Goal: Task Accomplishment & Management: Manage account settings

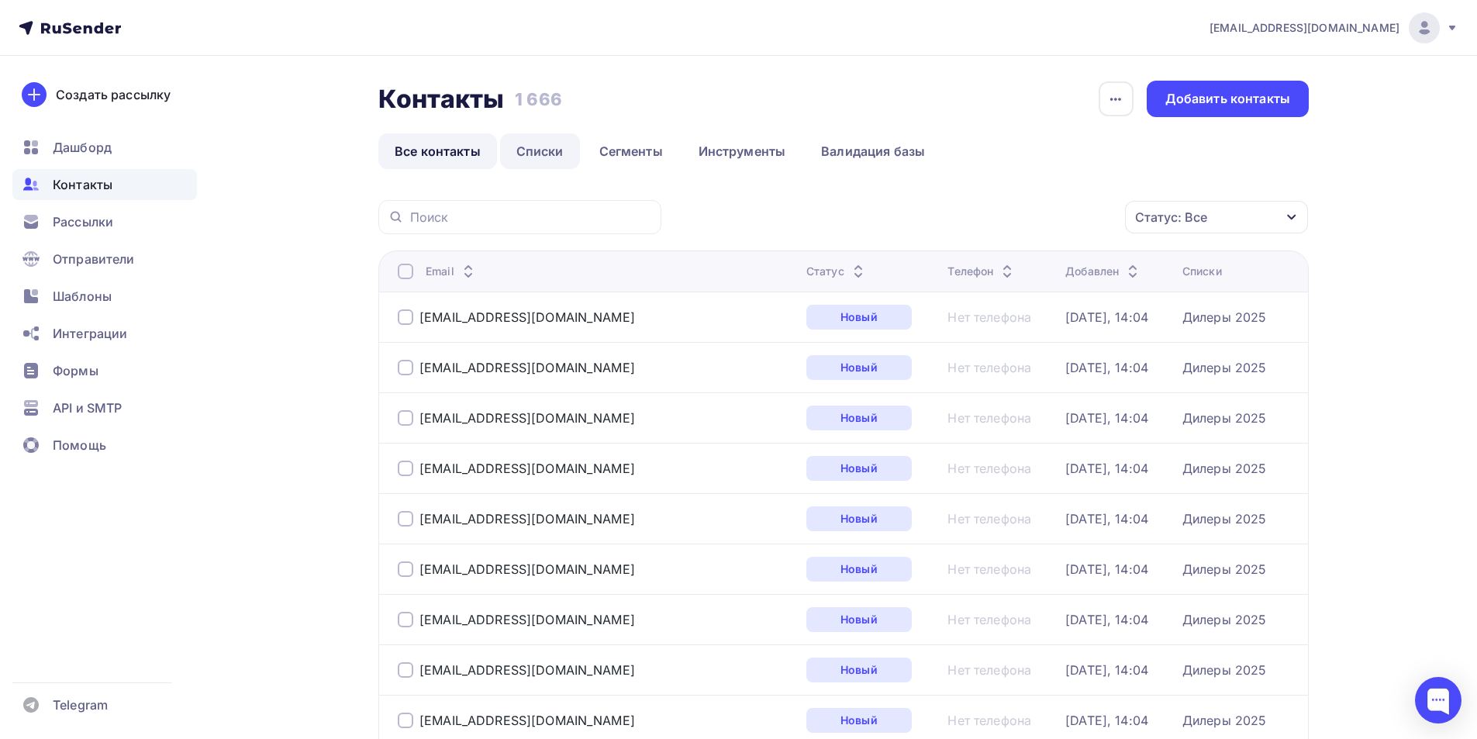
click at [539, 158] on link "Списки" at bounding box center [540, 151] width 80 height 36
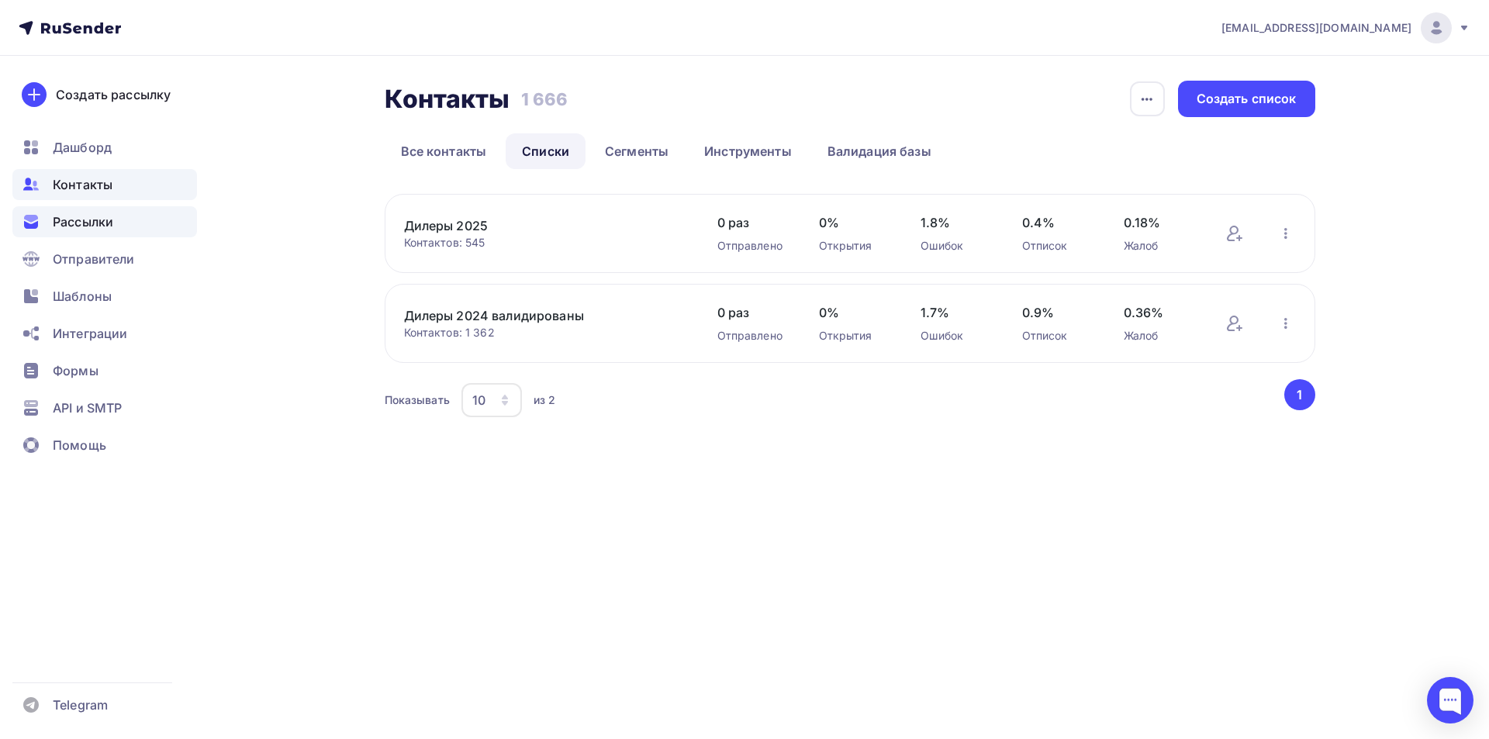
click at [78, 215] on span "Рассылки" at bounding box center [83, 221] width 60 height 19
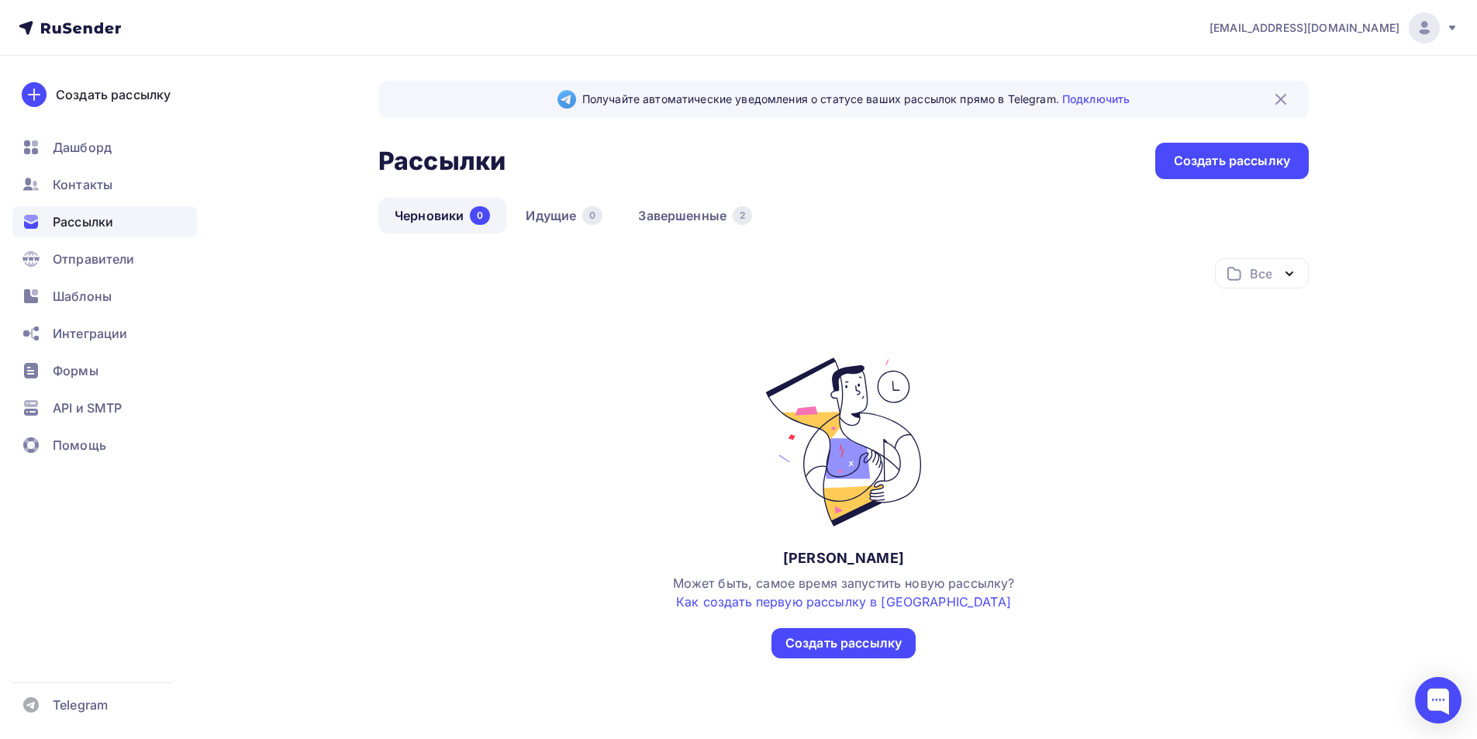
click at [430, 219] on link "Черновики 0" at bounding box center [442, 216] width 128 height 36
click at [878, 643] on div "Создать рассылку" at bounding box center [843, 643] width 116 height 18
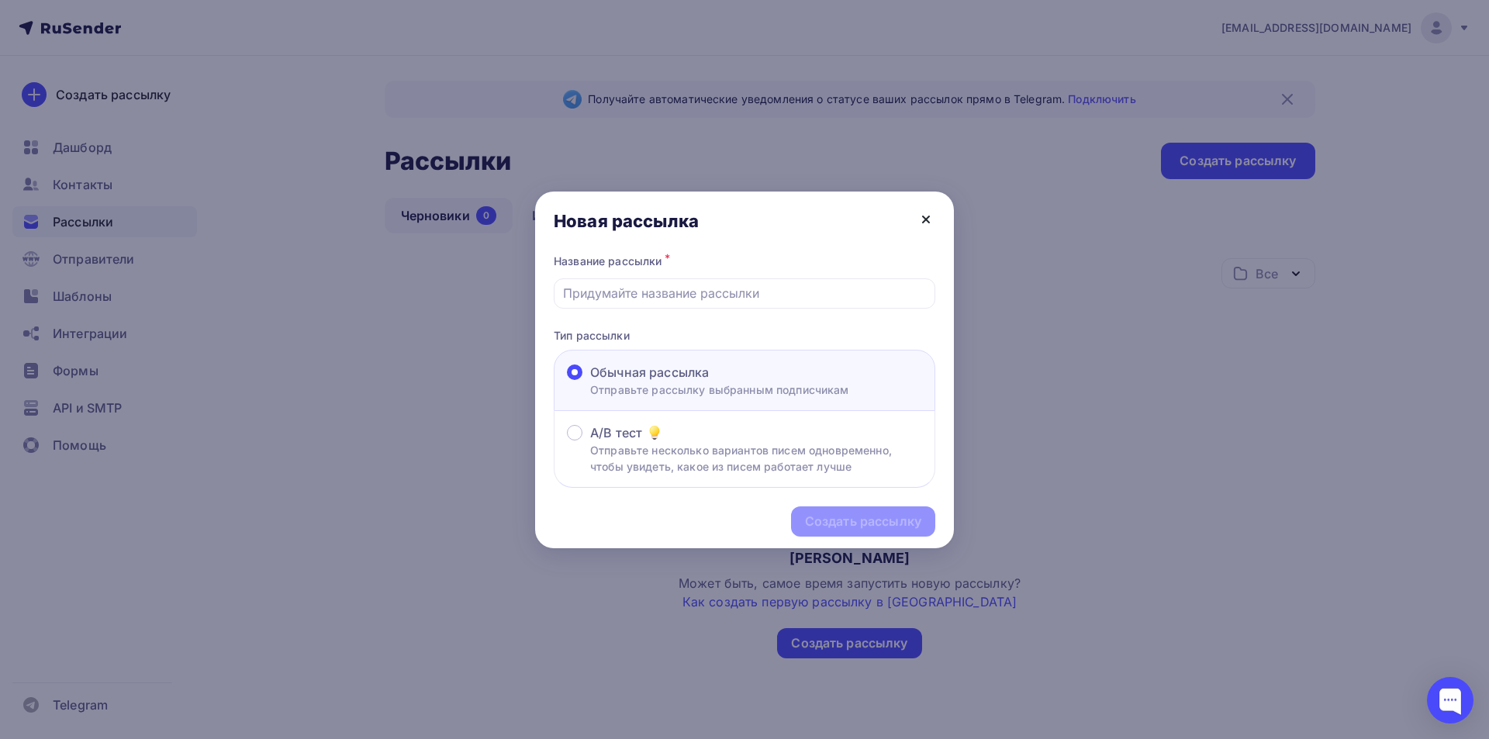
click at [922, 222] on icon at bounding box center [925, 219] width 19 height 19
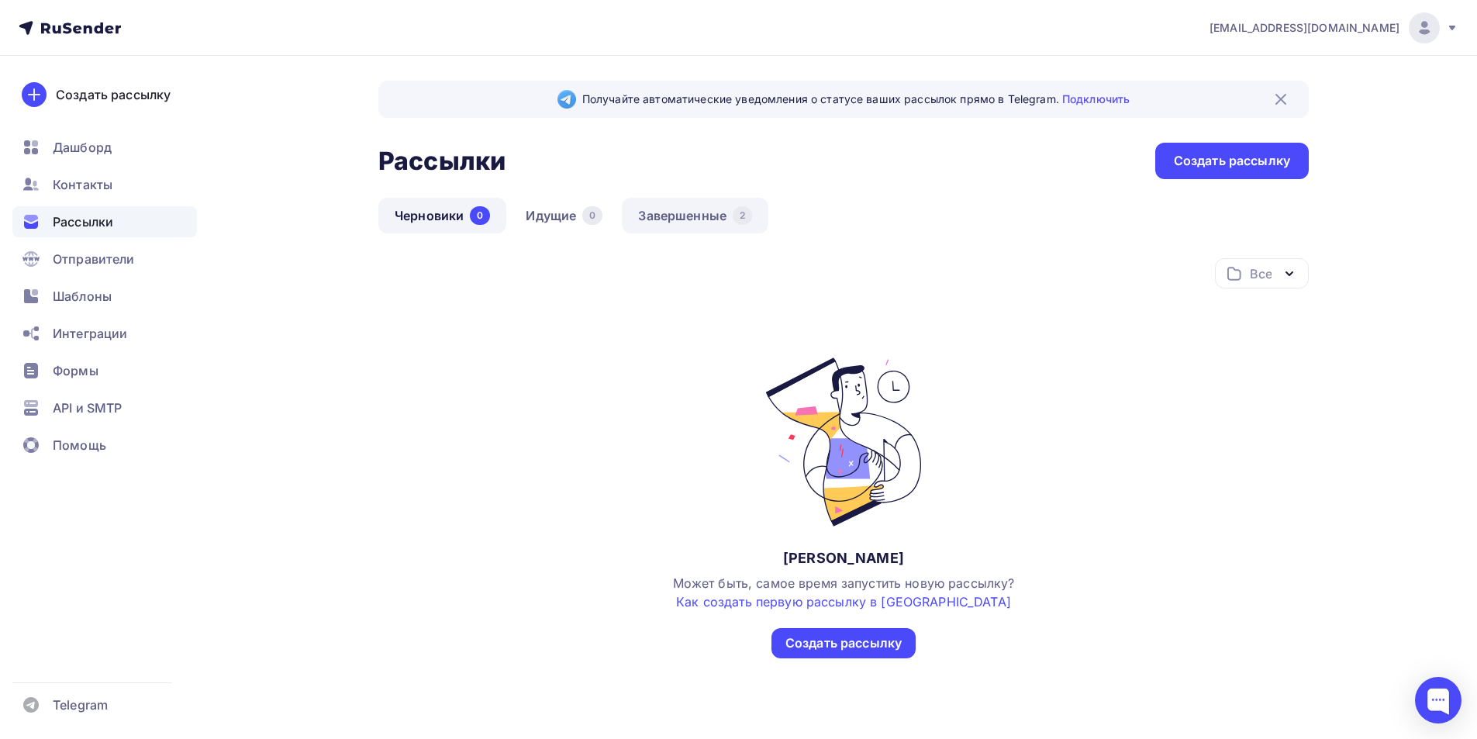
click at [688, 219] on link "Завершенные 2" at bounding box center [695, 216] width 147 height 36
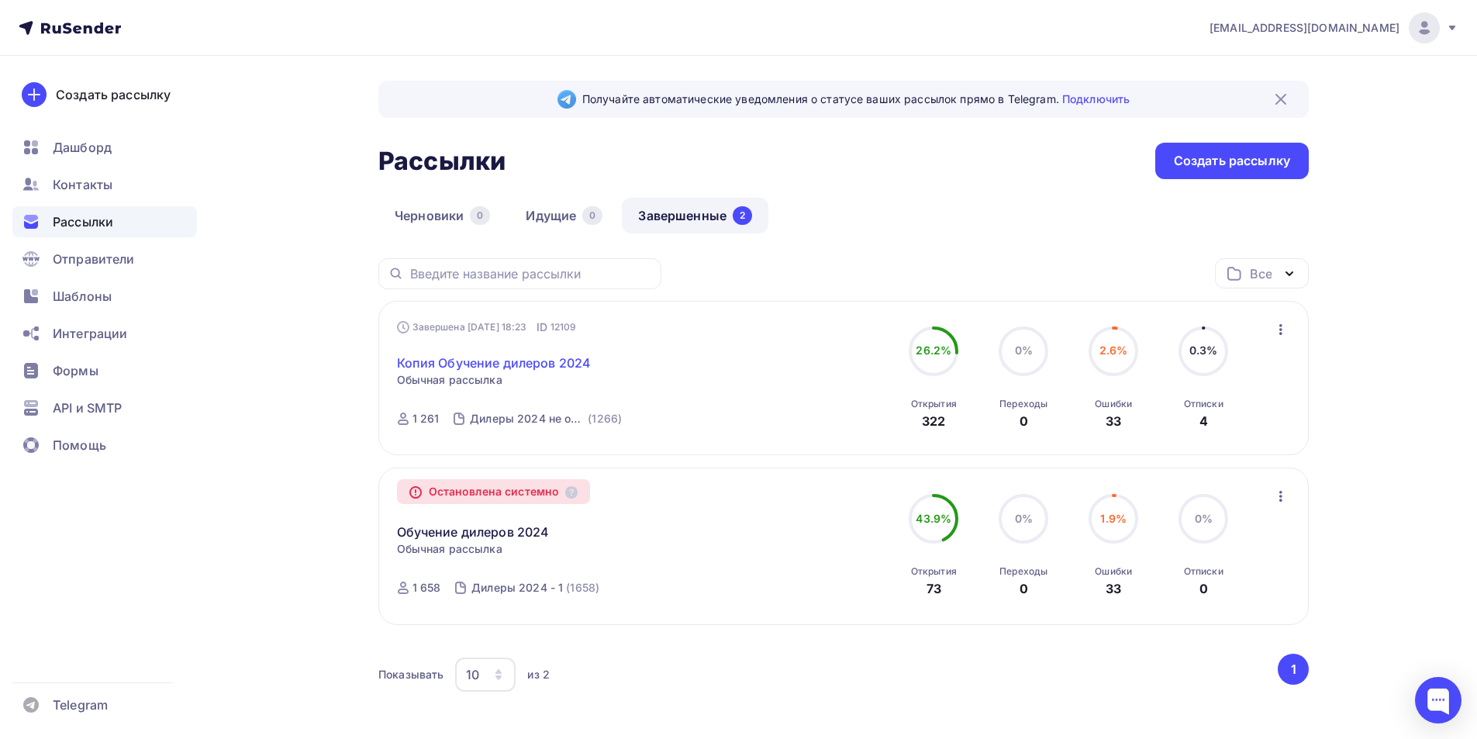
click at [538, 358] on link "Копия Обучение дилеров 2024" at bounding box center [494, 363] width 195 height 19
click at [96, 218] on span "Рассылки" at bounding box center [83, 221] width 60 height 19
click at [552, 212] on link "Идущие 0" at bounding box center [563, 216] width 109 height 36
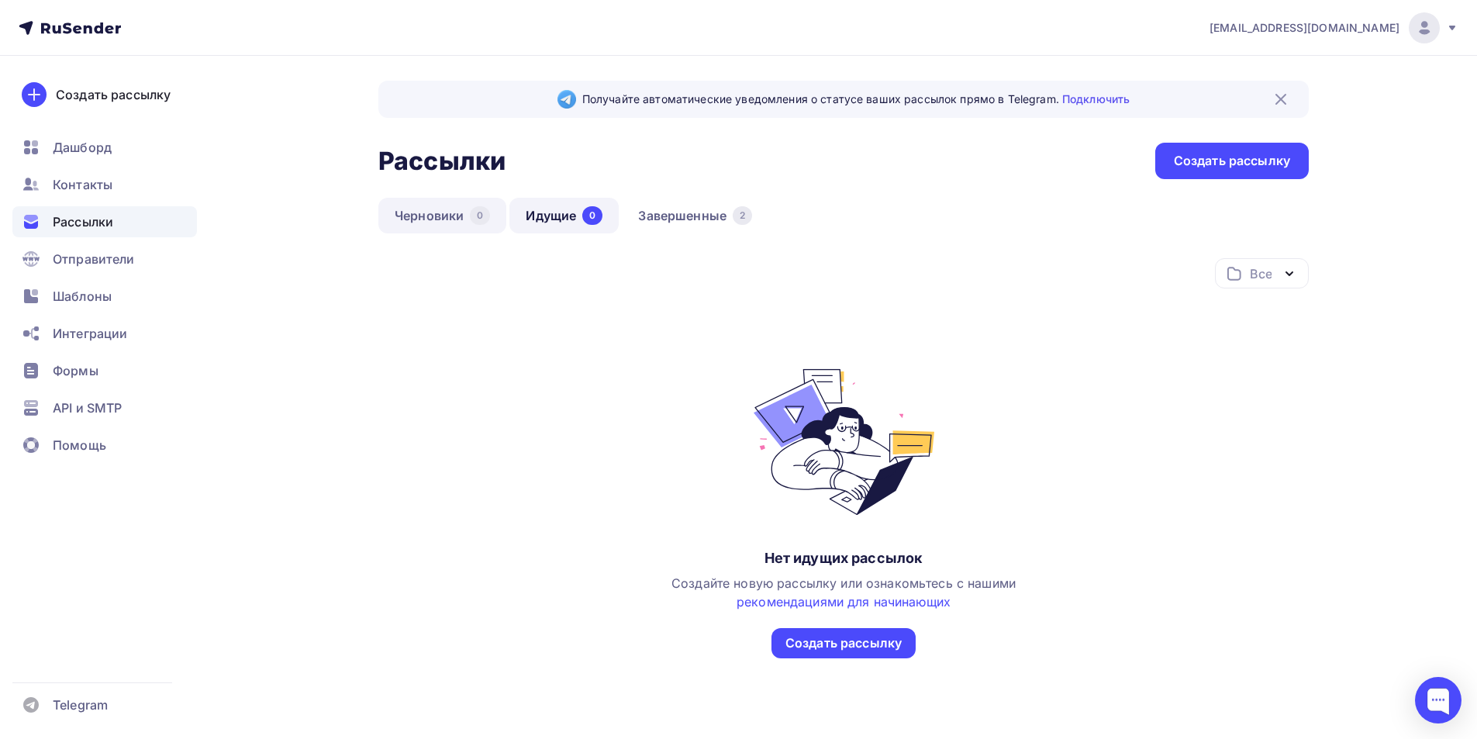
click at [461, 213] on link "Черновики 0" at bounding box center [442, 216] width 128 height 36
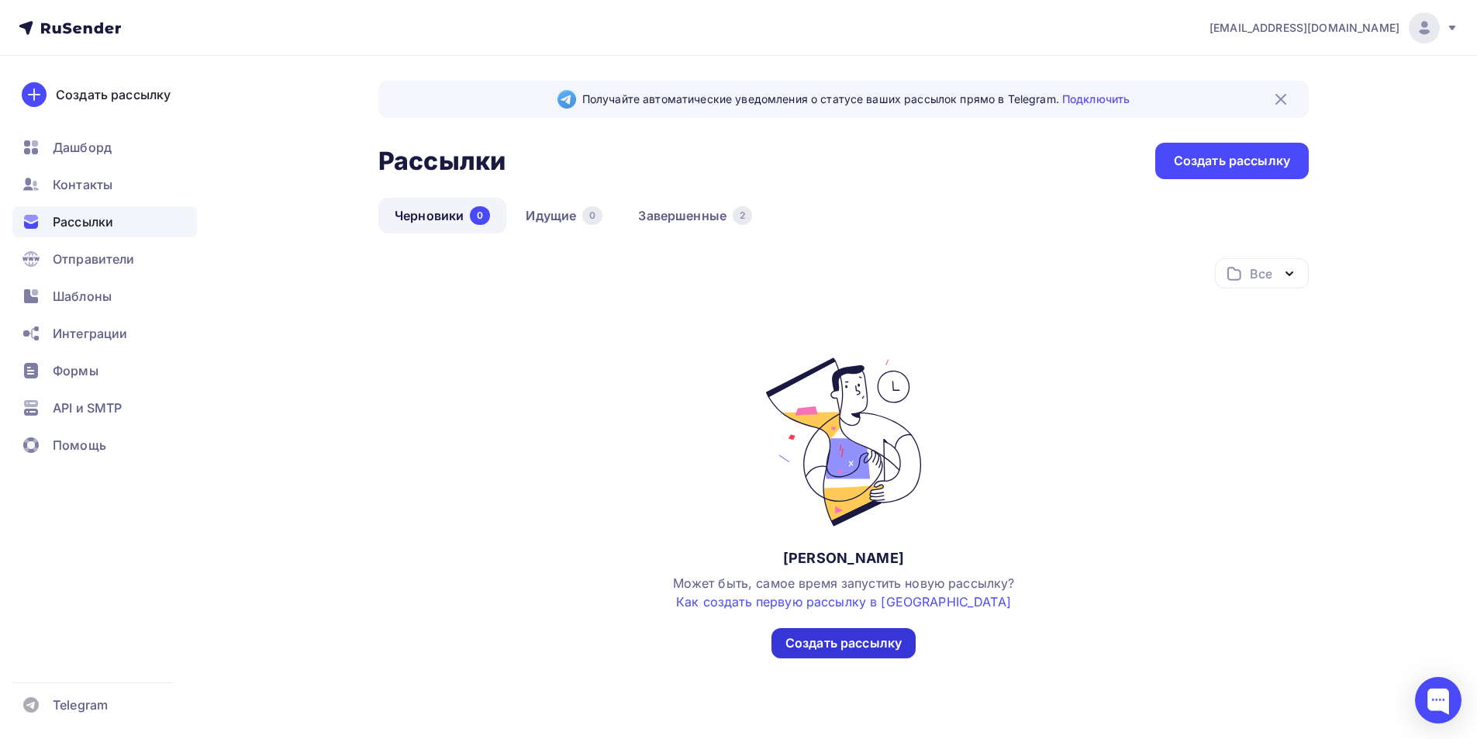
click at [886, 641] on div "Создать рассылку" at bounding box center [843, 643] width 116 height 18
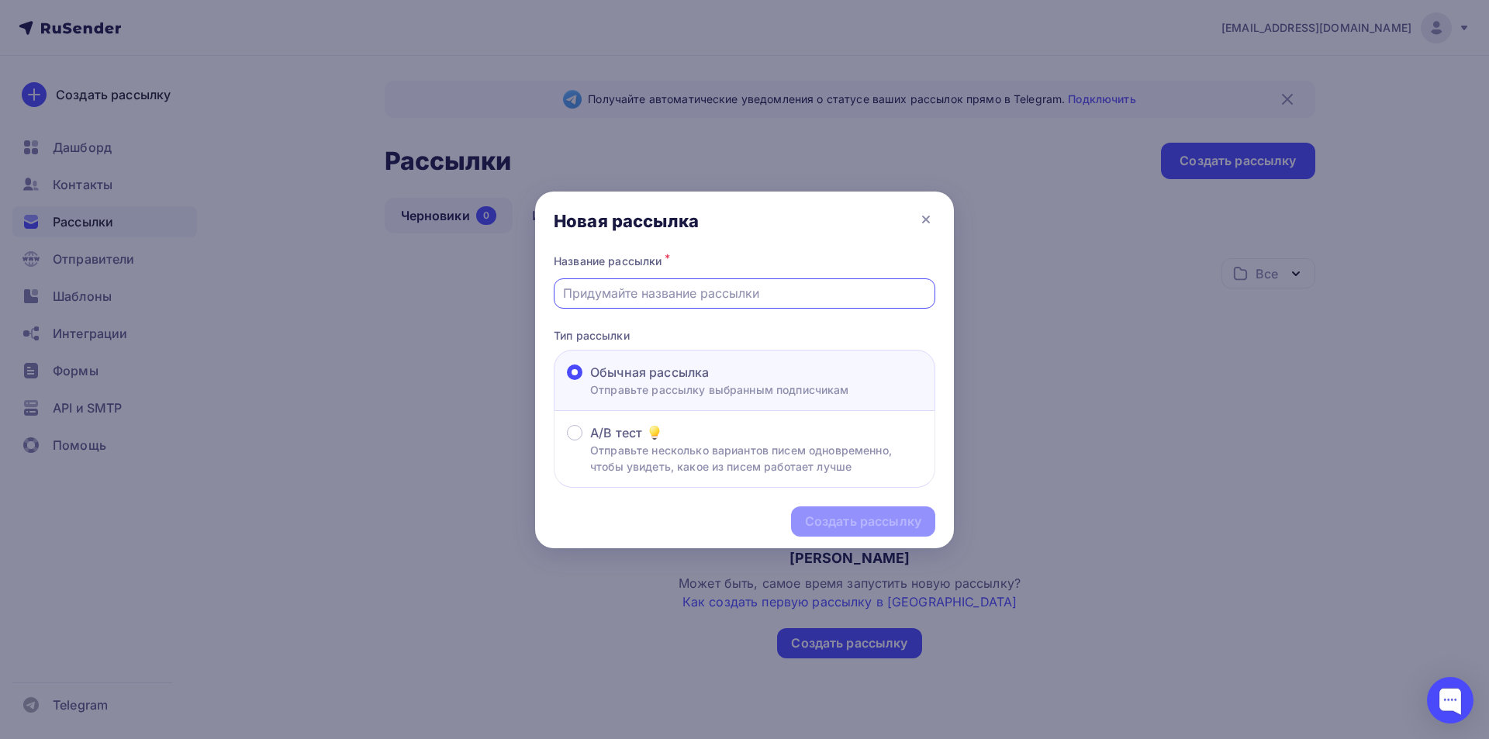
click at [680, 299] on input "text" at bounding box center [745, 293] width 364 height 19
type input "Обучение дилеров/30.10.2025"
click at [874, 530] on div "Создать рассылку" at bounding box center [863, 522] width 116 height 18
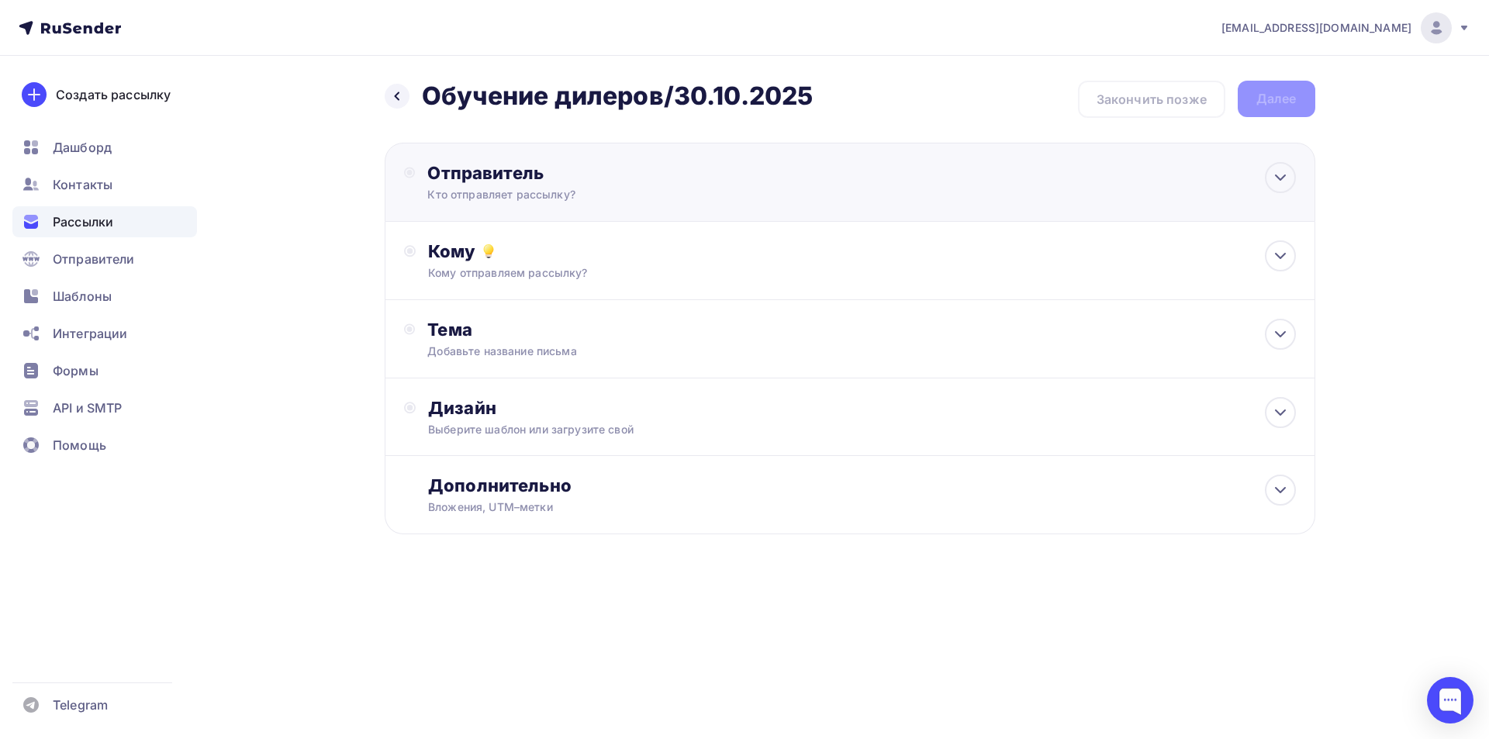
click at [649, 185] on div "Отправитель Кто отправляет рассылку? Email * [EMAIL_ADDRESS][DOMAIN_NAME] [EMAI…" at bounding box center [595, 182] width 336 height 40
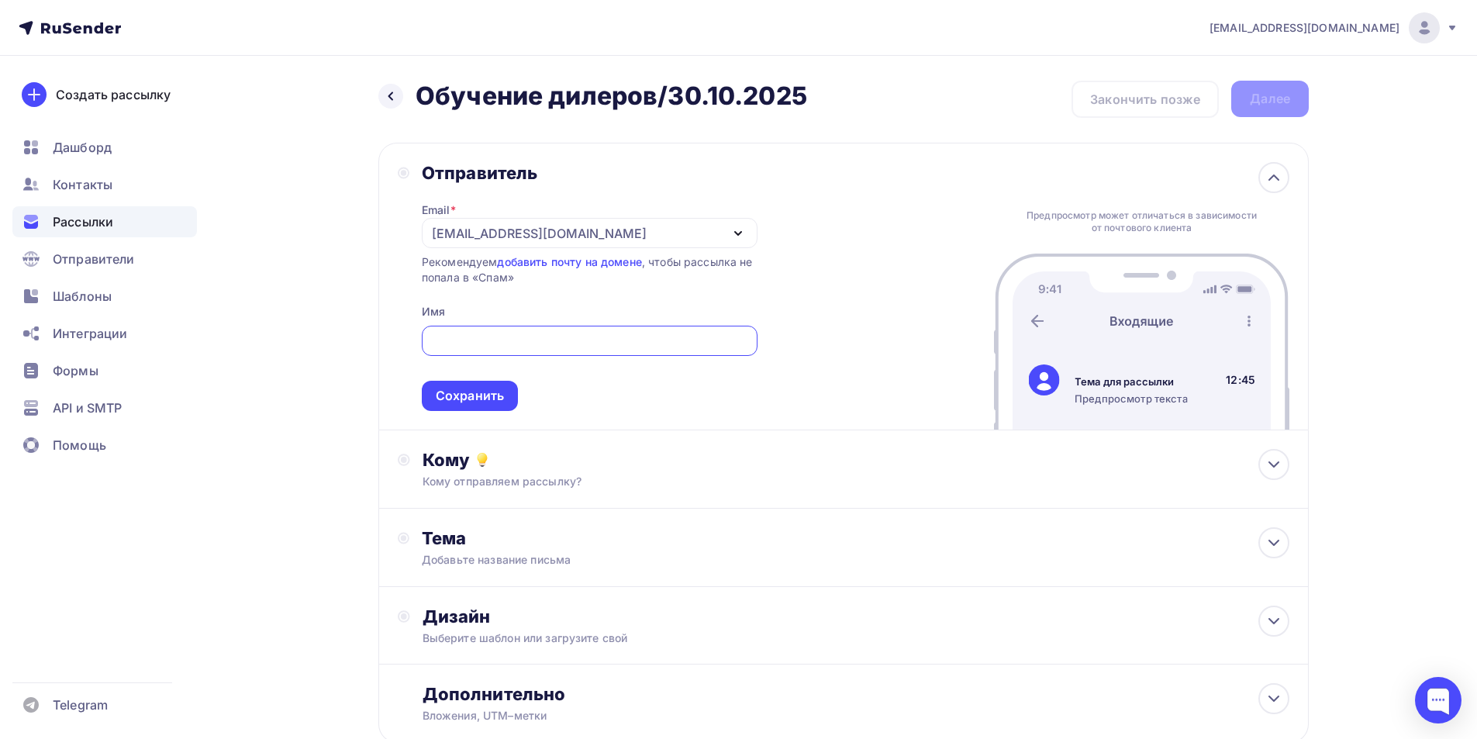
click at [537, 349] on input "text" at bounding box center [589, 341] width 318 height 19
click at [539, 345] on input "text" at bounding box center [589, 341] width 318 height 19
click at [644, 305] on div "Email * [EMAIL_ADDRESS][DOMAIN_NAME] [EMAIL_ADDRESS][DOMAIN_NAME] [EMAIL_ADDRES…" at bounding box center [590, 297] width 336 height 227
click at [639, 236] on div "[EMAIL_ADDRESS][DOMAIN_NAME]" at bounding box center [590, 233] width 336 height 30
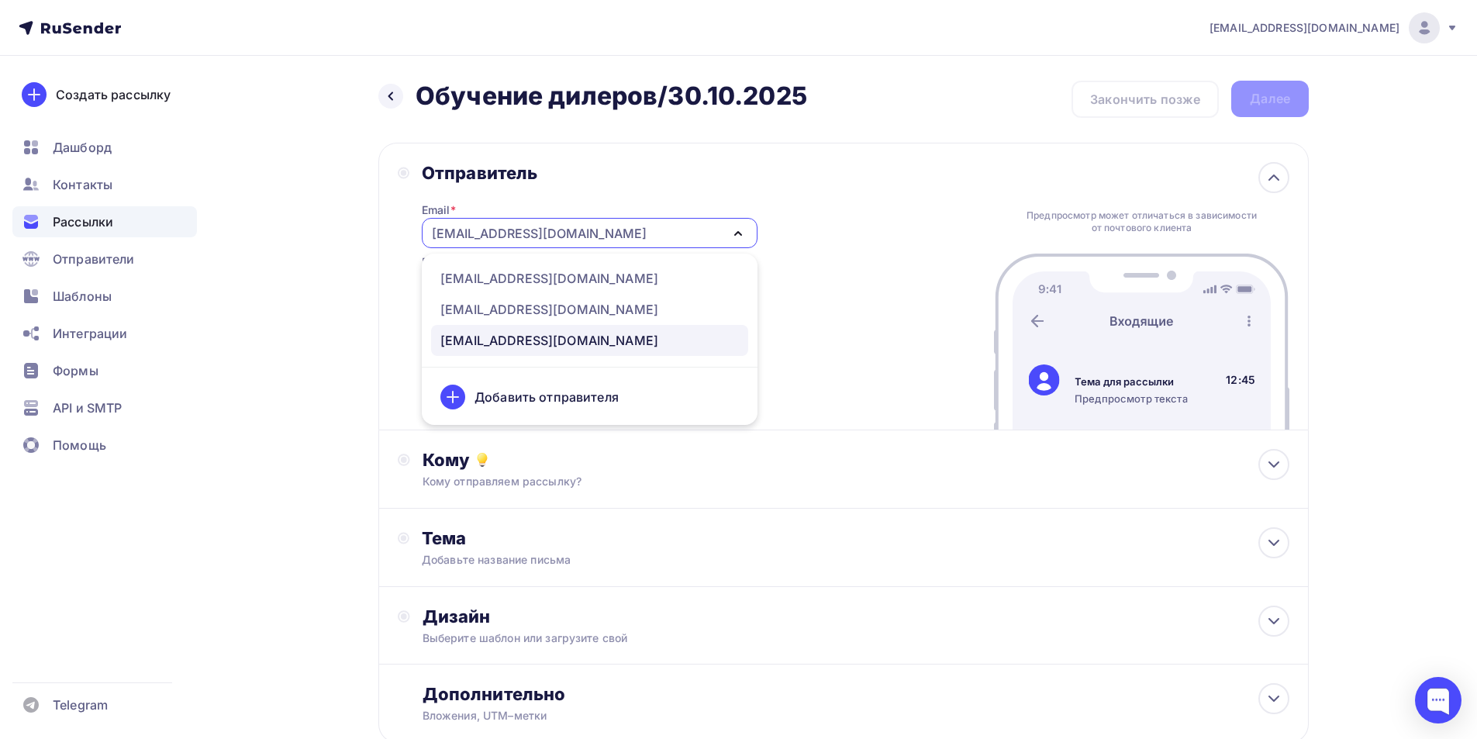
click at [841, 364] on div "Отправитель Email * [EMAIL_ADDRESS][DOMAIN_NAME] [EMAIL_ADDRESS][DOMAIN_NAME] […" at bounding box center [843, 287] width 930 height 288
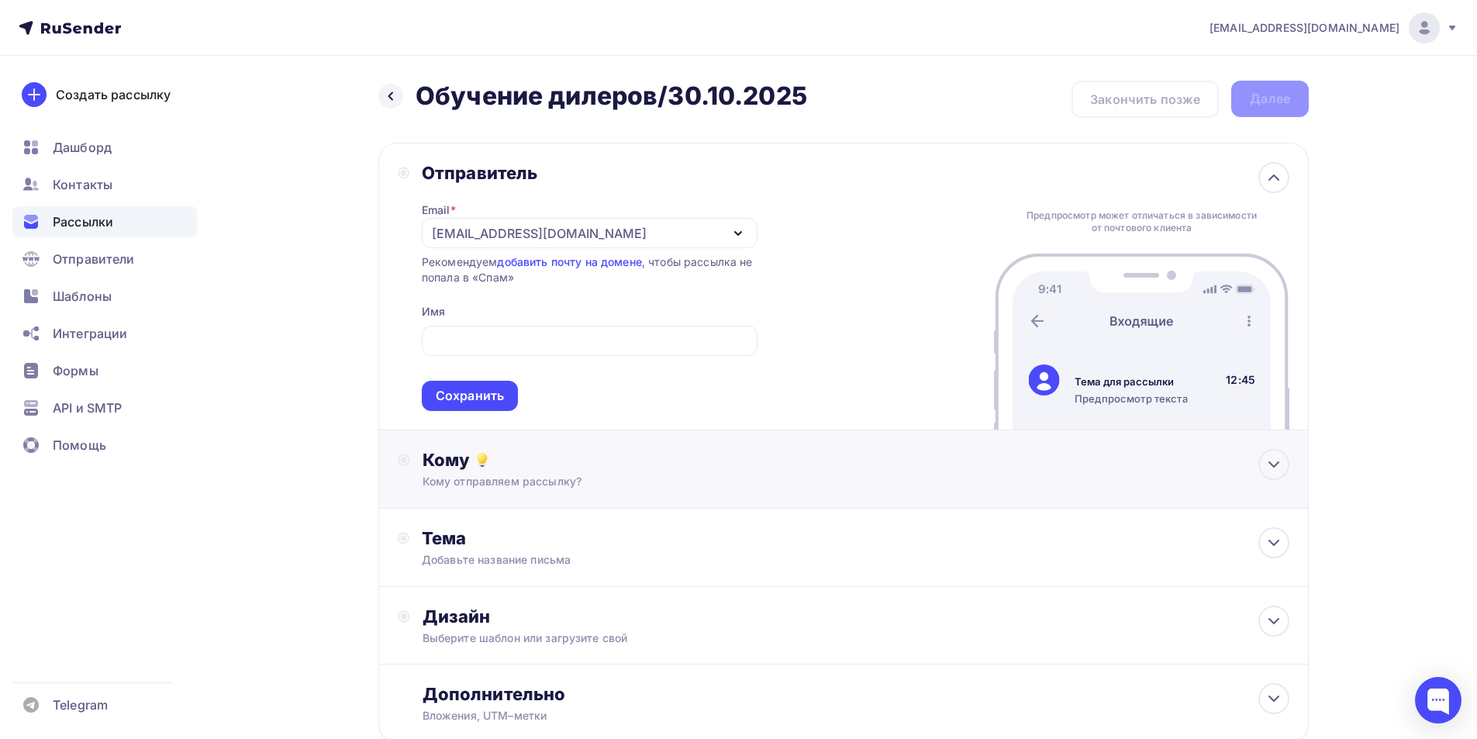
click at [638, 466] on div "Кому" at bounding box center [856, 460] width 867 height 22
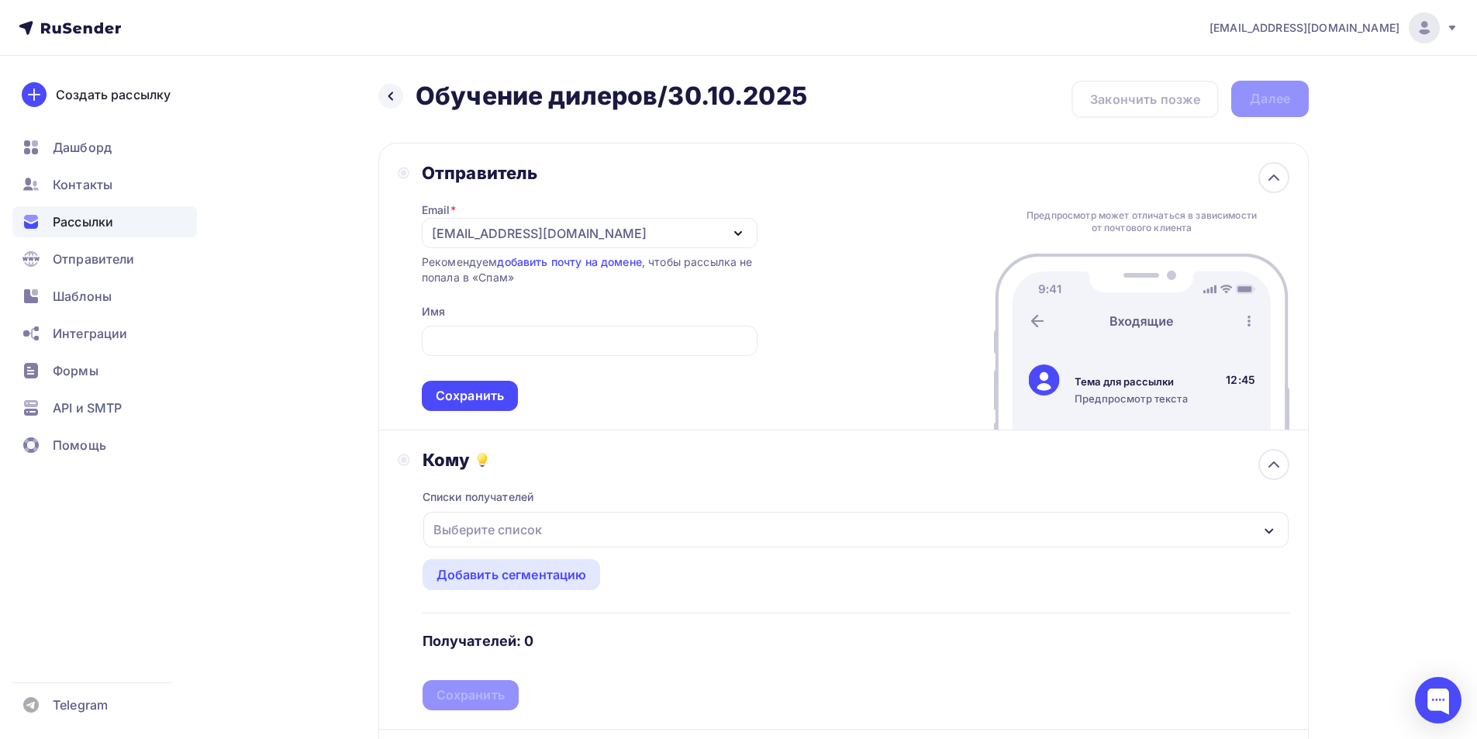
click at [602, 535] on div "Выберите список" at bounding box center [855, 530] width 865 height 36
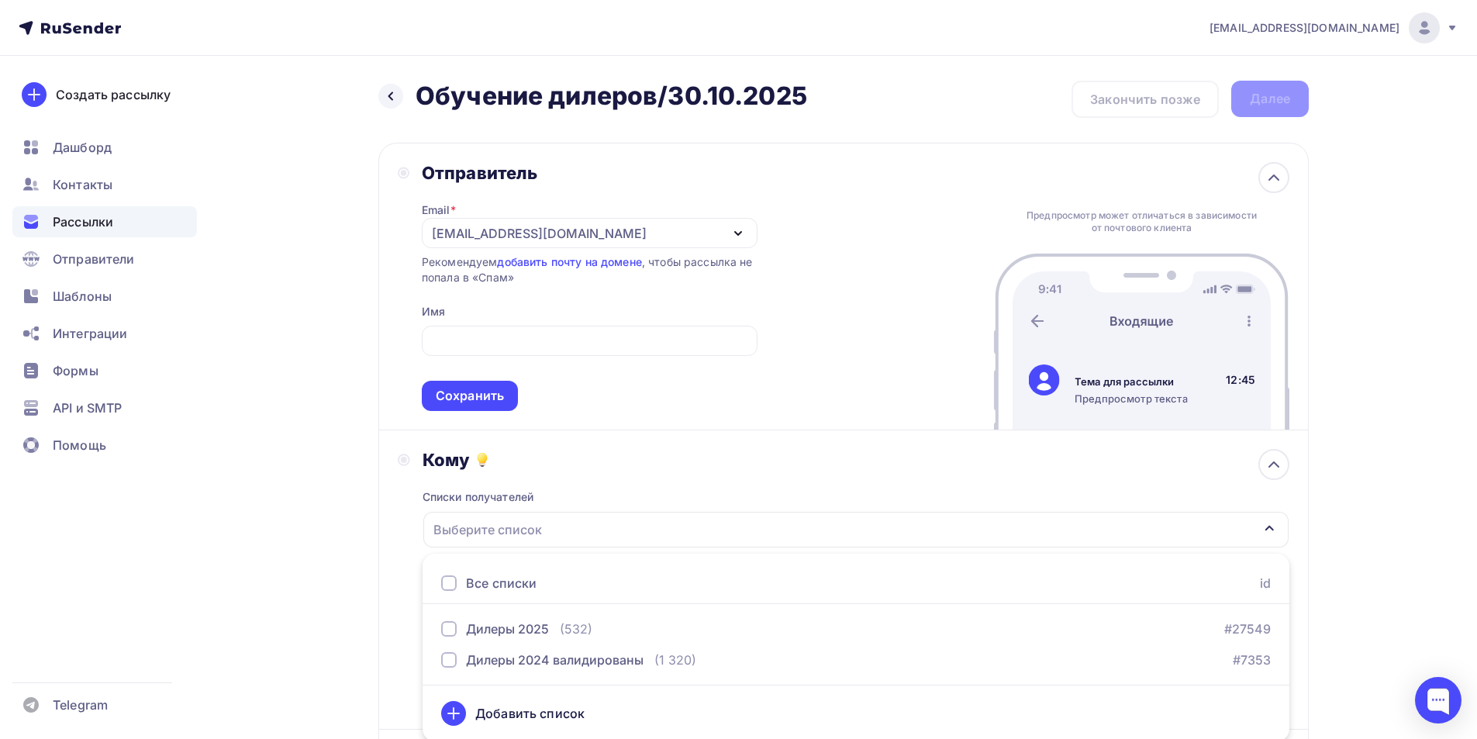
scroll to position [2, 0]
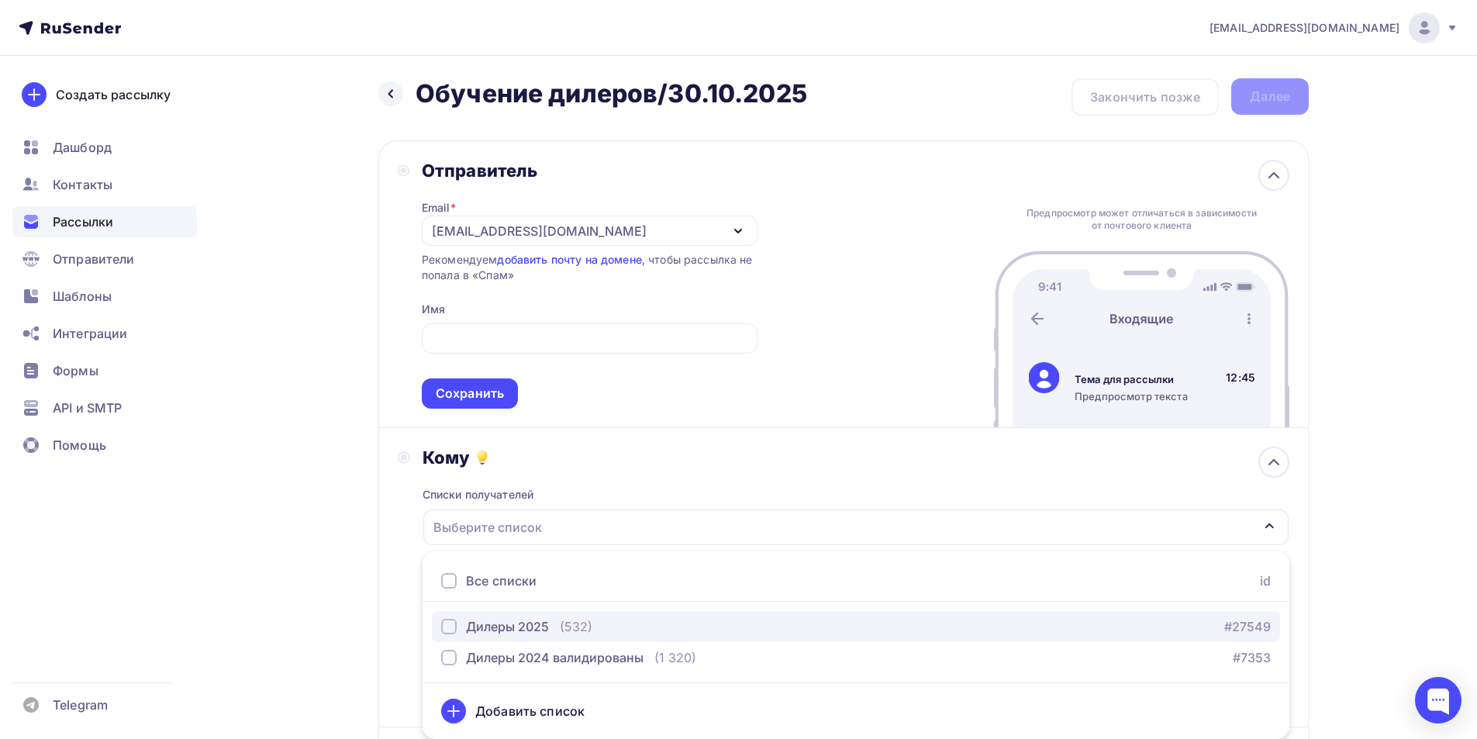
click at [530, 626] on div "Дилеры 2025" at bounding box center [507, 626] width 83 height 19
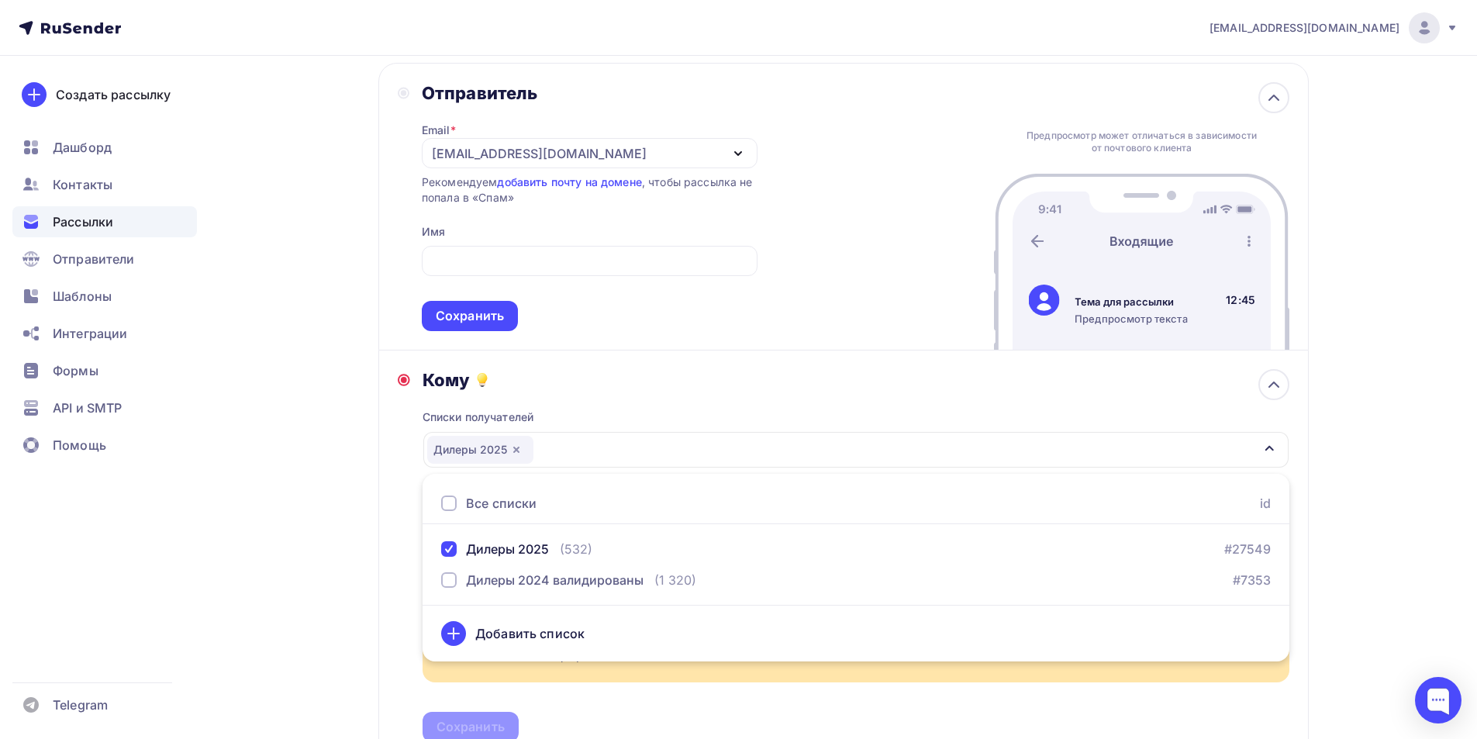
click at [828, 408] on div "Списки получателей Дилеры 2025 Все списки id Дилеры 2025 (532) #27549 Дилеры 20…" at bounding box center [856, 566] width 867 height 351
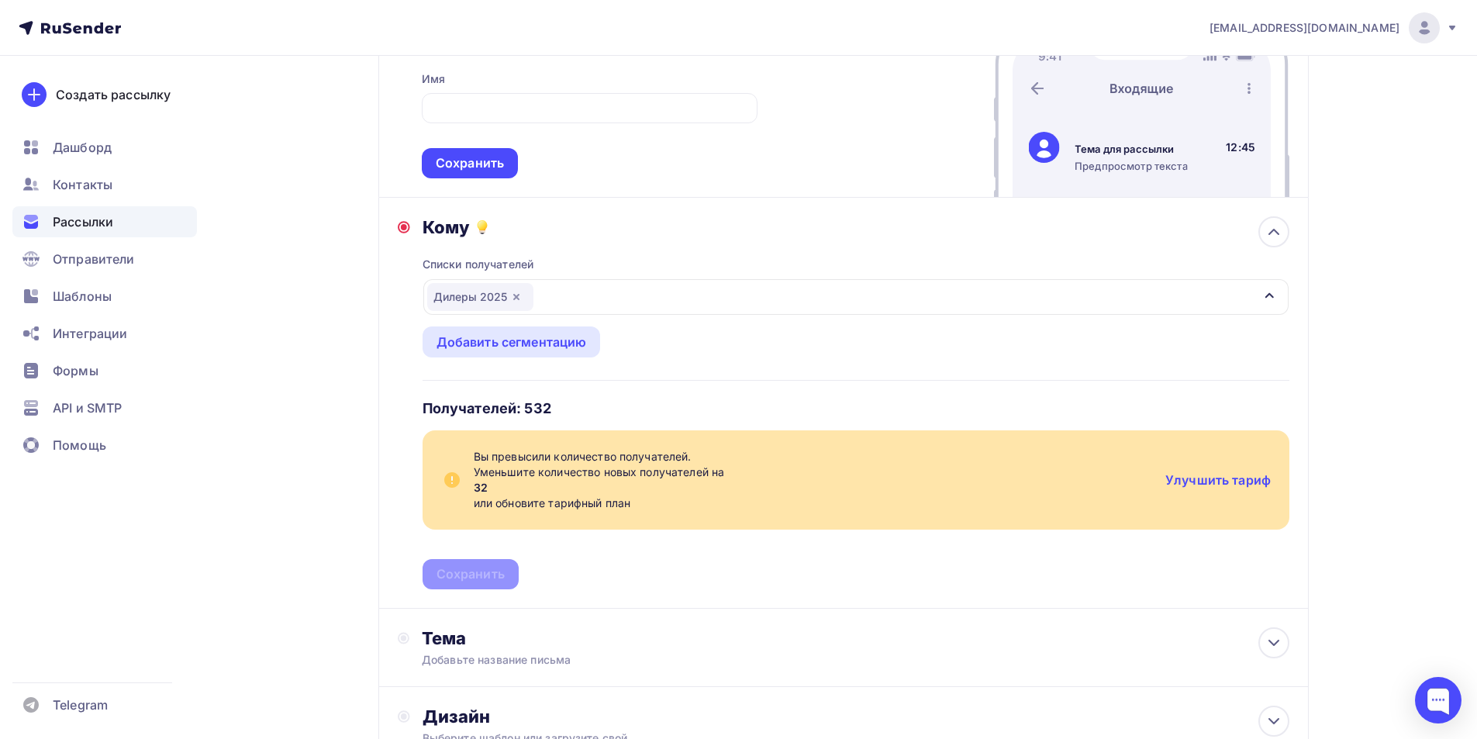
scroll to position [310, 0]
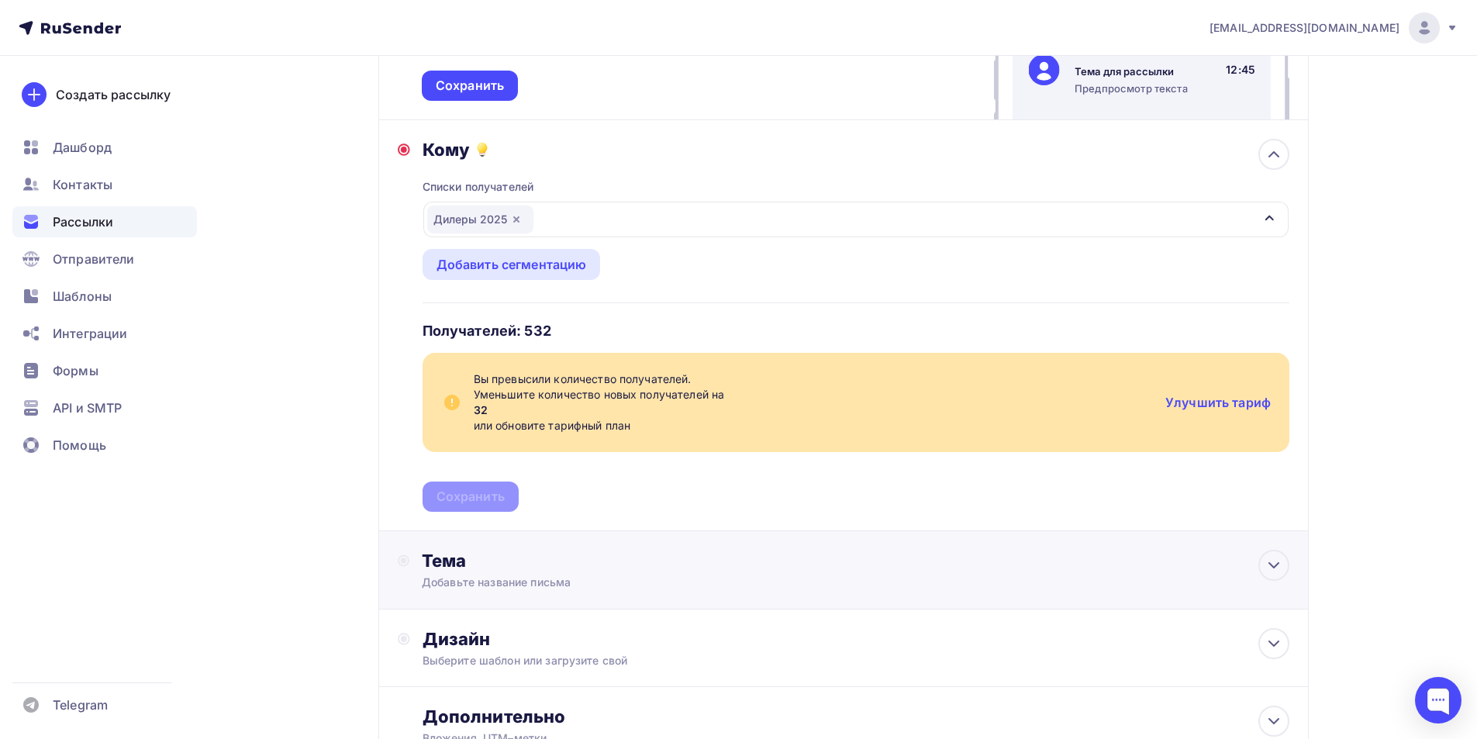
click at [464, 566] on div "Тема" at bounding box center [575, 561] width 306 height 22
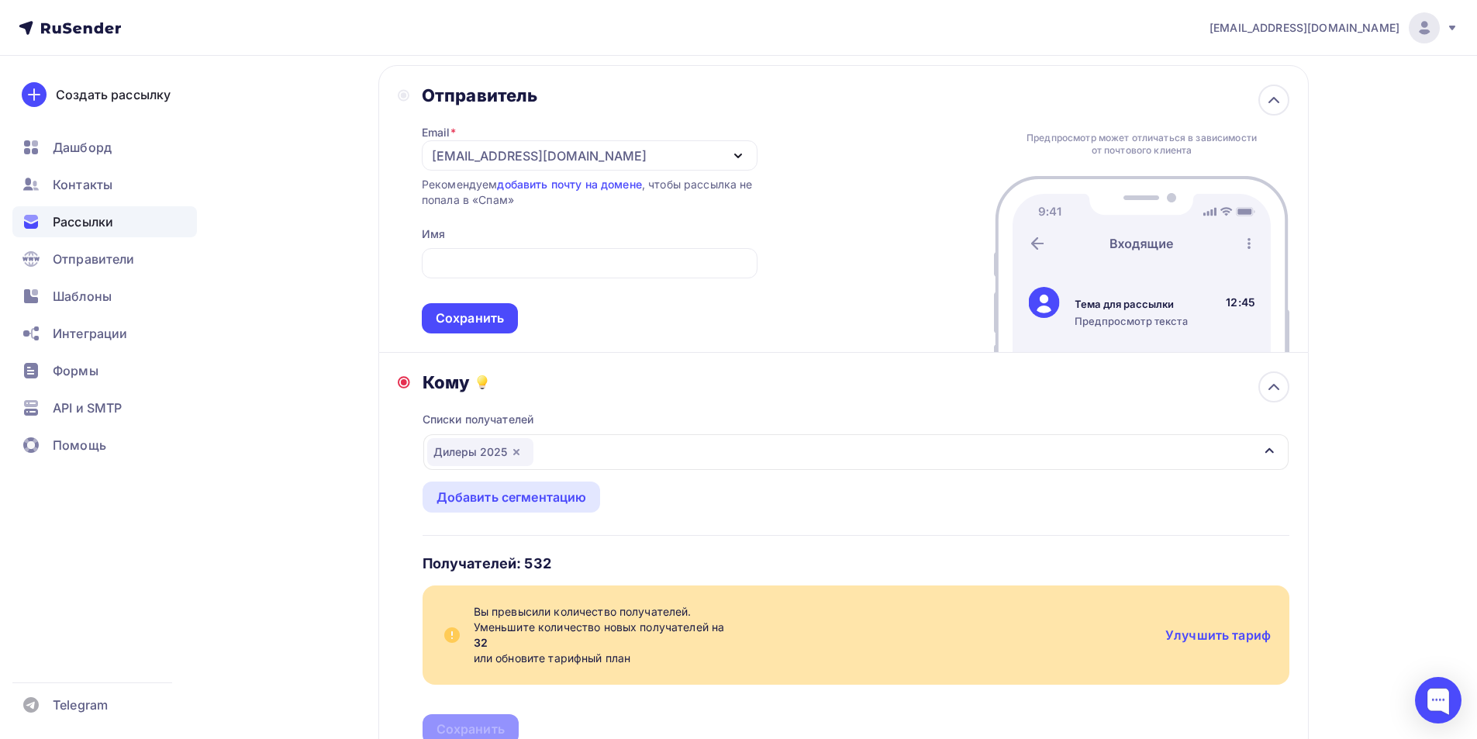
scroll to position [0, 0]
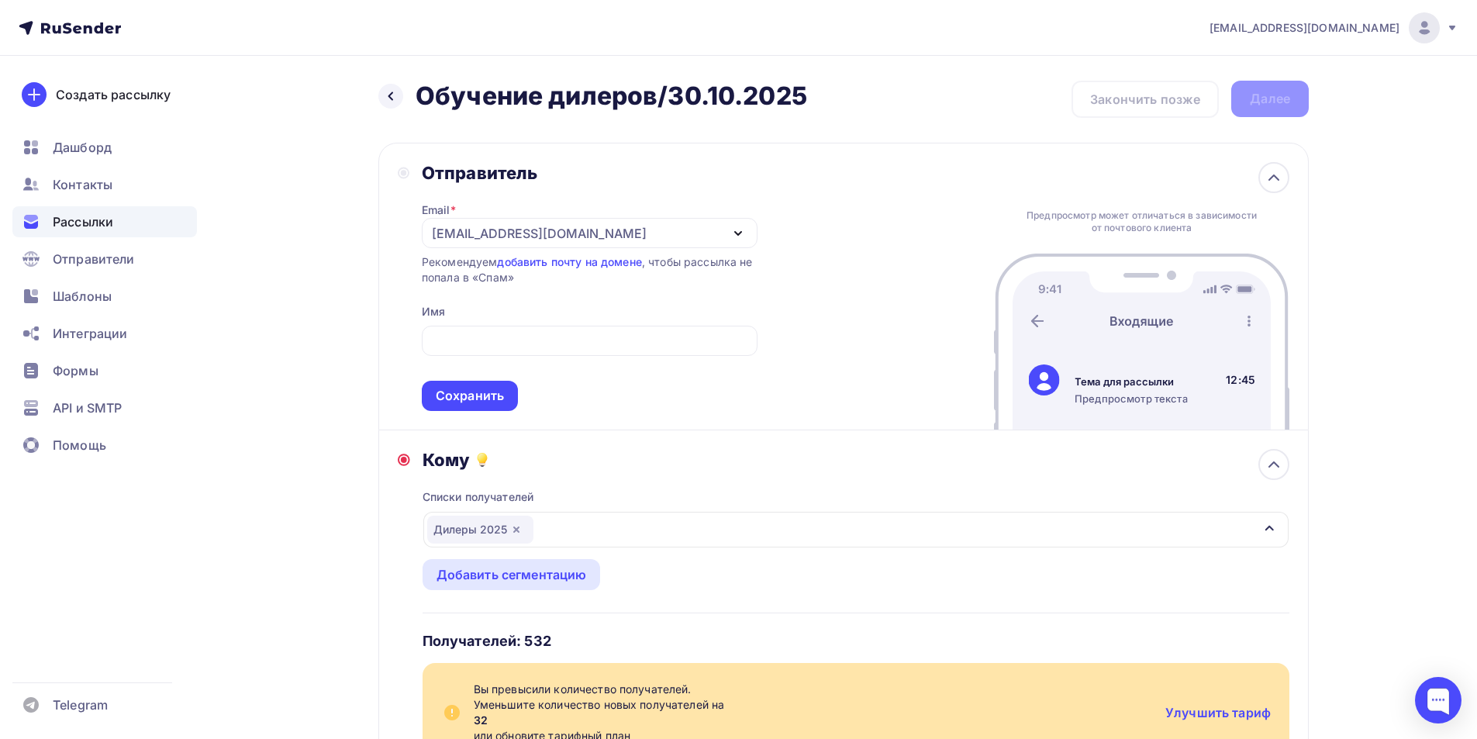
click at [85, 216] on span "Рассылки" at bounding box center [83, 221] width 60 height 19
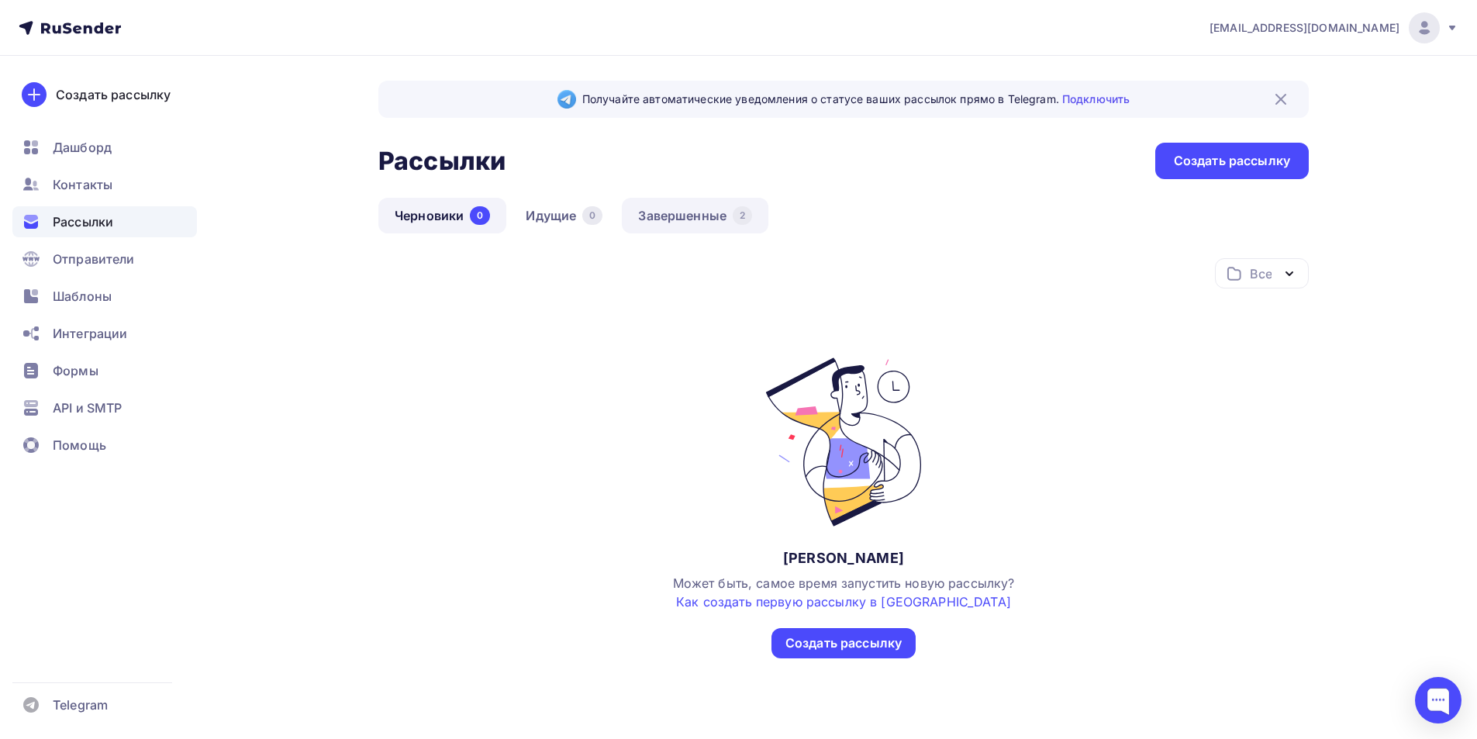
click at [622, 213] on link "Завершенные 2" at bounding box center [695, 216] width 147 height 36
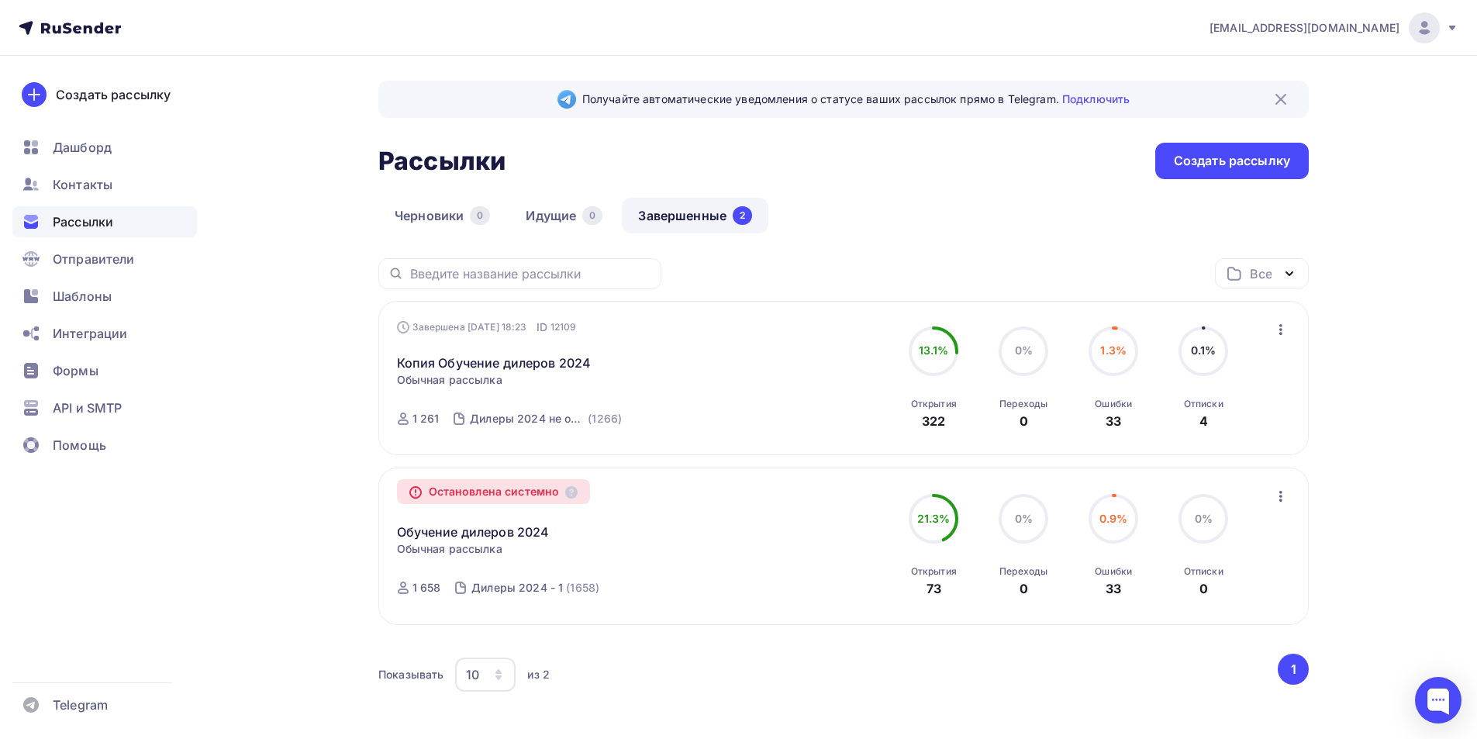
click at [628, 381] on div "Завершена [DATE] 18:23 ID 12109 Копия Обучение дилеров 2024 Статистика Обзор ра…" at bounding box center [574, 378] width 354 height 118
click at [508, 364] on link "Копия Обучение дилеров 2024" at bounding box center [494, 363] width 195 height 19
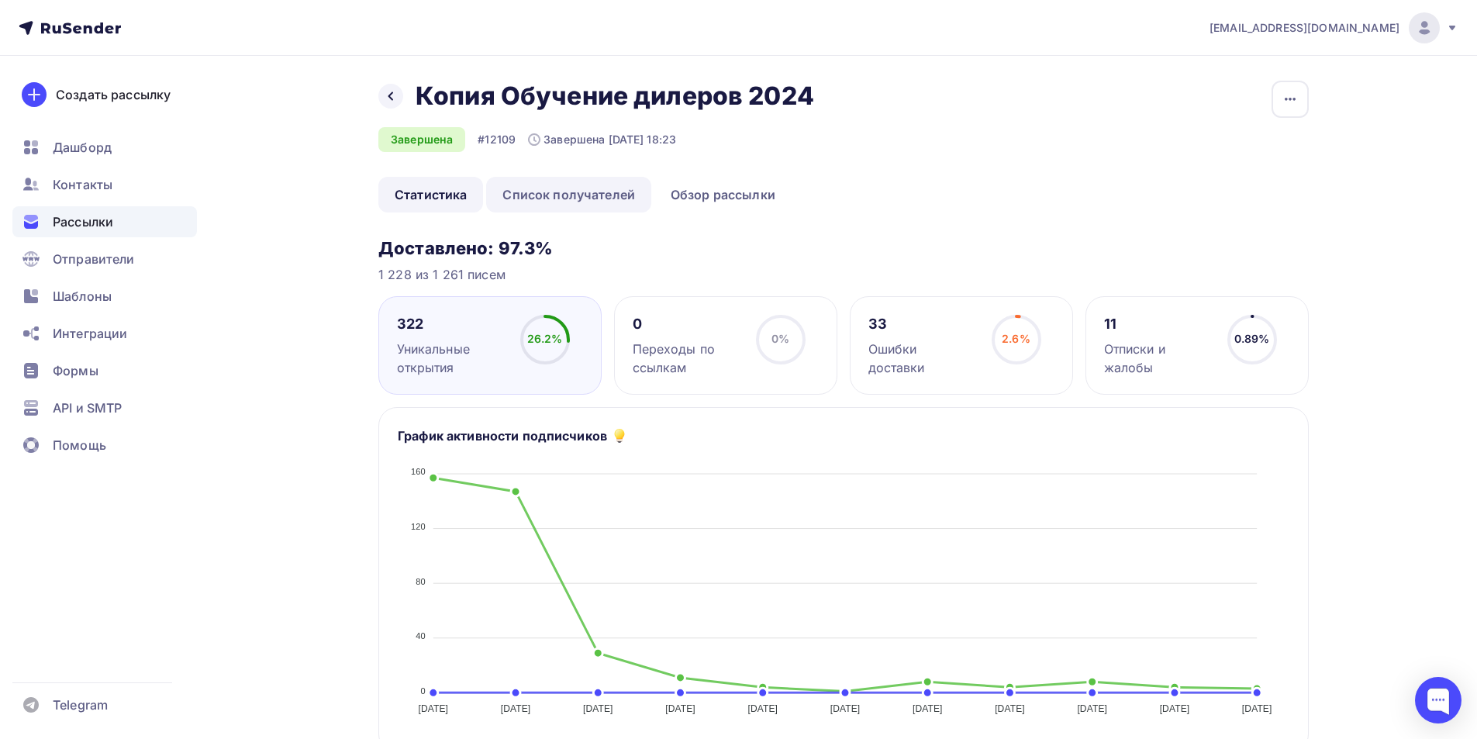
click at [567, 194] on link "Список получателей" at bounding box center [568, 195] width 165 height 36
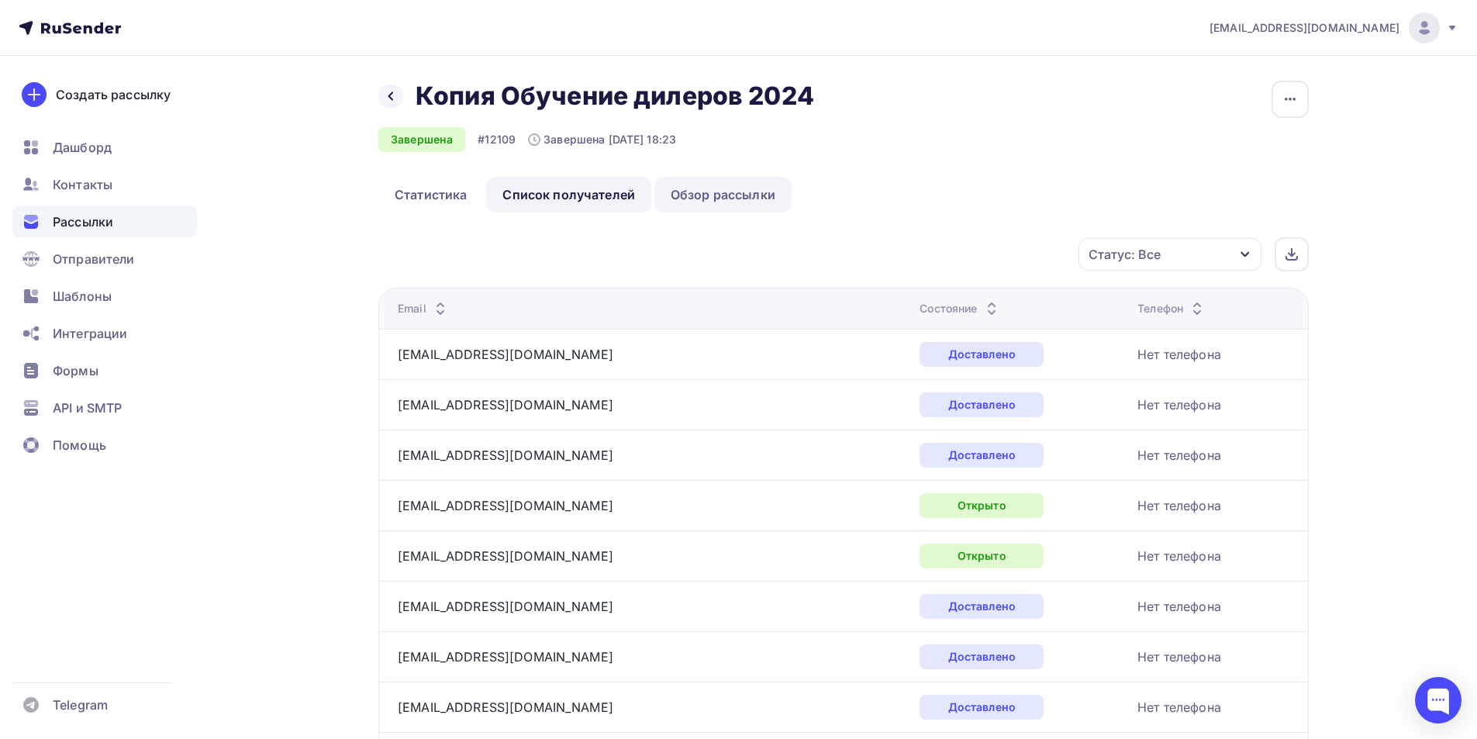
click at [683, 182] on link "Обзор рассылки" at bounding box center [722, 195] width 137 height 36
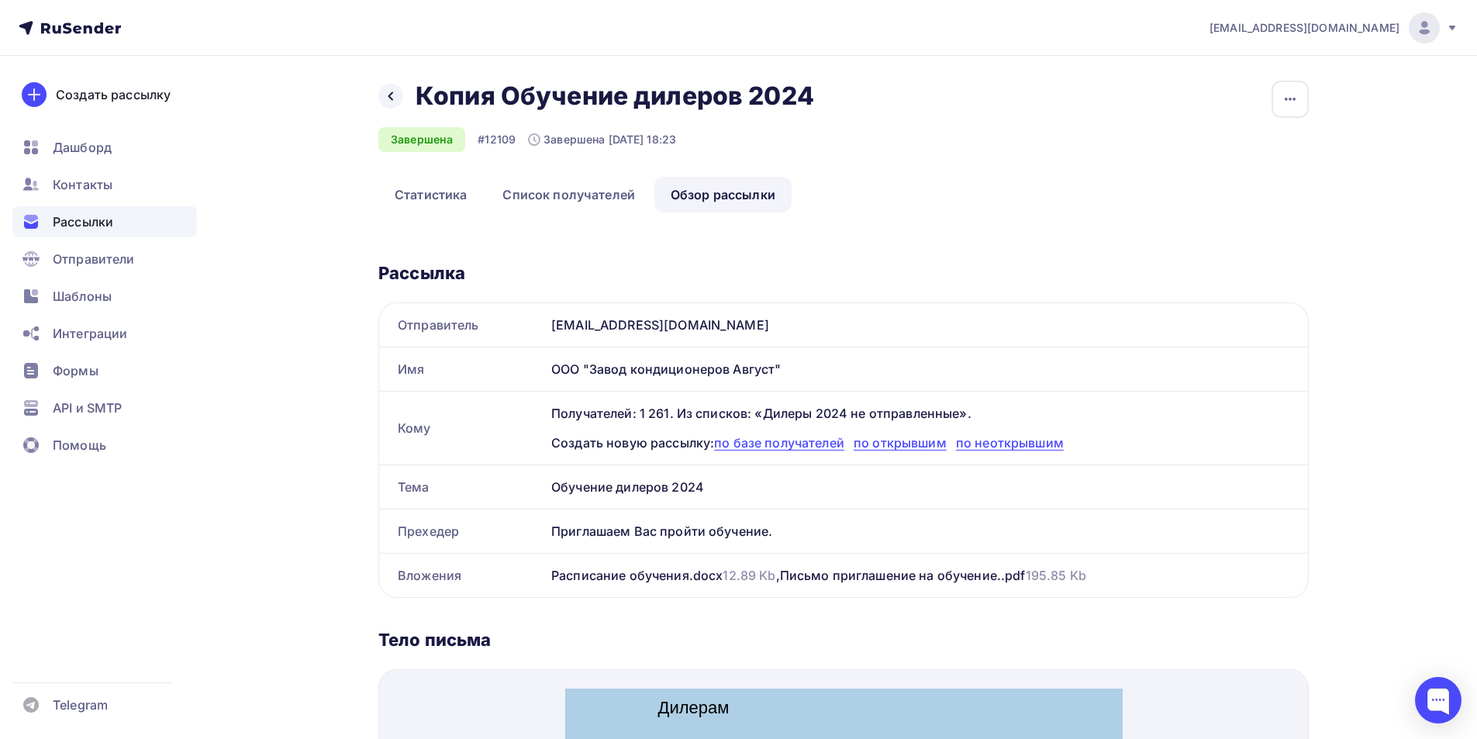
drag, startPoint x: 777, startPoint y: 368, endPoint x: 551, endPoint y: 374, distance: 225.7
click at [551, 374] on div "ООО "Завод кондиционеров Август"" at bounding box center [926, 368] width 763 height 43
copy div "ООО "Завод кондиционеров Август""
drag, startPoint x: 741, startPoint y: 530, endPoint x: 536, endPoint y: 532, distance: 205.5
click at [544, 532] on div "Прехедер Приглашаем Вас пройти обучение." at bounding box center [843, 530] width 929 height 43
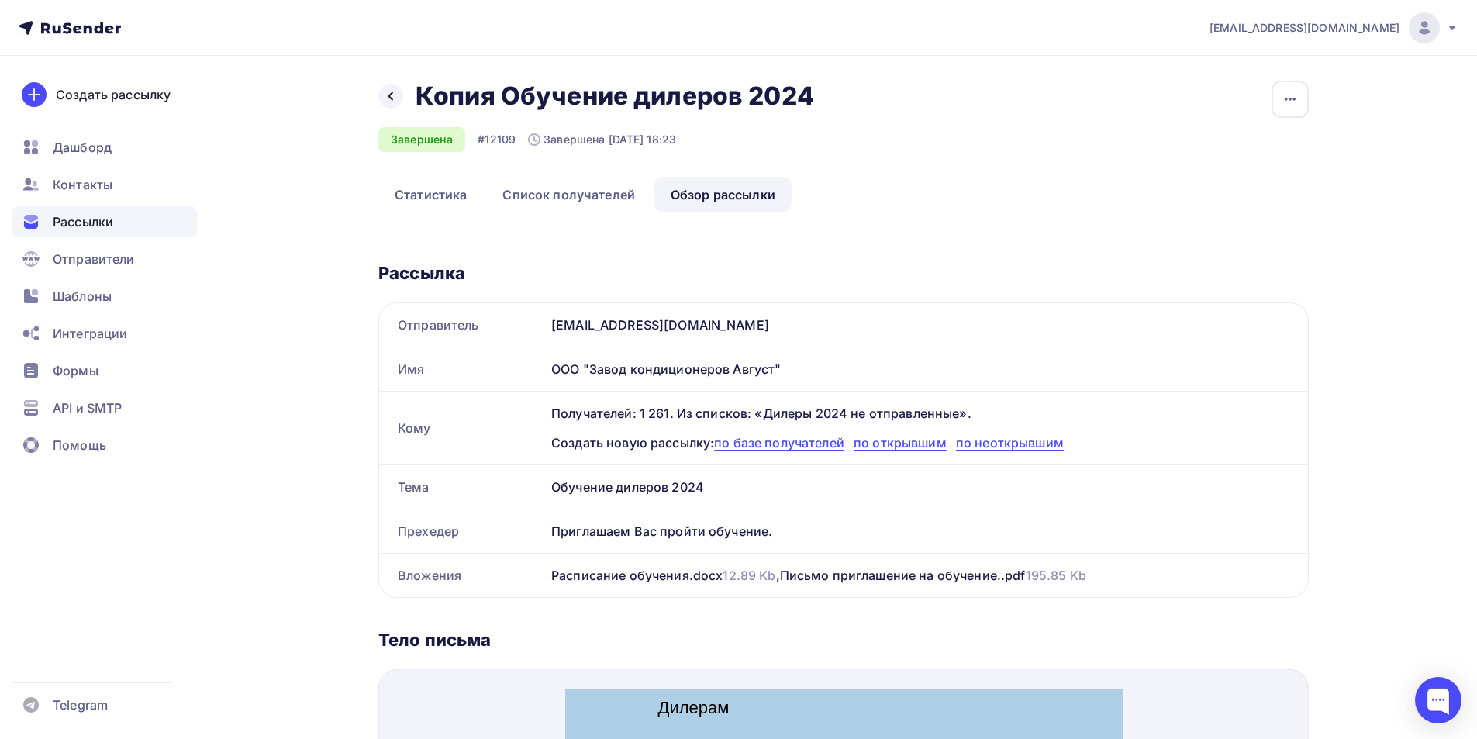
copy div "Прехедер Приглашаем Вас пройти обучение."
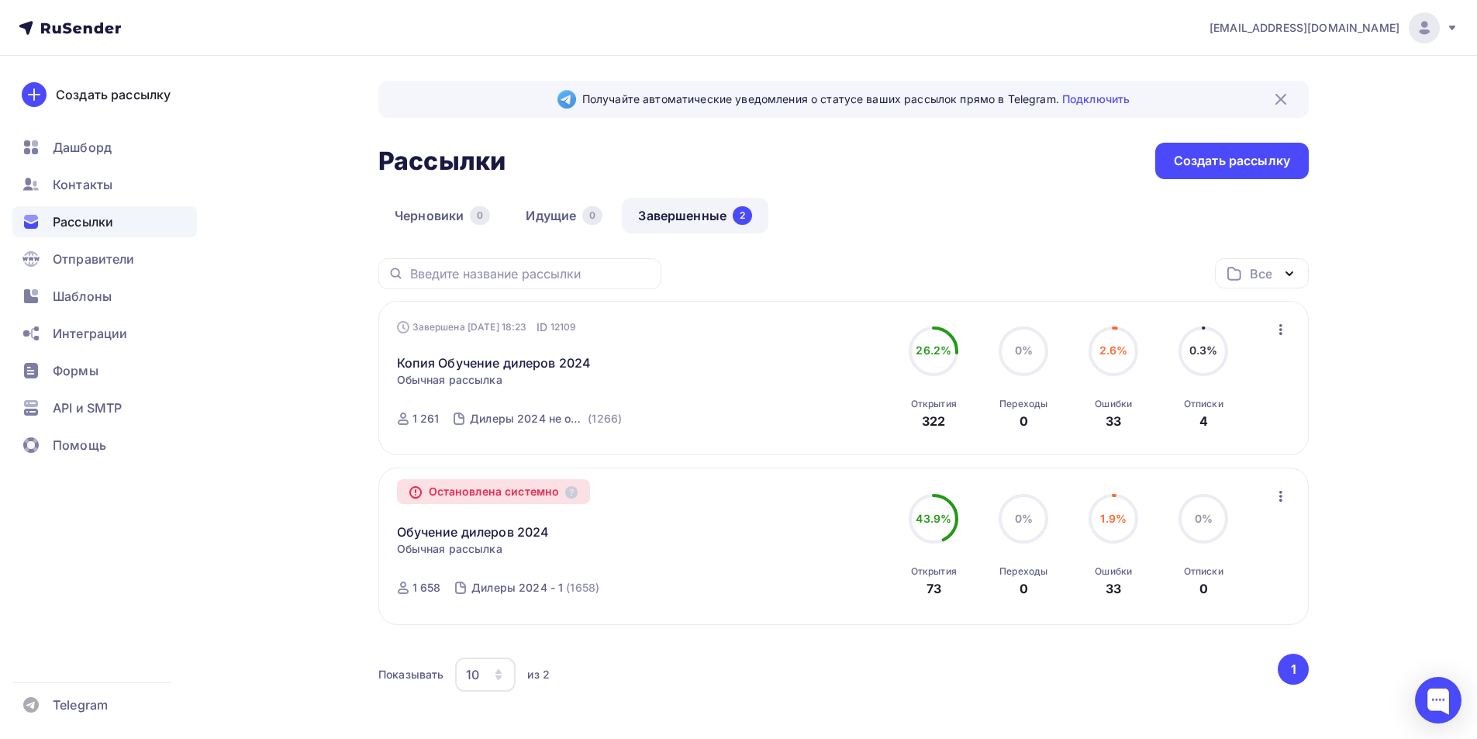
scroll to position [73, 0]
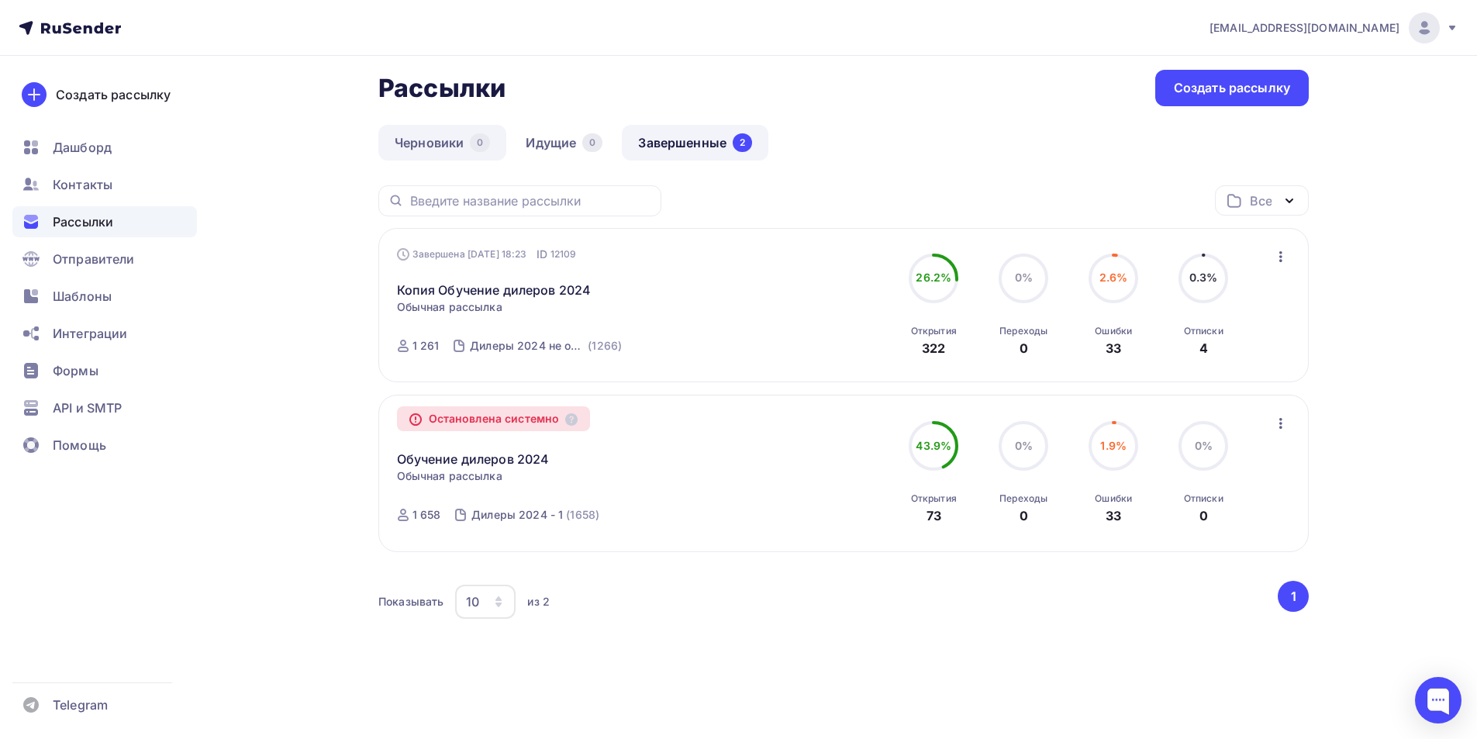
click at [444, 135] on link "Черновики 0" at bounding box center [442, 143] width 128 height 36
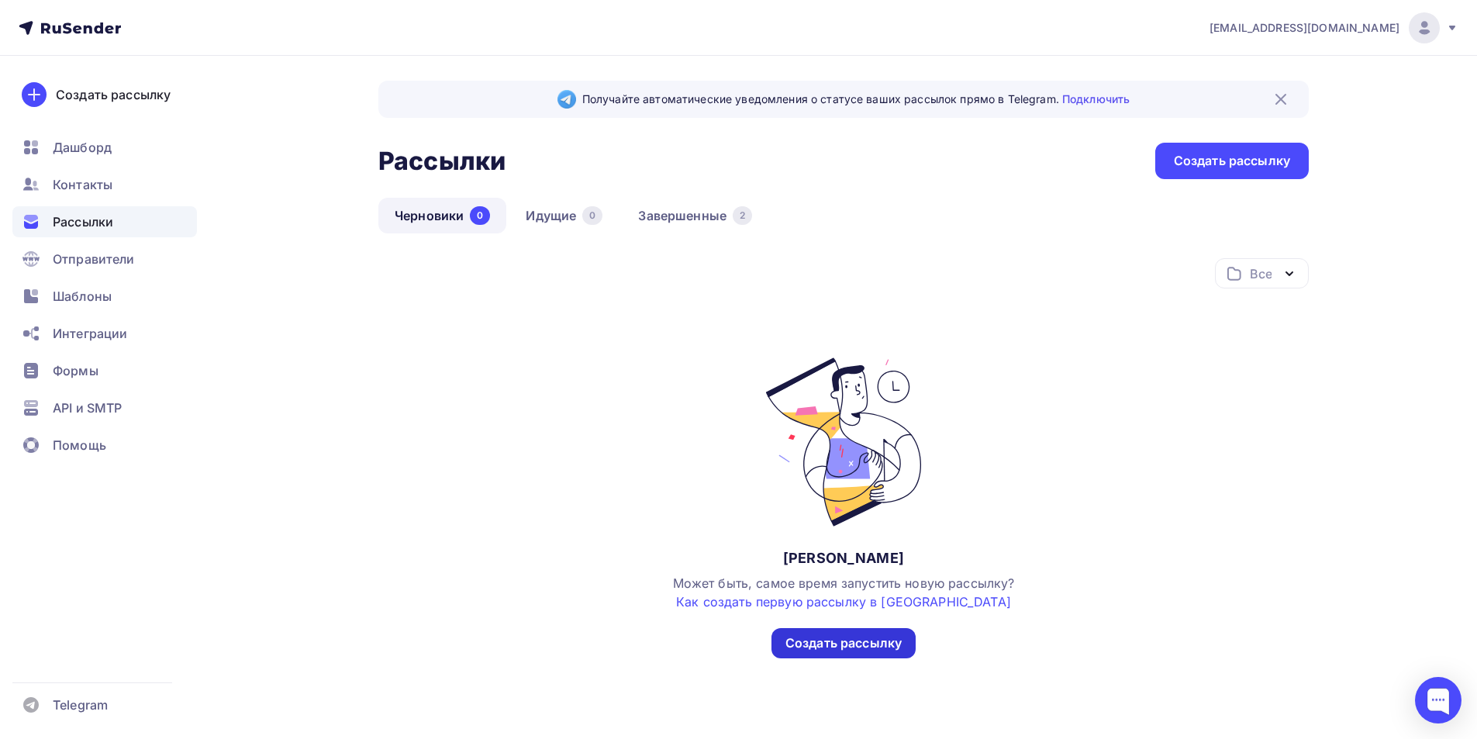
click at [897, 654] on div "Создать рассылку" at bounding box center [843, 643] width 144 height 30
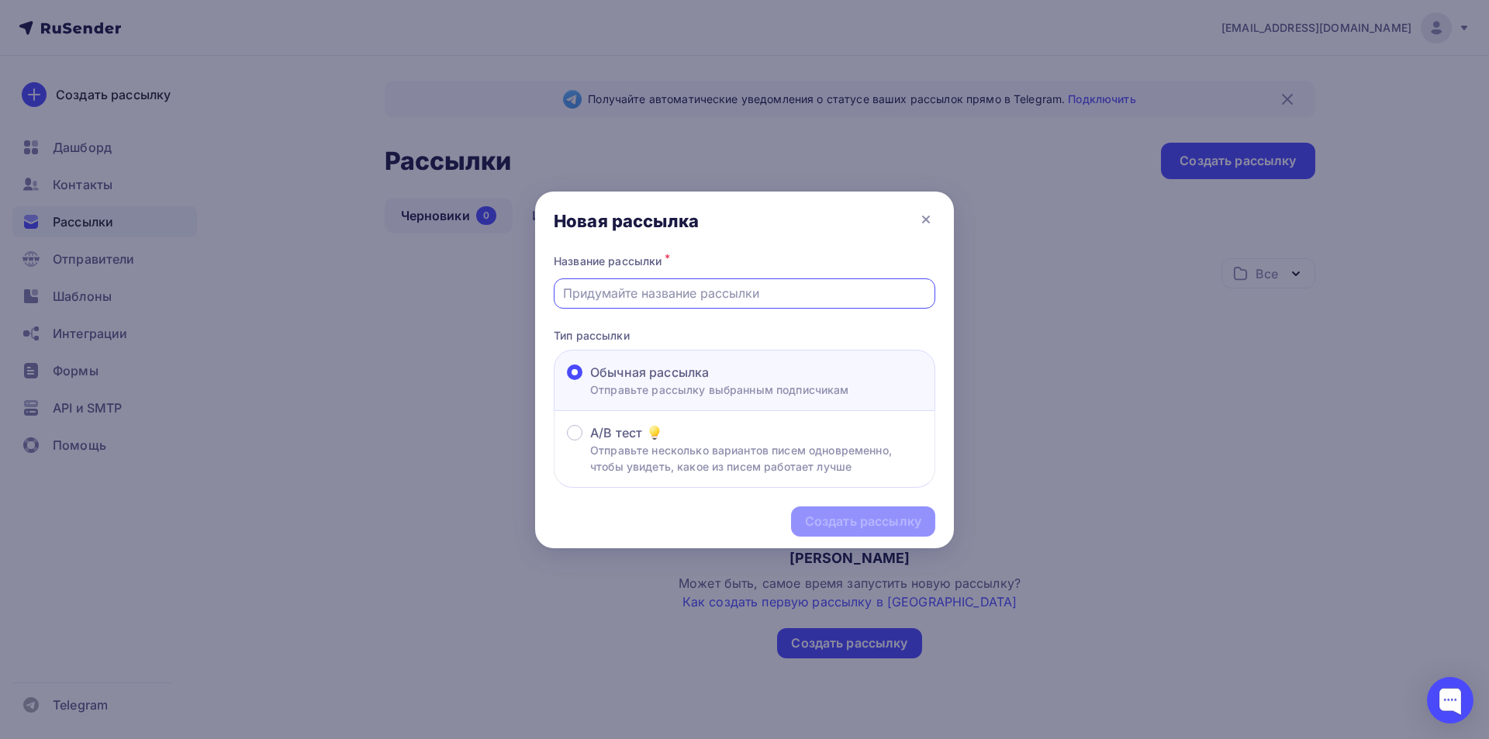
click at [709, 297] on input "text" at bounding box center [745, 293] width 364 height 19
type input "Обучение дилеров/30.10.2025"
click at [846, 520] on div "Создать рассылку" at bounding box center [863, 522] width 116 height 18
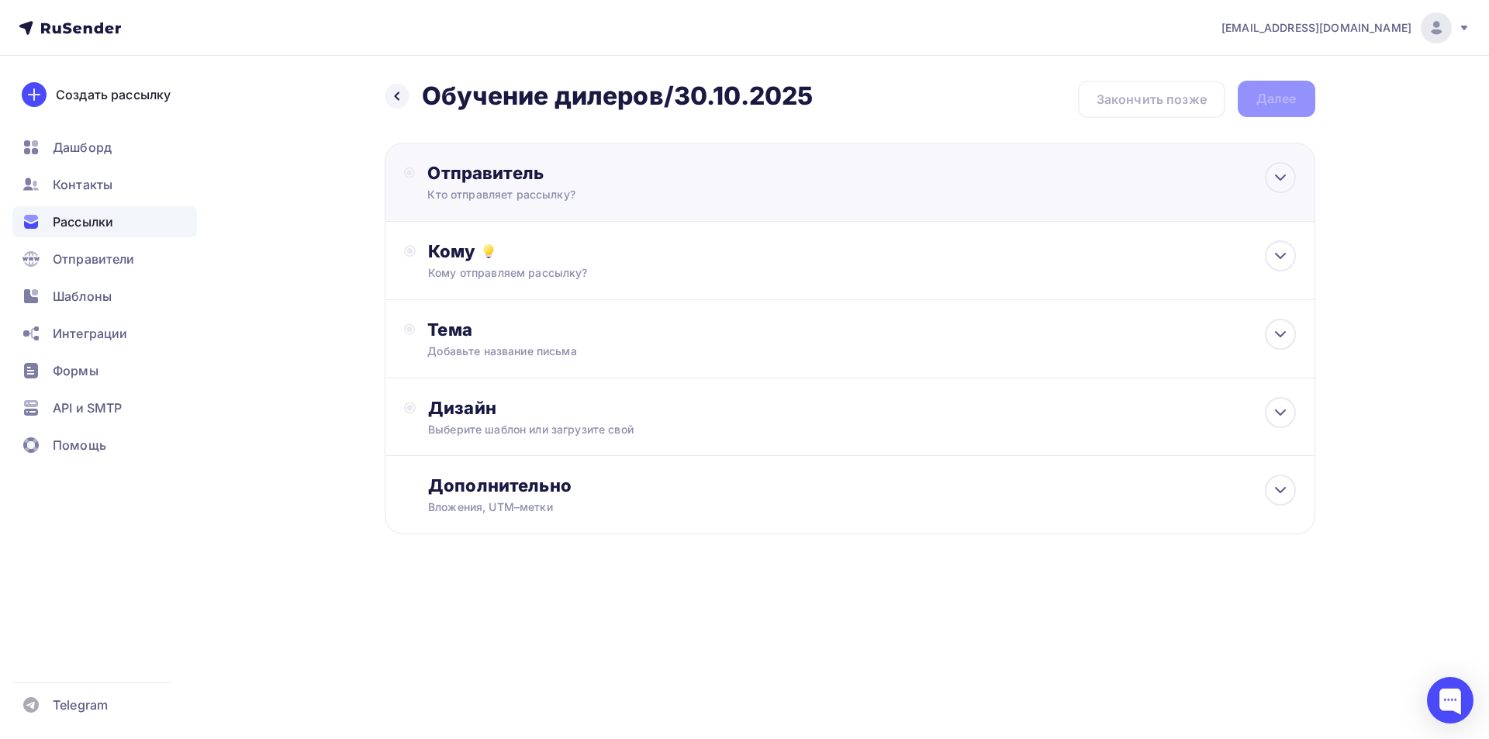
click at [598, 188] on div "Кто отправляет рассылку?" at bounding box center [578, 195] width 302 height 16
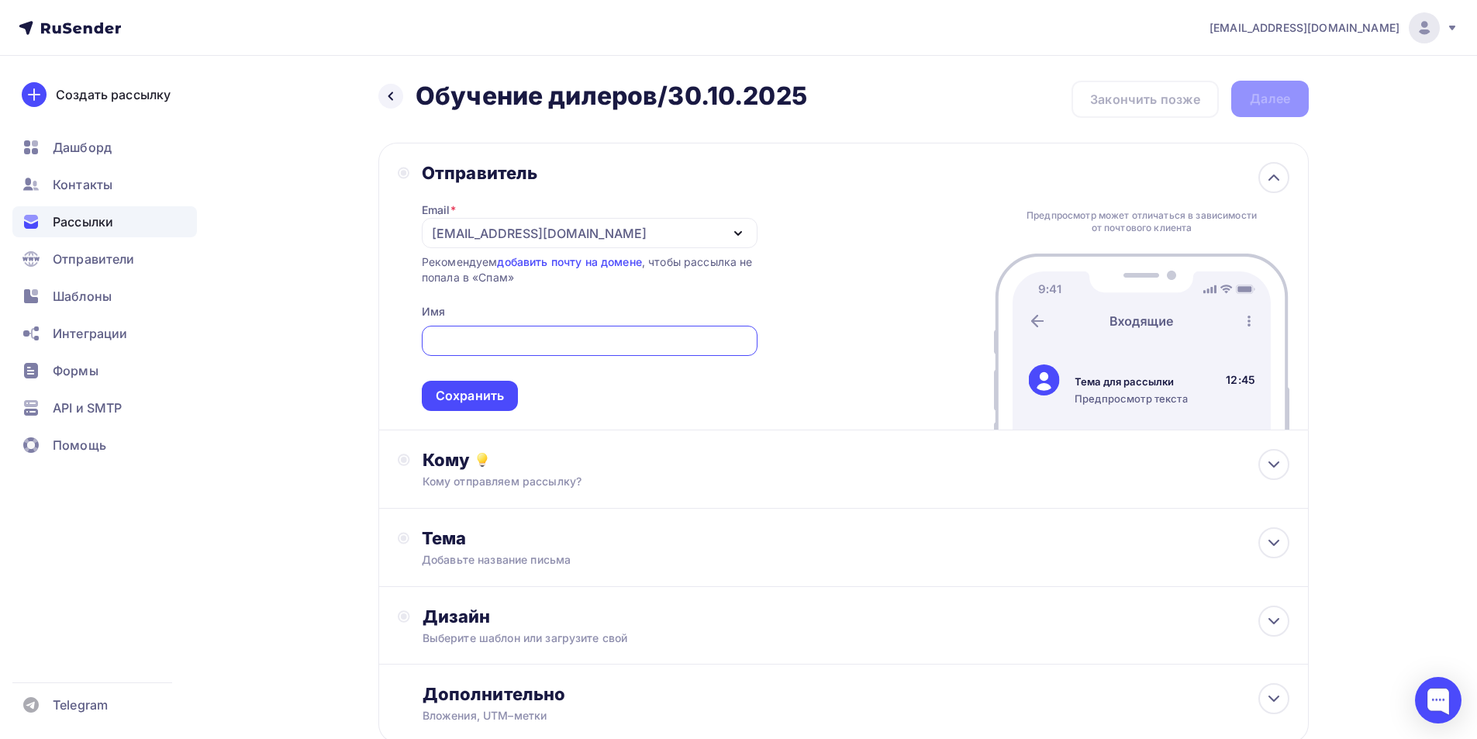
click at [627, 234] on div "[EMAIL_ADDRESS][DOMAIN_NAME]" at bounding box center [590, 233] width 336 height 30
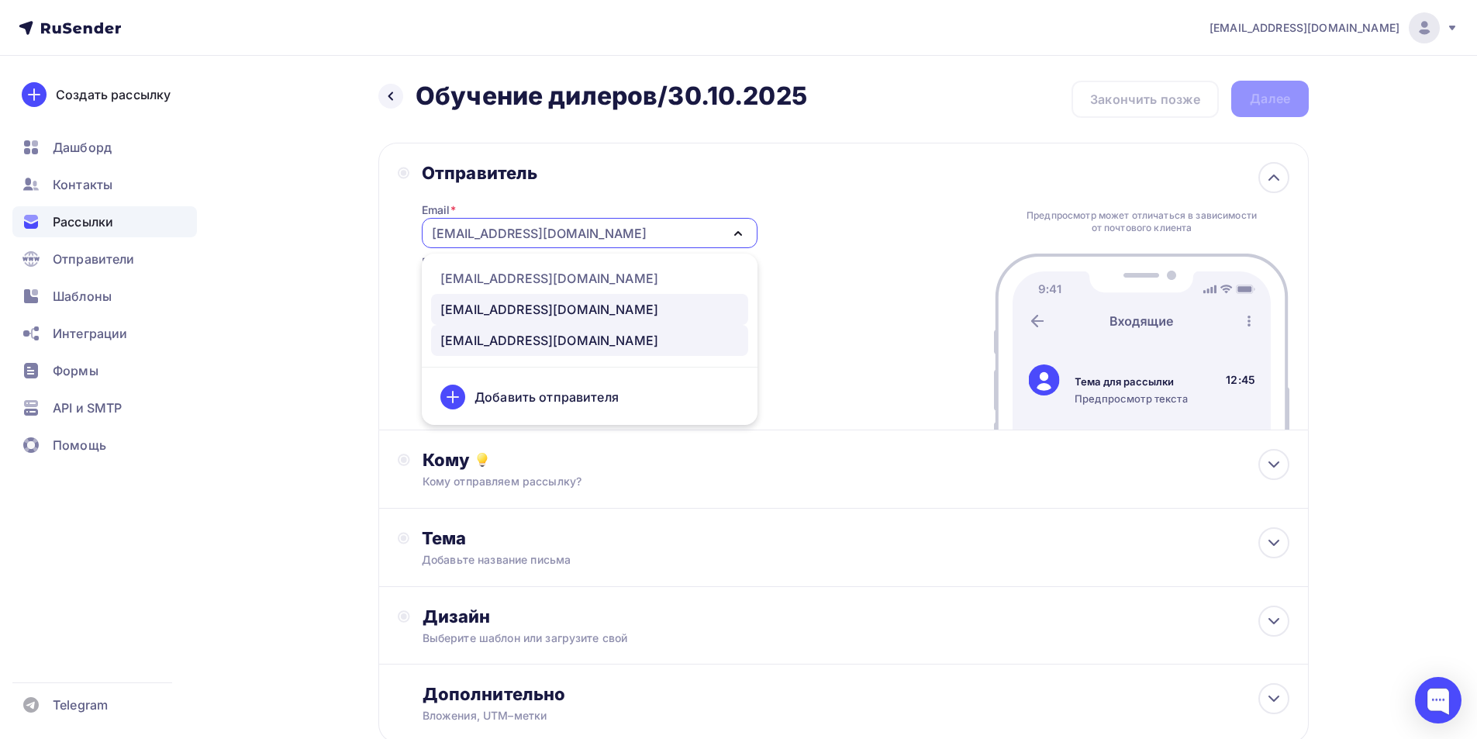
click at [576, 308] on div "[EMAIL_ADDRESS][DOMAIN_NAME]" at bounding box center [589, 309] width 299 height 19
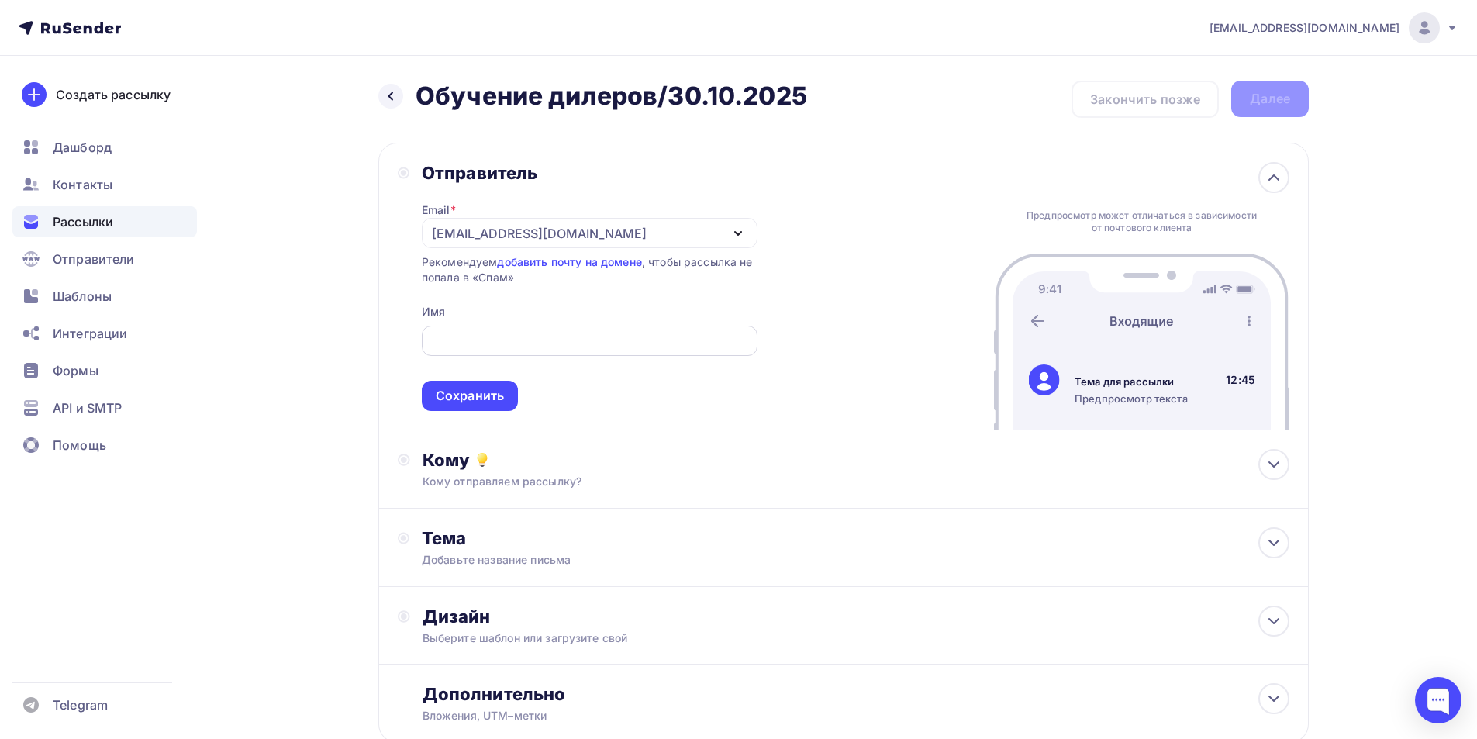
click at [522, 338] on input "text" at bounding box center [589, 341] width 318 height 19
paste input "ООО "Завод кондиционеров Август""
type input "ООО "Завод кондиционеров Август""
click at [474, 495] on div "Кому Кому отправляем рассылку? Списки получателей Выберите список Все списки id…" at bounding box center [843, 469] width 930 height 78
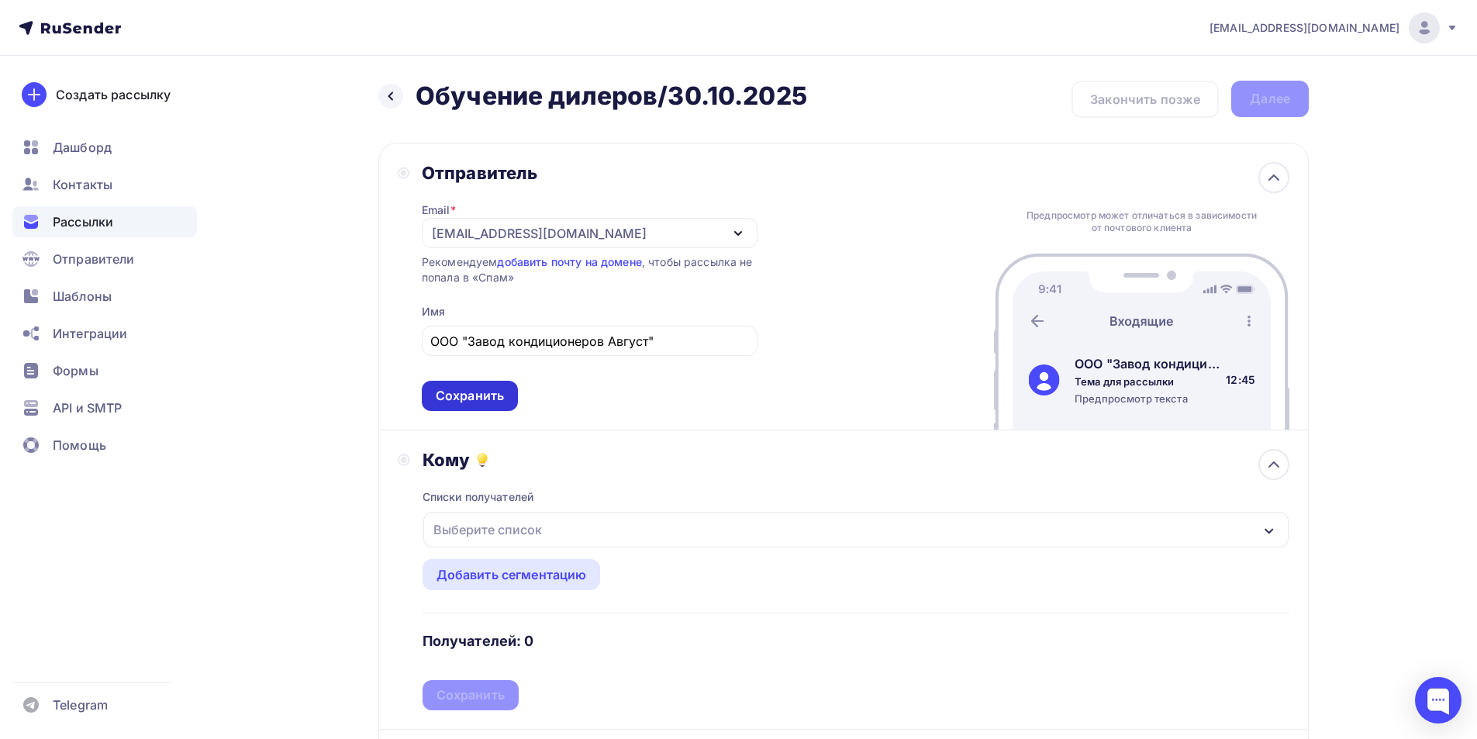
click at [488, 407] on div "Сохранить" at bounding box center [470, 396] width 96 height 30
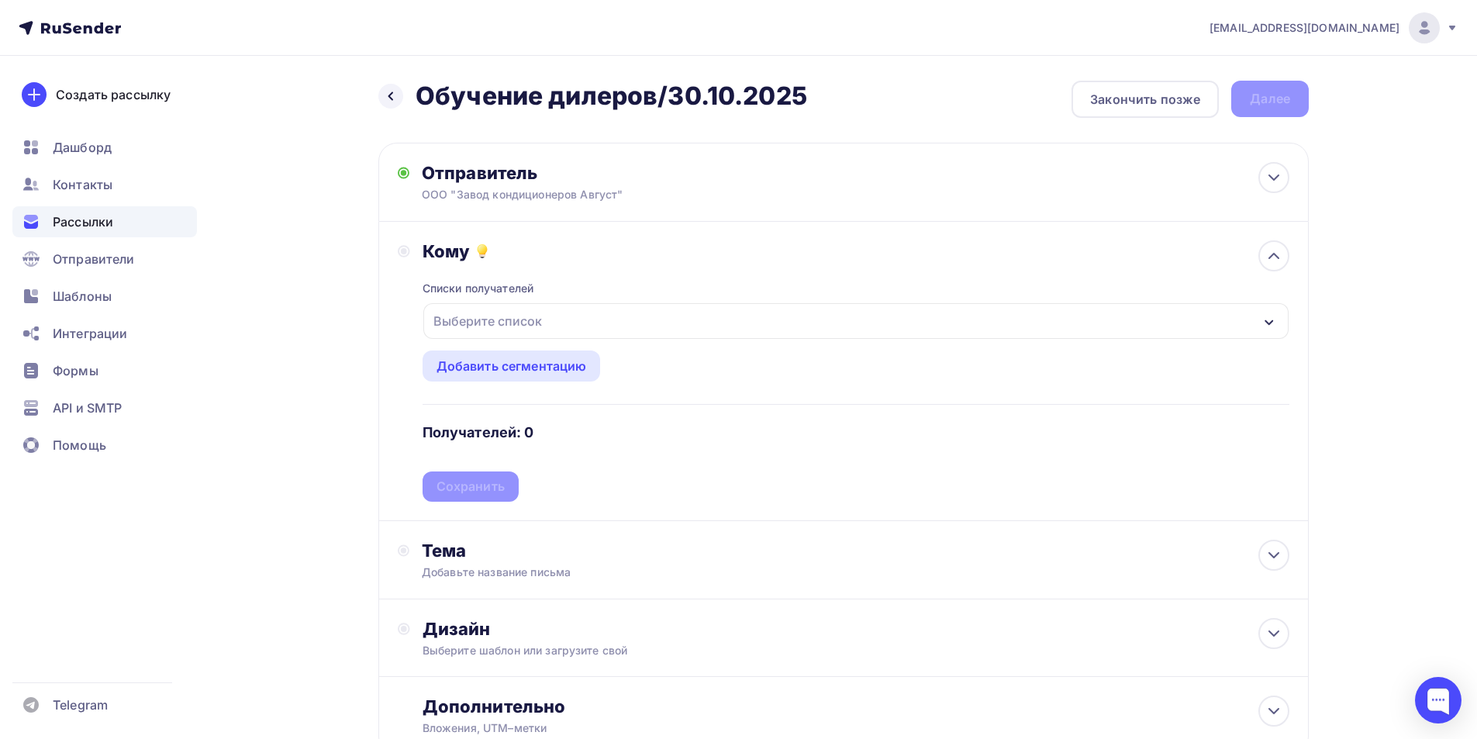
click at [526, 330] on div "Выберите список" at bounding box center [487, 321] width 121 height 28
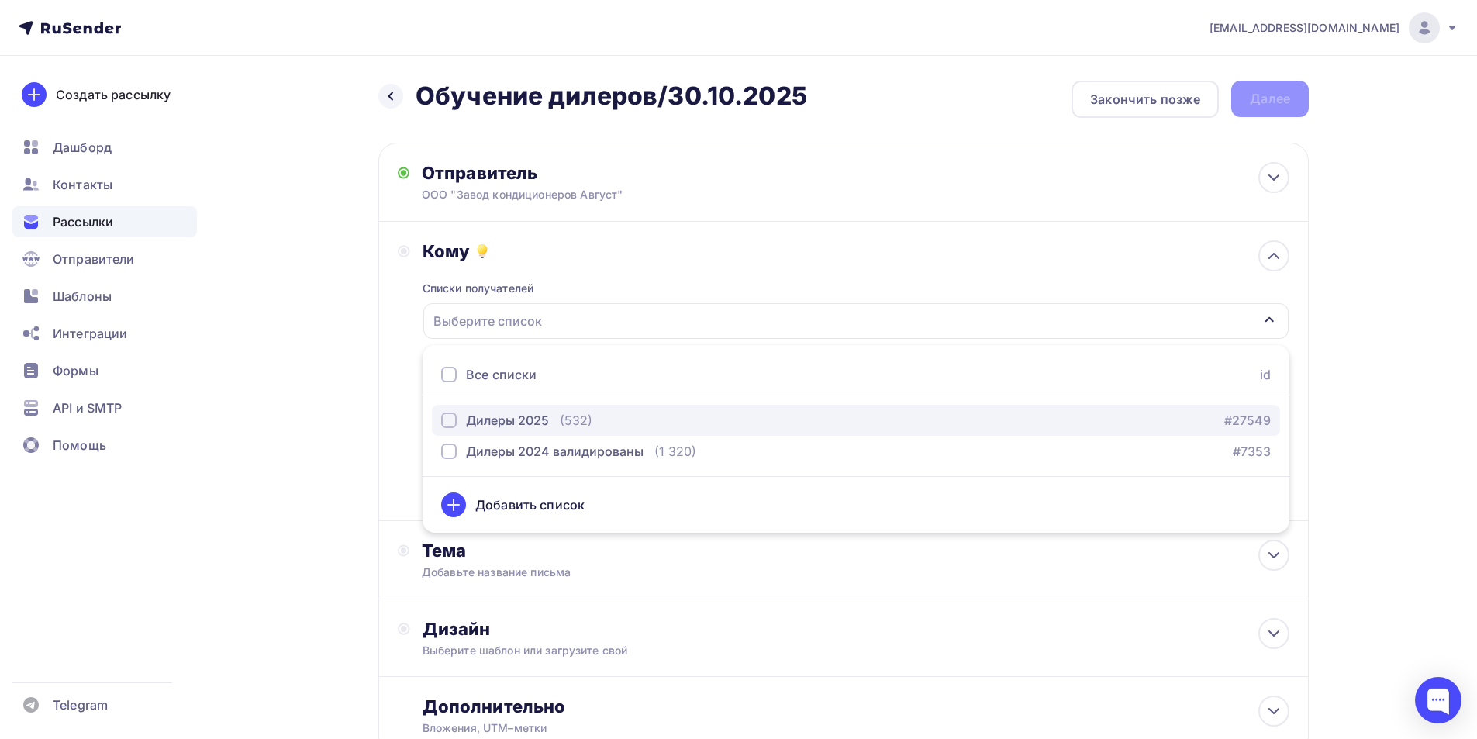
click at [545, 423] on div "Дилеры 2025 (532)" at bounding box center [516, 420] width 151 height 19
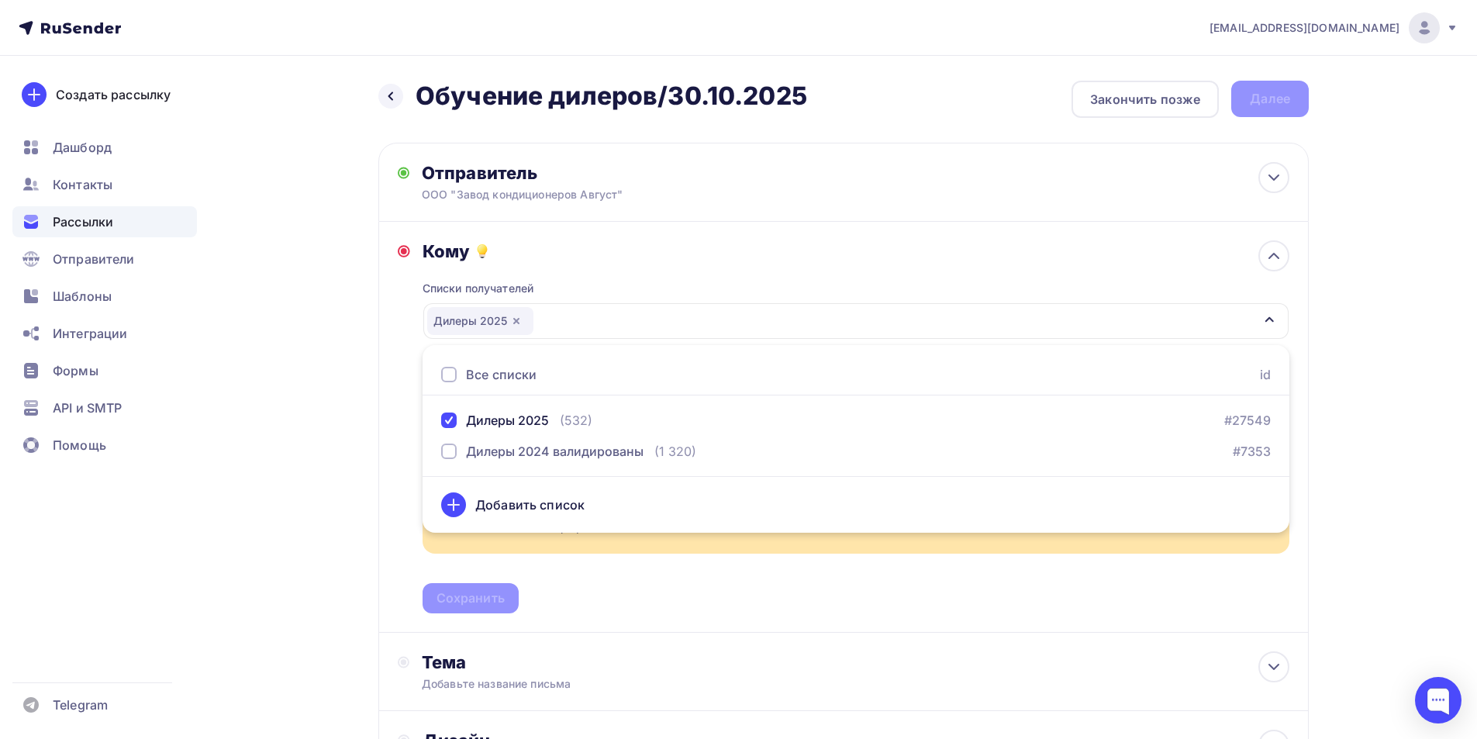
click at [659, 368] on div "Все списки id" at bounding box center [856, 374] width 867 height 41
click at [1404, 431] on div "611599@august.su Аккаунт Тарифы Выйти Создать рассылку Дашборд Контакты Рассылк…" at bounding box center [738, 483] width 1477 height 967
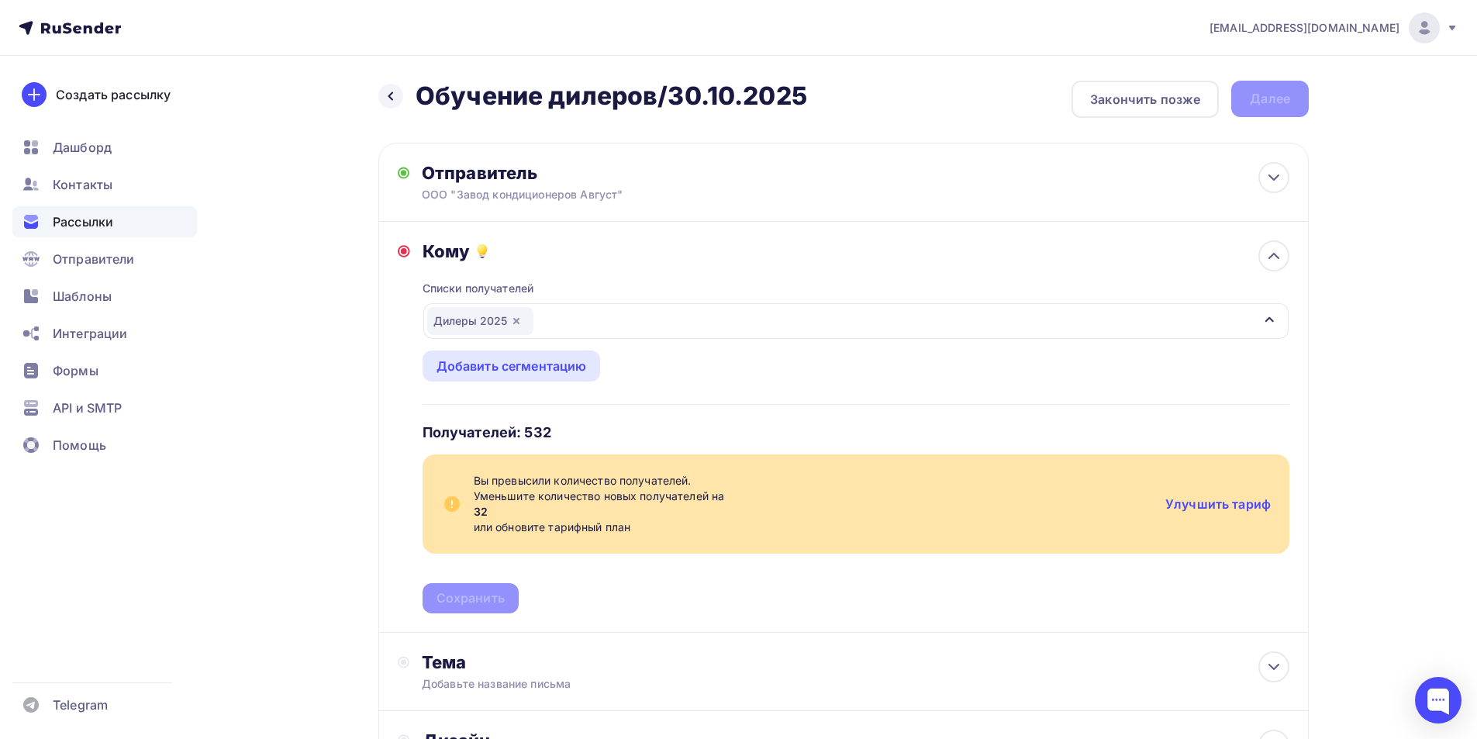
click at [523, 512] on span "32" at bounding box center [813, 512] width 679 height 16
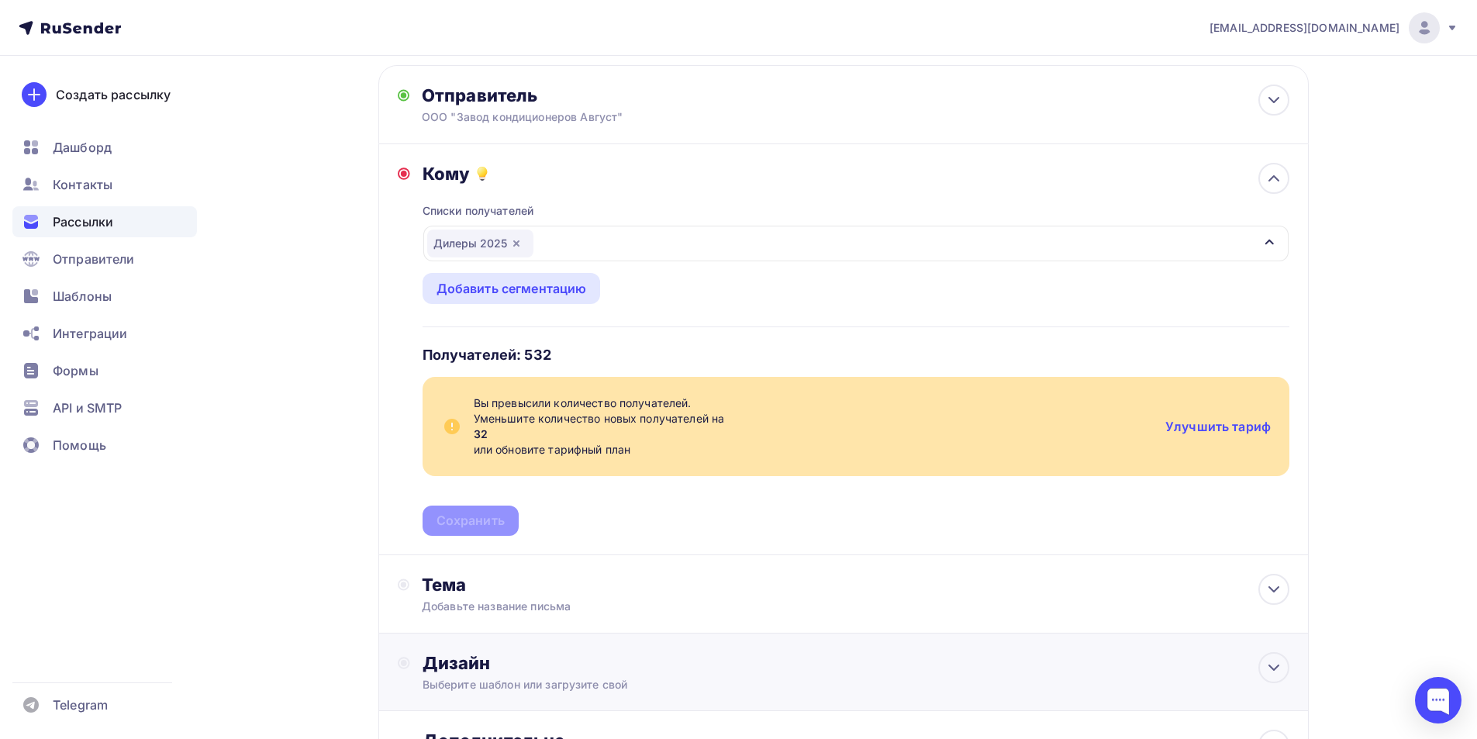
scroll to position [228, 0]
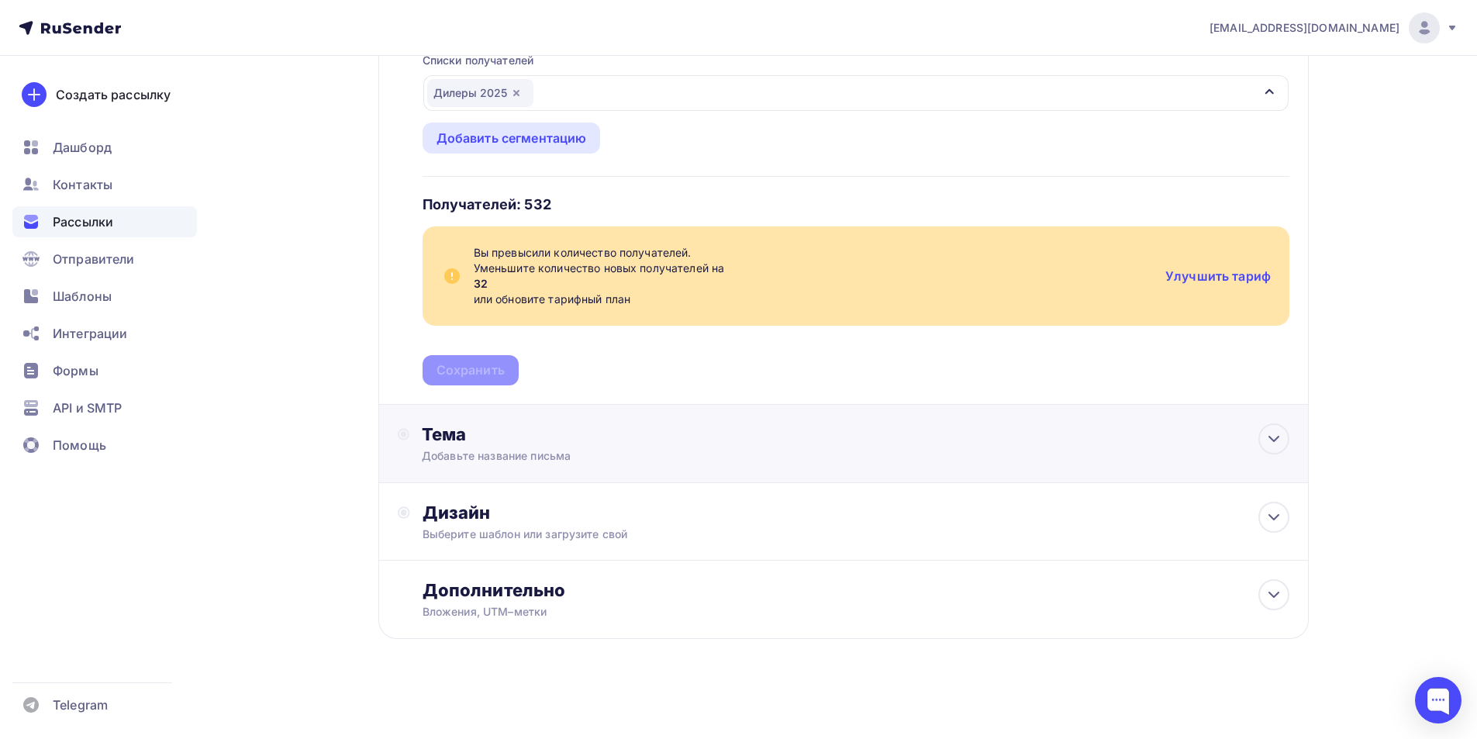
click at [478, 463] on div "Добавьте название письма" at bounding box center [560, 456] width 276 height 16
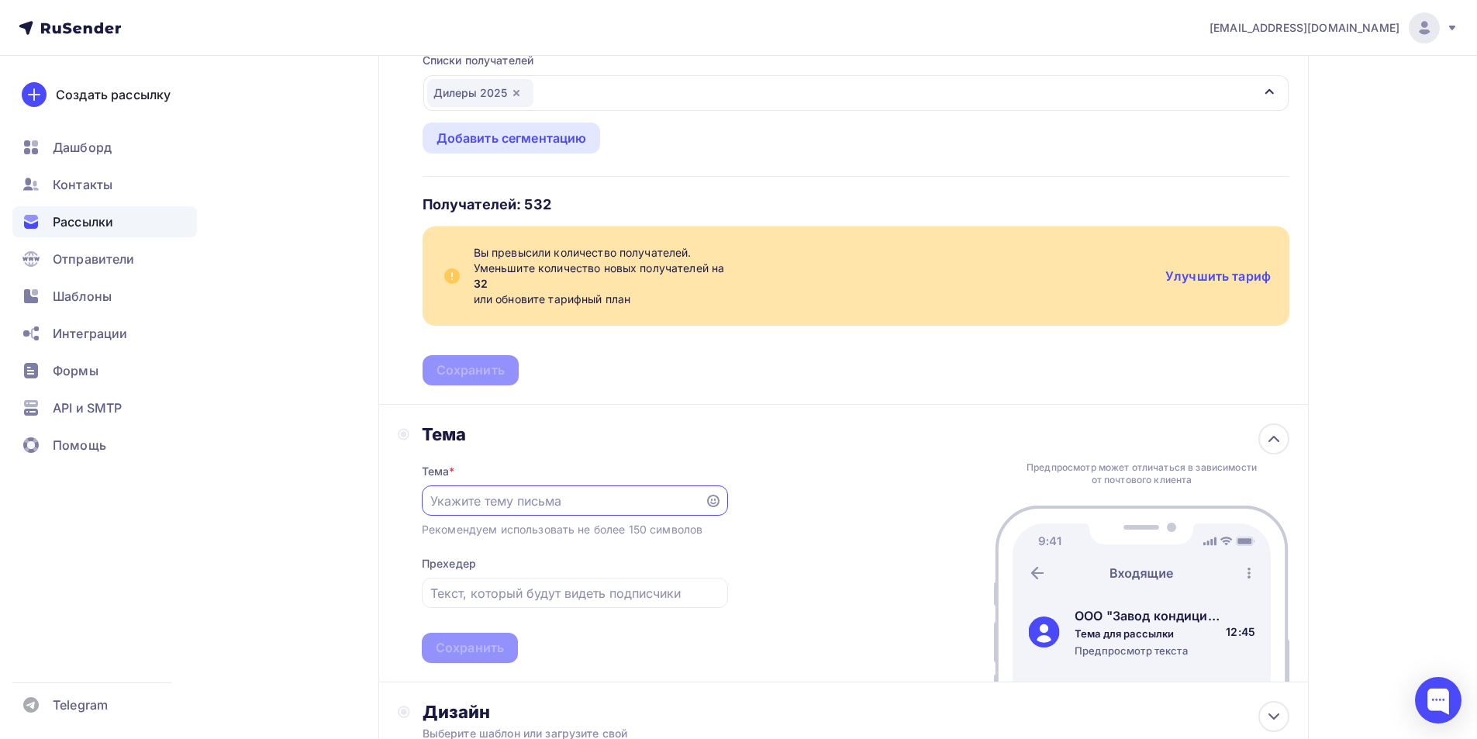
click at [522, 502] on input "text" at bounding box center [562, 501] width 265 height 19
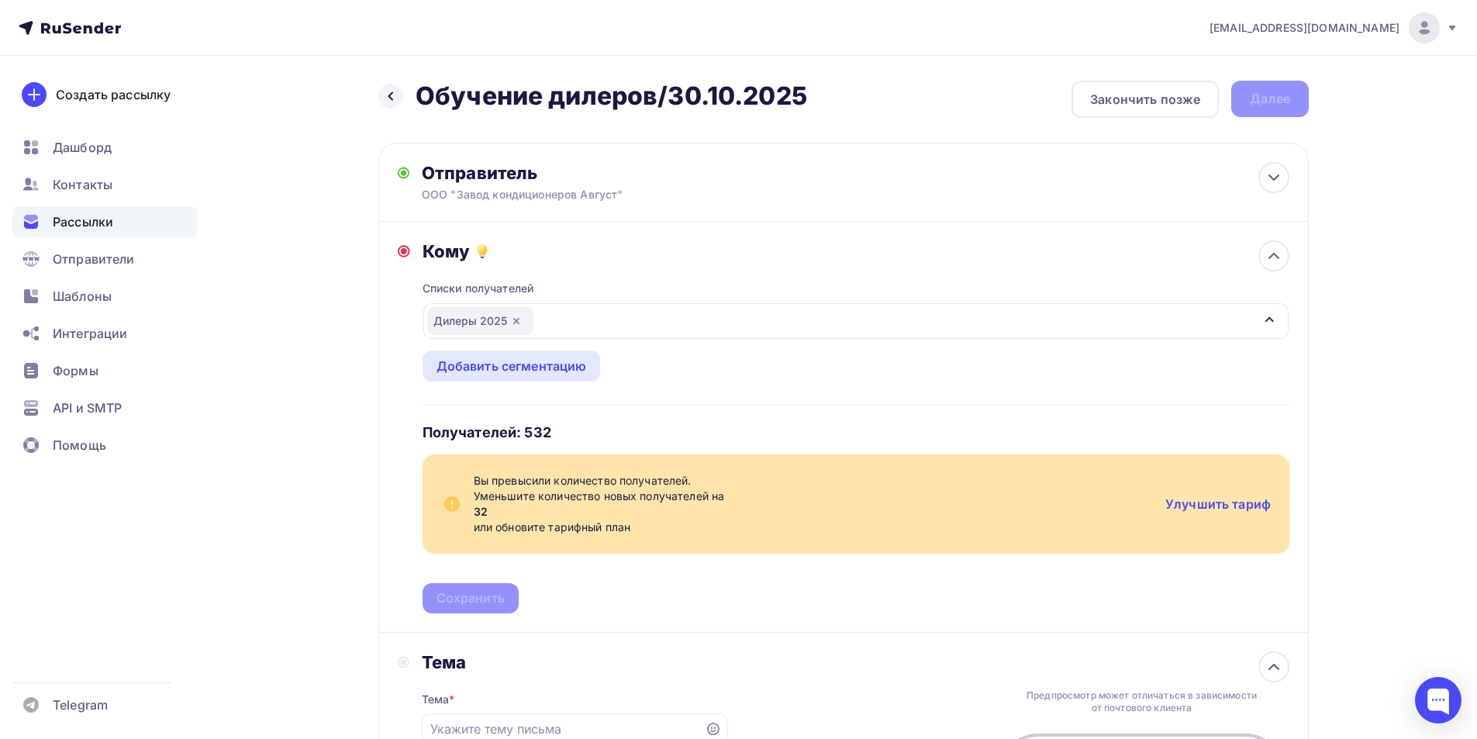
drag, startPoint x: 748, startPoint y: 95, endPoint x: 421, endPoint y: 104, distance: 327.3
click at [421, 104] on div "Назад Обучение дилеров/30.10.2025 Обучение дилеров/30.10.2025 Закончить позже Д…" at bounding box center [843, 99] width 930 height 37
copy h2 "Обучение дилеров/30.10.2025"
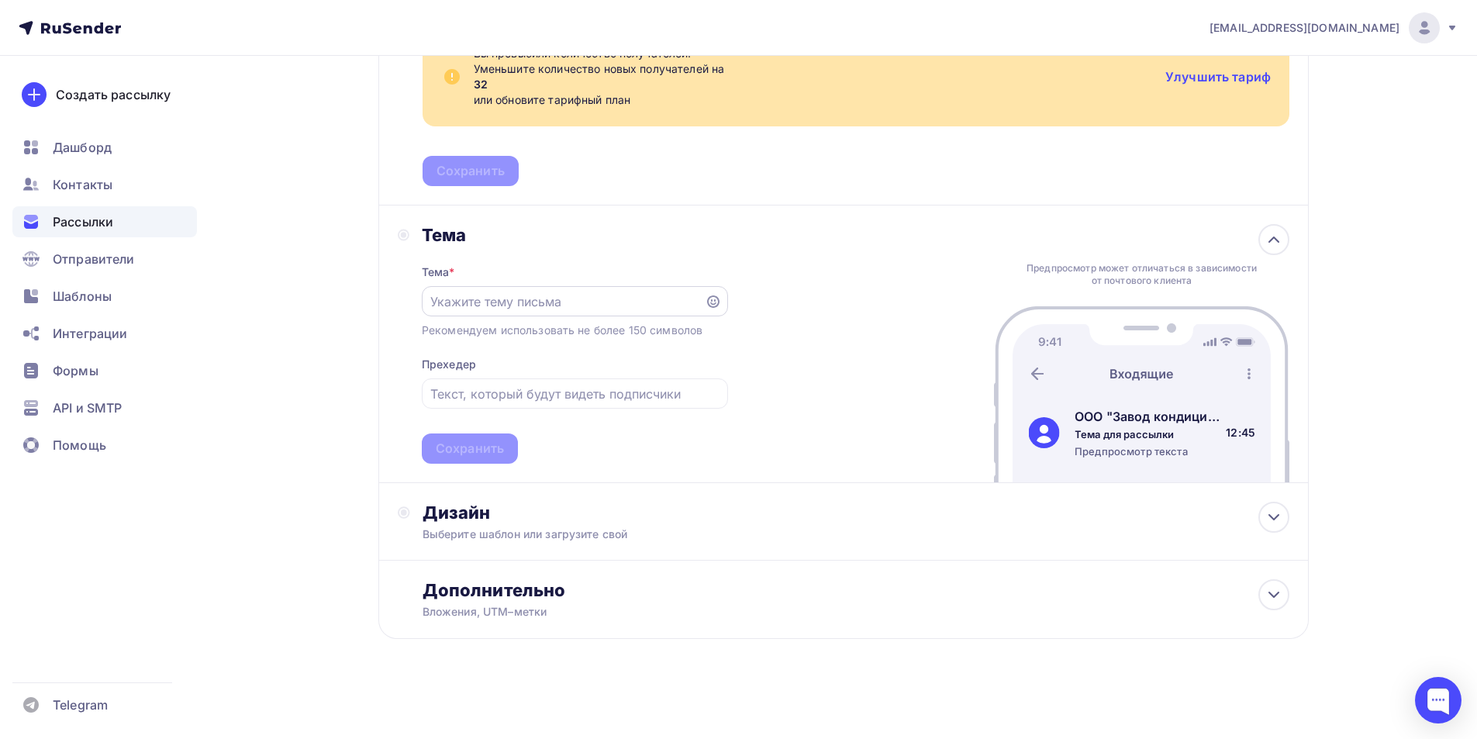
click at [512, 308] on input "text" at bounding box center [562, 301] width 265 height 19
paste input "Обучение дилеров/30.10.2025"
type input "Обучение дилеров/30.10.2025"
click at [467, 394] on input "text" at bounding box center [574, 394] width 288 height 19
paste input "Приглашаем Вас пройти обучение."
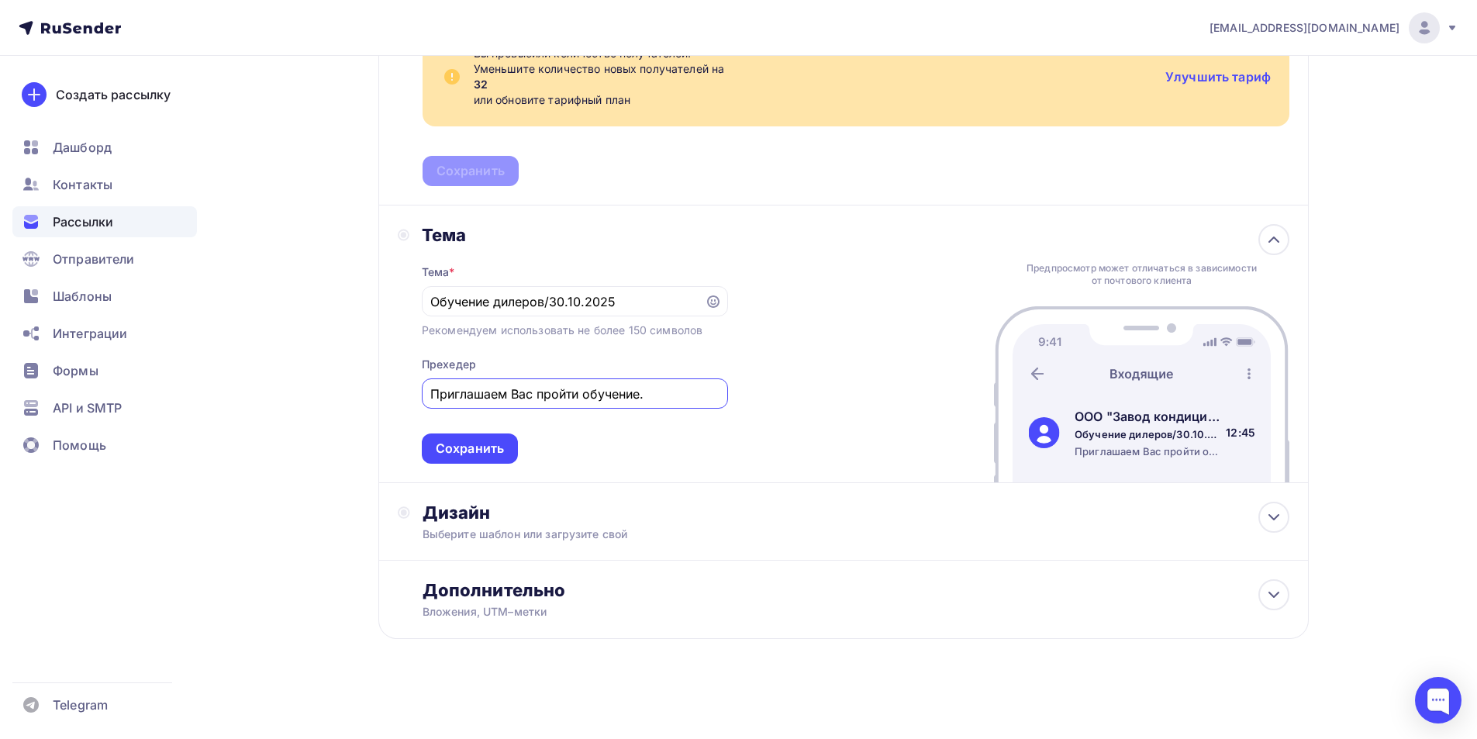
type input "Приглашаем Вас пройти обучение."
click at [475, 472] on div "Тема Тема * Обучение дилеров/30.10.2025 Рекомендуем использовать не более 150 с…" at bounding box center [843, 344] width 930 height 278
click at [475, 449] on div "Сохранить" at bounding box center [470, 449] width 68 height 18
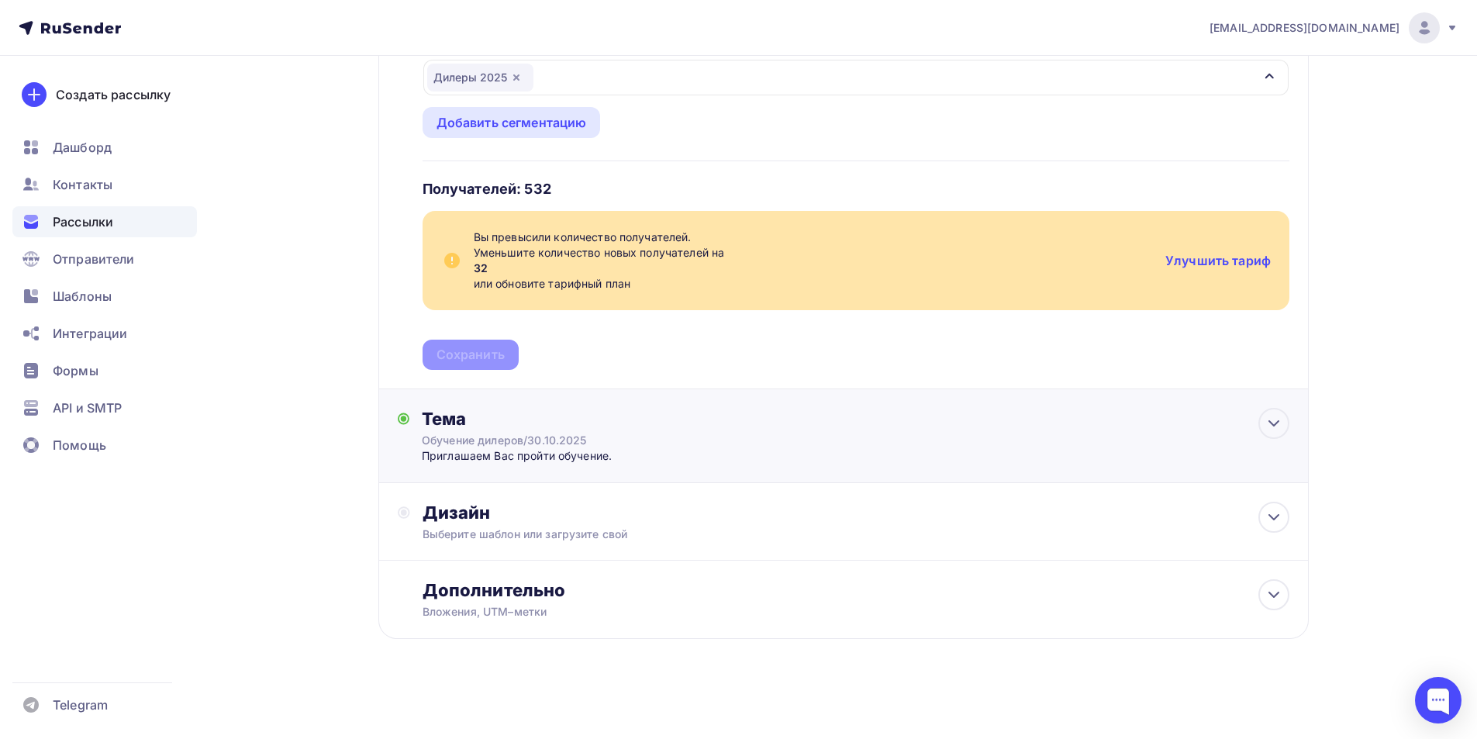
scroll to position [243, 0]
click at [505, 524] on div "Дизайн Выберите шаблон или загрузите свой" at bounding box center [856, 522] width 867 height 40
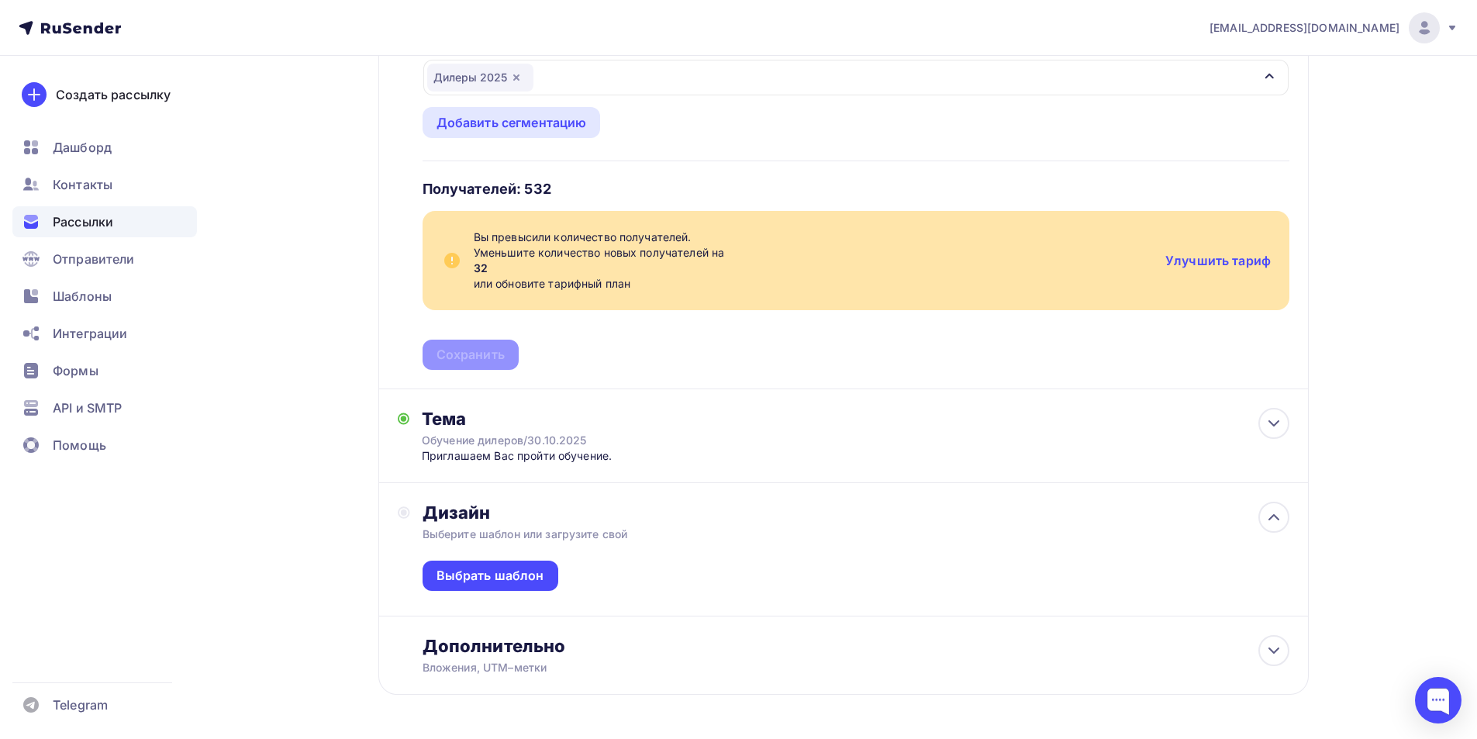
scroll to position [299, 0]
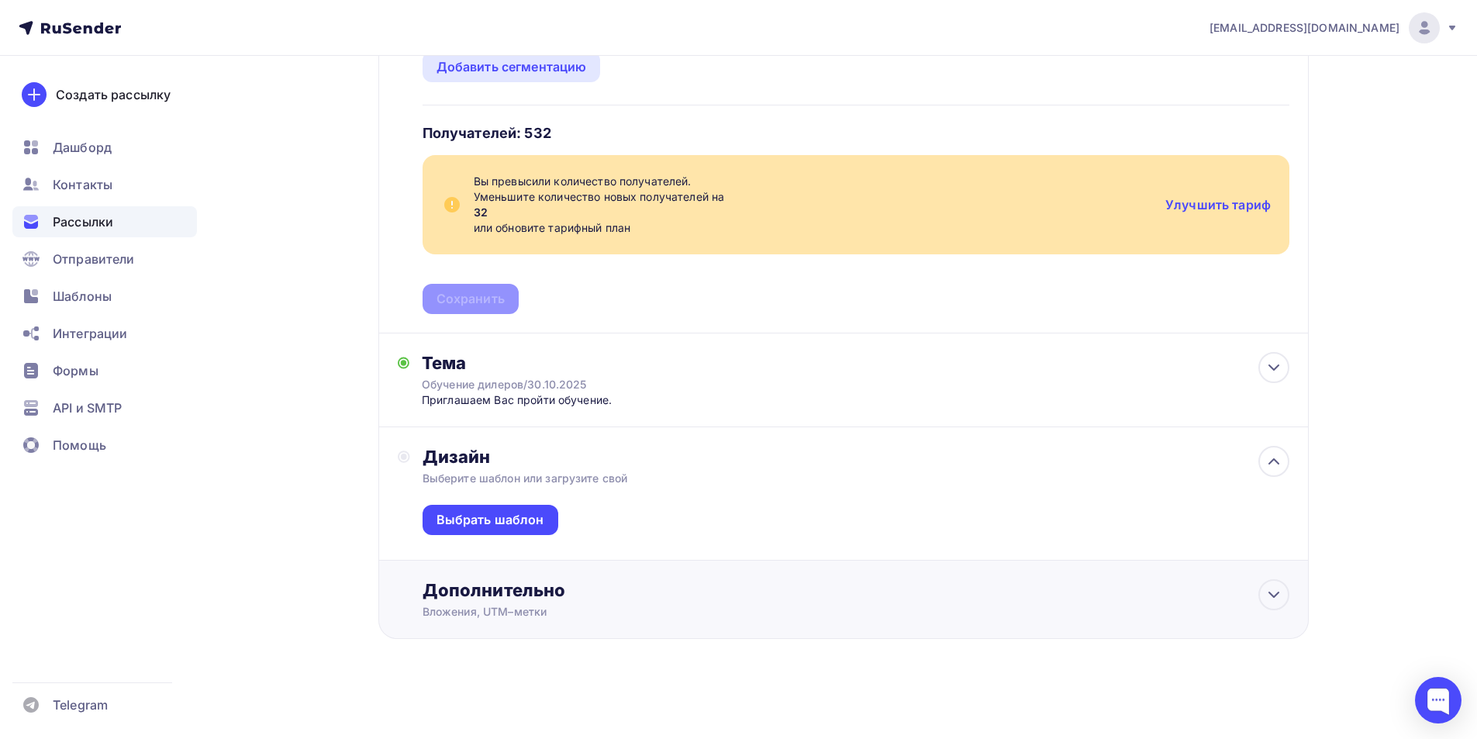
click at [500, 607] on div "Вложения, UTM–метки" at bounding box center [813, 612] width 781 height 16
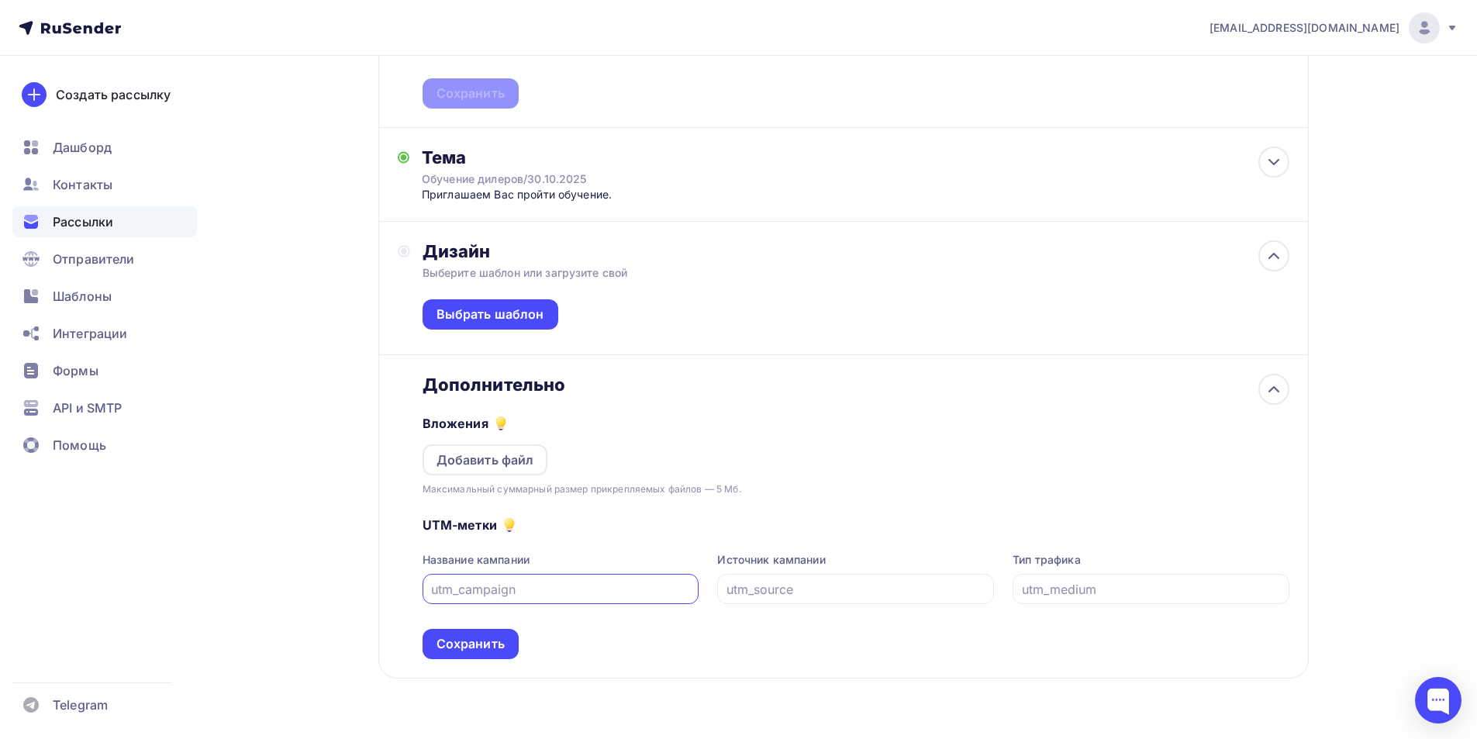
scroll to position [544, 0]
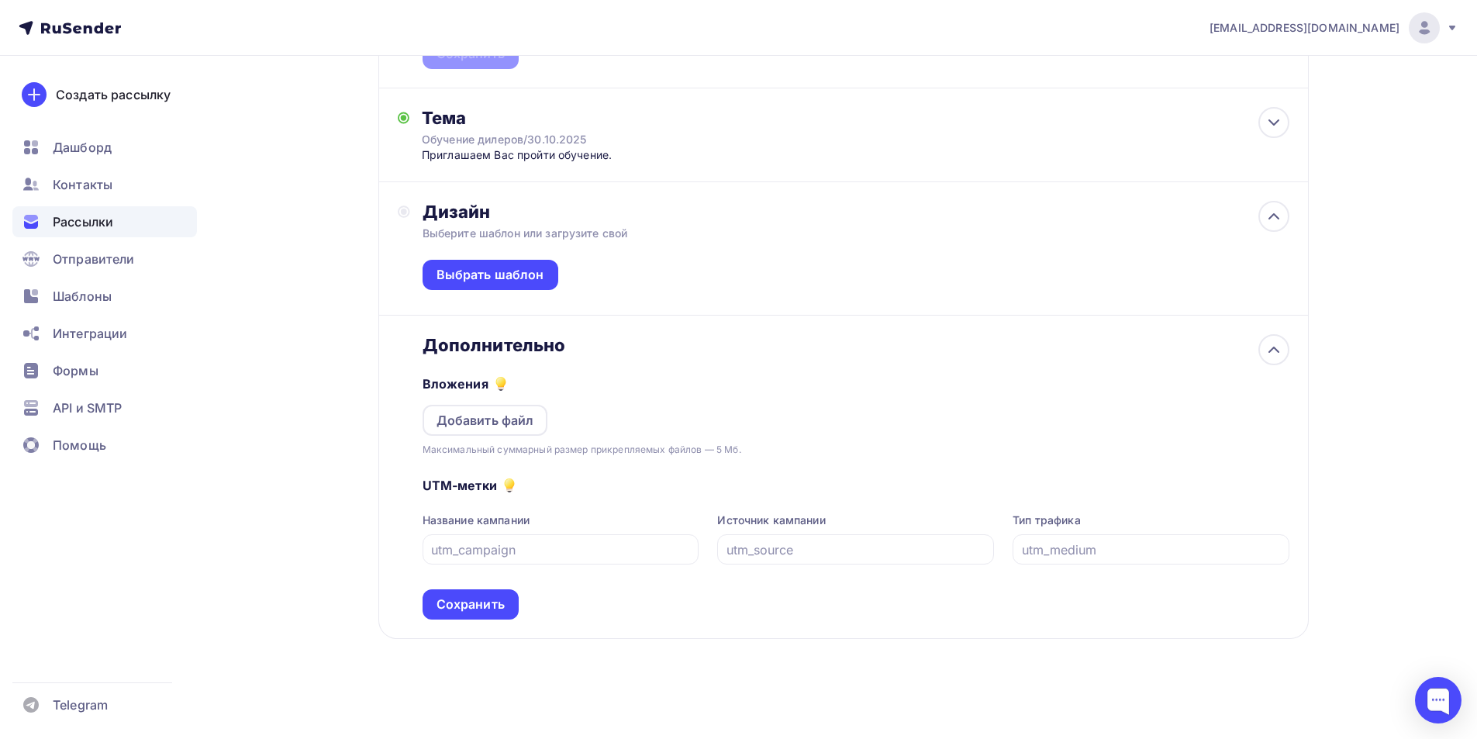
click at [778, 430] on div "Вложения Добавить файл Максимальный суммарный размер прикрепляемых файлов — 5 М…" at bounding box center [856, 407] width 867 height 102
click at [519, 423] on div "Добавить файл" at bounding box center [486, 420] width 98 height 19
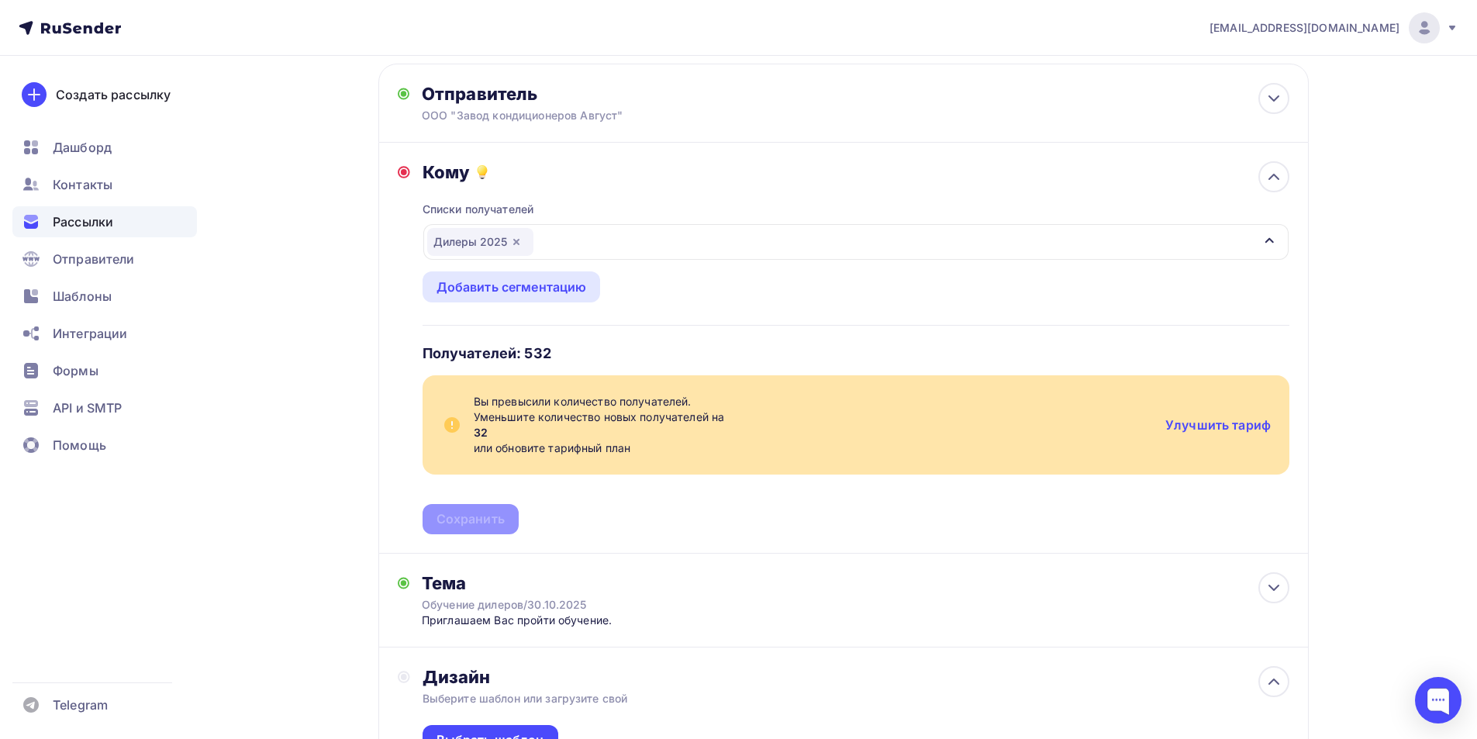
scroll to position [0, 0]
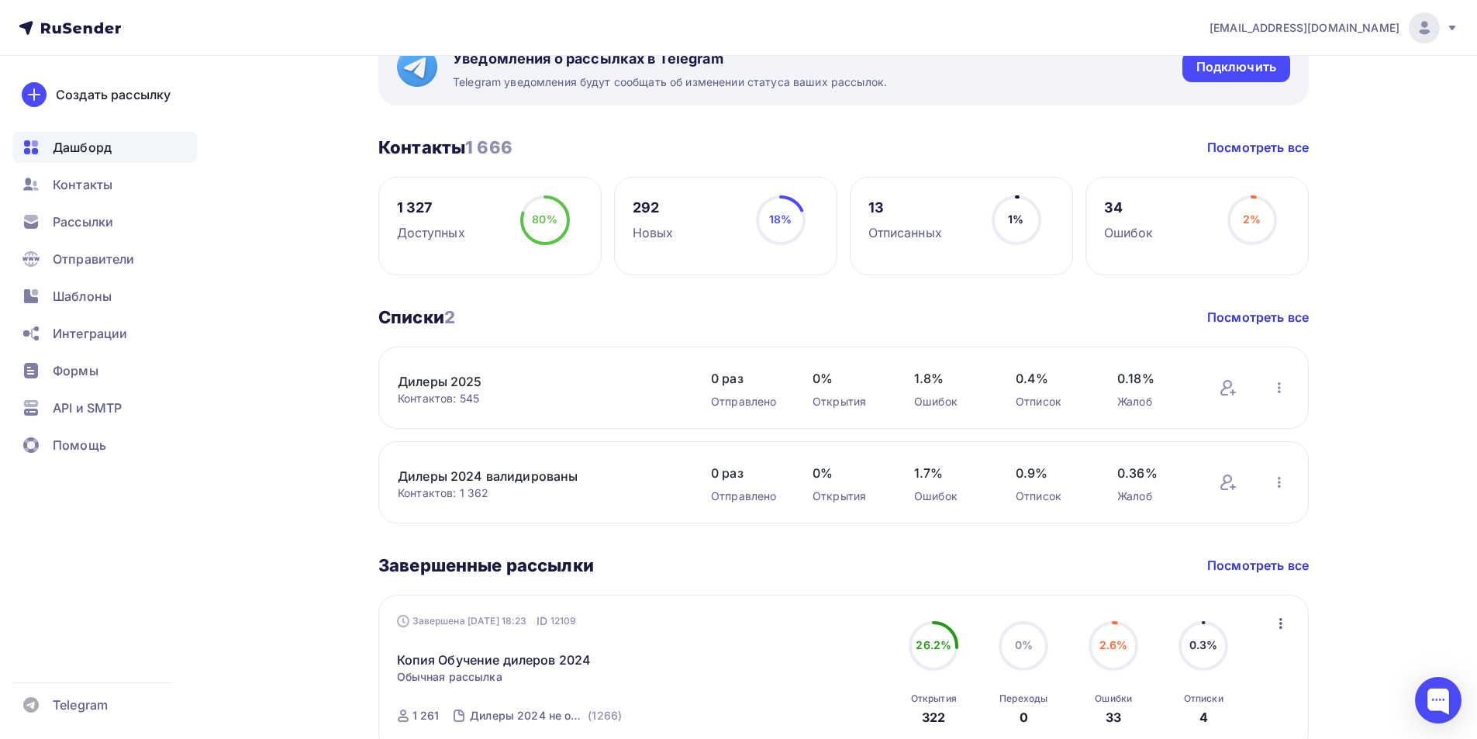
scroll to position [388, 0]
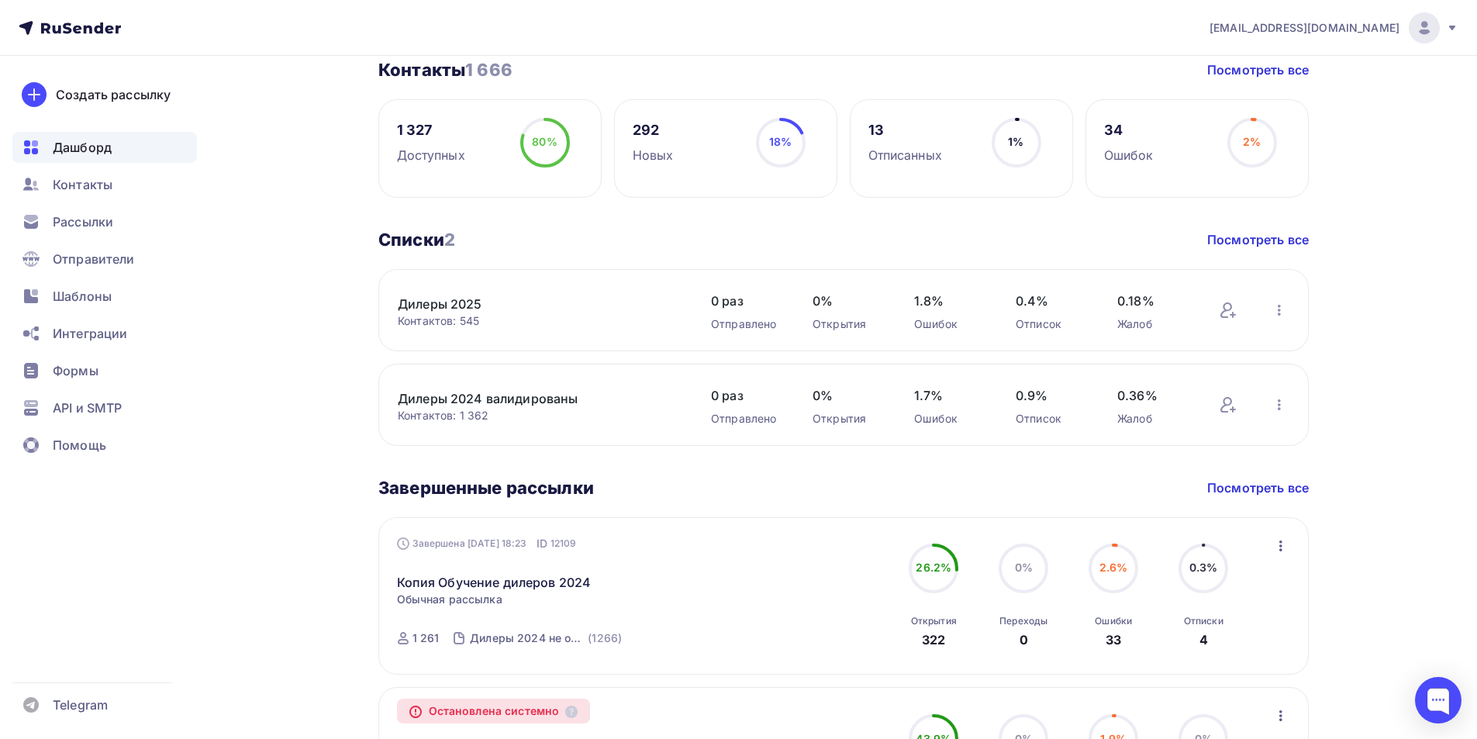
click at [449, 308] on link "Дилеры 2025" at bounding box center [530, 304] width 264 height 19
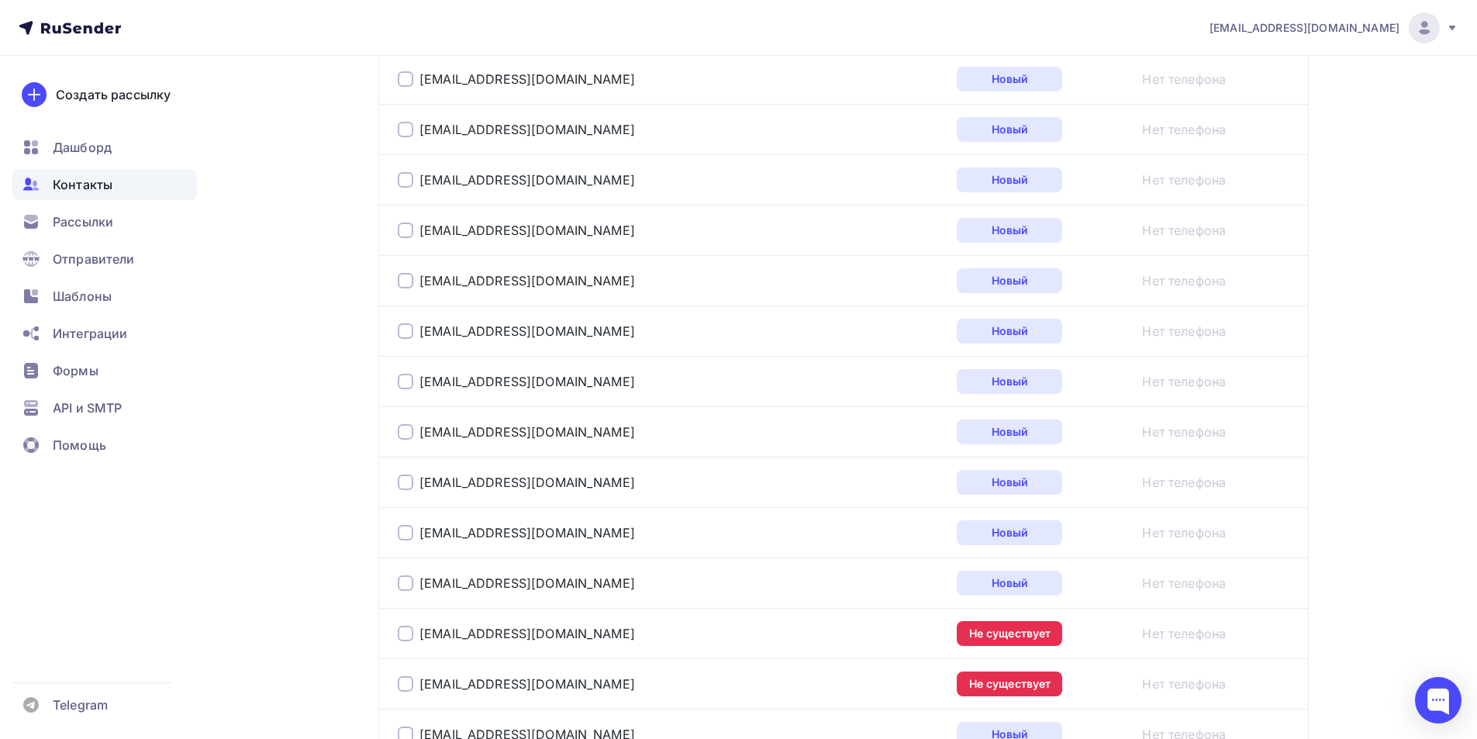
scroll to position [1628, 0]
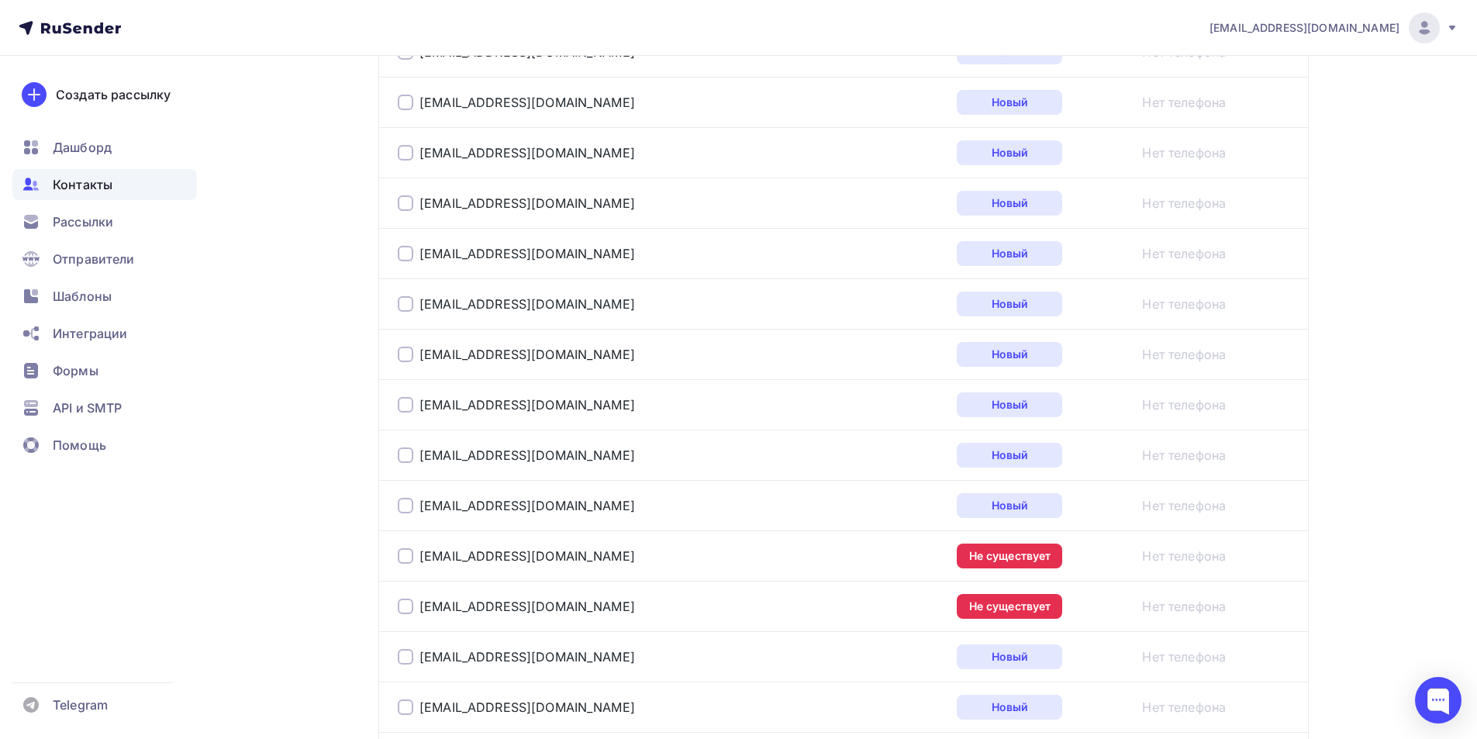
click at [407, 557] on div at bounding box center [406, 556] width 16 height 16
click at [402, 606] on div at bounding box center [406, 607] width 16 height 16
drag, startPoint x: 418, startPoint y: 605, endPoint x: 901, endPoint y: 602, distance: 483.1
click at [957, 602] on div "Не существует" at bounding box center [1009, 606] width 105 height 25
click at [957, 604] on div "Не существует" at bounding box center [1009, 606] width 105 height 25
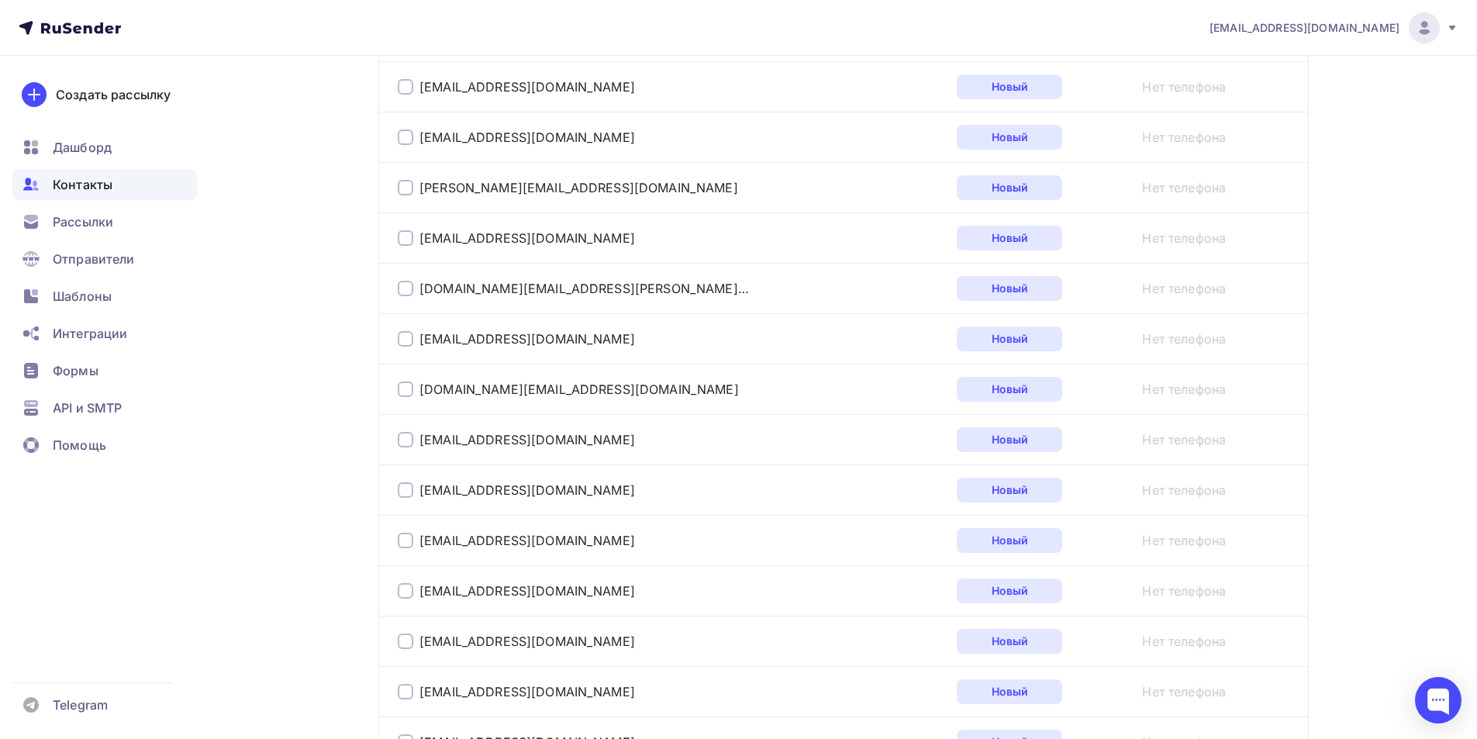
scroll to position [2486, 0]
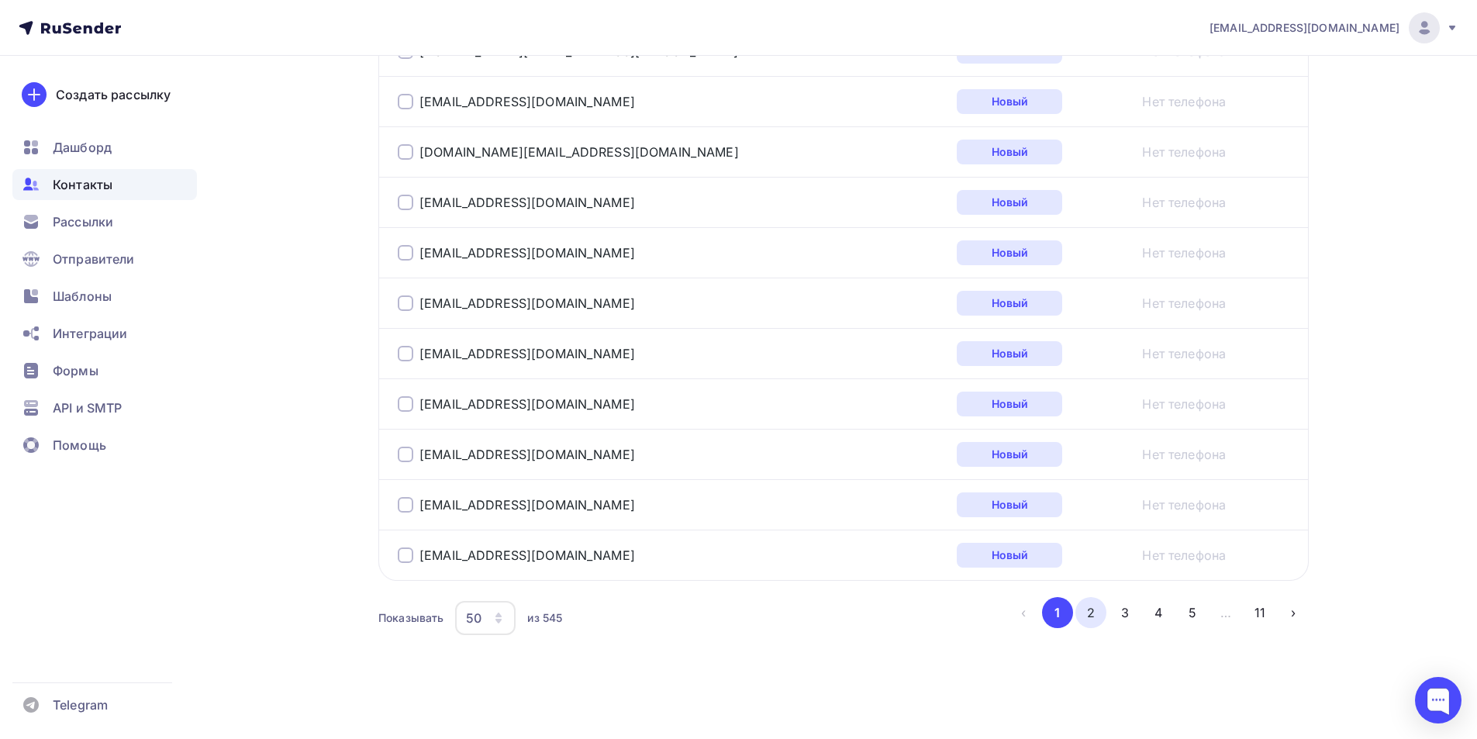
click at [1091, 617] on button "2" at bounding box center [1090, 612] width 31 height 31
click at [1123, 618] on button "3" at bounding box center [1125, 612] width 31 height 31
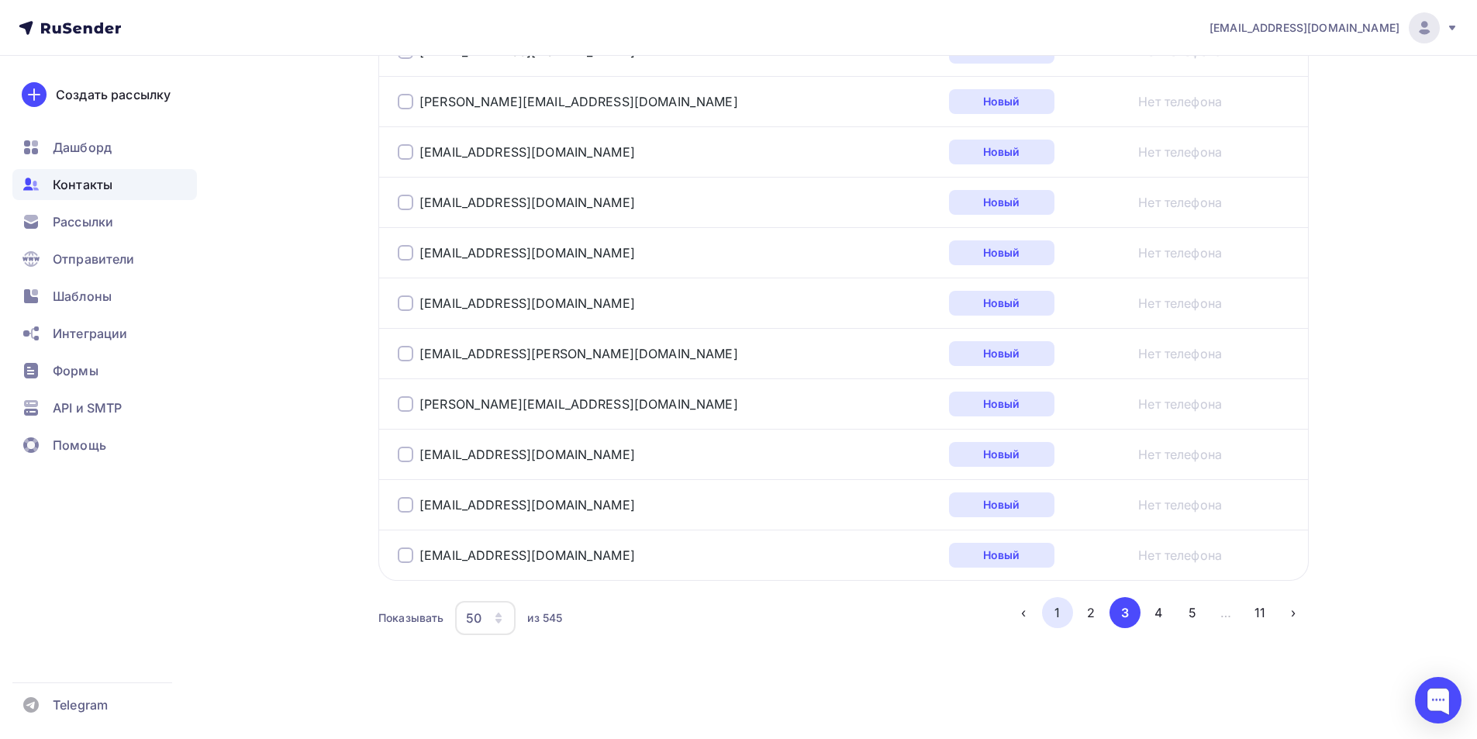
click at [1051, 615] on button "1" at bounding box center [1057, 612] width 31 height 31
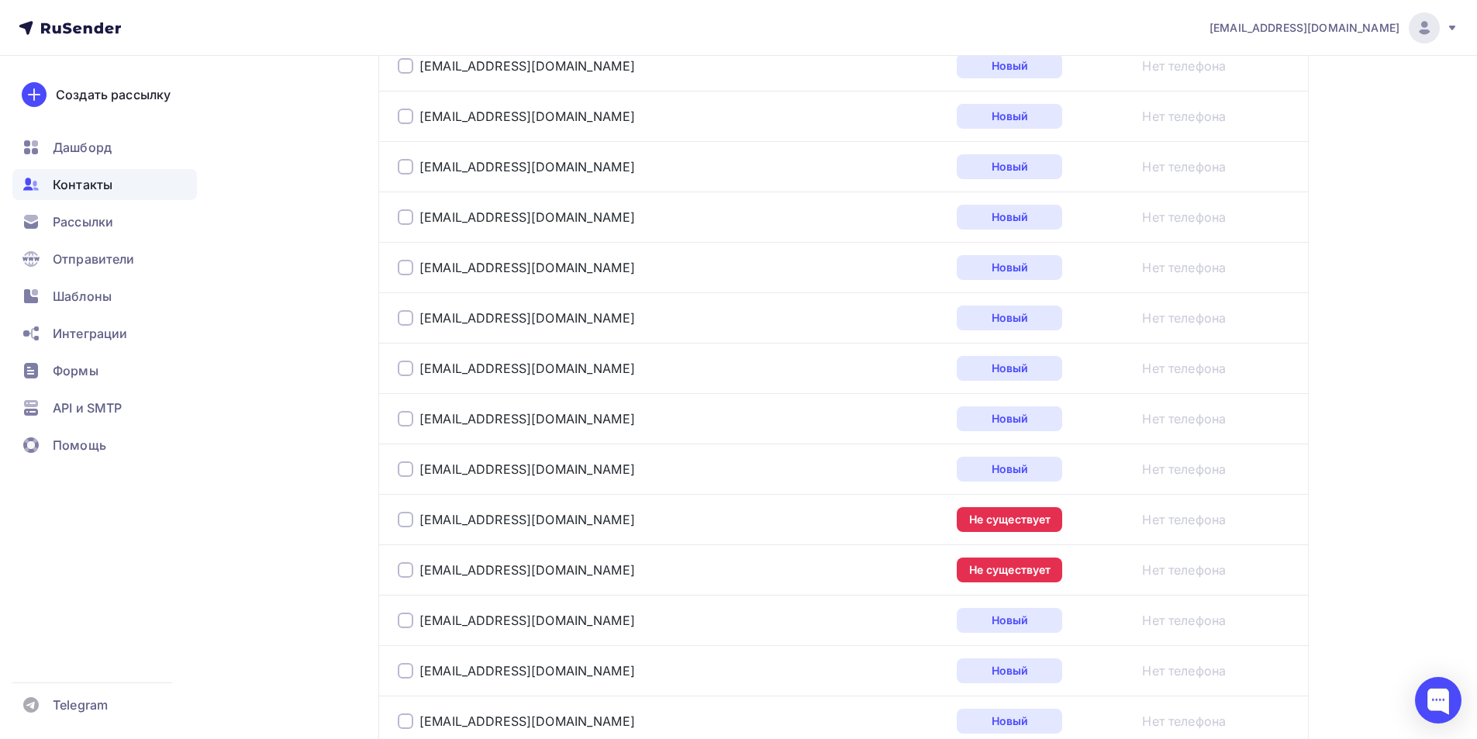
scroll to position [1742, 0]
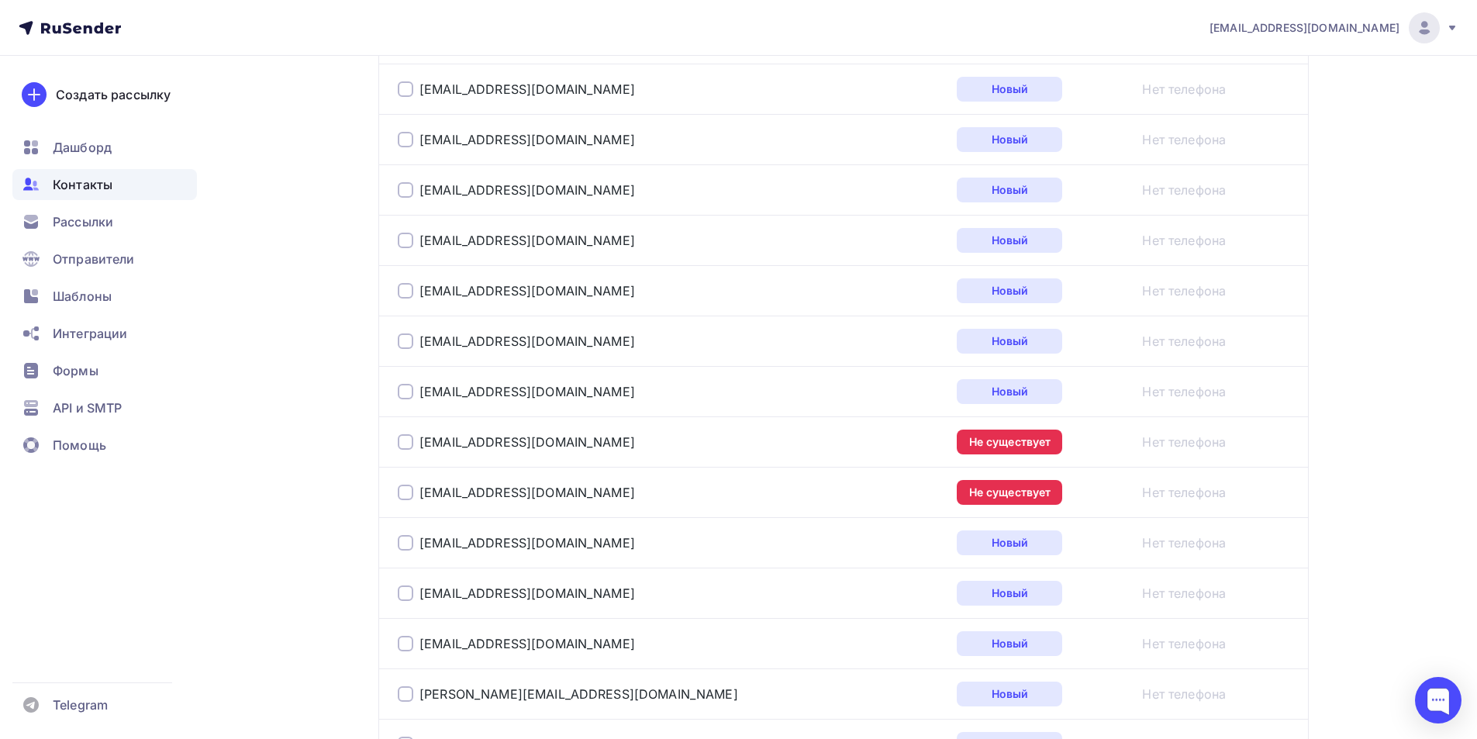
click at [408, 440] on div at bounding box center [406, 442] width 16 height 16
click at [403, 495] on div at bounding box center [406, 493] width 16 height 16
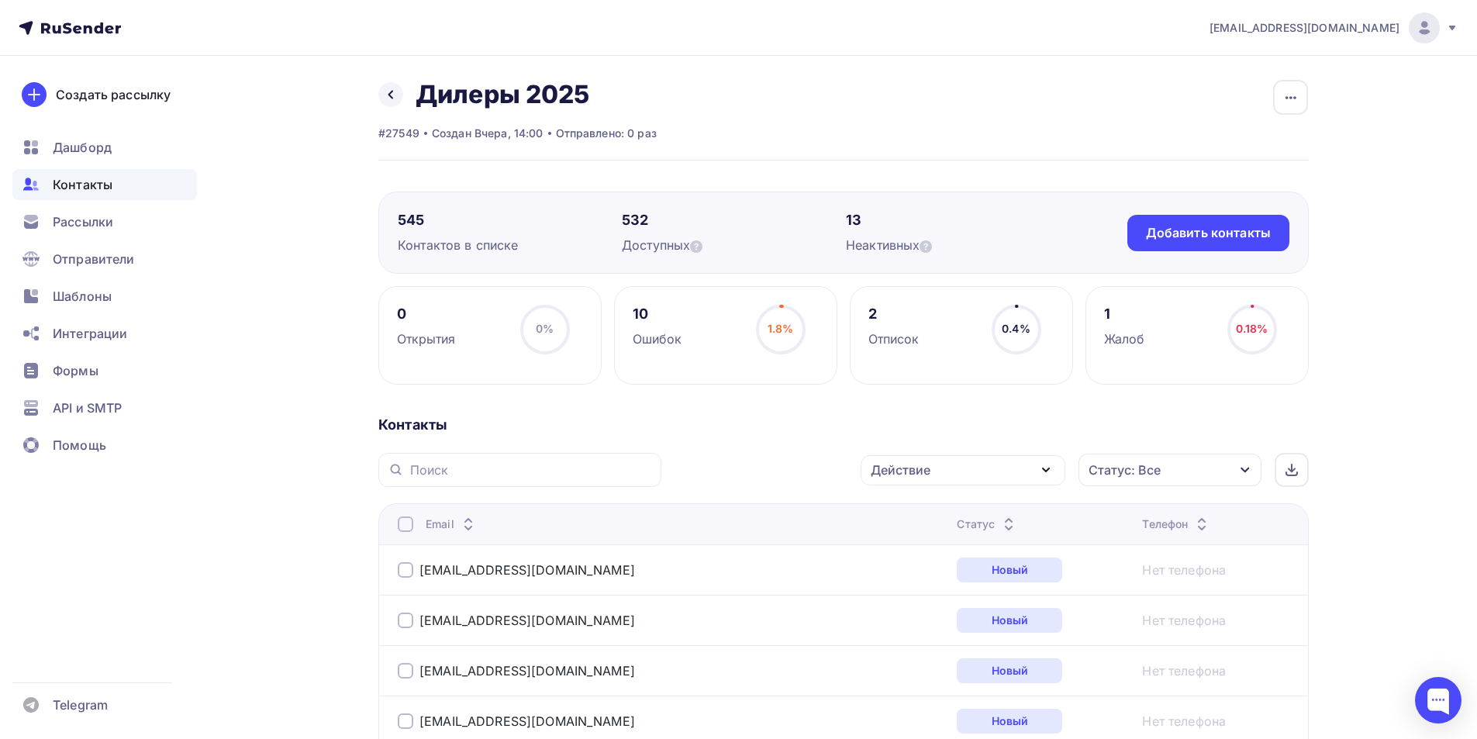
scroll to position [0, 0]
click at [1046, 470] on icon "button" at bounding box center [1046, 471] width 19 height 19
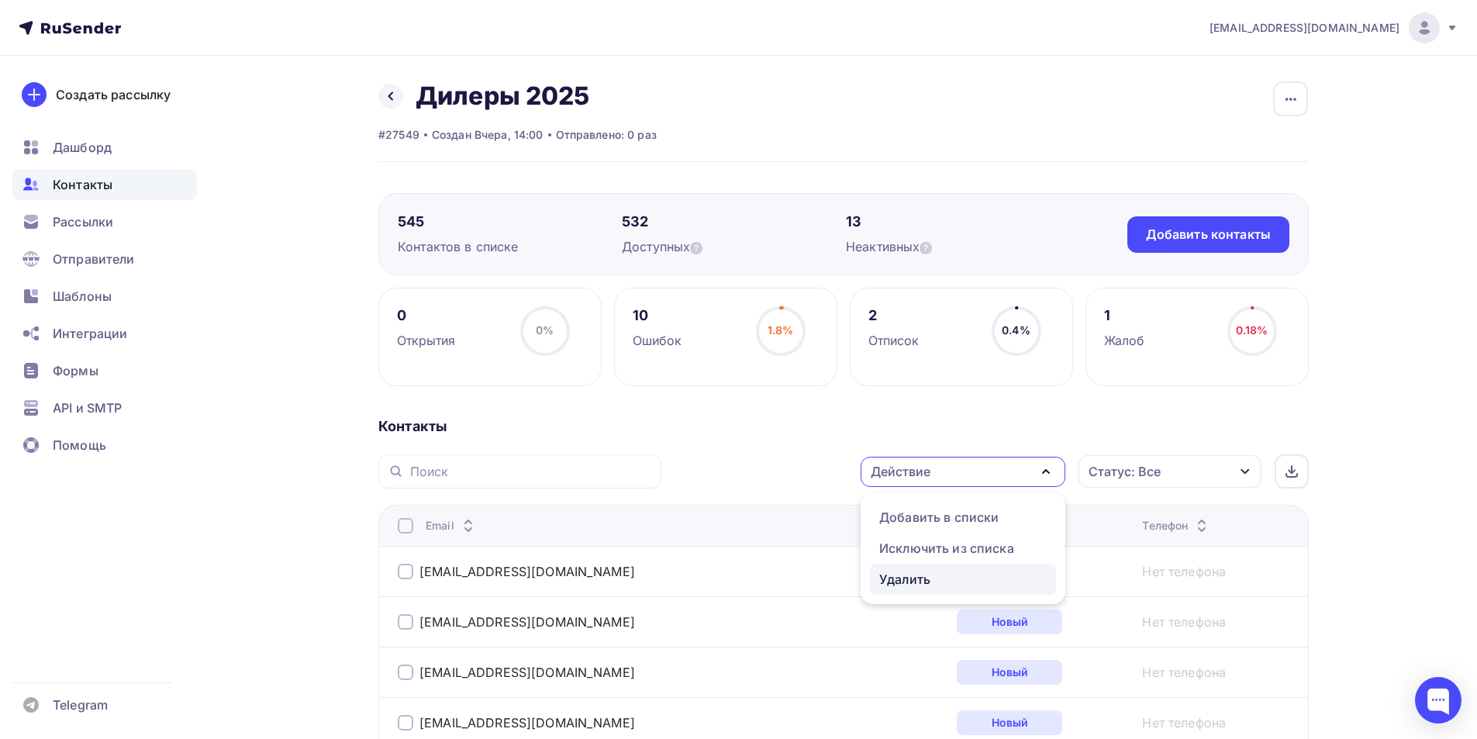
click at [927, 575] on div "Удалить" at bounding box center [962, 579] width 167 height 19
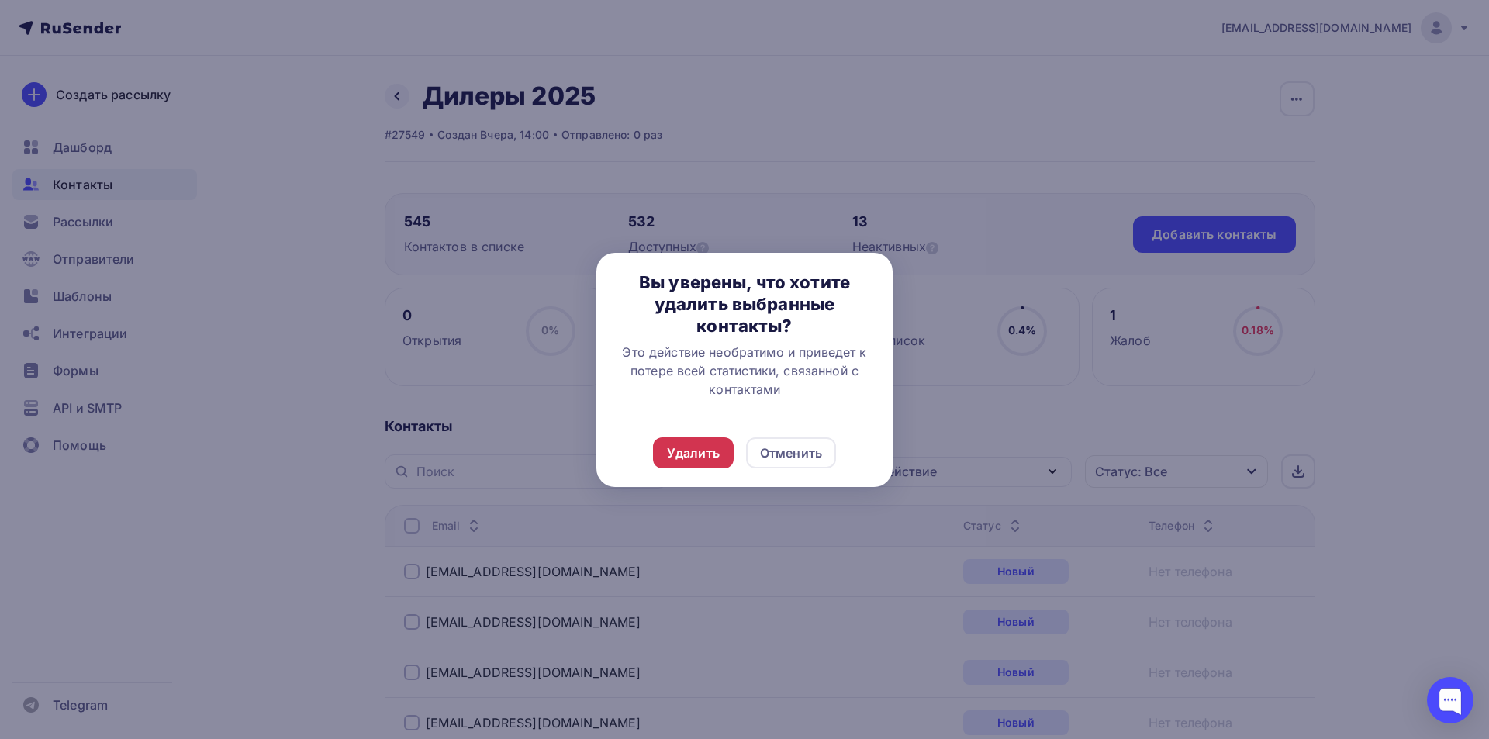
click at [697, 460] on div "Удалить" at bounding box center [693, 453] width 53 height 19
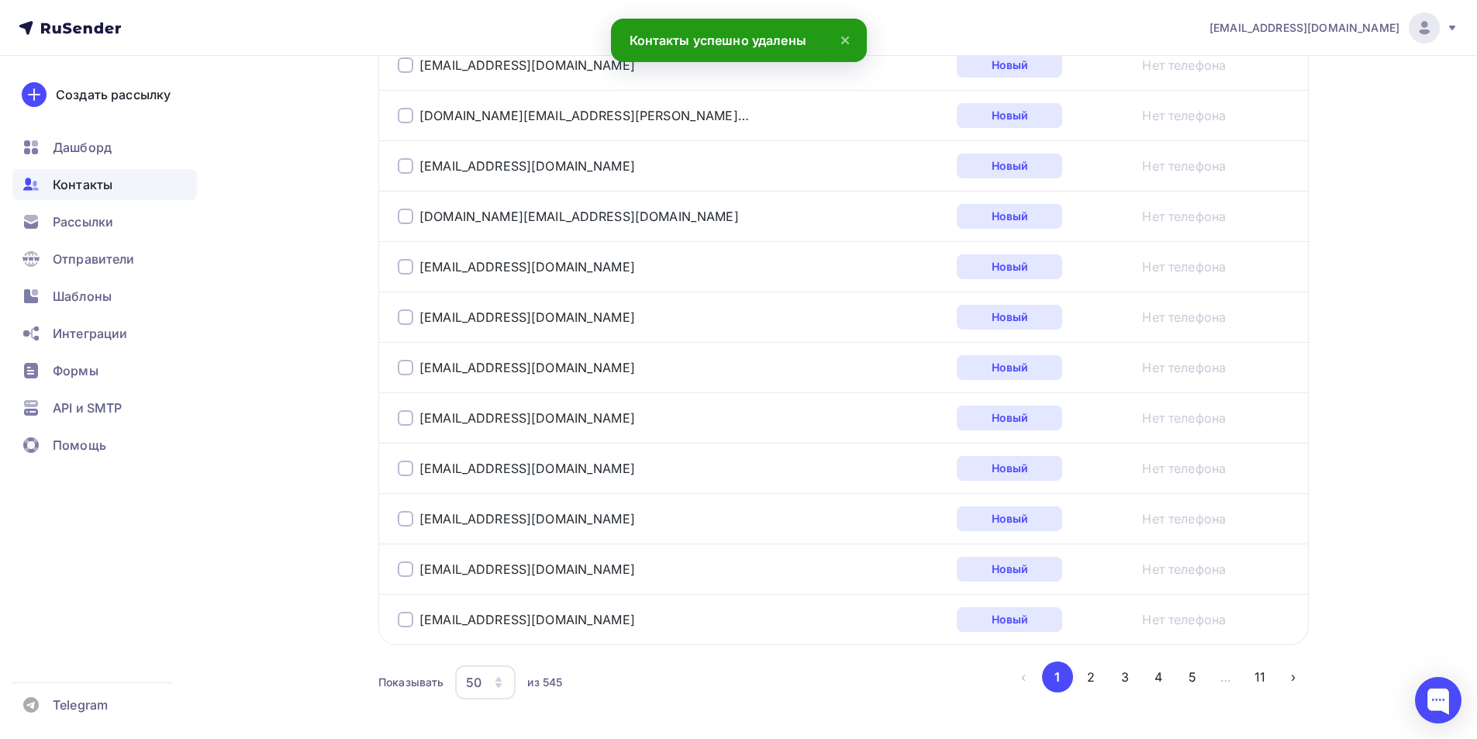
scroll to position [2385, 0]
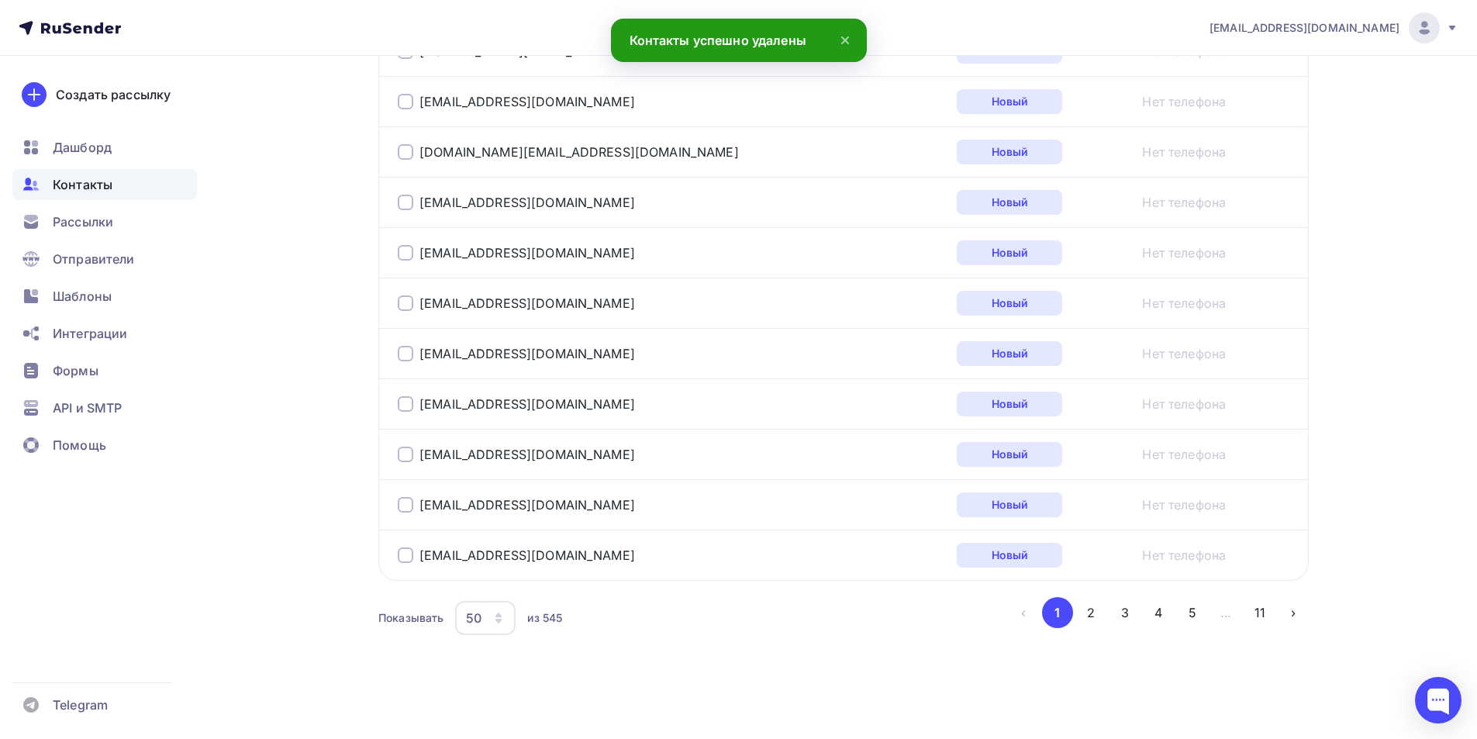
click at [1089, 618] on button "2" at bounding box center [1090, 612] width 31 height 31
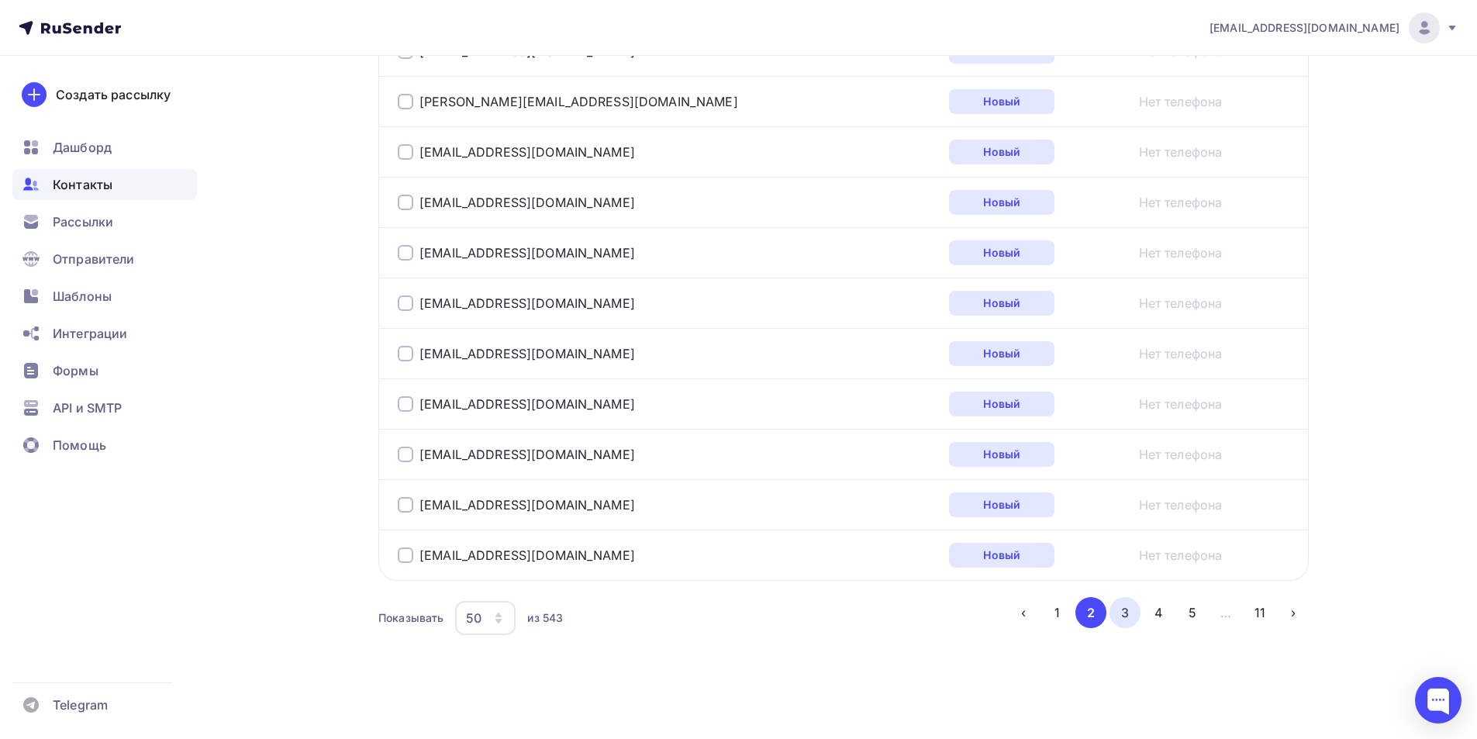
click at [1119, 617] on button "3" at bounding box center [1125, 612] width 31 height 31
click at [1159, 616] on button "4" at bounding box center [1158, 612] width 31 height 31
click at [1186, 608] on button "5" at bounding box center [1192, 612] width 31 height 31
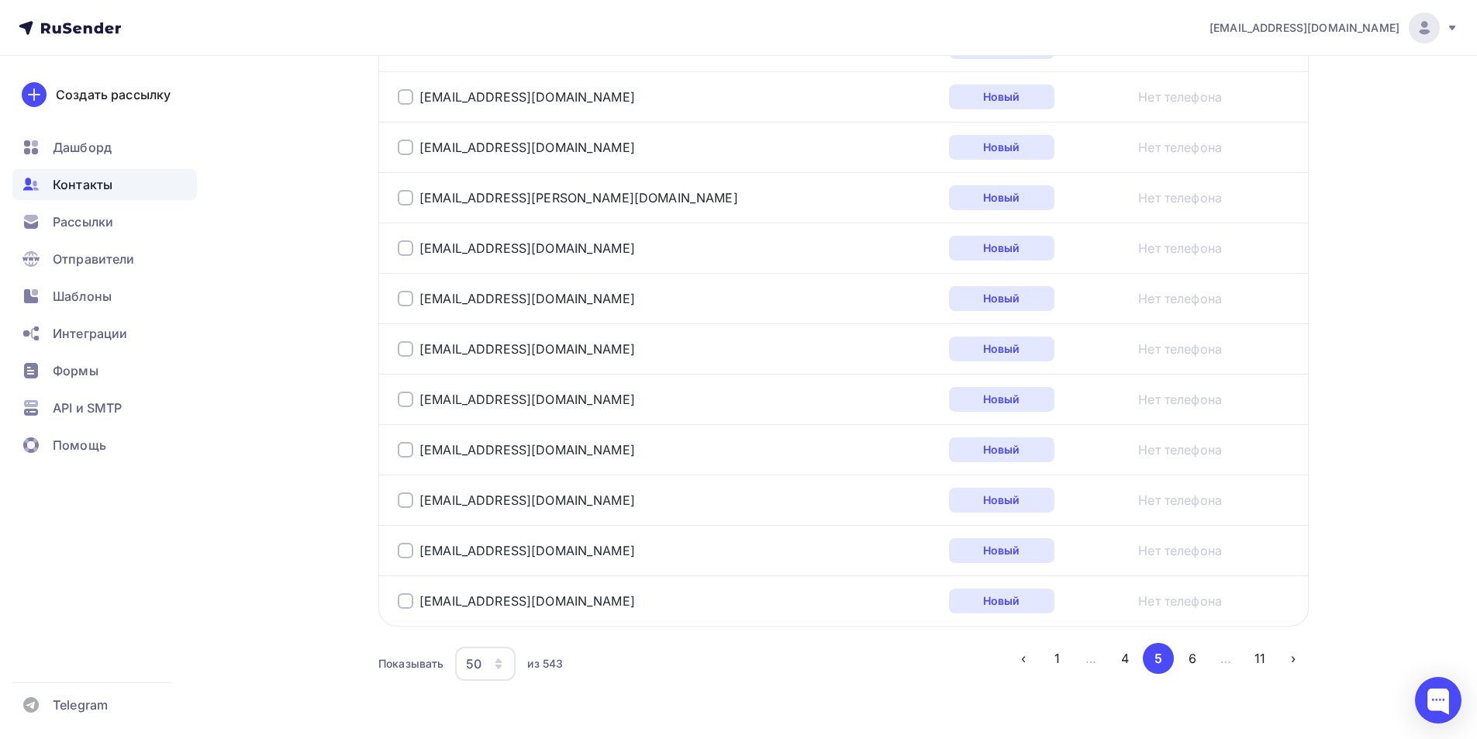
scroll to position [2486, 0]
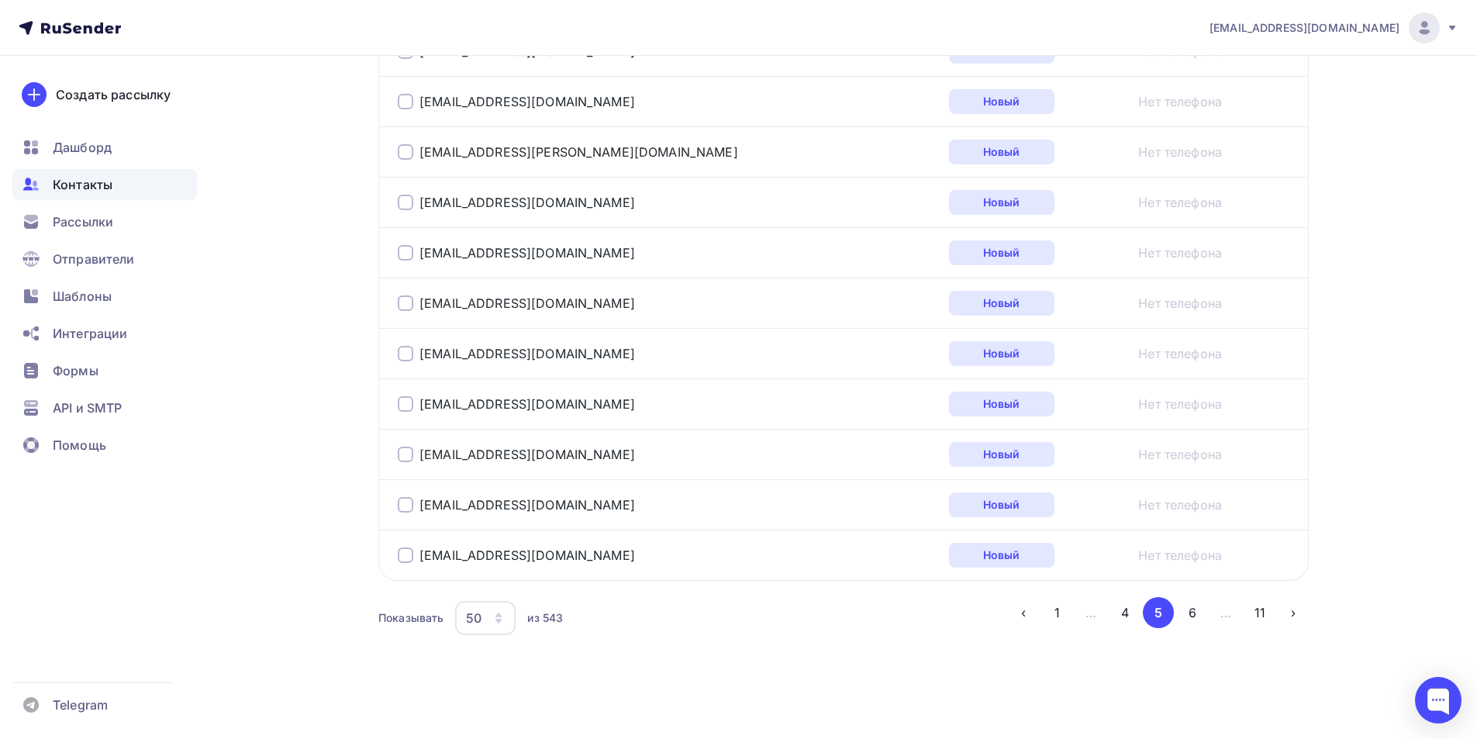
click at [1189, 612] on button "6" at bounding box center [1192, 612] width 31 height 31
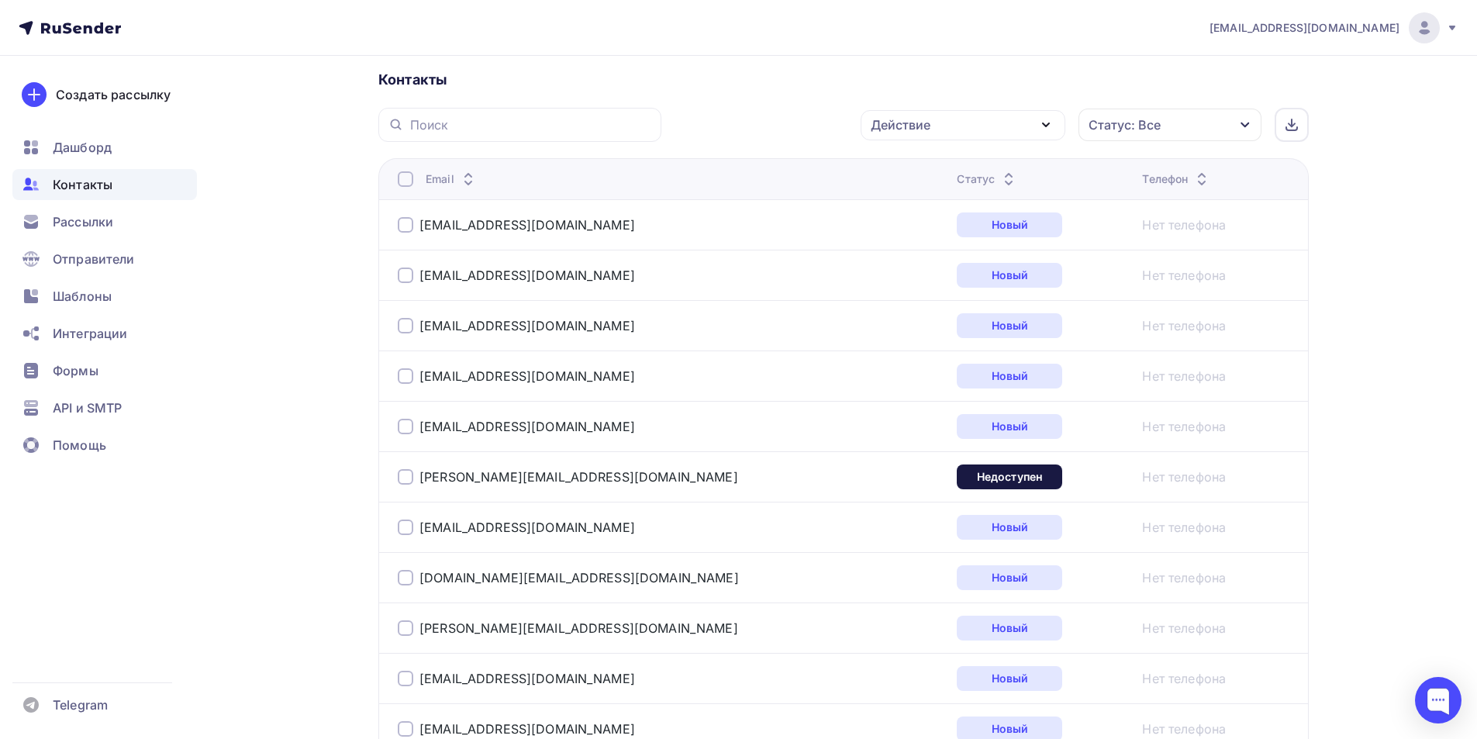
click at [400, 476] on div at bounding box center [406, 477] width 16 height 16
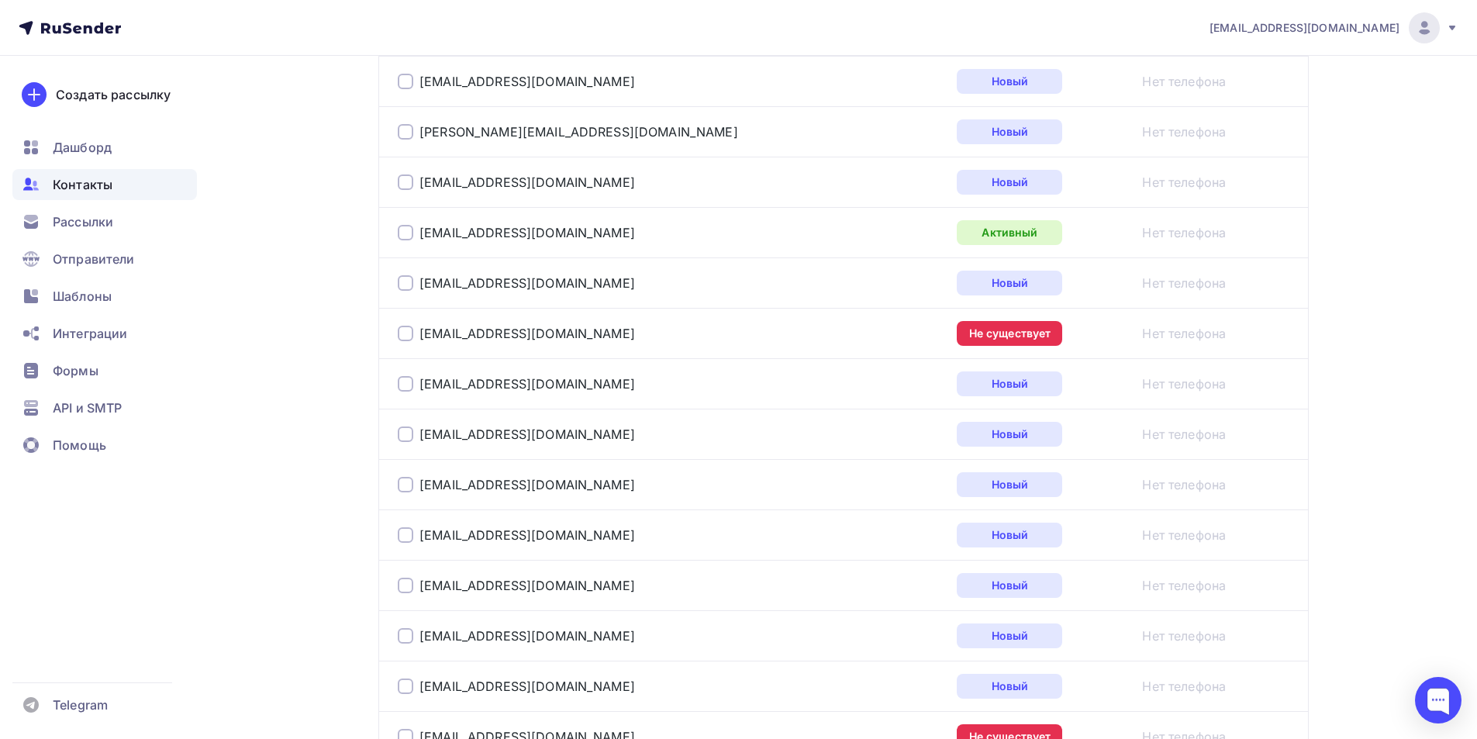
scroll to position [967, 0]
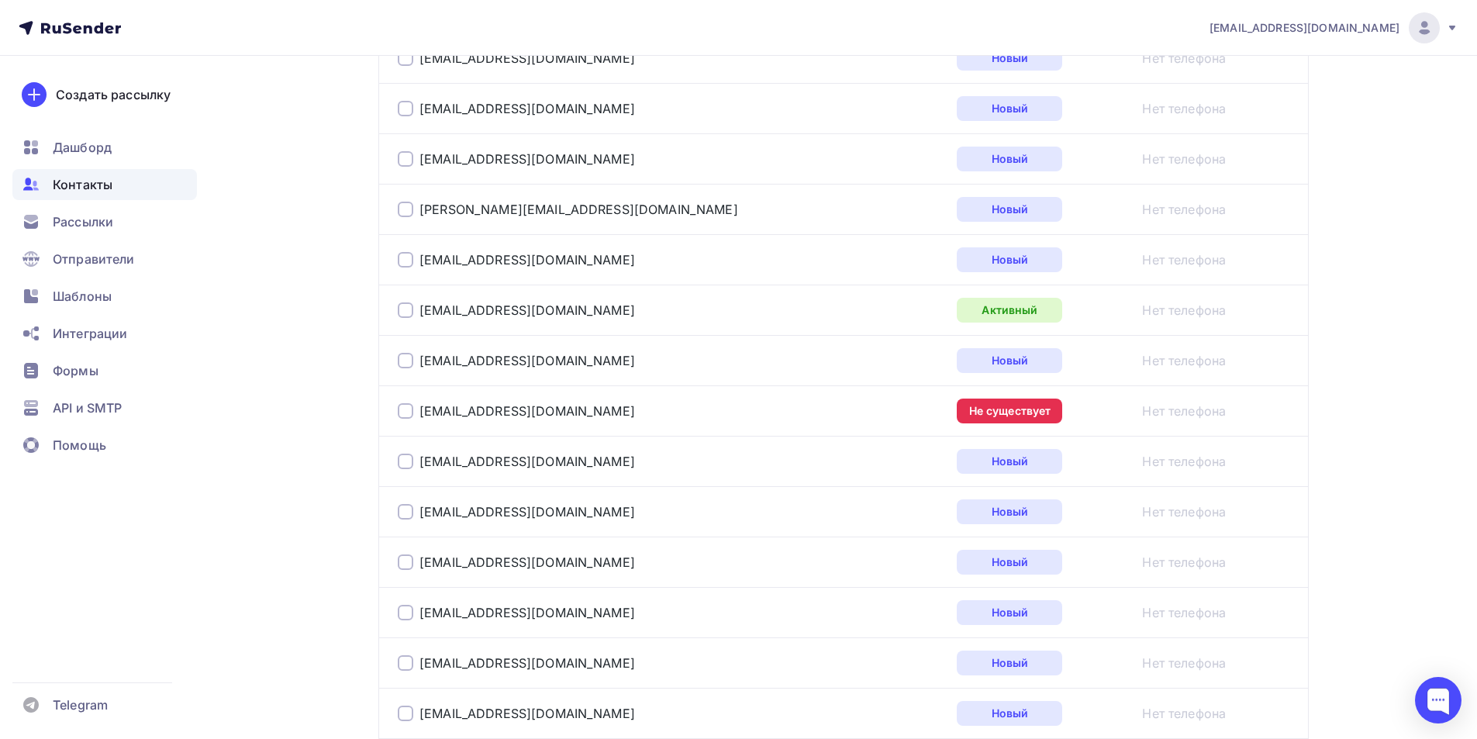
click at [402, 406] on div at bounding box center [406, 411] width 16 height 16
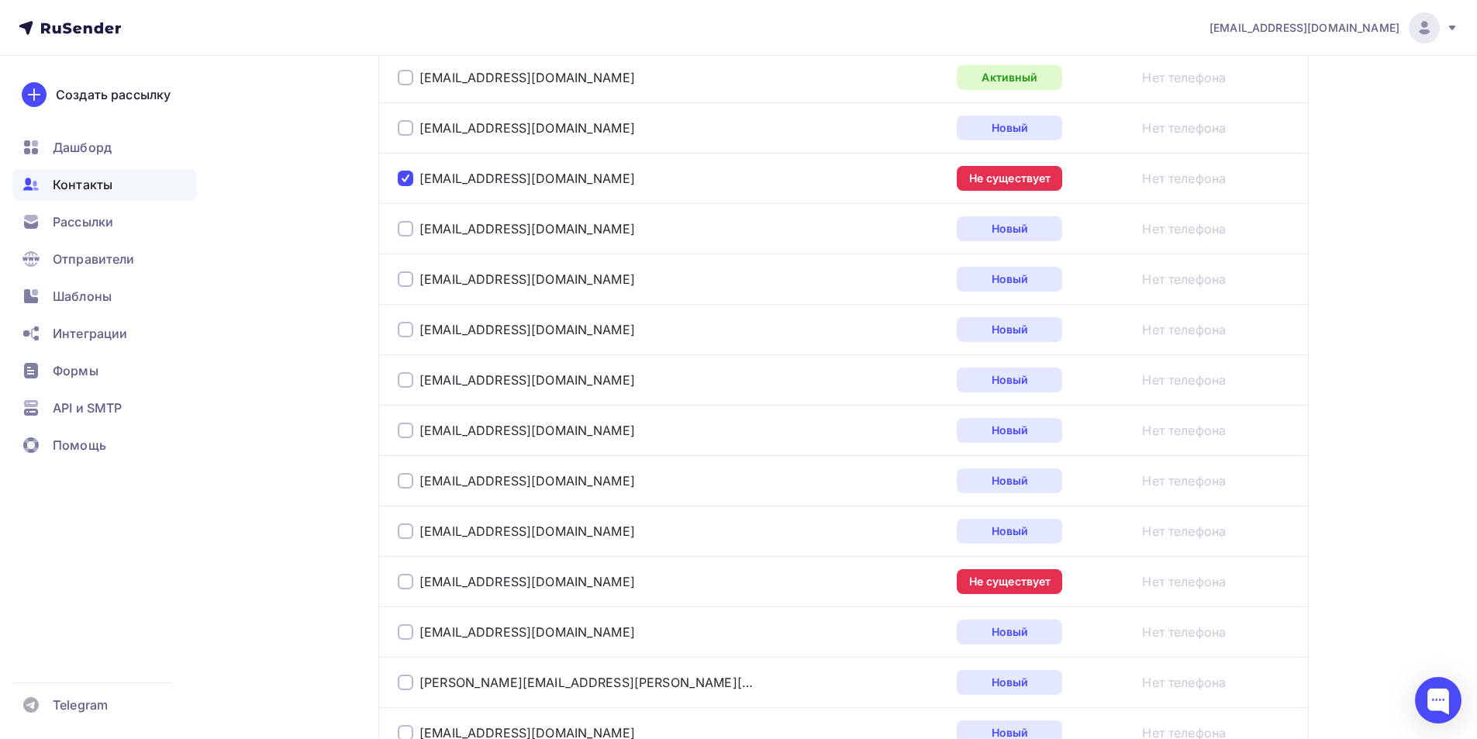
click at [407, 582] on div at bounding box center [406, 582] width 16 height 16
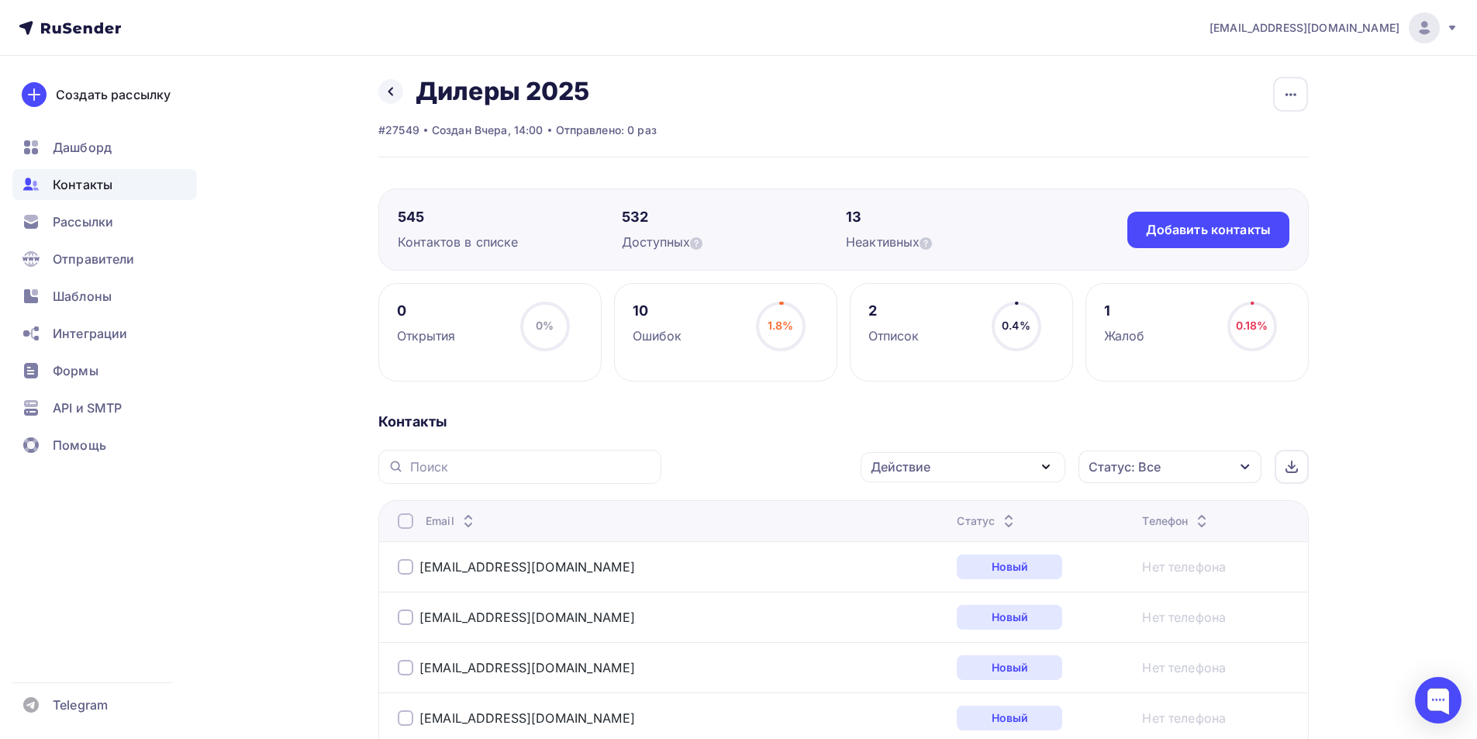
scroll to position [0, 0]
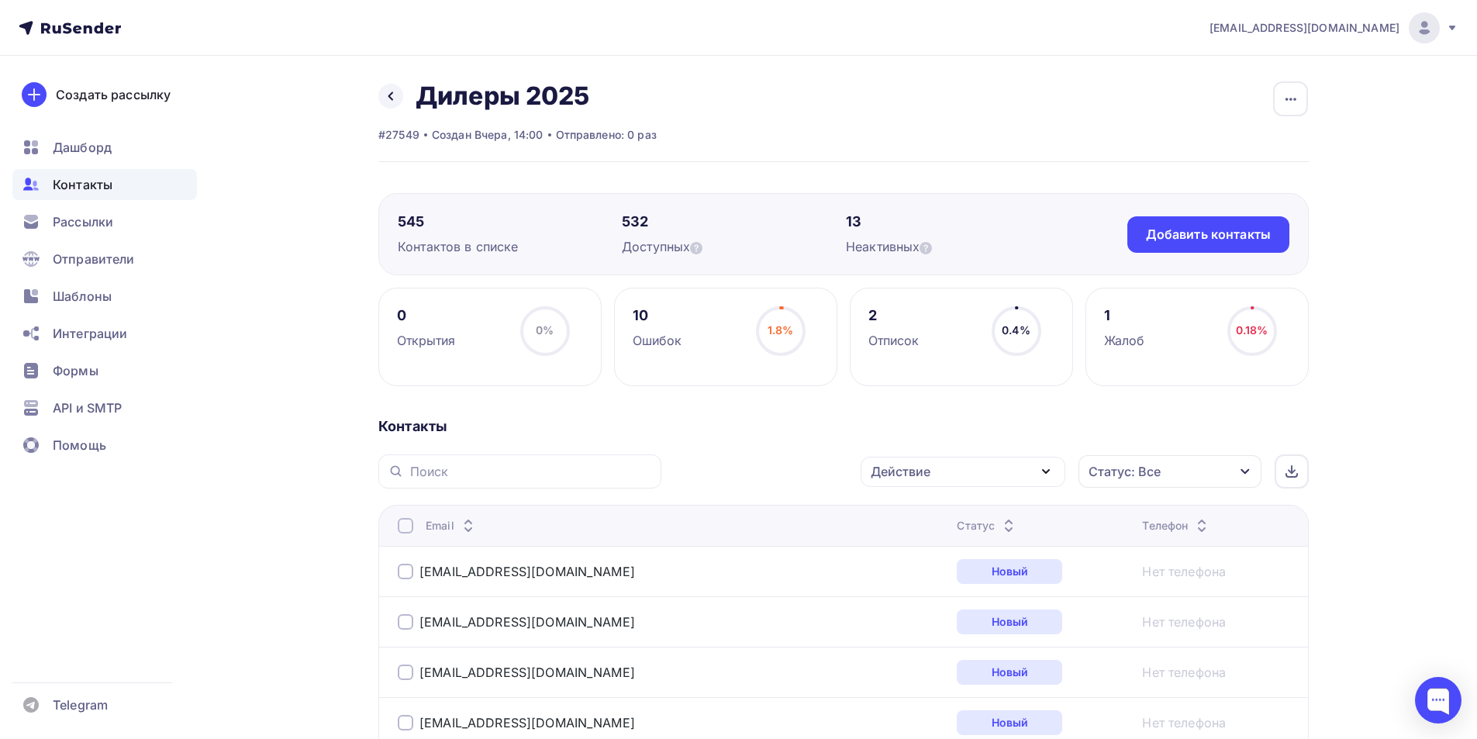
click at [1037, 475] on icon "button" at bounding box center [1046, 471] width 19 height 19
click at [924, 582] on div "Удалить" at bounding box center [962, 579] width 167 height 19
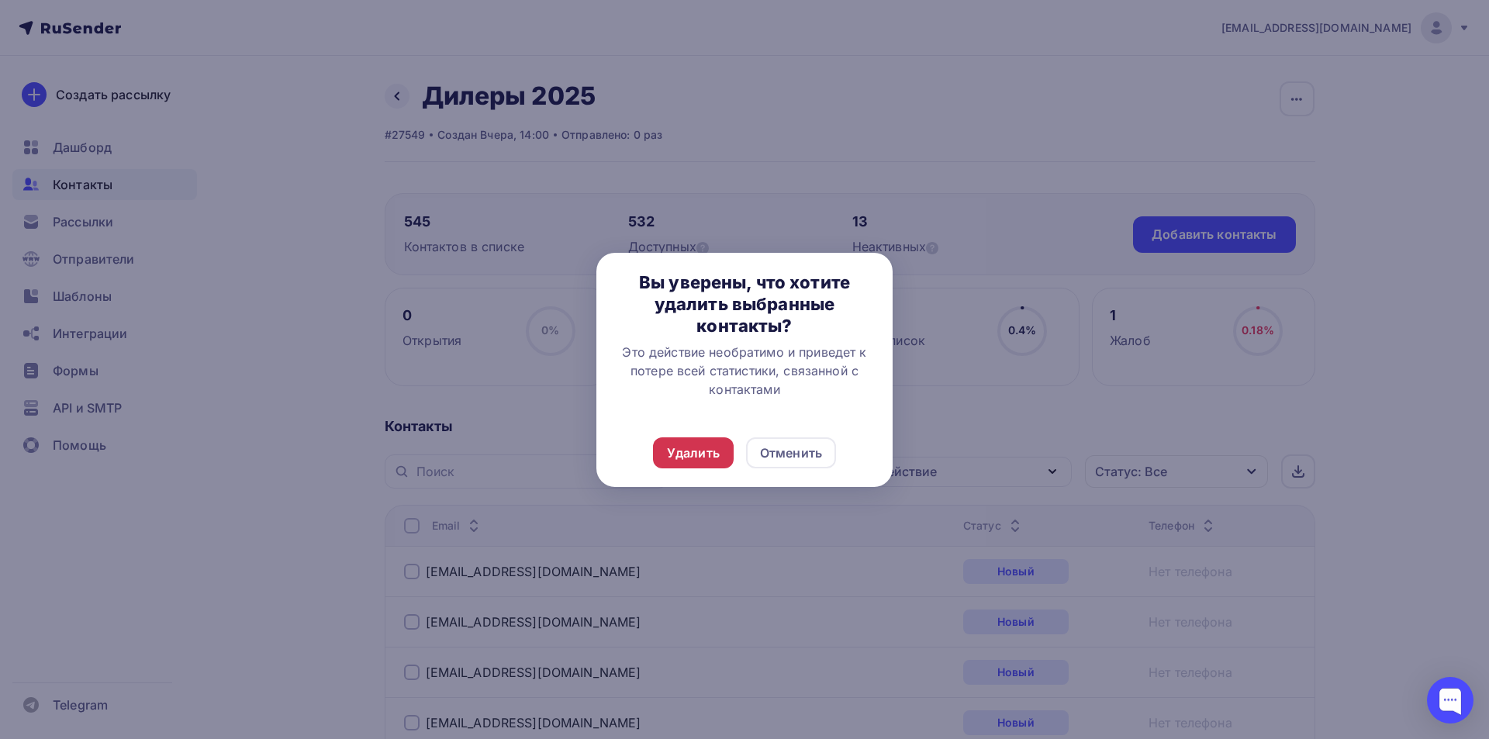
click at [685, 462] on div "Удалить" at bounding box center [693, 452] width 81 height 31
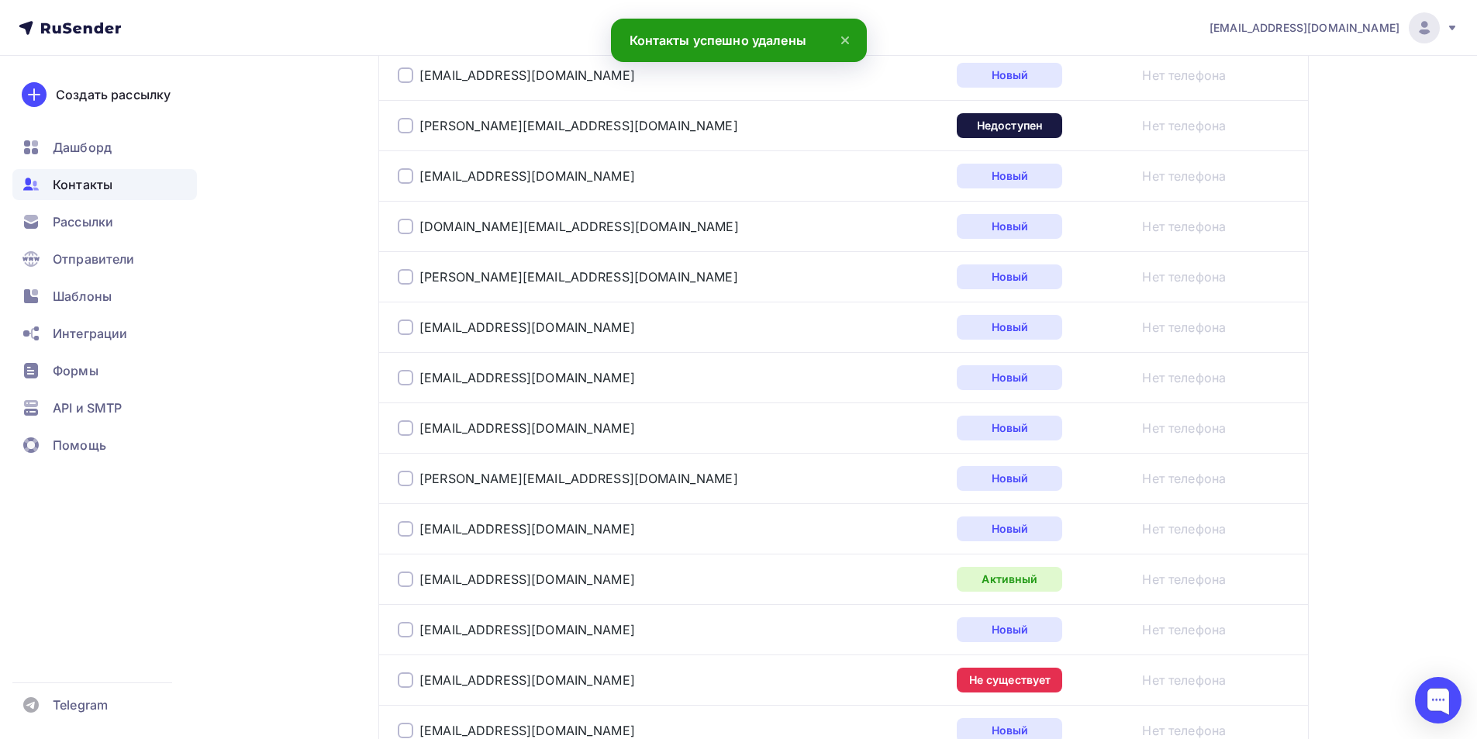
scroll to position [620, 0]
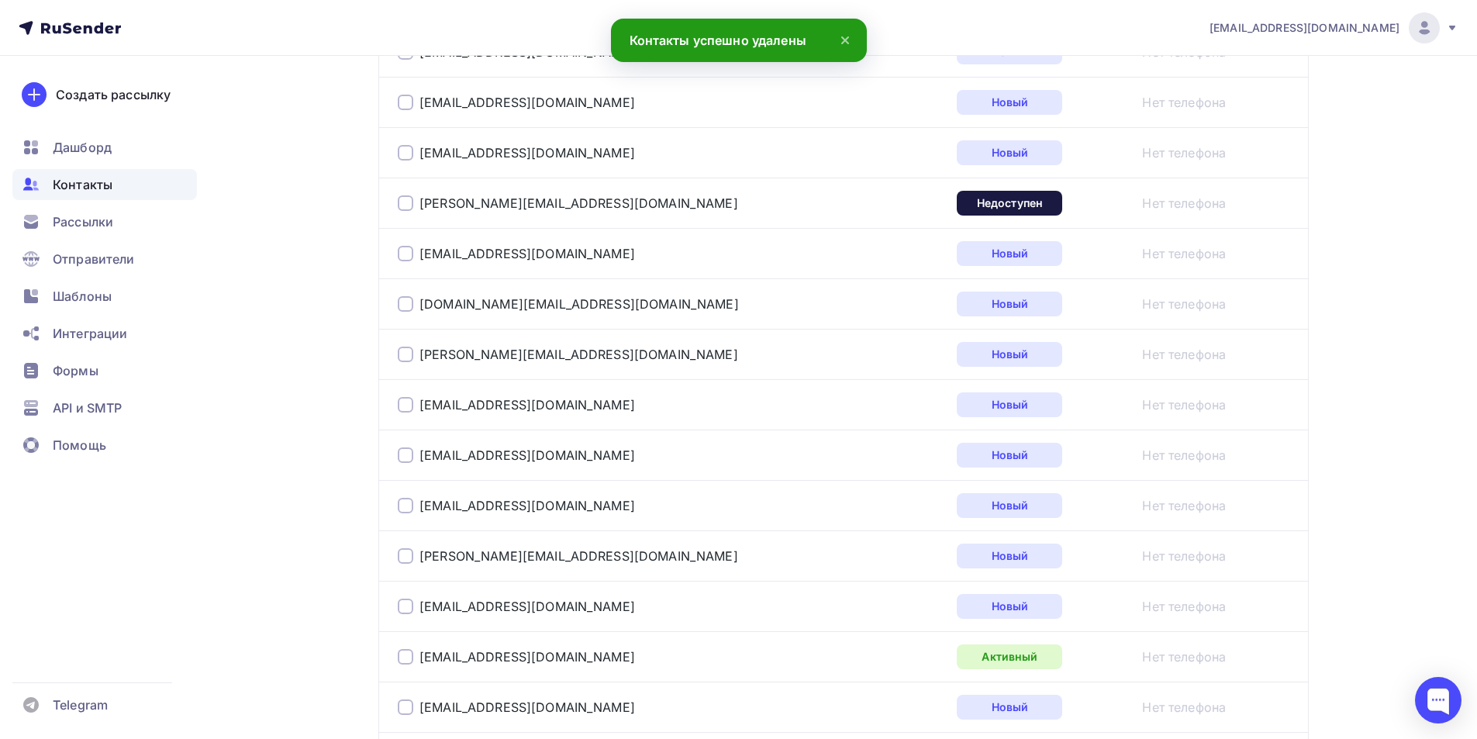
click at [406, 204] on div at bounding box center [406, 203] width 16 height 16
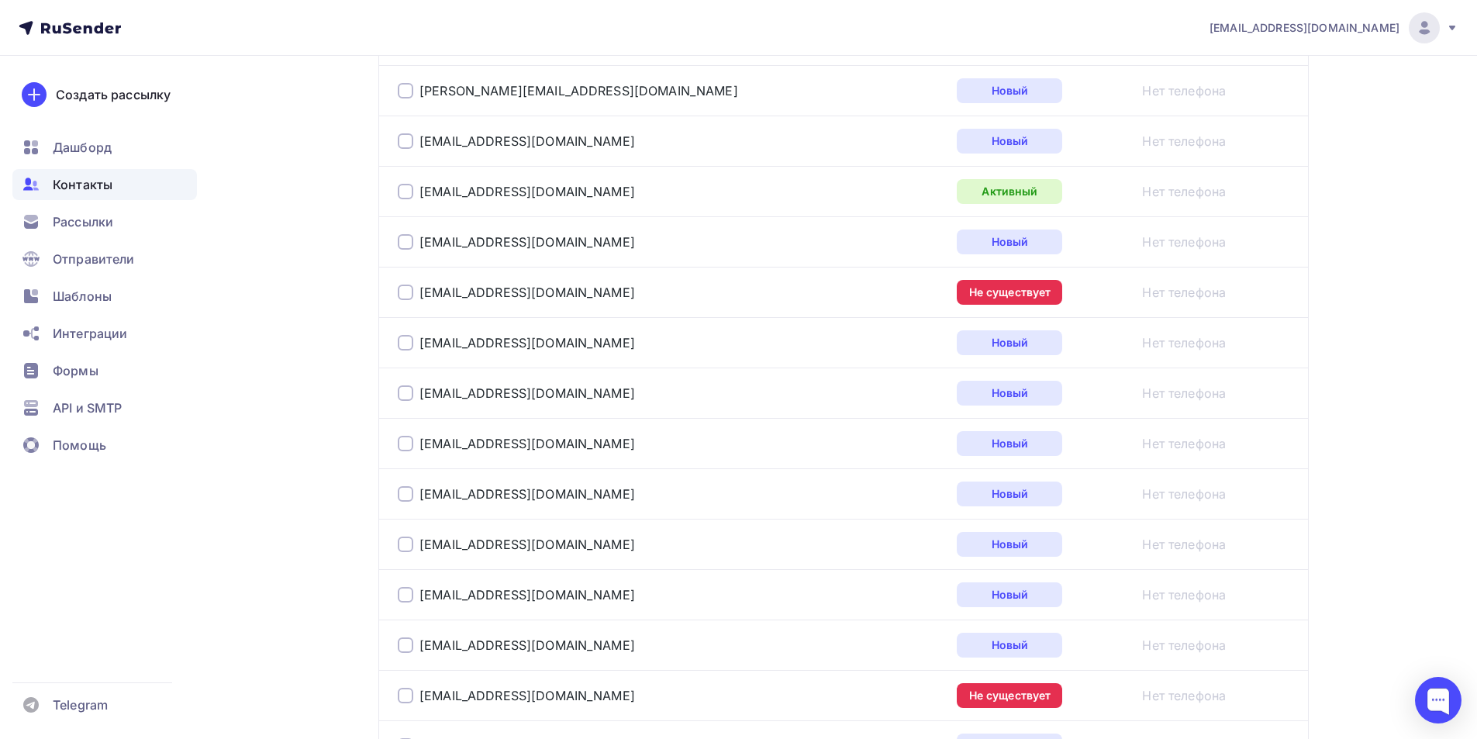
click at [408, 292] on div at bounding box center [406, 293] width 16 height 16
click at [408, 697] on div at bounding box center [406, 696] width 16 height 16
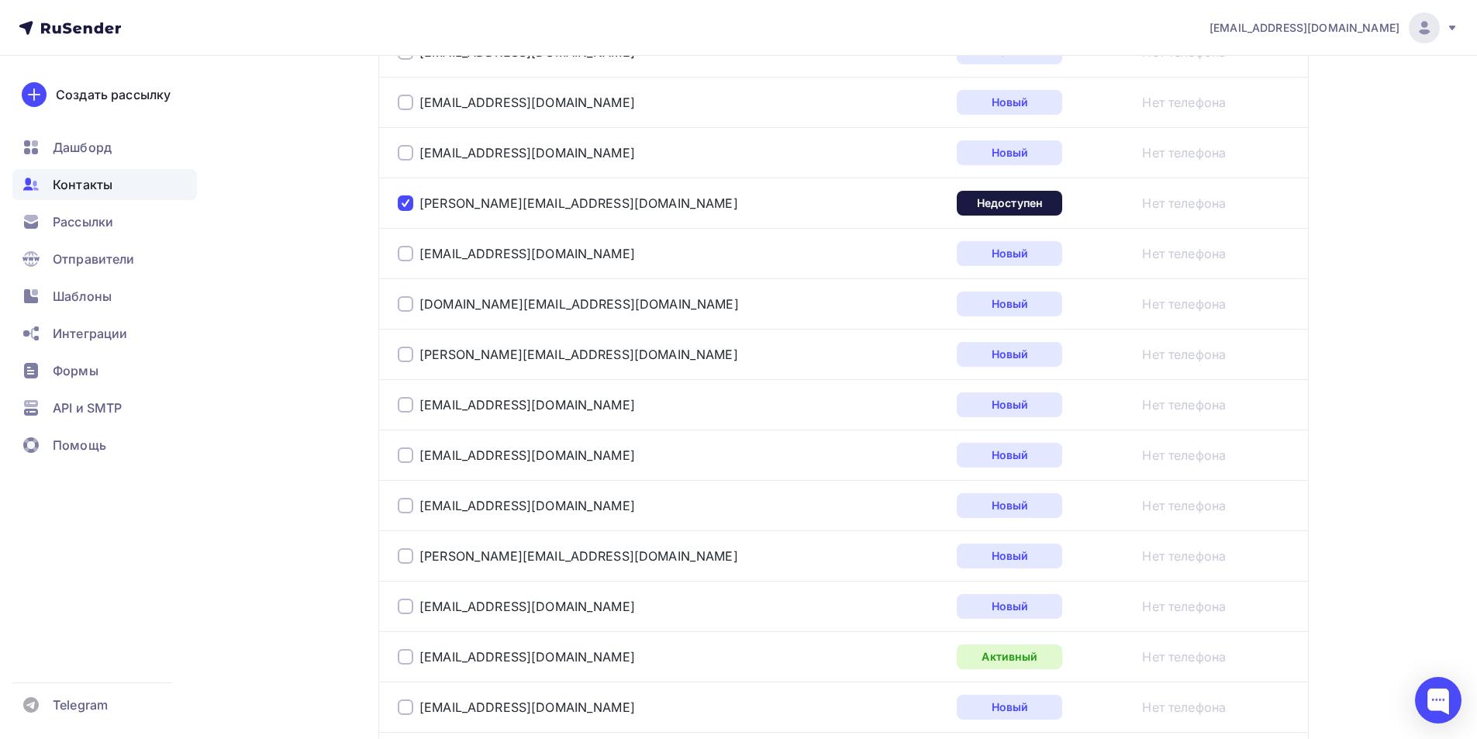
scroll to position [78, 0]
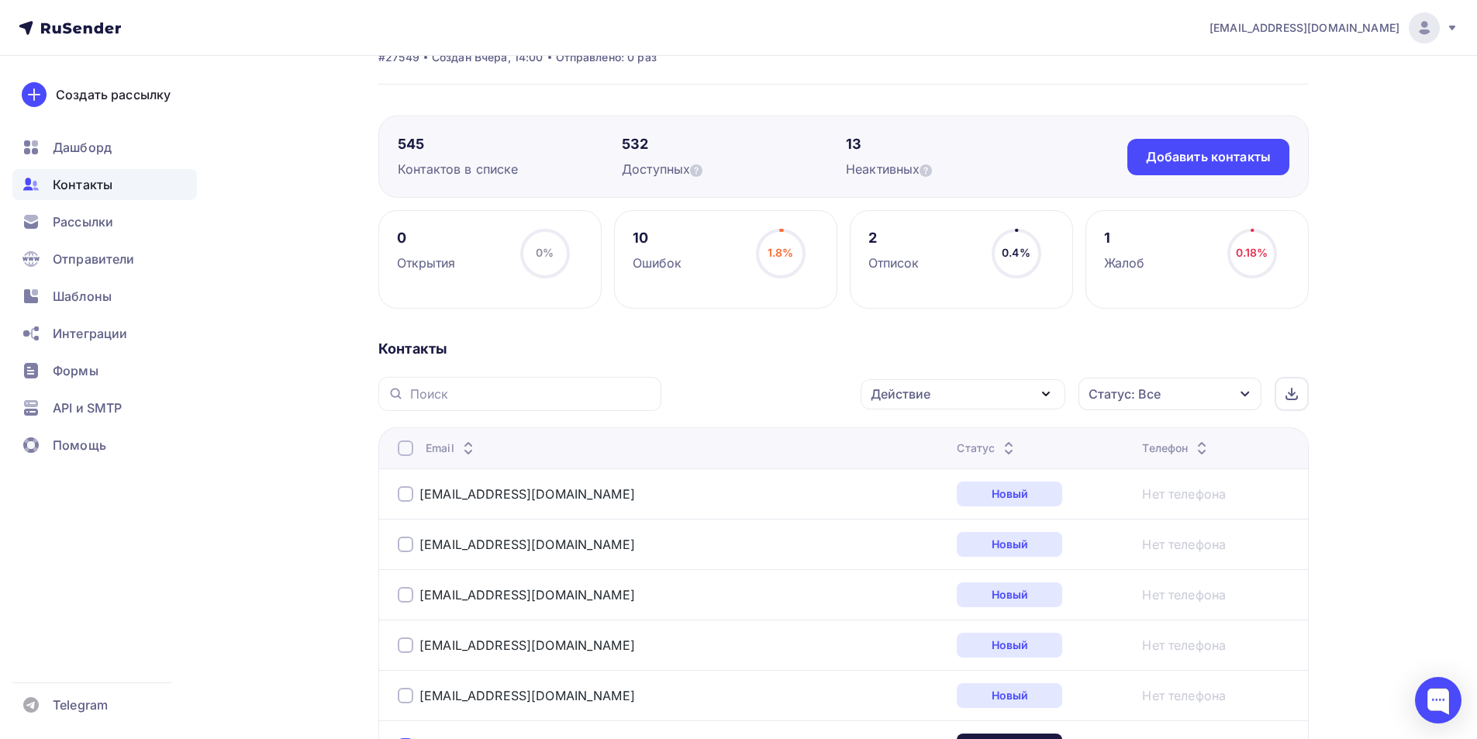
click at [1059, 395] on div "Действие" at bounding box center [963, 394] width 205 height 30
click at [916, 494] on div "Удалить" at bounding box center [904, 501] width 51 height 19
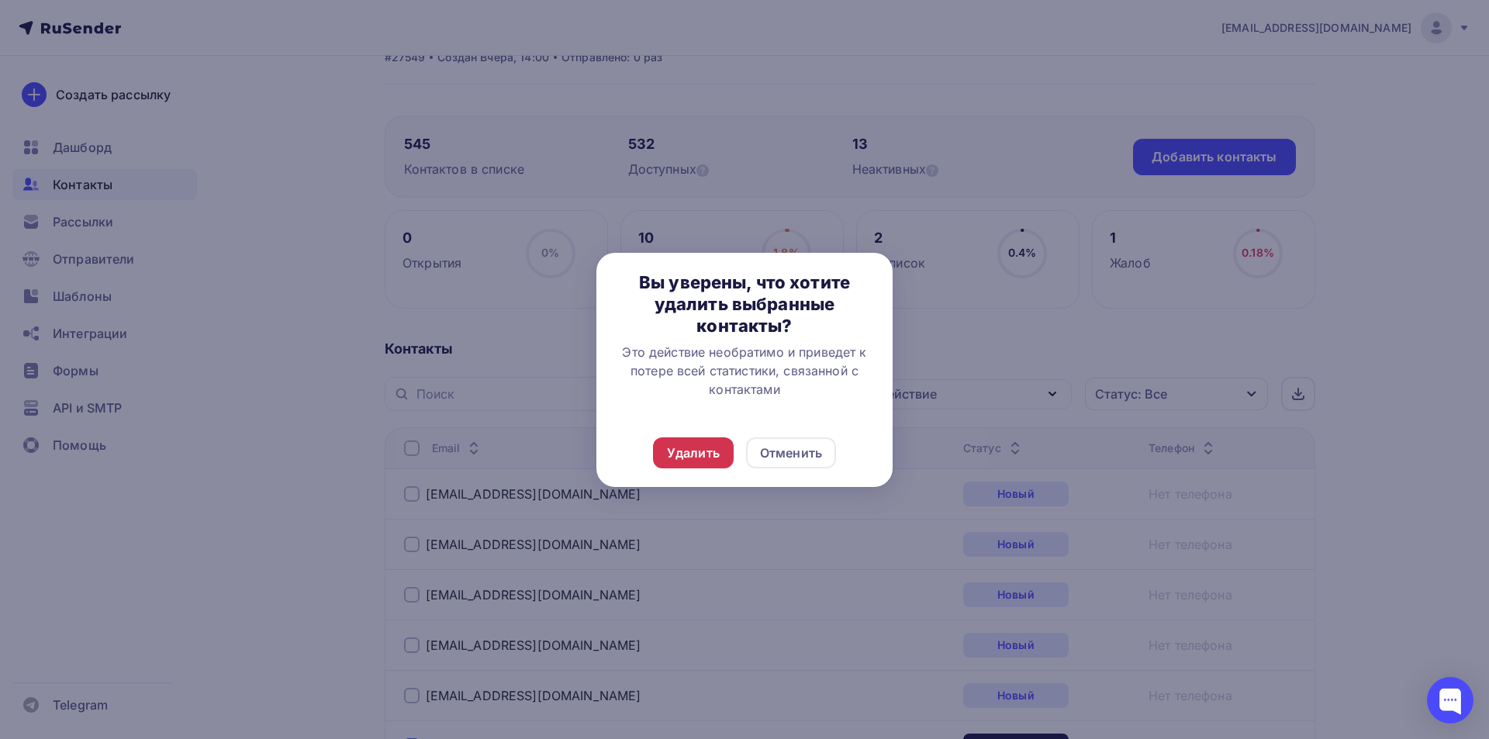
click at [702, 453] on div "Удалить" at bounding box center [693, 453] width 53 height 19
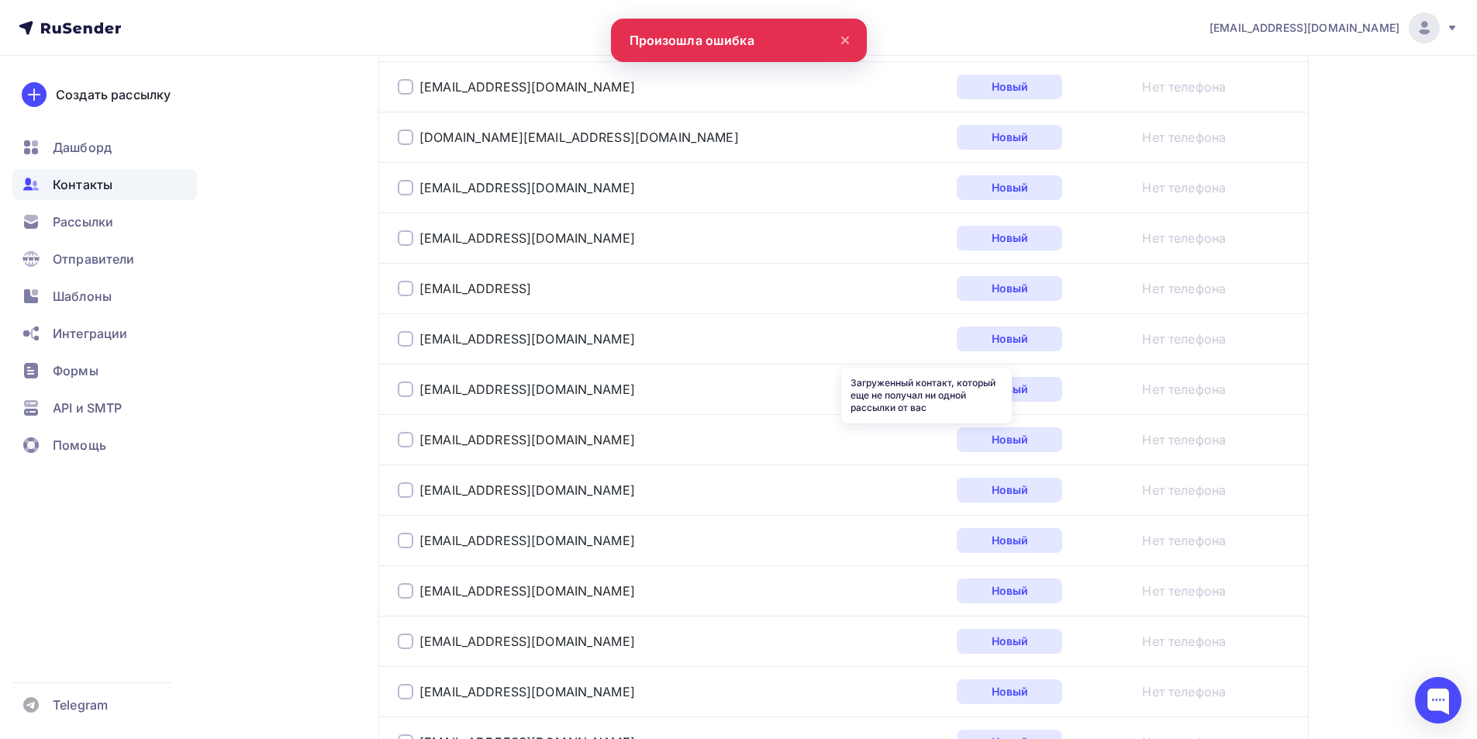
scroll to position [2486, 0]
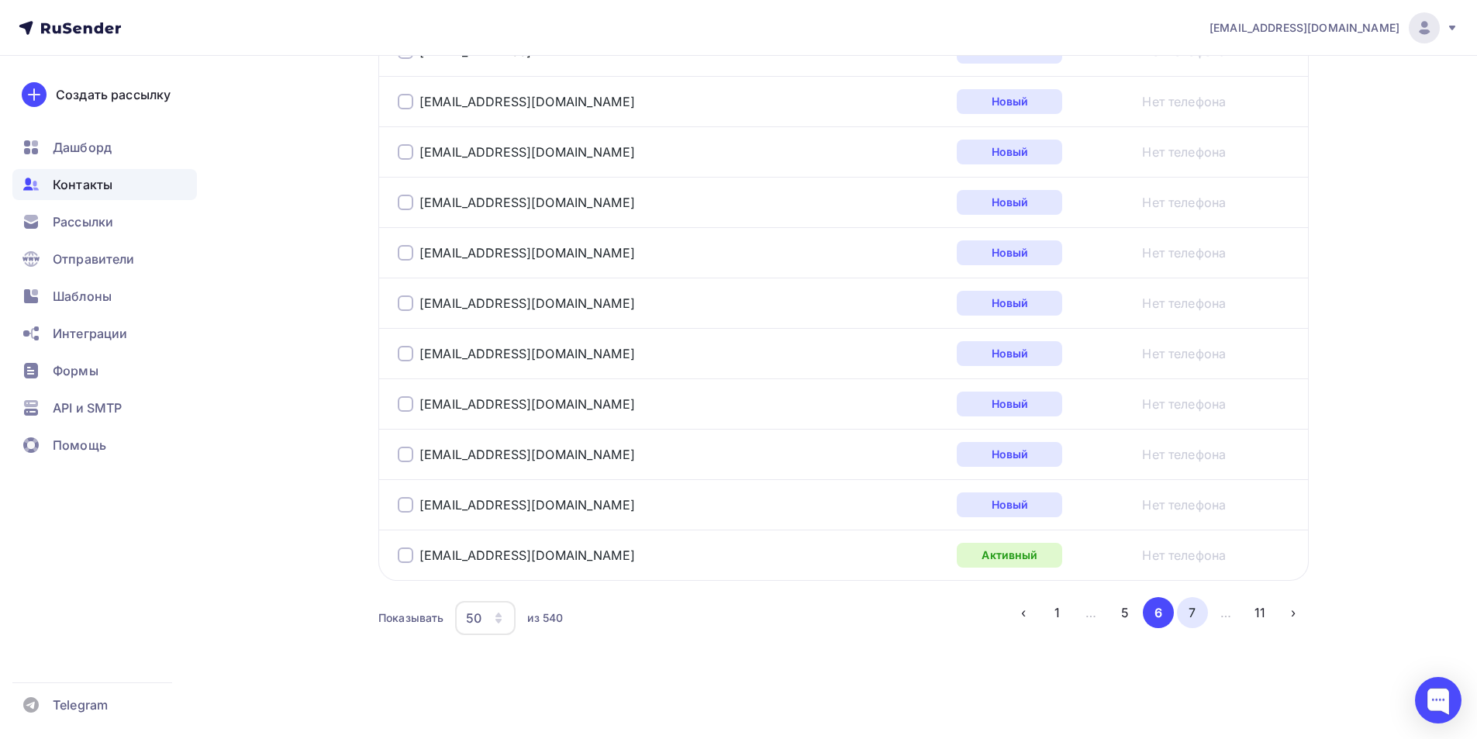
click at [1182, 609] on button "7" at bounding box center [1192, 612] width 31 height 31
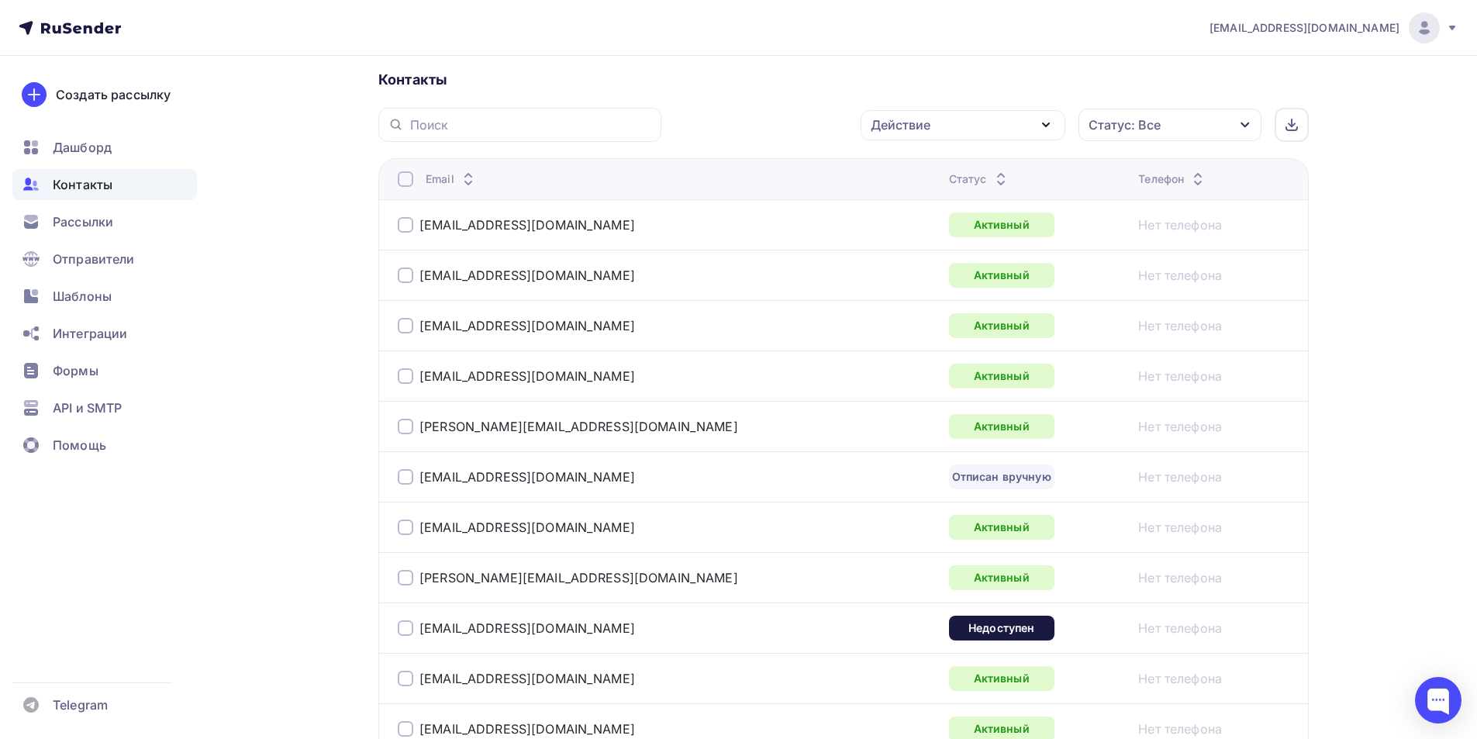
click at [404, 476] on div at bounding box center [406, 477] width 16 height 16
click at [404, 627] on div at bounding box center [406, 628] width 16 height 16
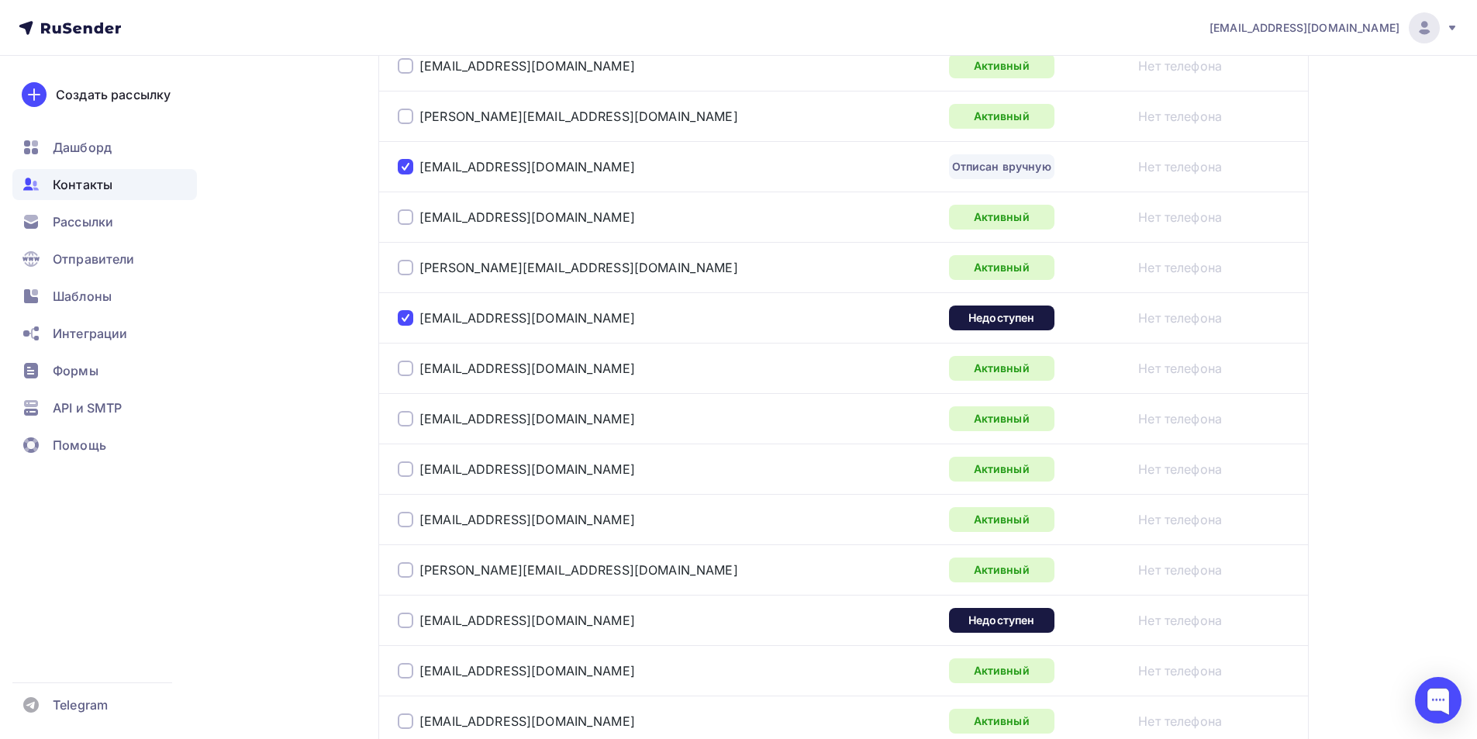
scroll to position [734, 0]
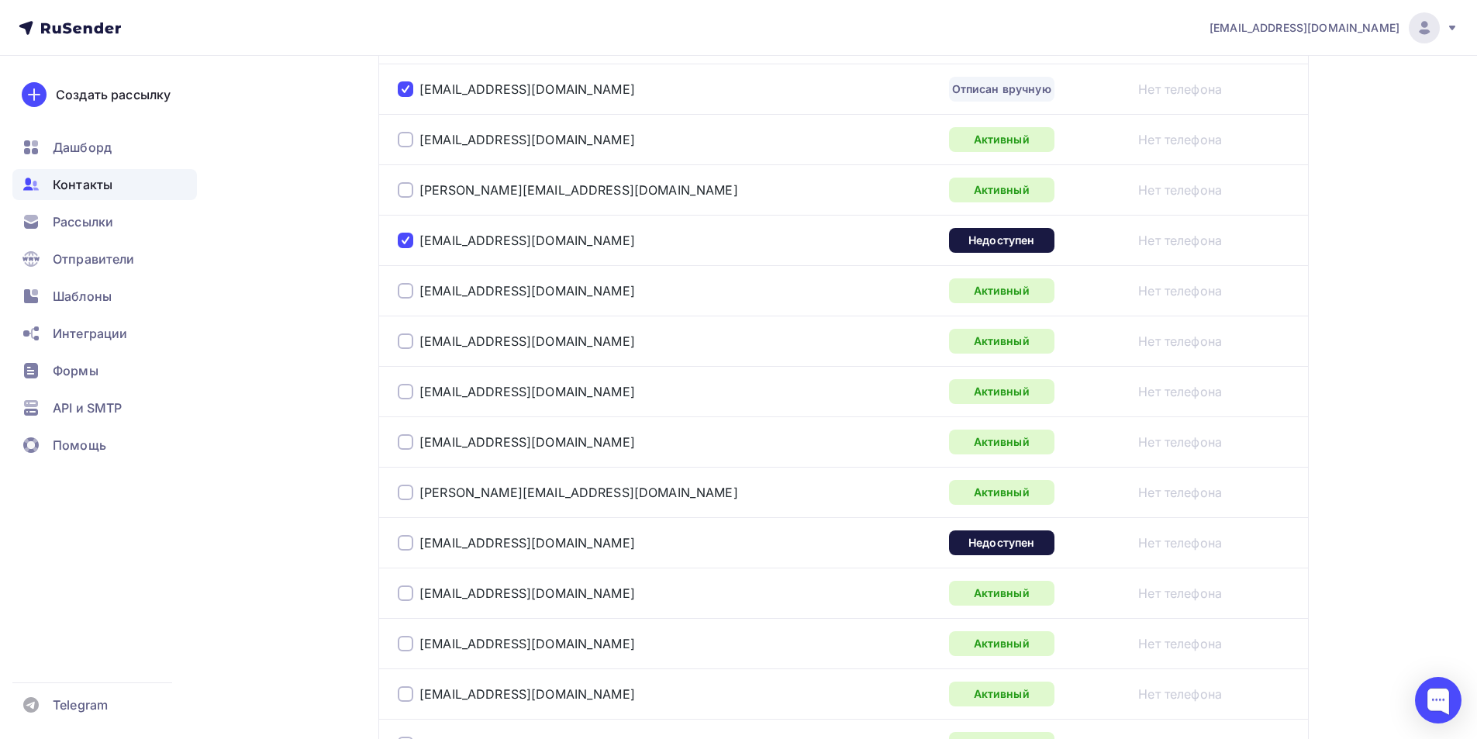
click at [402, 540] on div at bounding box center [406, 543] width 16 height 16
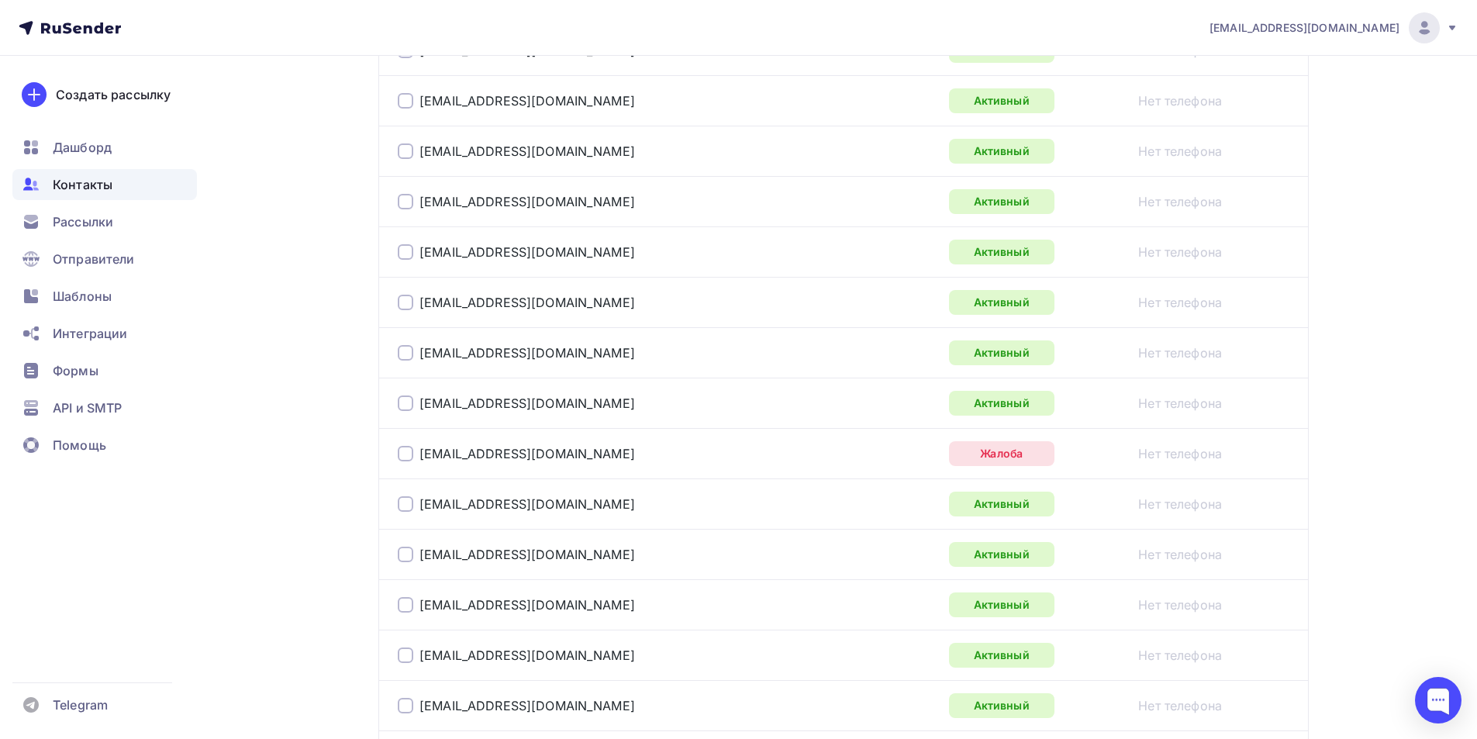
scroll to position [1432, 0]
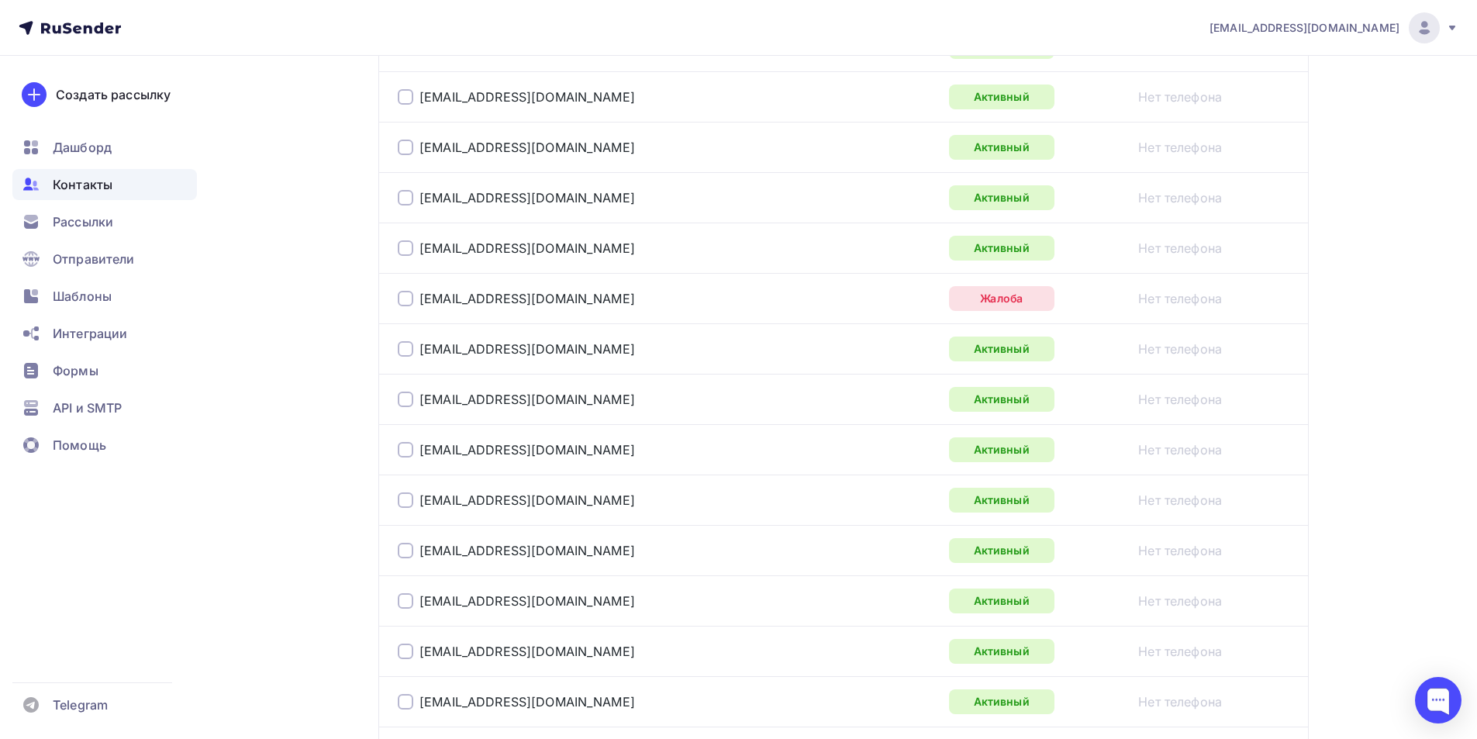
click at [402, 294] on div at bounding box center [406, 299] width 16 height 16
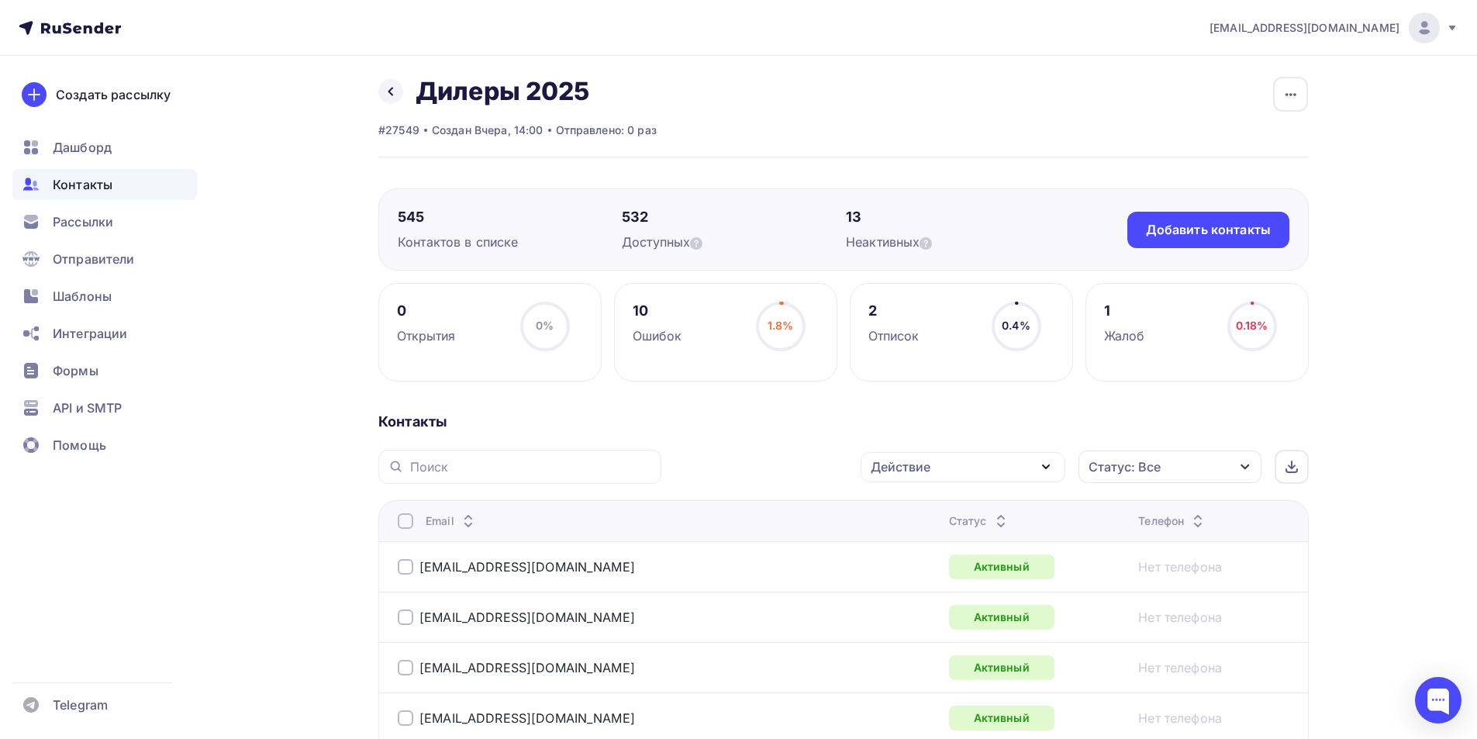
scroll to position [0, 0]
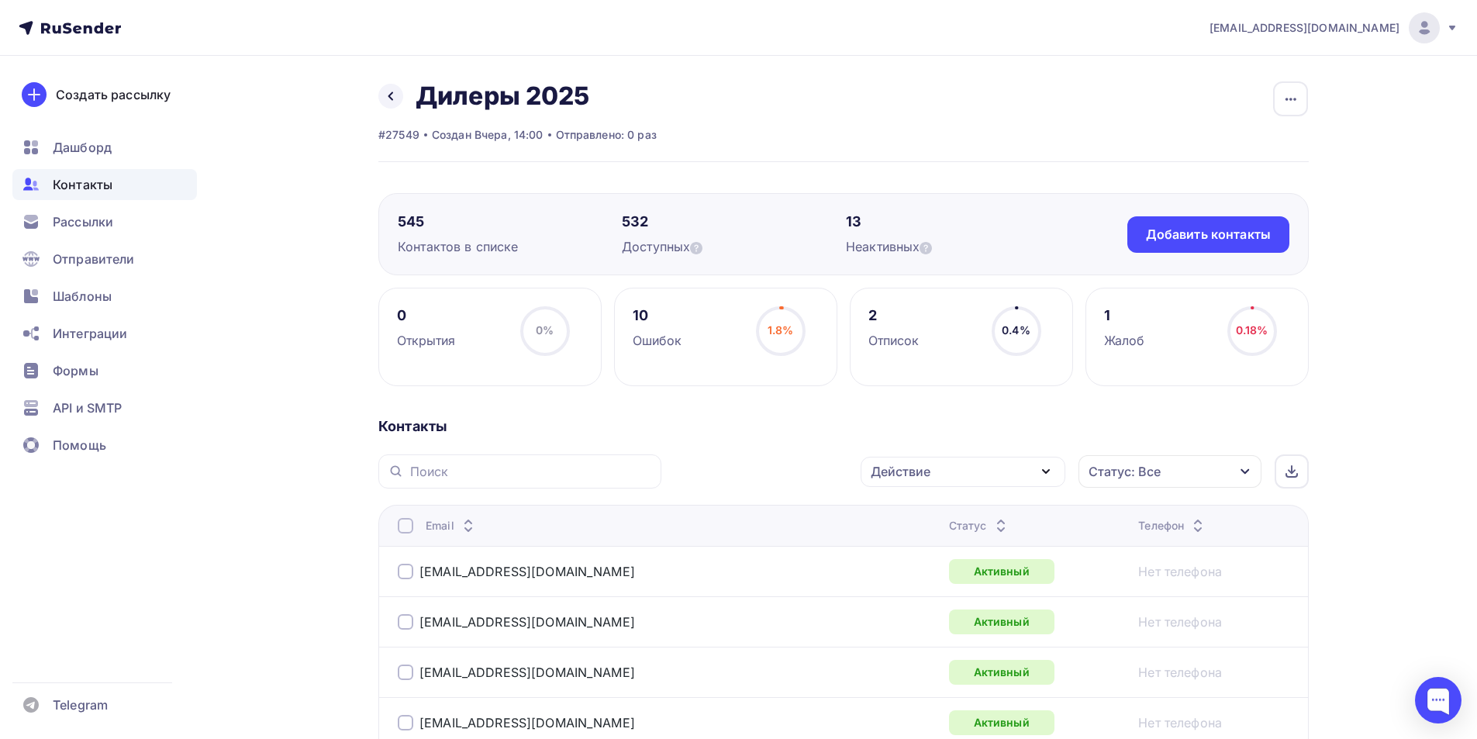
click at [1026, 470] on div "Действие" at bounding box center [963, 472] width 205 height 30
click at [909, 583] on div "Удалить" at bounding box center [904, 579] width 51 height 19
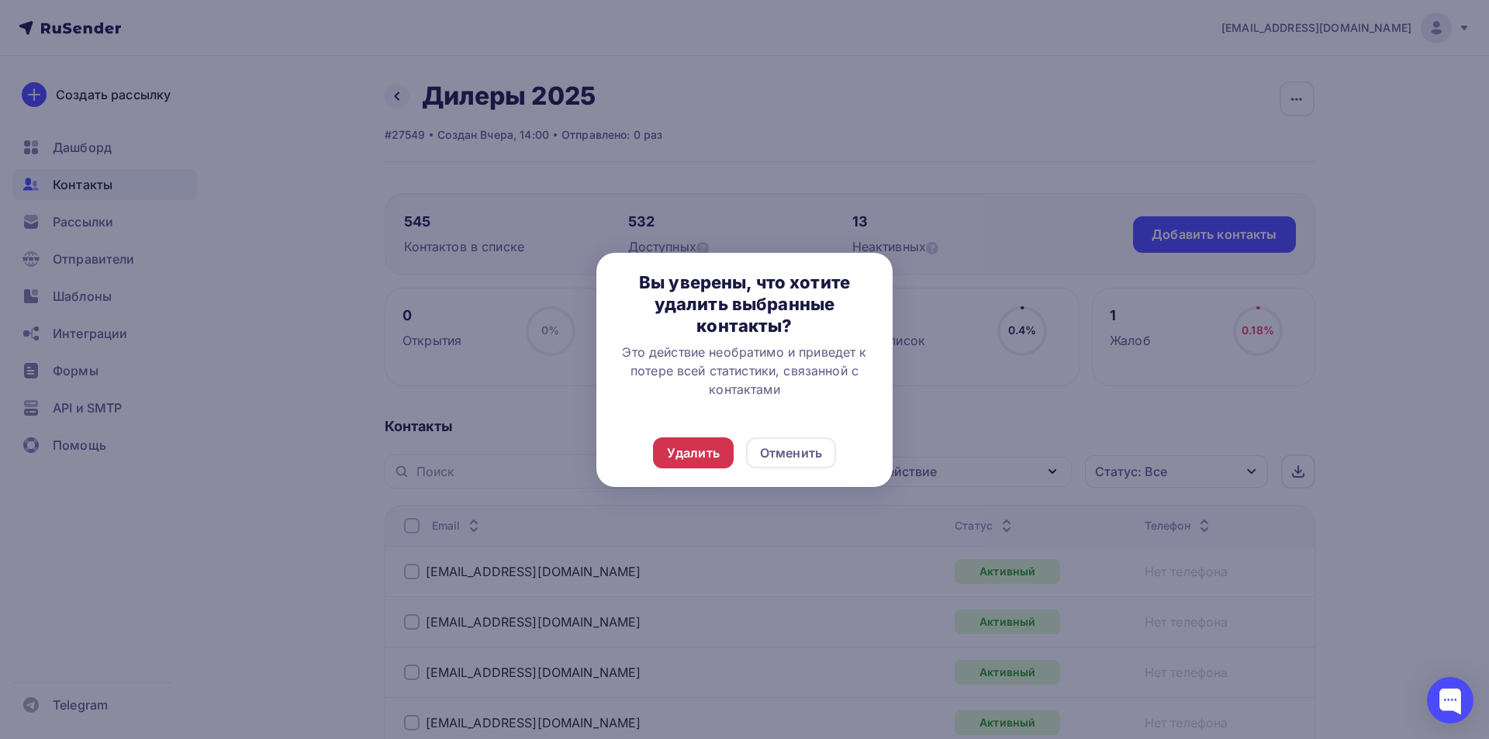
click at [684, 451] on div "Удалить" at bounding box center [693, 453] width 53 height 19
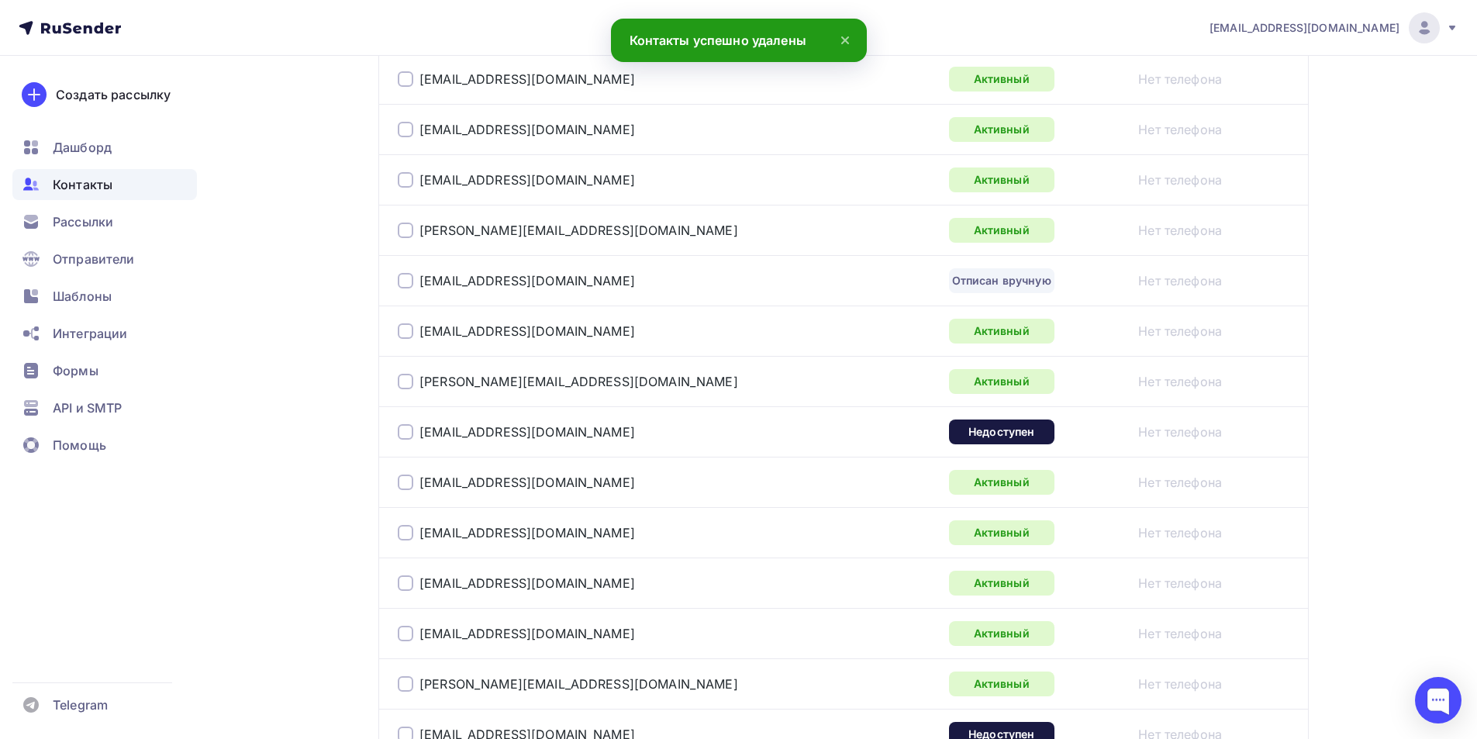
scroll to position [775, 0]
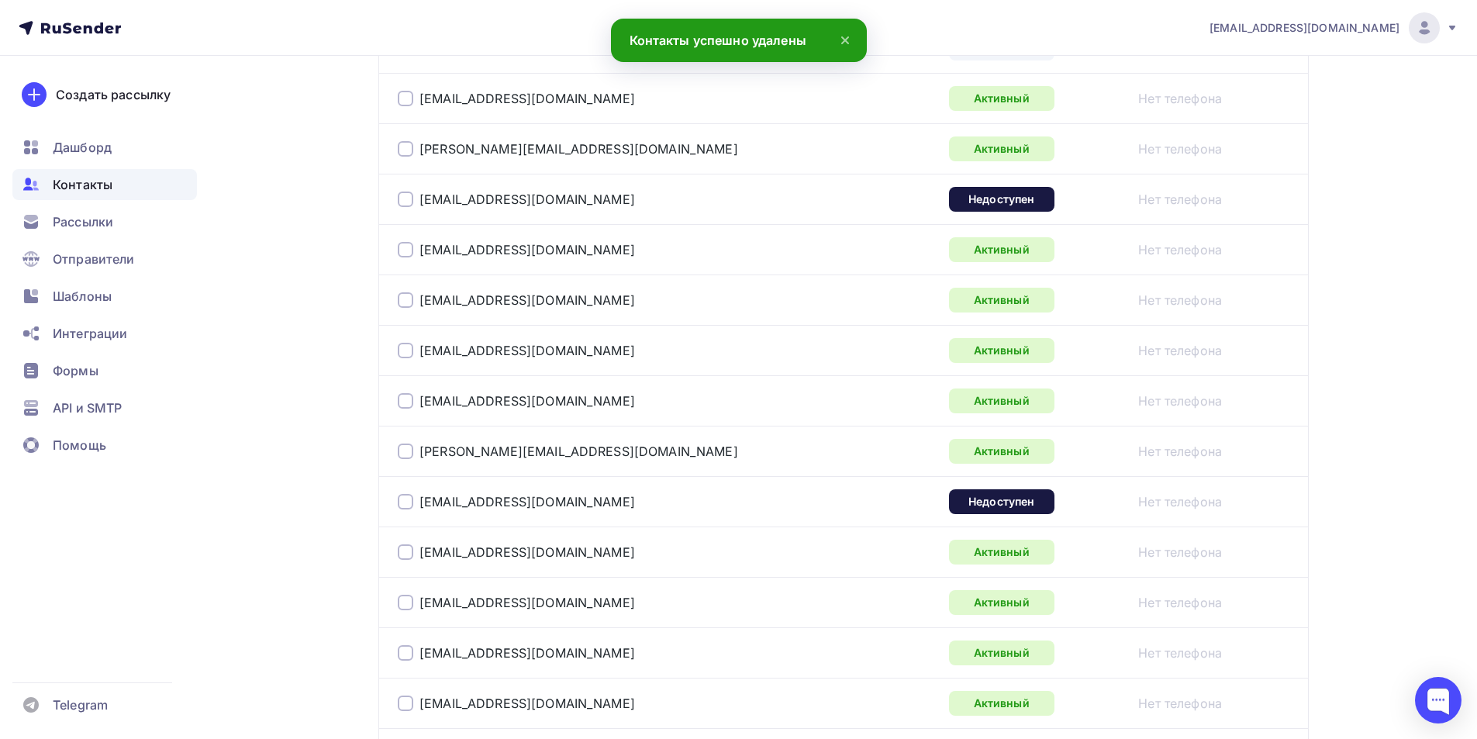
click at [411, 198] on div at bounding box center [406, 200] width 16 height 16
click at [402, 507] on div at bounding box center [406, 502] width 16 height 16
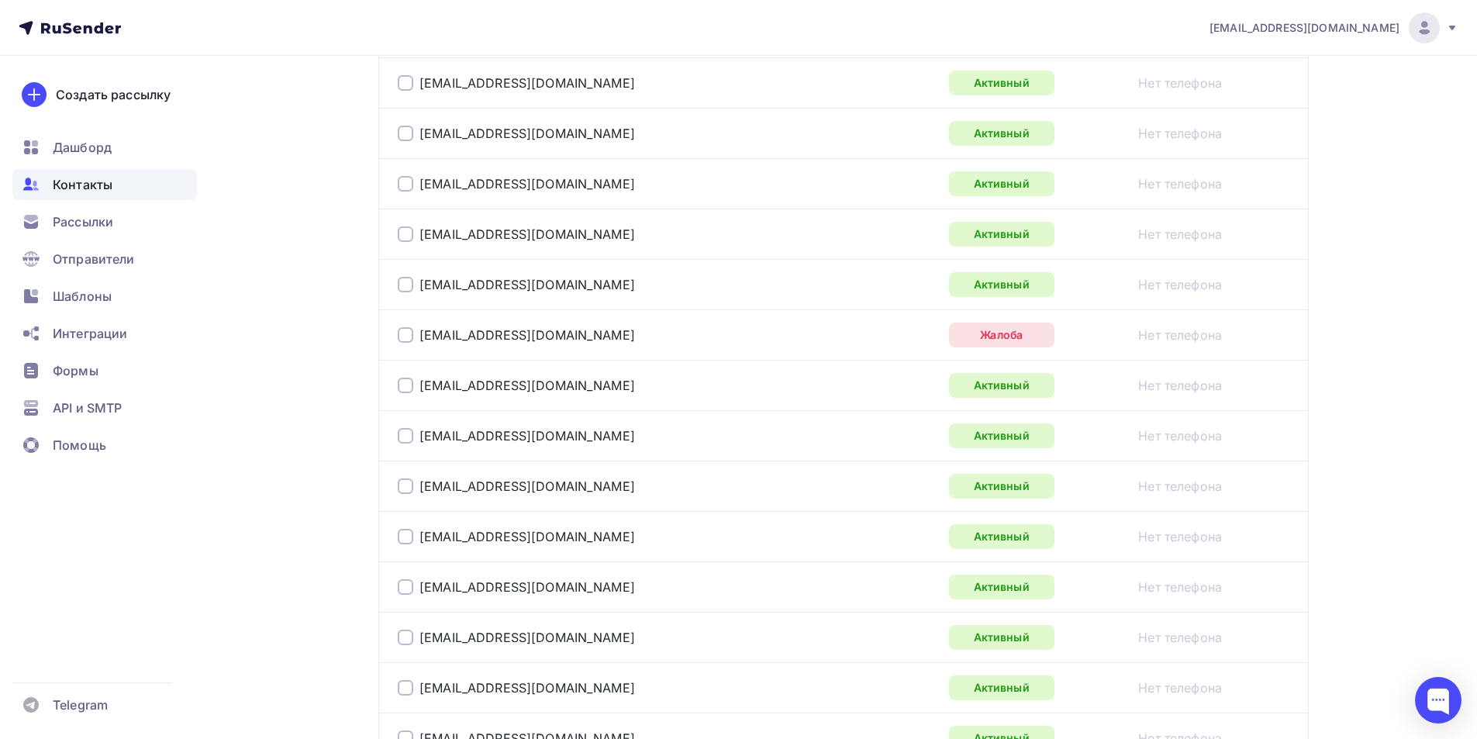
click at [410, 339] on div at bounding box center [406, 335] width 16 height 16
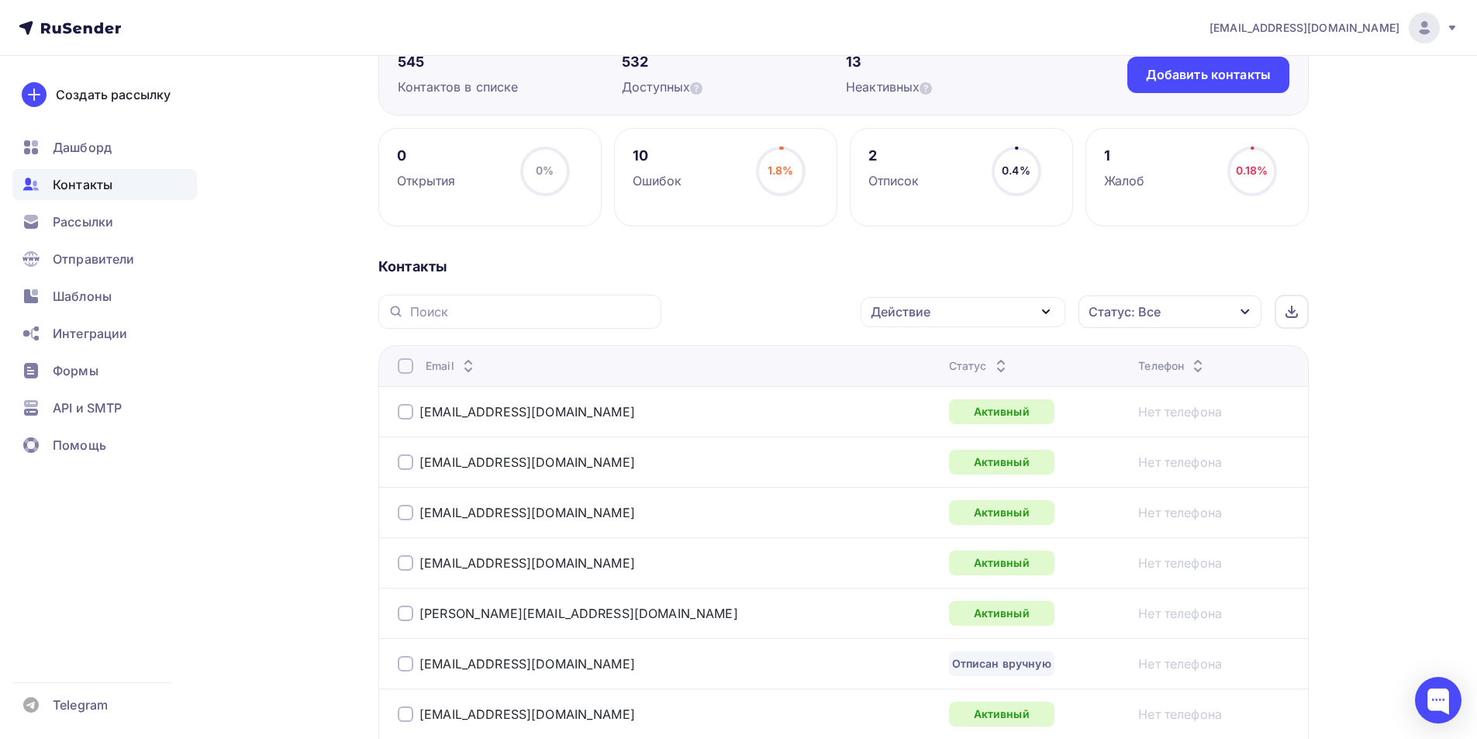
scroll to position [0, 0]
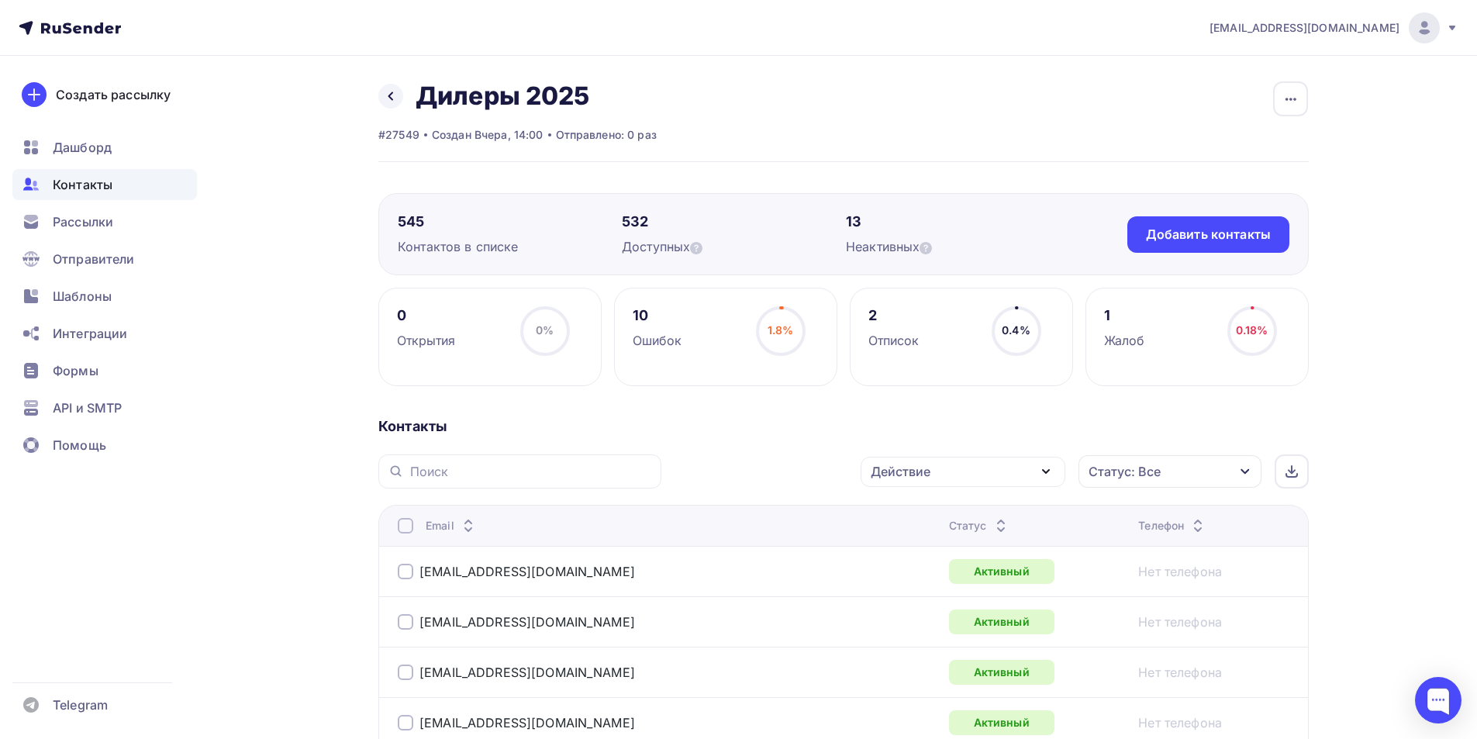
click at [1041, 468] on icon "button" at bounding box center [1046, 471] width 19 height 19
click at [893, 575] on div "Удалить" at bounding box center [904, 579] width 51 height 19
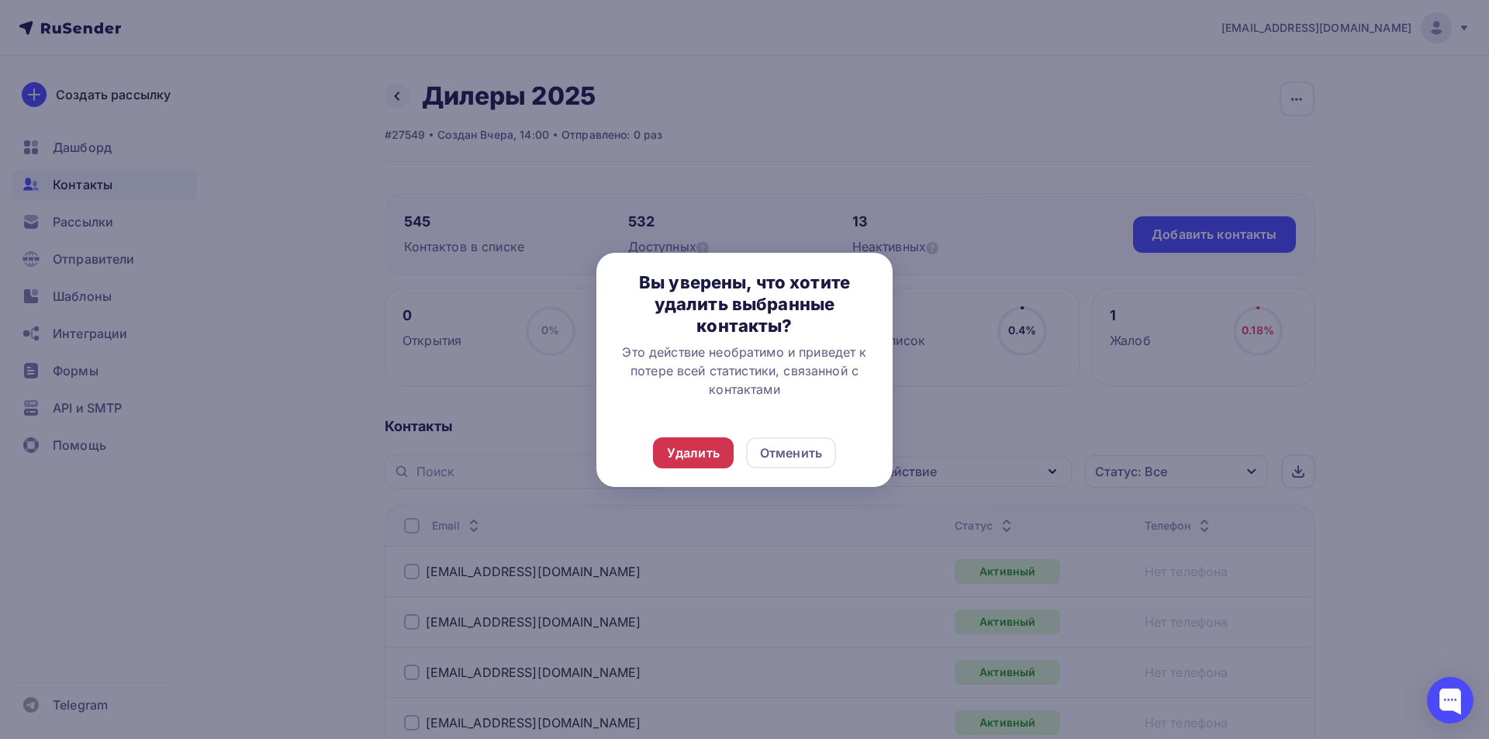
click at [689, 457] on div "Удалить" at bounding box center [693, 453] width 53 height 19
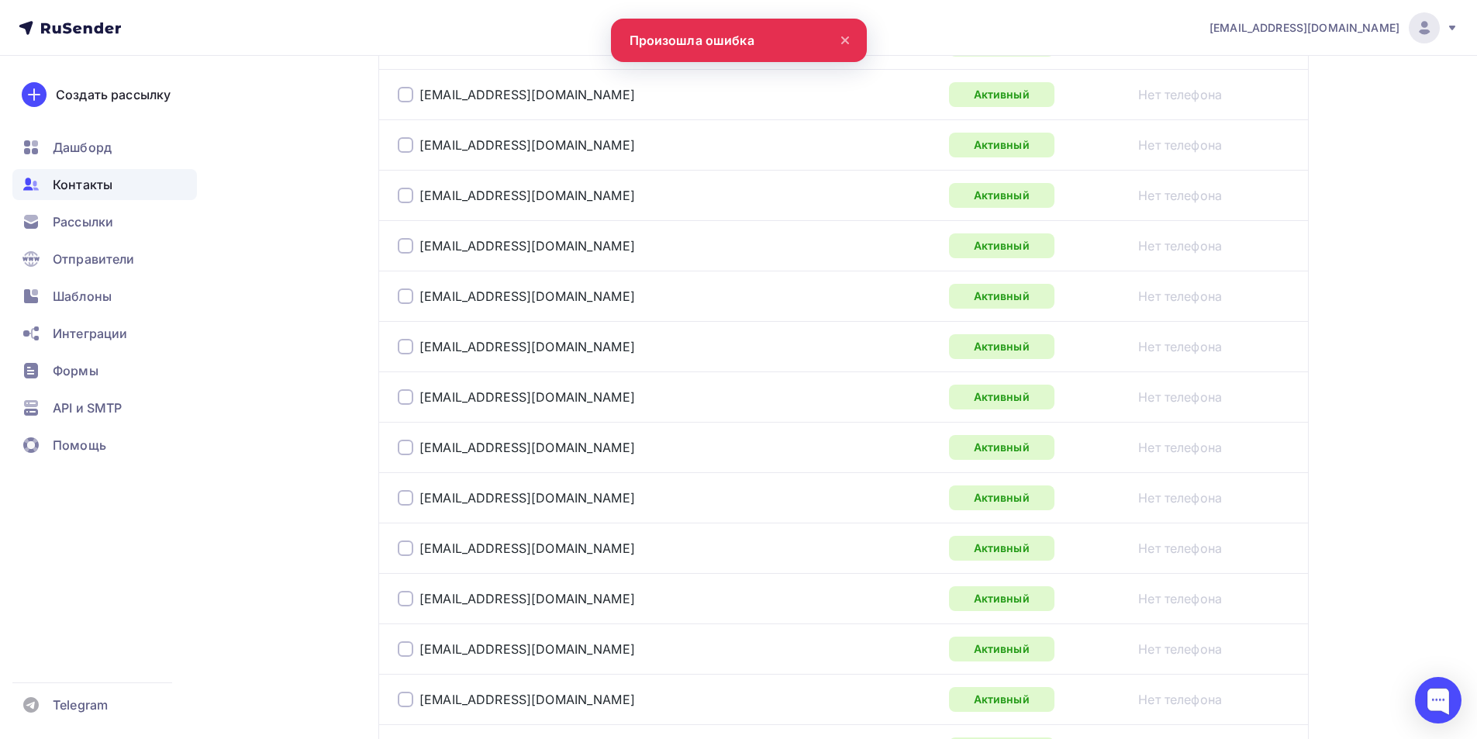
scroll to position [2486, 0]
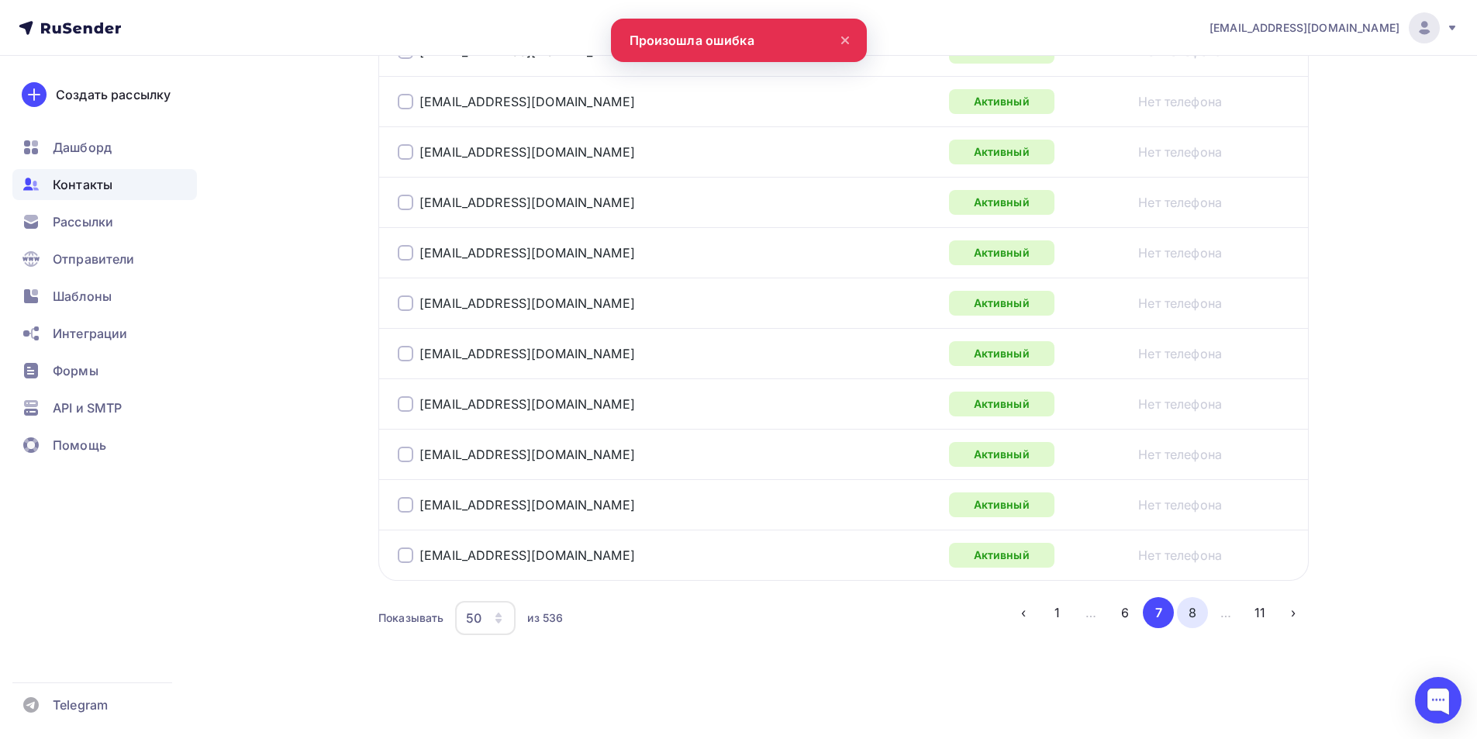
click at [1183, 614] on button "8" at bounding box center [1192, 612] width 31 height 31
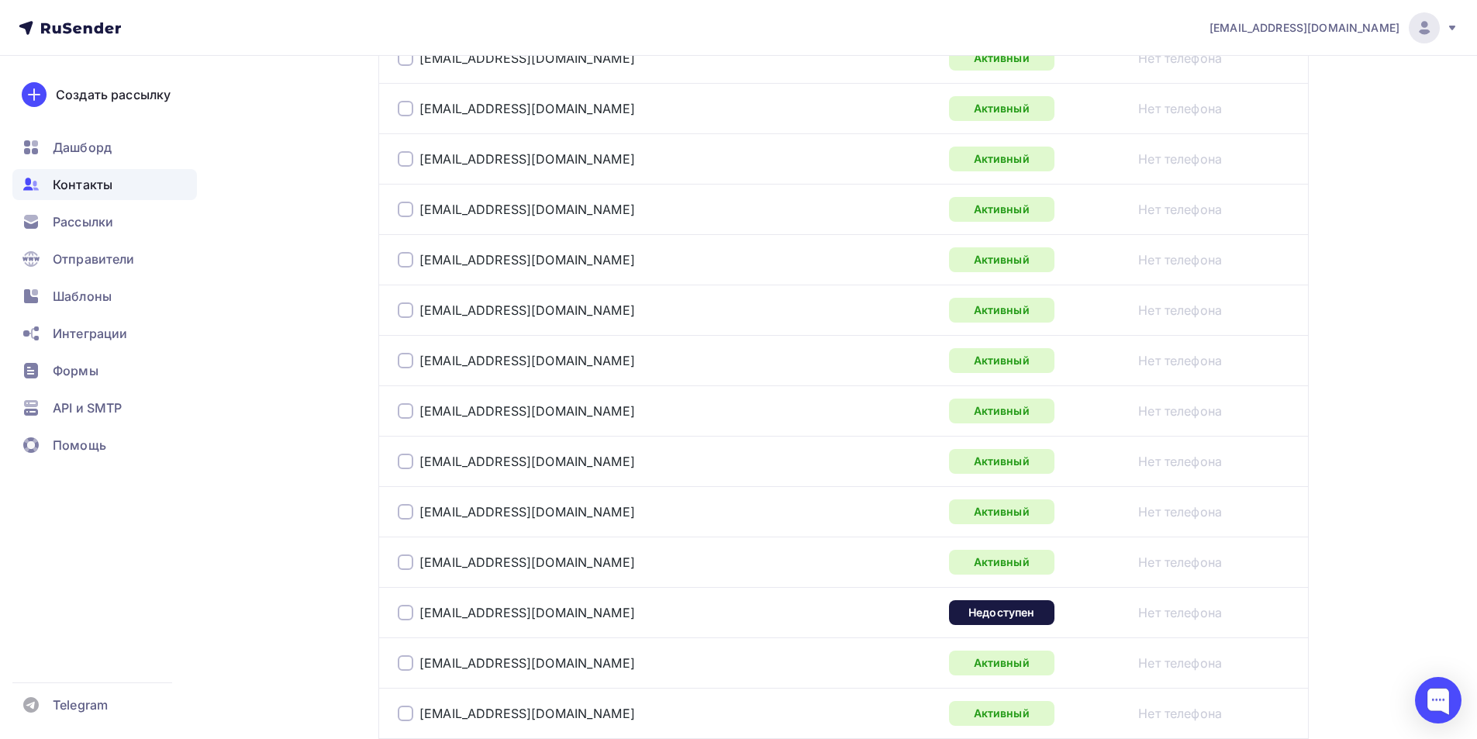
scroll to position [2285, 0]
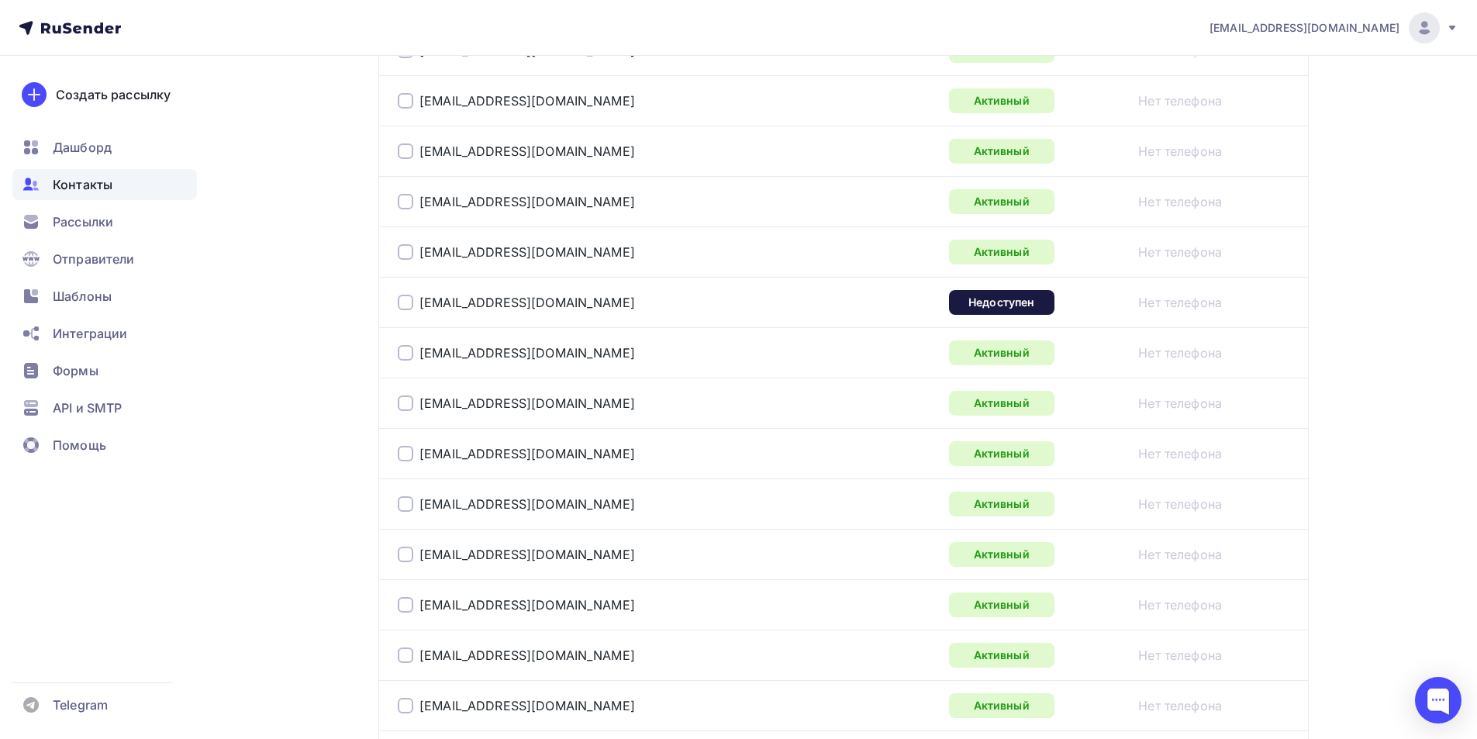
click at [402, 305] on div at bounding box center [406, 303] width 16 height 16
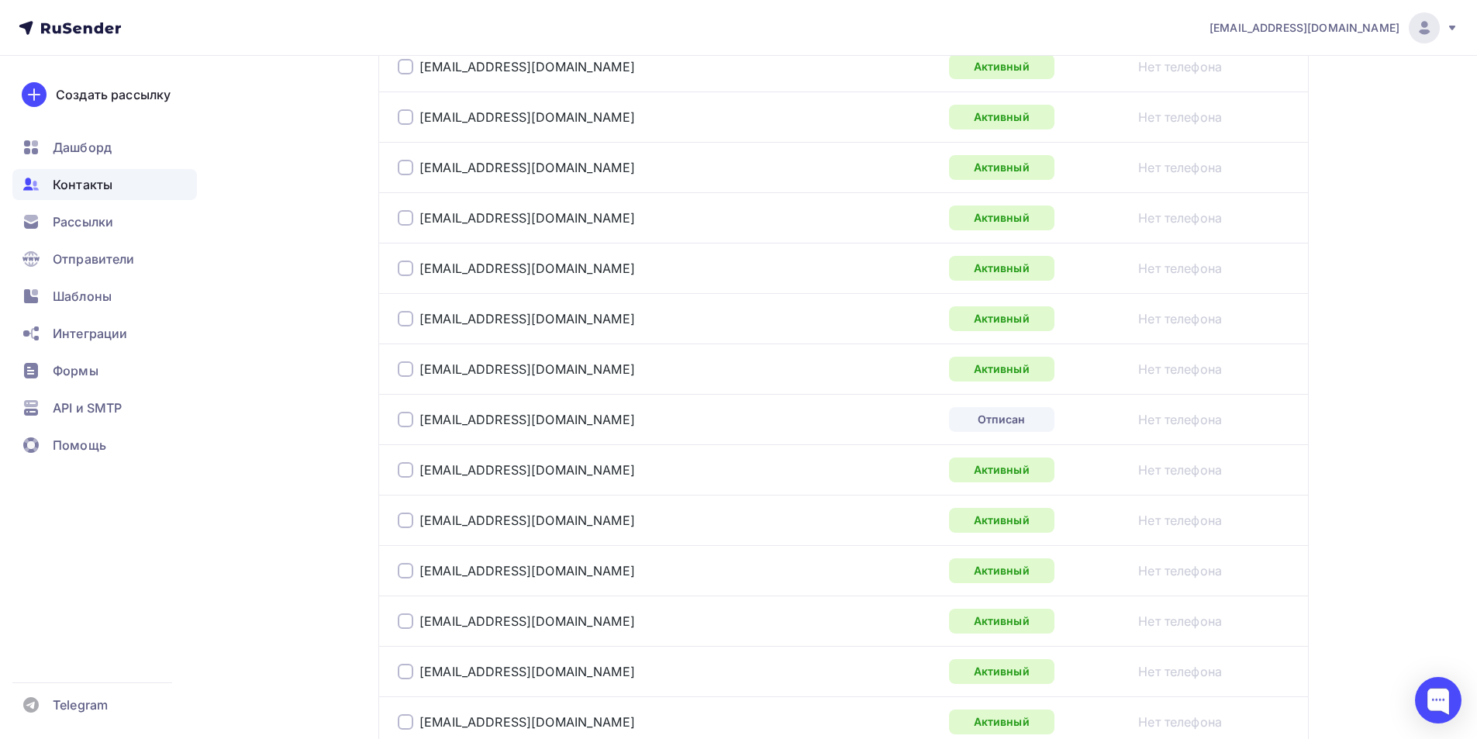
scroll to position [935, 0]
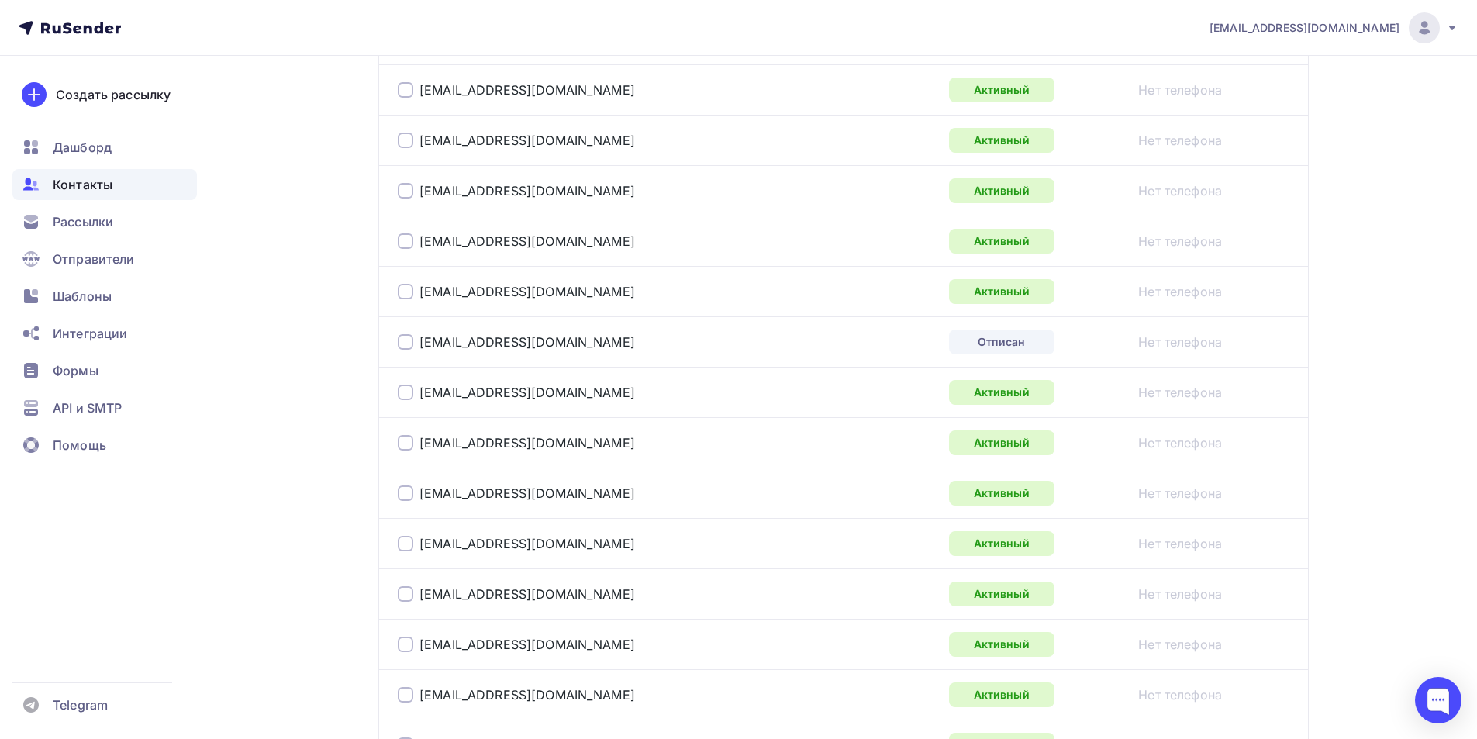
click at [407, 343] on div at bounding box center [406, 342] width 16 height 16
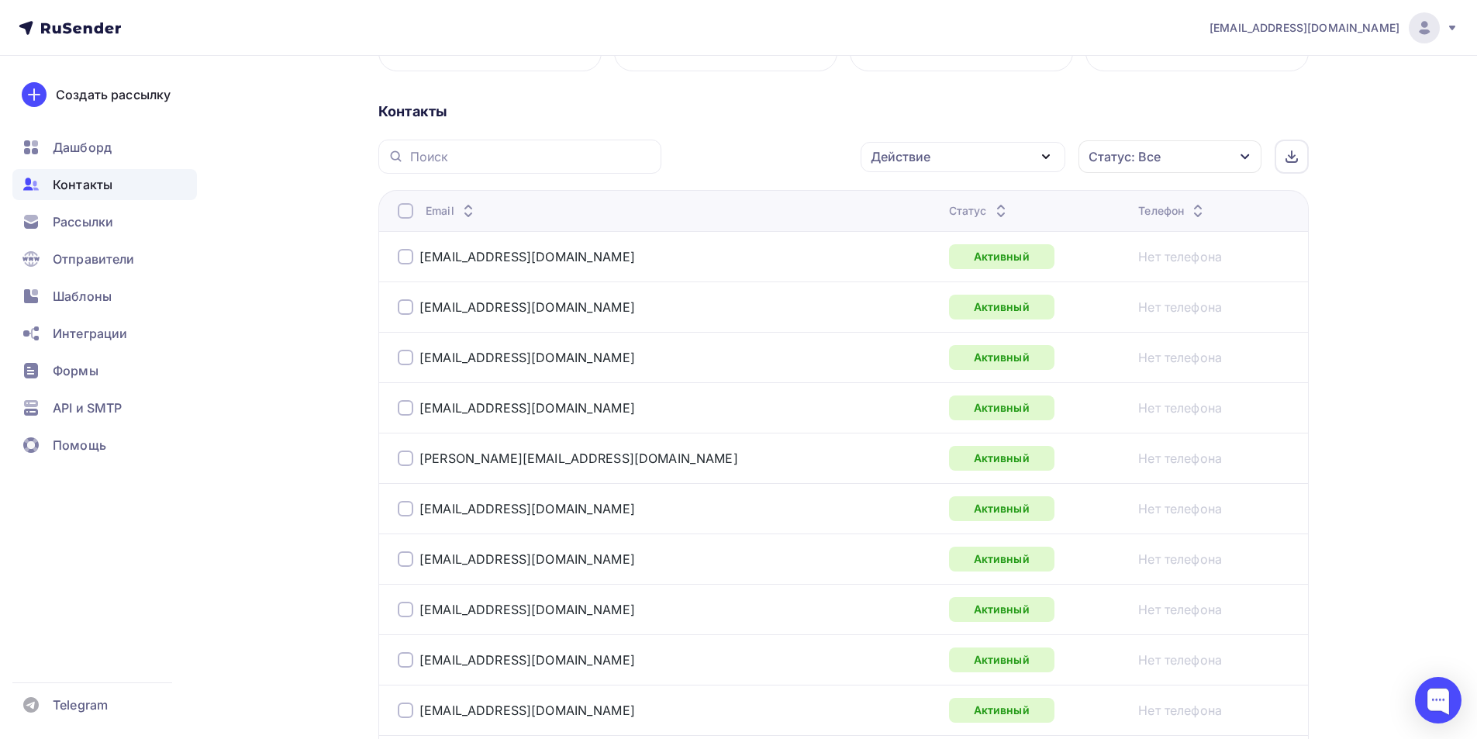
scroll to position [0, 0]
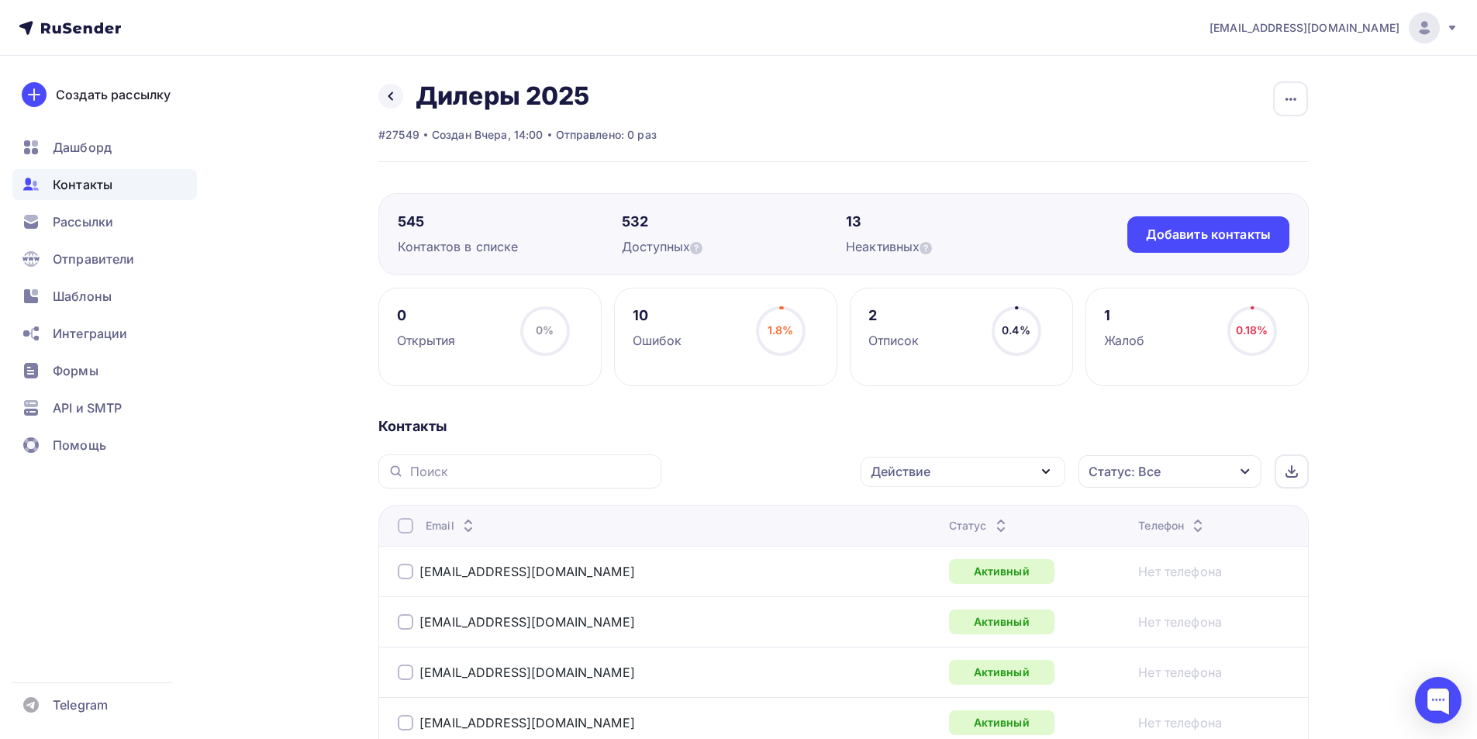
click at [1041, 468] on icon "button" at bounding box center [1046, 471] width 19 height 19
click at [910, 569] on link "Удалить" at bounding box center [963, 579] width 186 height 31
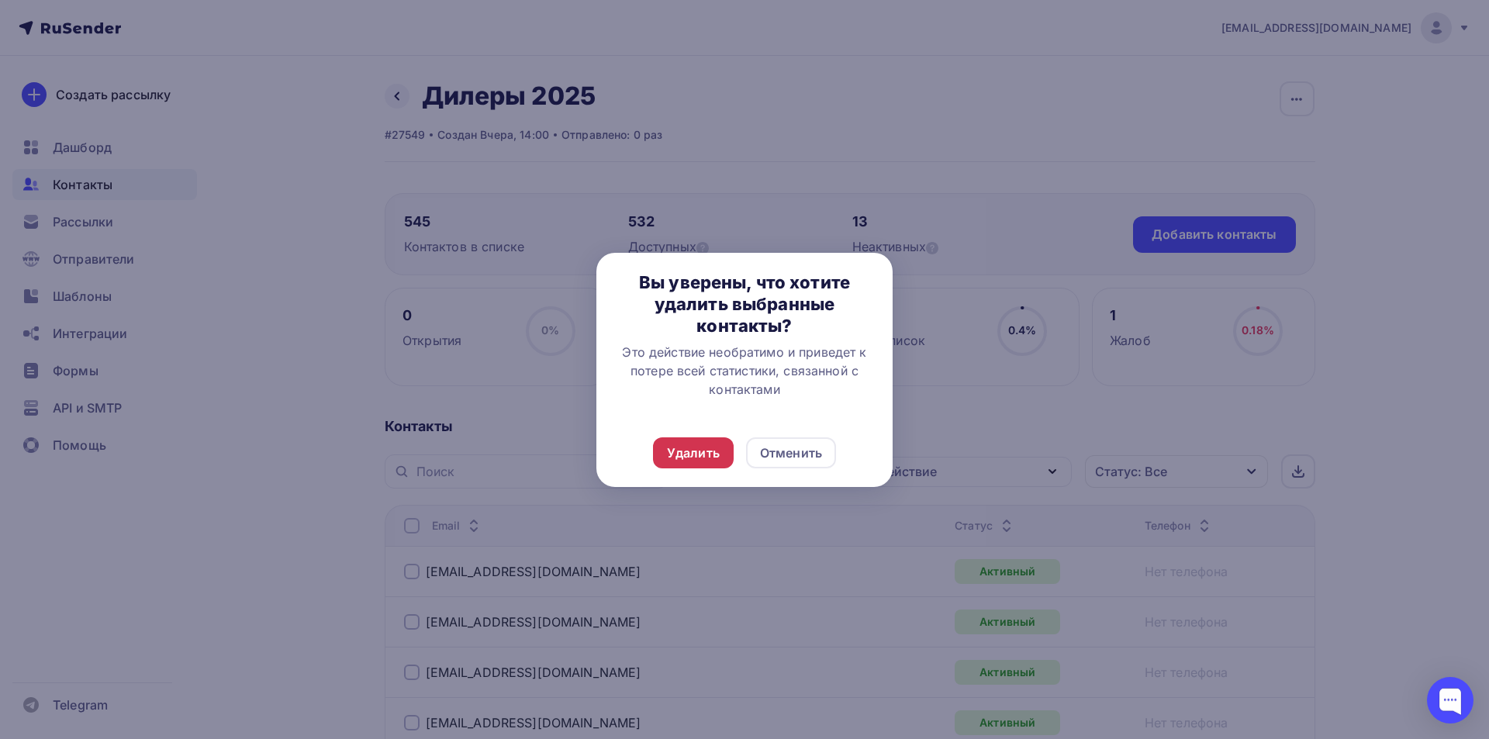
click at [692, 463] on div "Удалить" at bounding box center [693, 452] width 81 height 31
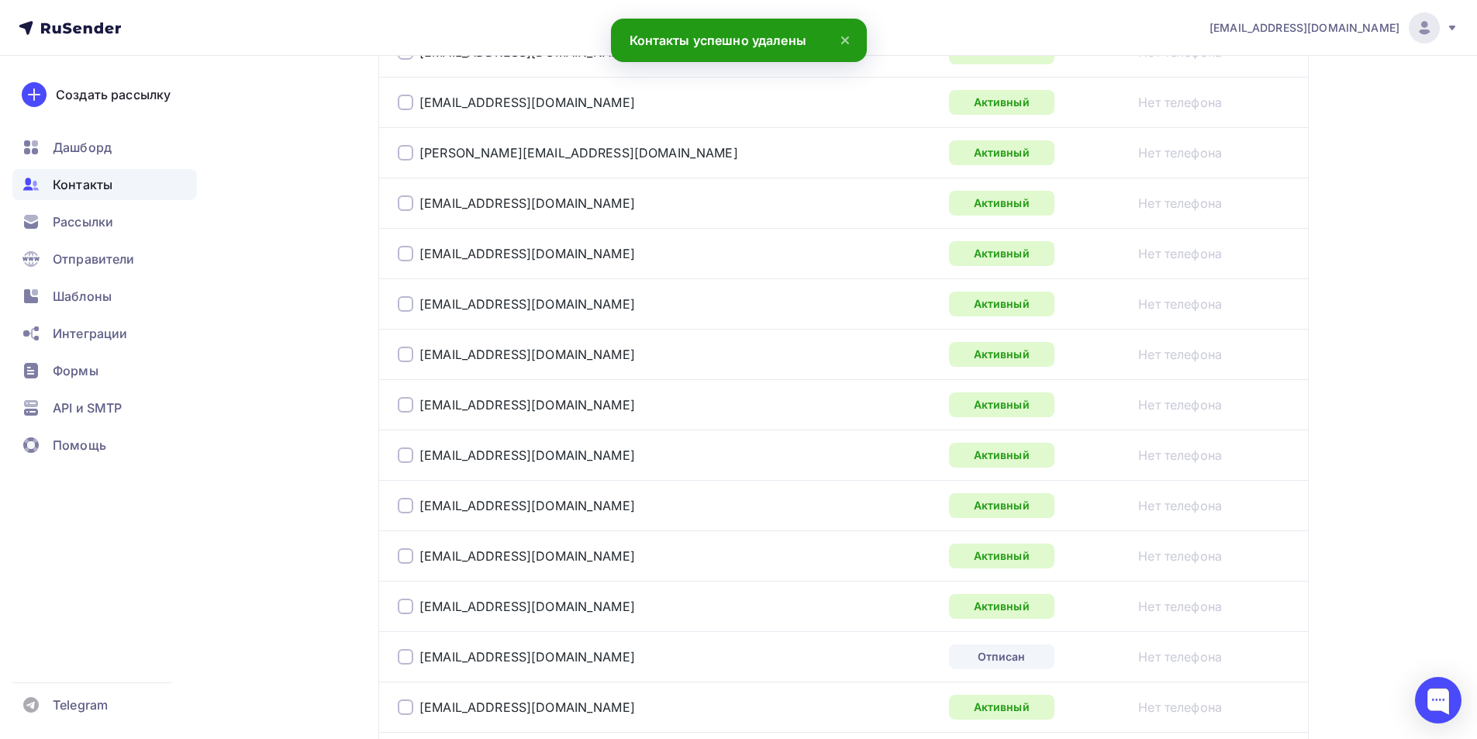
scroll to position [853, 0]
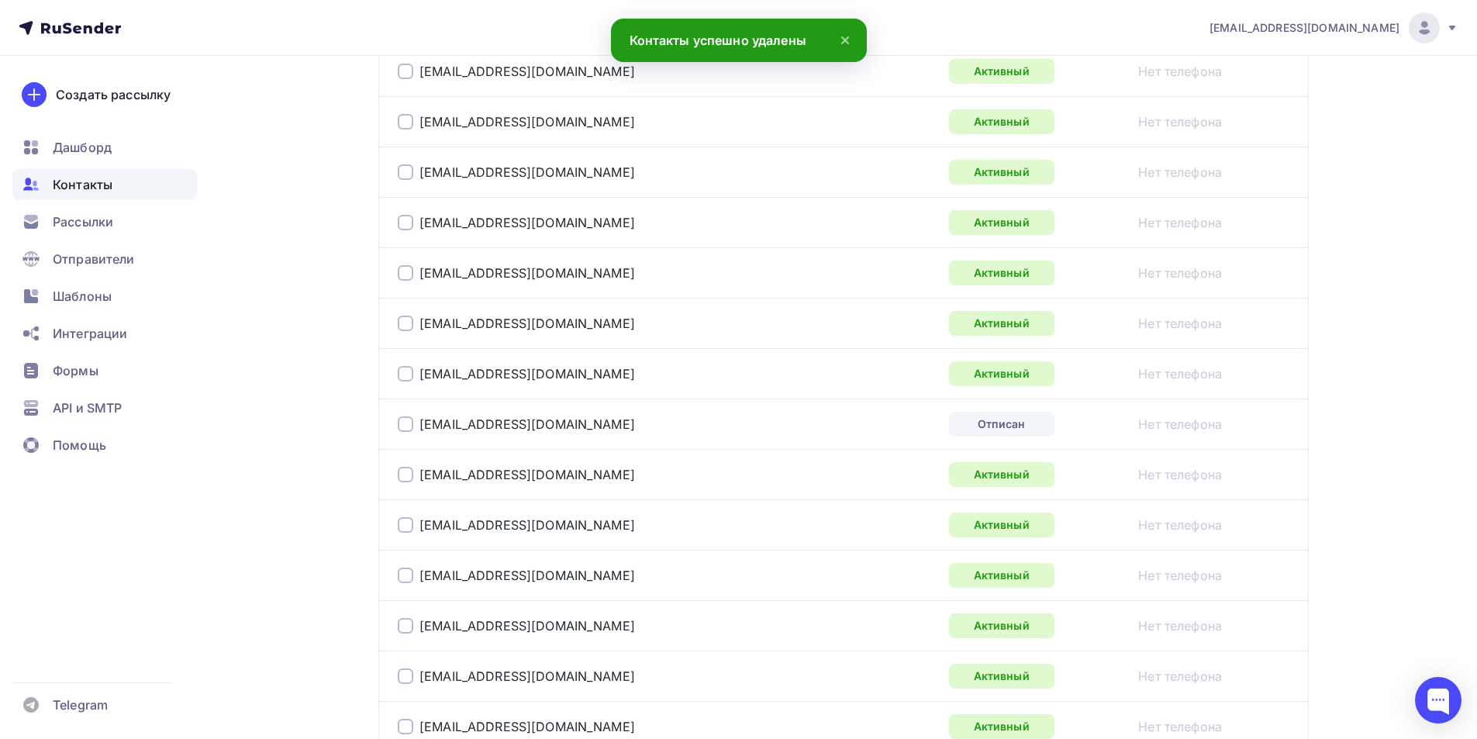
click at [405, 430] on div at bounding box center [406, 424] width 16 height 16
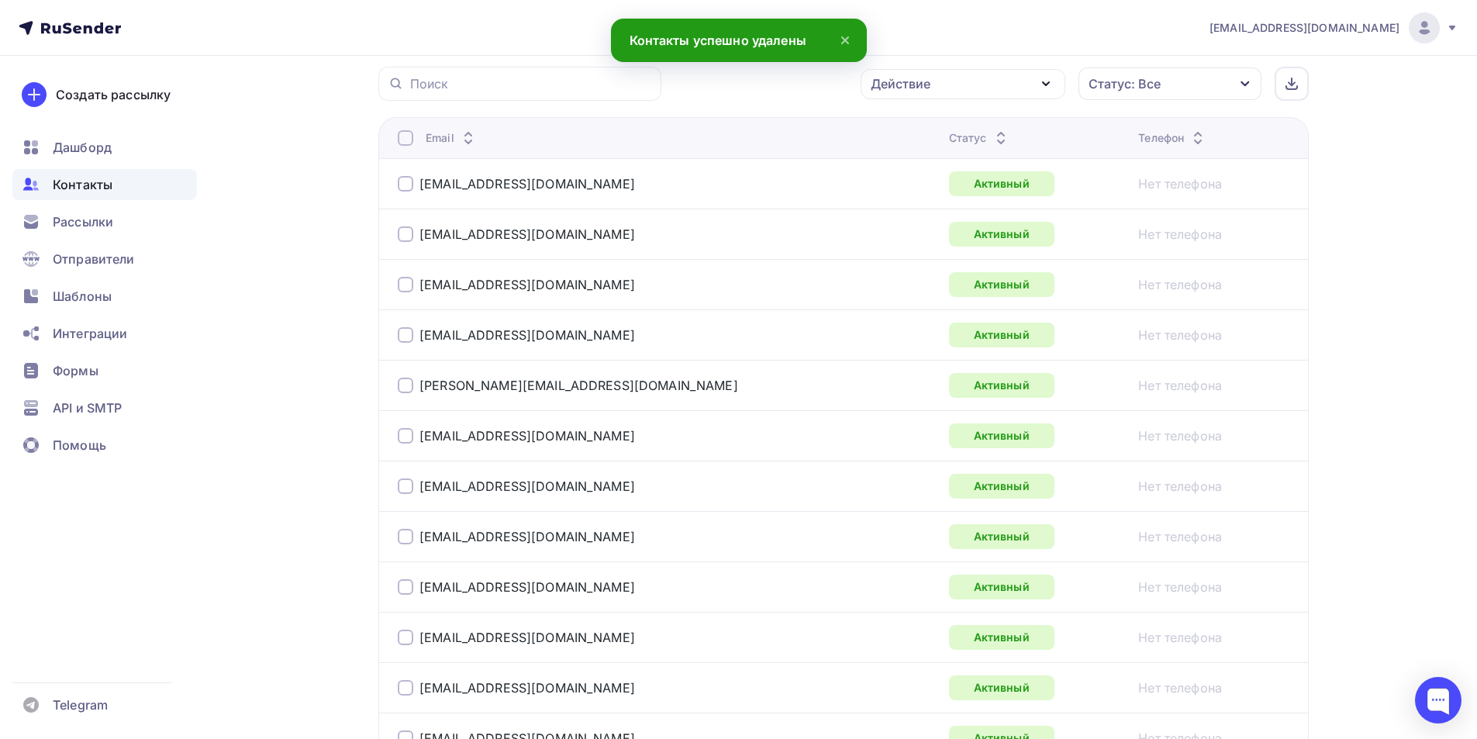
scroll to position [78, 0]
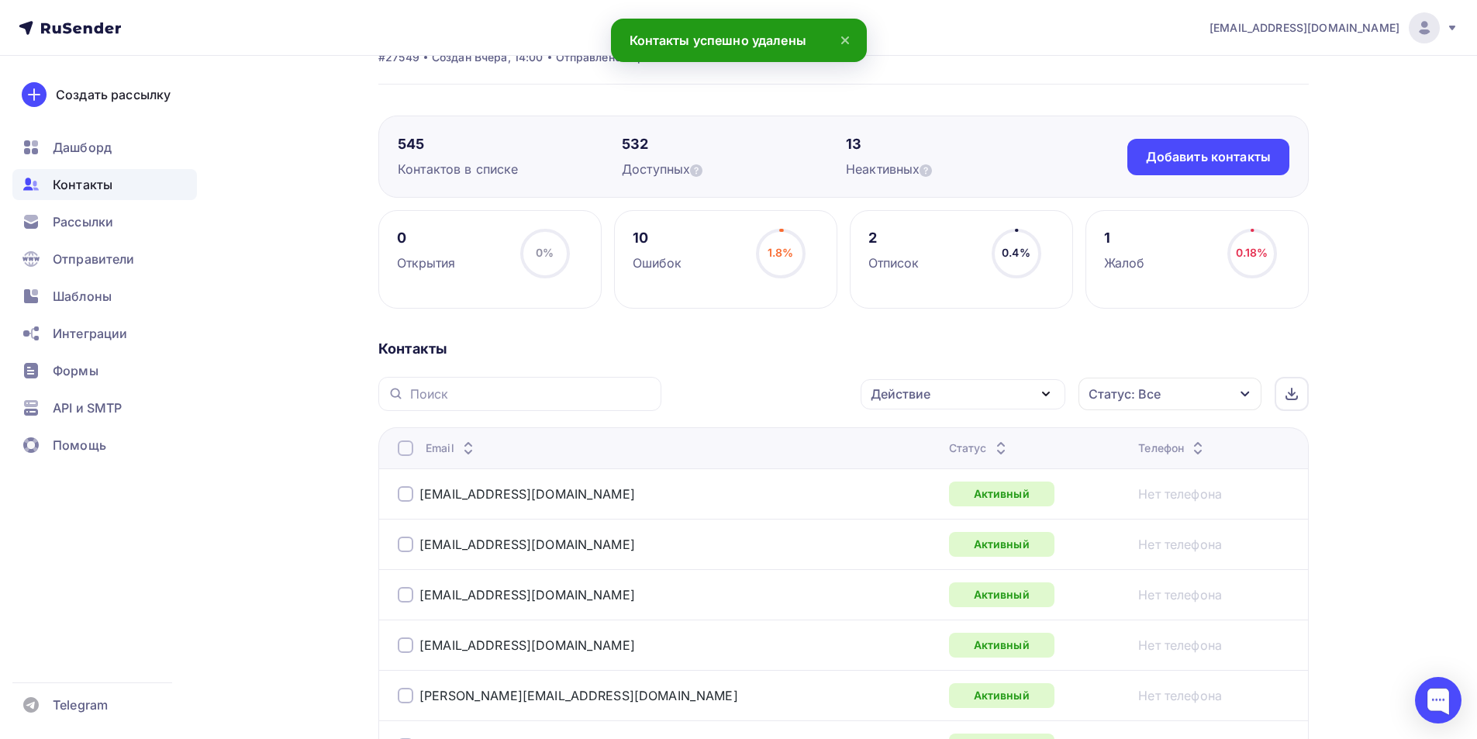
click at [1004, 397] on div "Действие" at bounding box center [963, 394] width 205 height 30
click at [923, 509] on div "Удалить" at bounding box center [962, 501] width 167 height 19
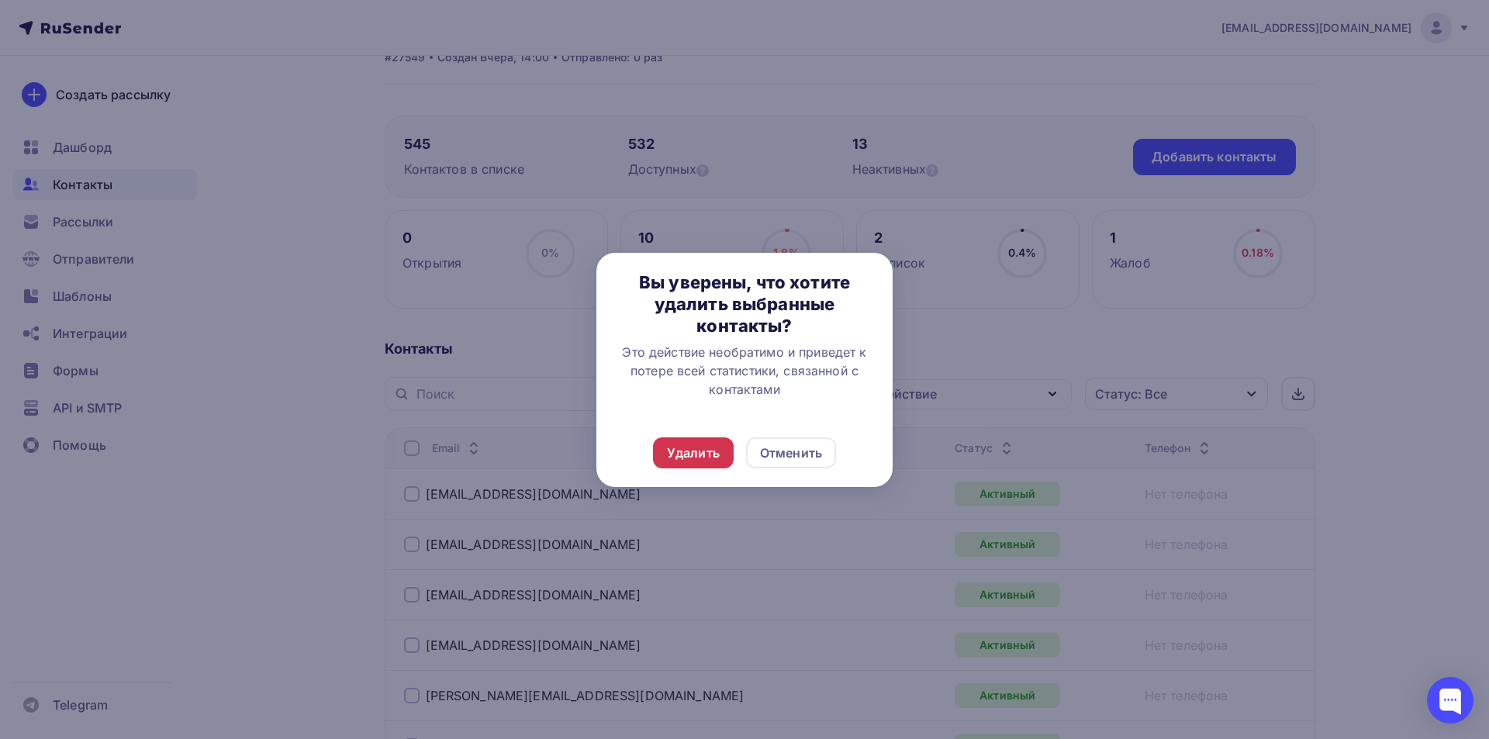
click at [715, 450] on div "Удалить" at bounding box center [693, 453] width 53 height 19
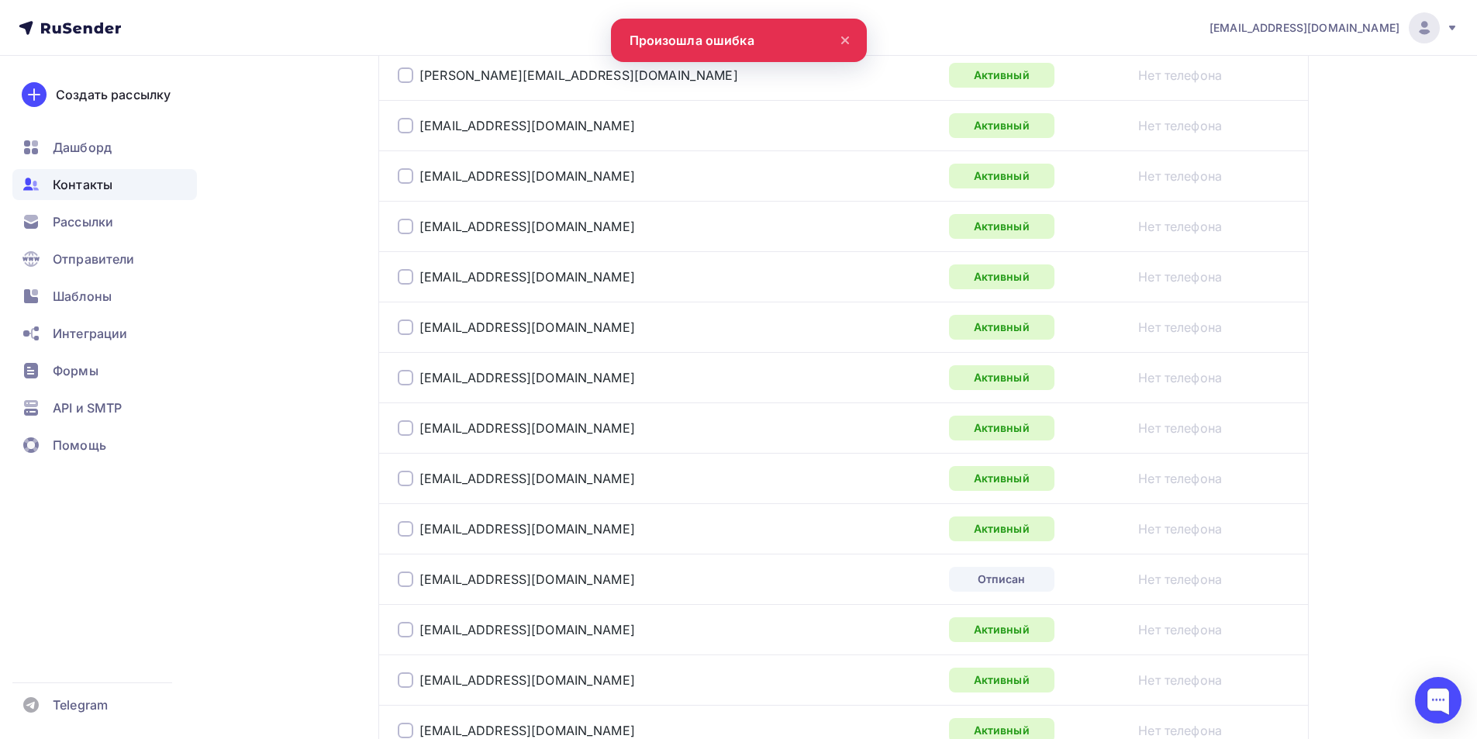
scroll to position [1163, 0]
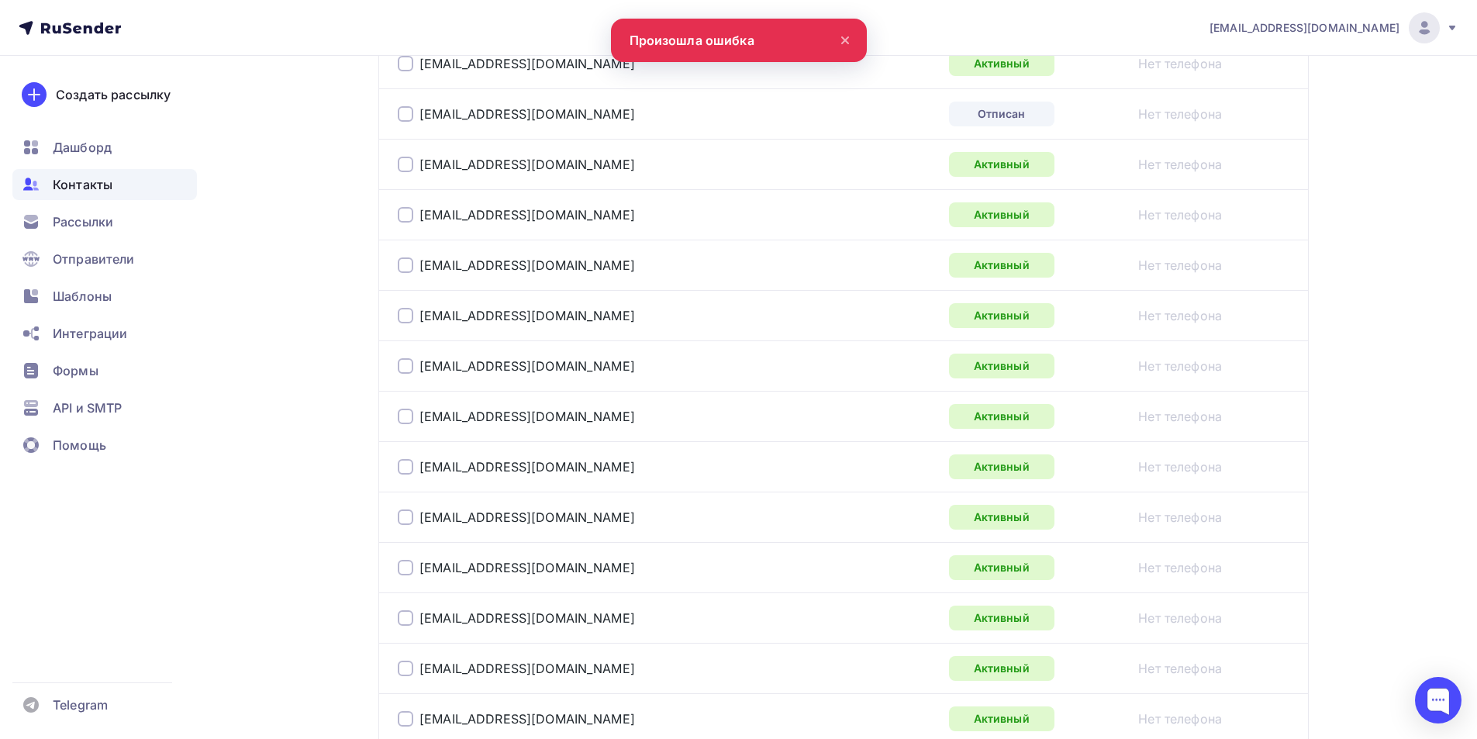
click at [398, 117] on div at bounding box center [406, 114] width 16 height 16
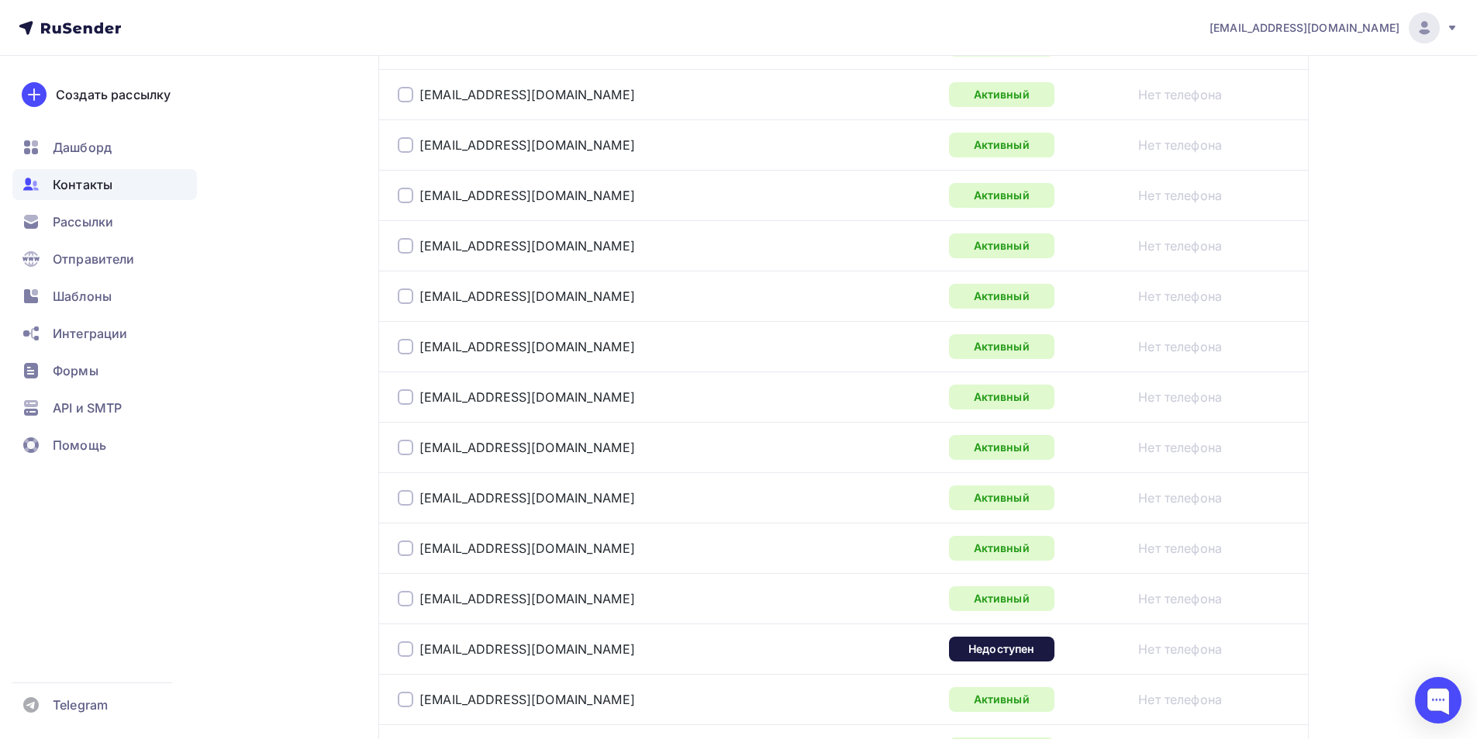
scroll to position [2093, 0]
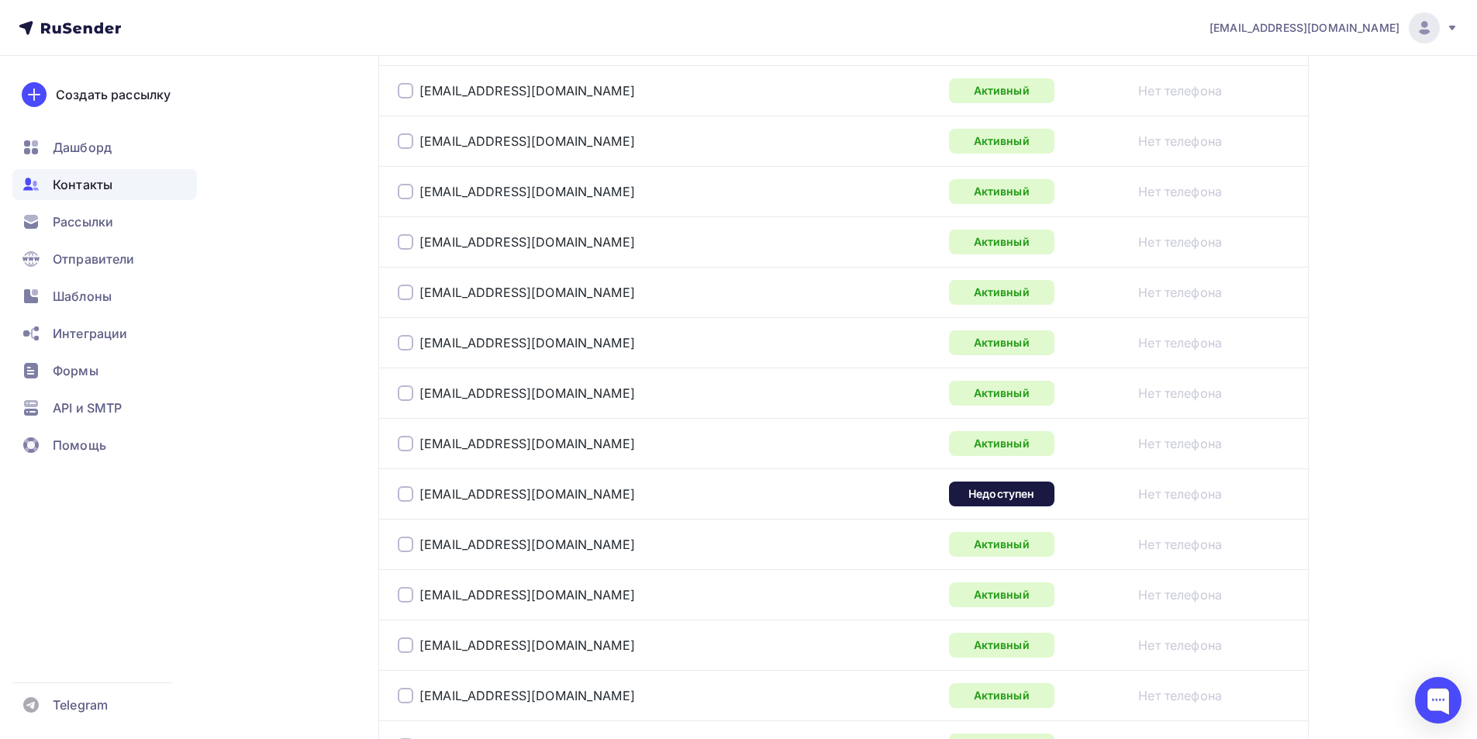
click at [406, 493] on div at bounding box center [406, 494] width 16 height 16
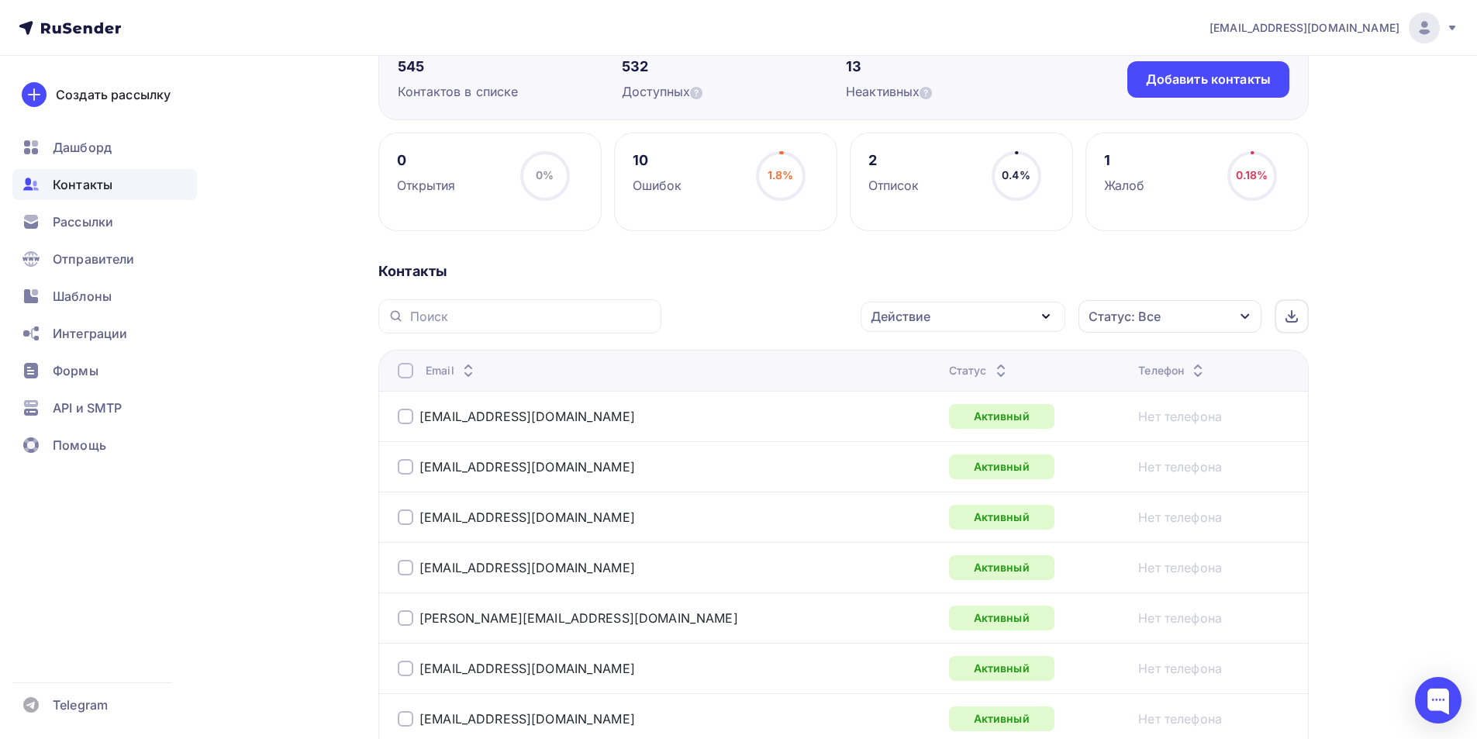
scroll to position [78, 0]
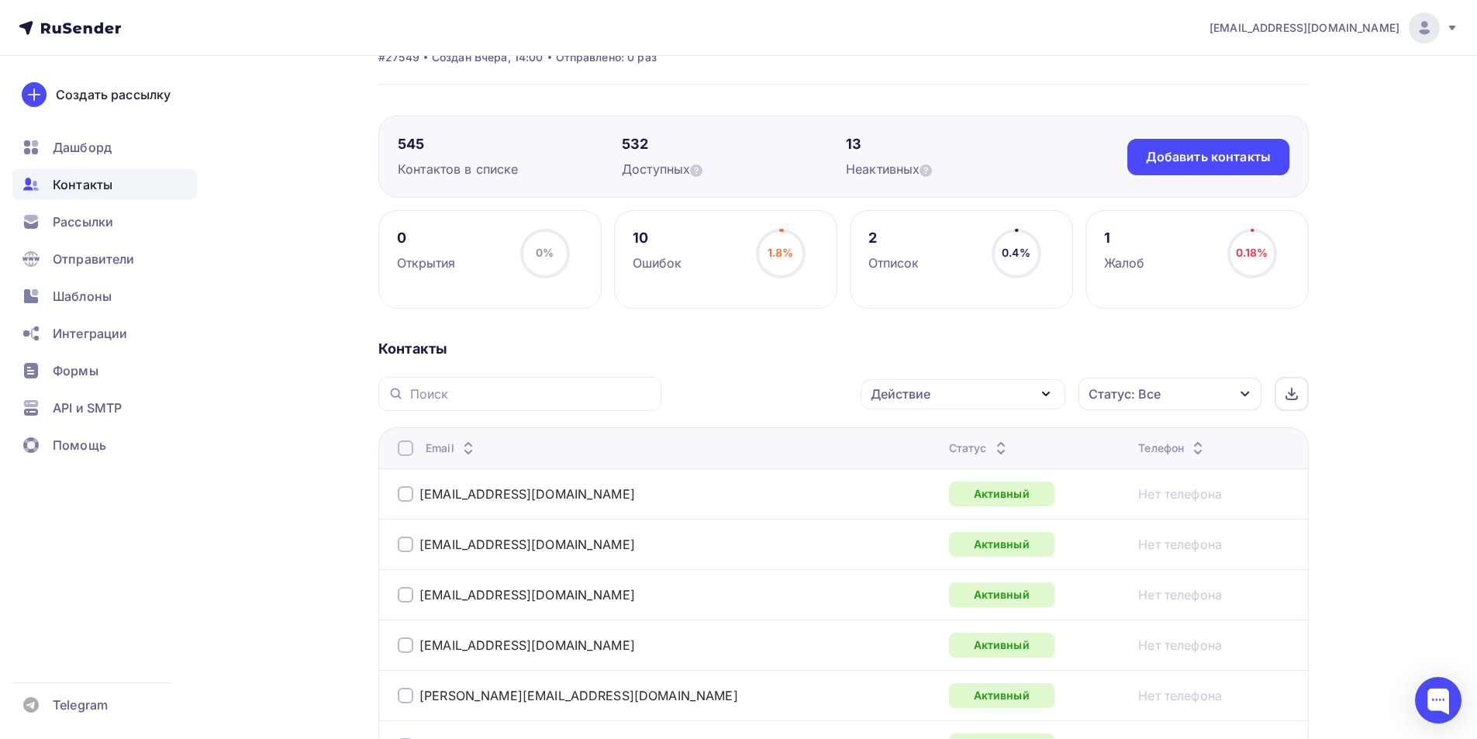
click at [1048, 399] on icon "button" at bounding box center [1046, 394] width 19 height 19
click at [907, 499] on div "Удалить" at bounding box center [904, 501] width 51 height 19
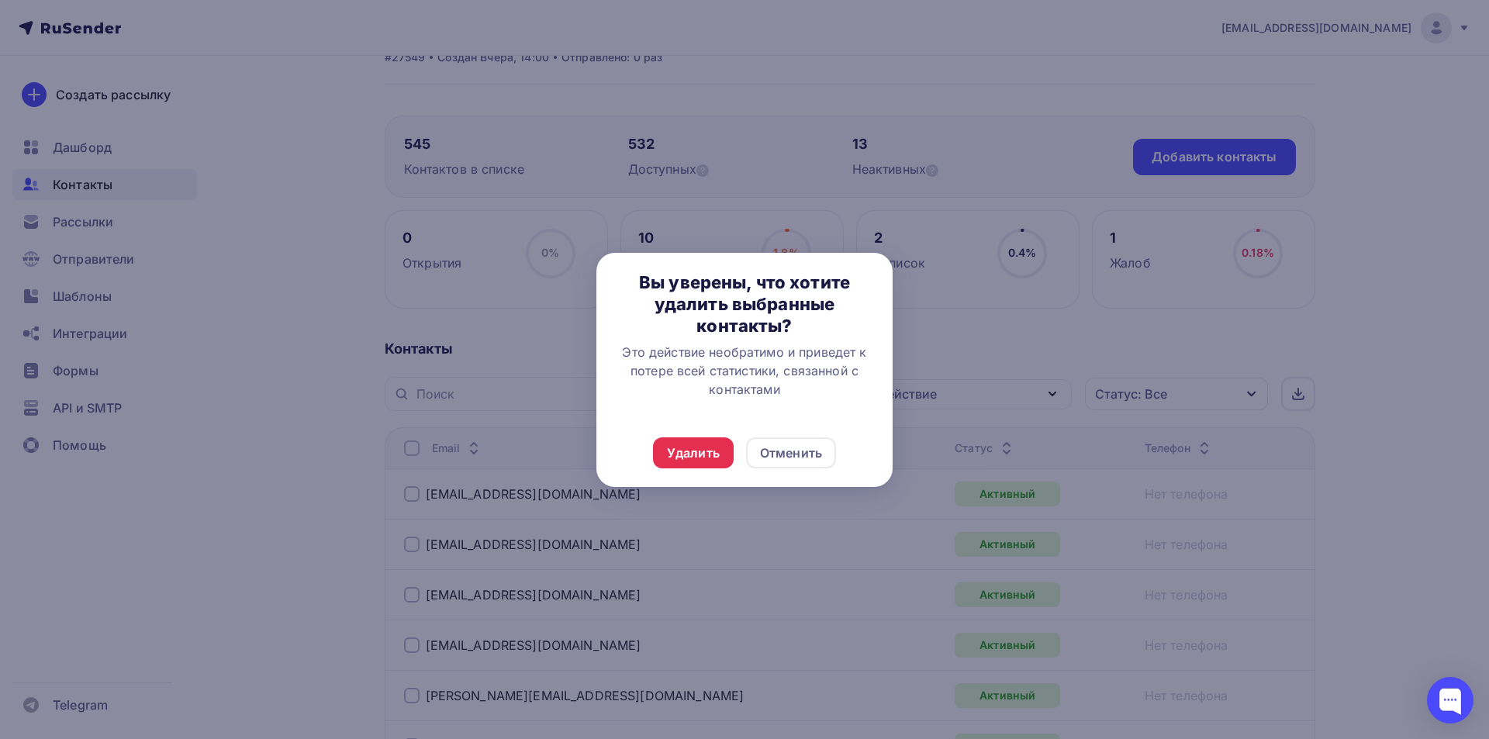
click at [670, 433] on div "Удалить Отменить" at bounding box center [744, 453] width 296 height 68
click at [682, 450] on div "Удалить" at bounding box center [693, 453] width 53 height 19
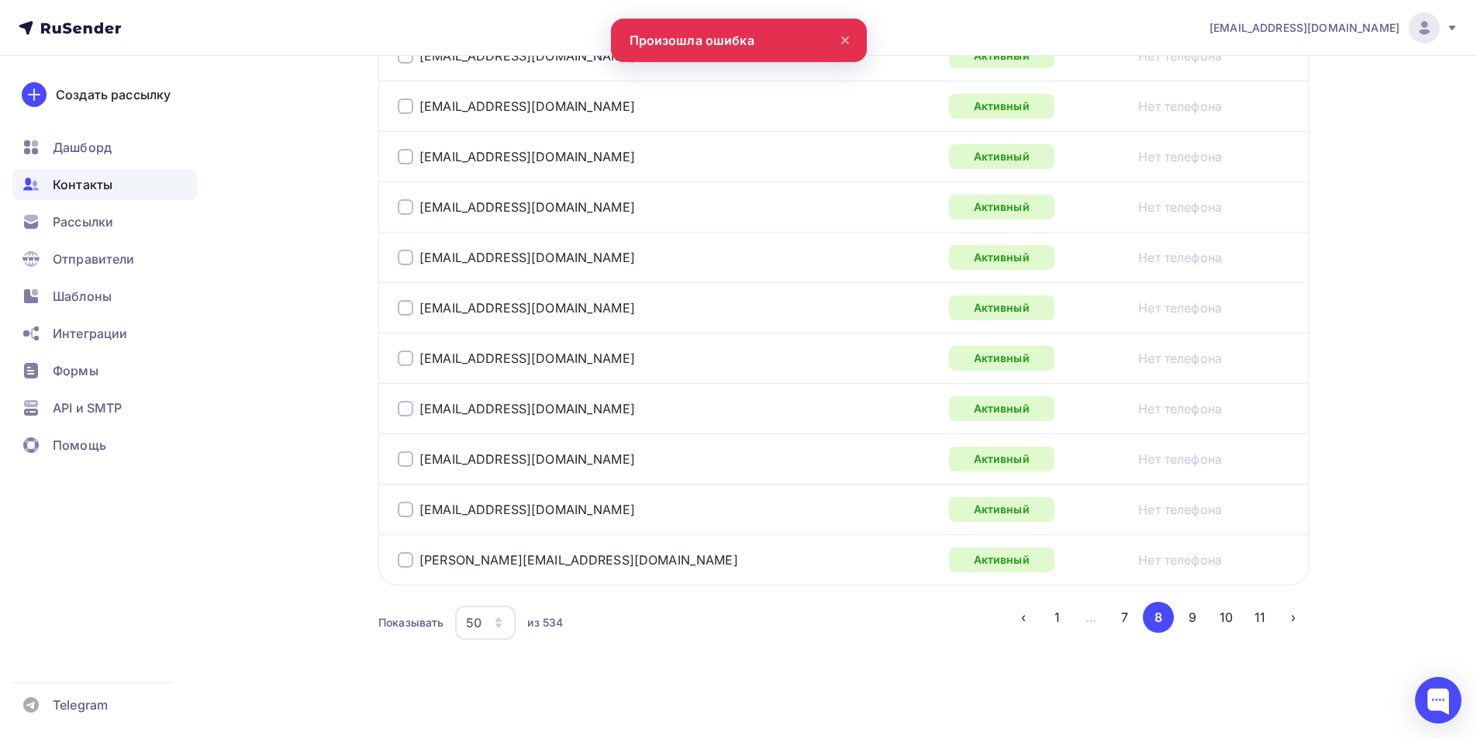
scroll to position [2486, 0]
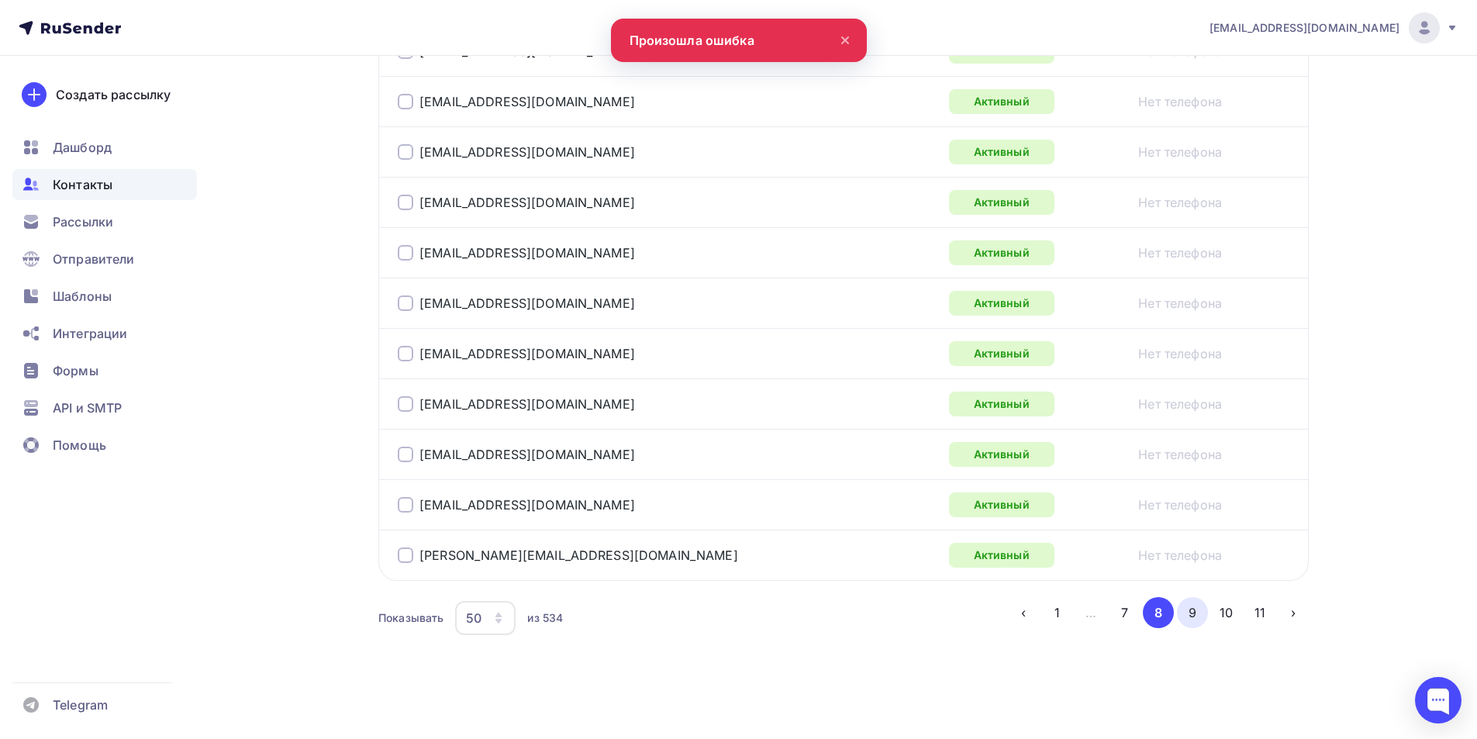
click at [1192, 617] on button "9" at bounding box center [1192, 612] width 31 height 31
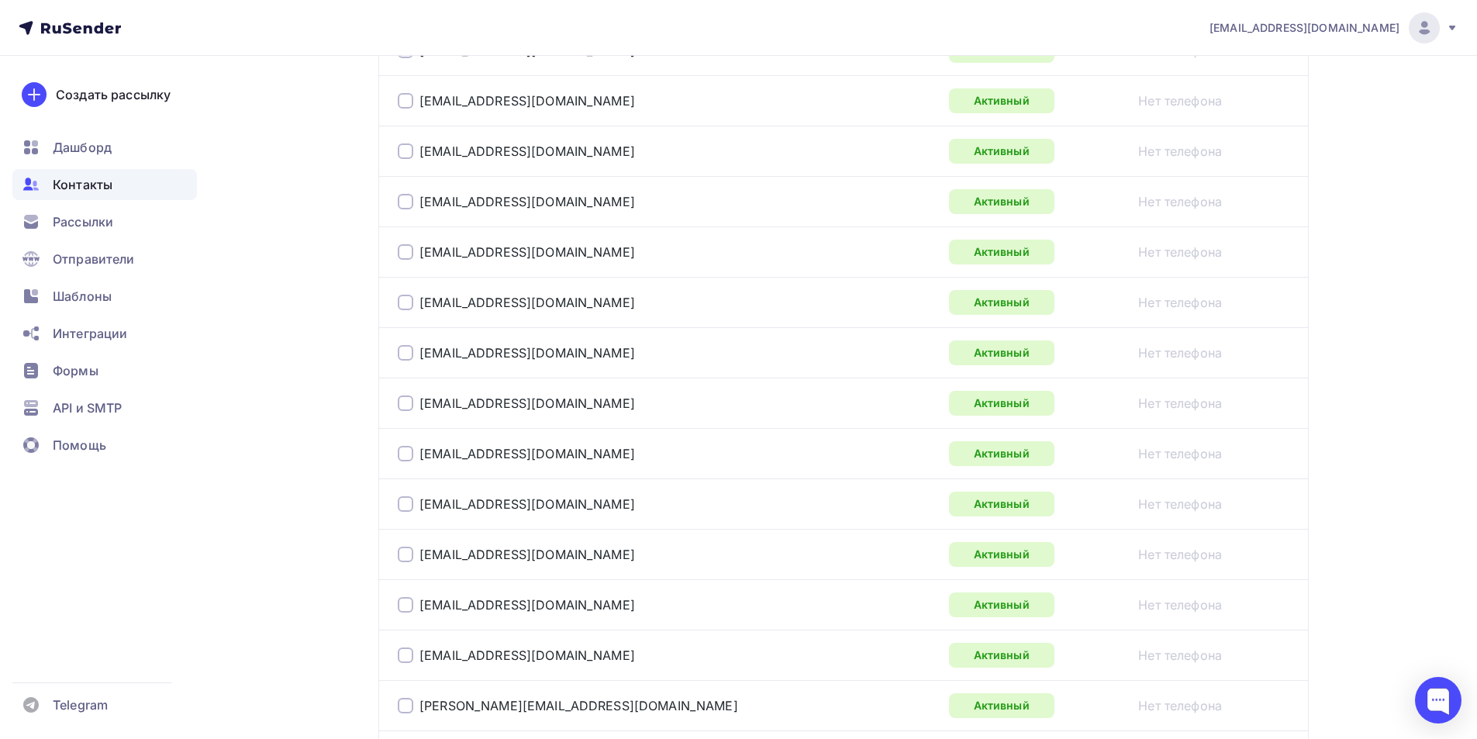
scroll to position [2440, 0]
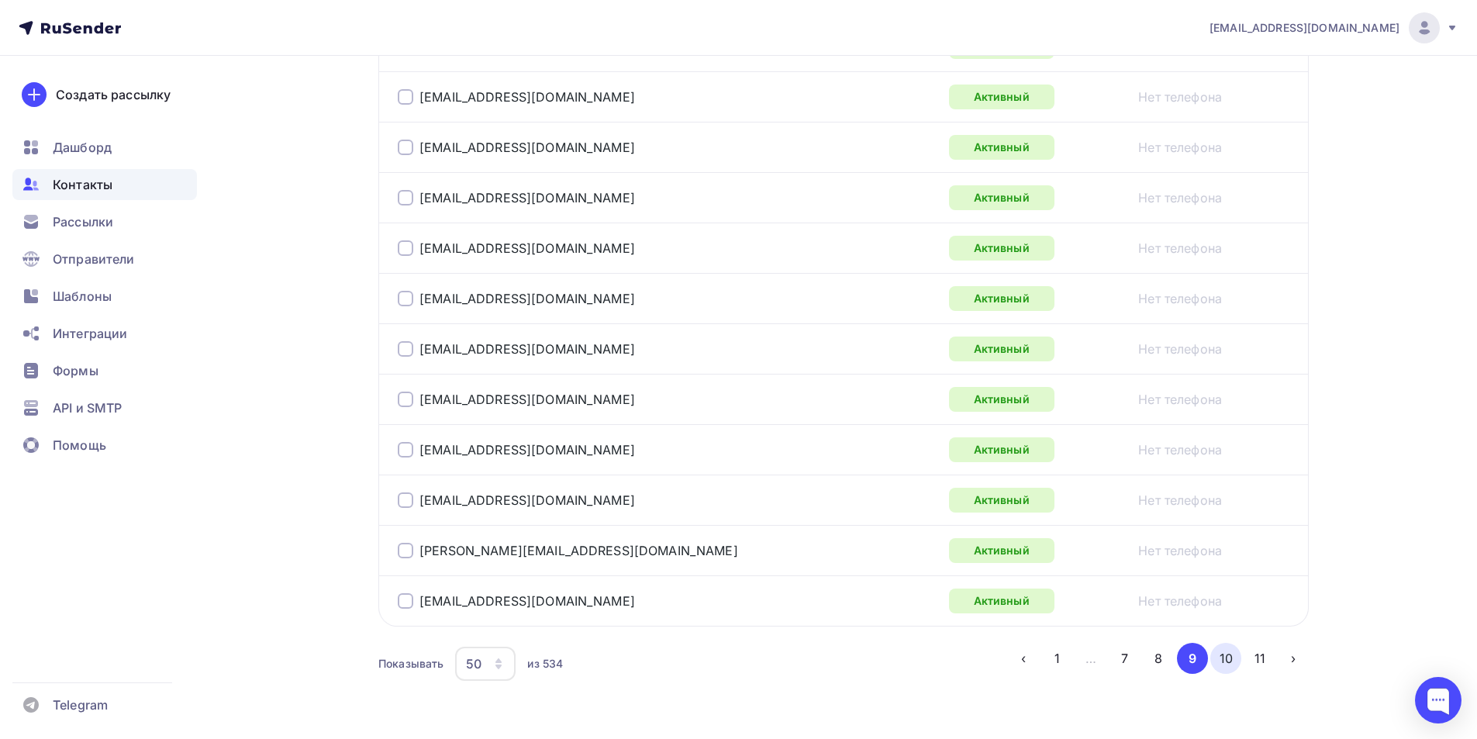
click at [1217, 663] on button "10" at bounding box center [1225, 658] width 31 height 31
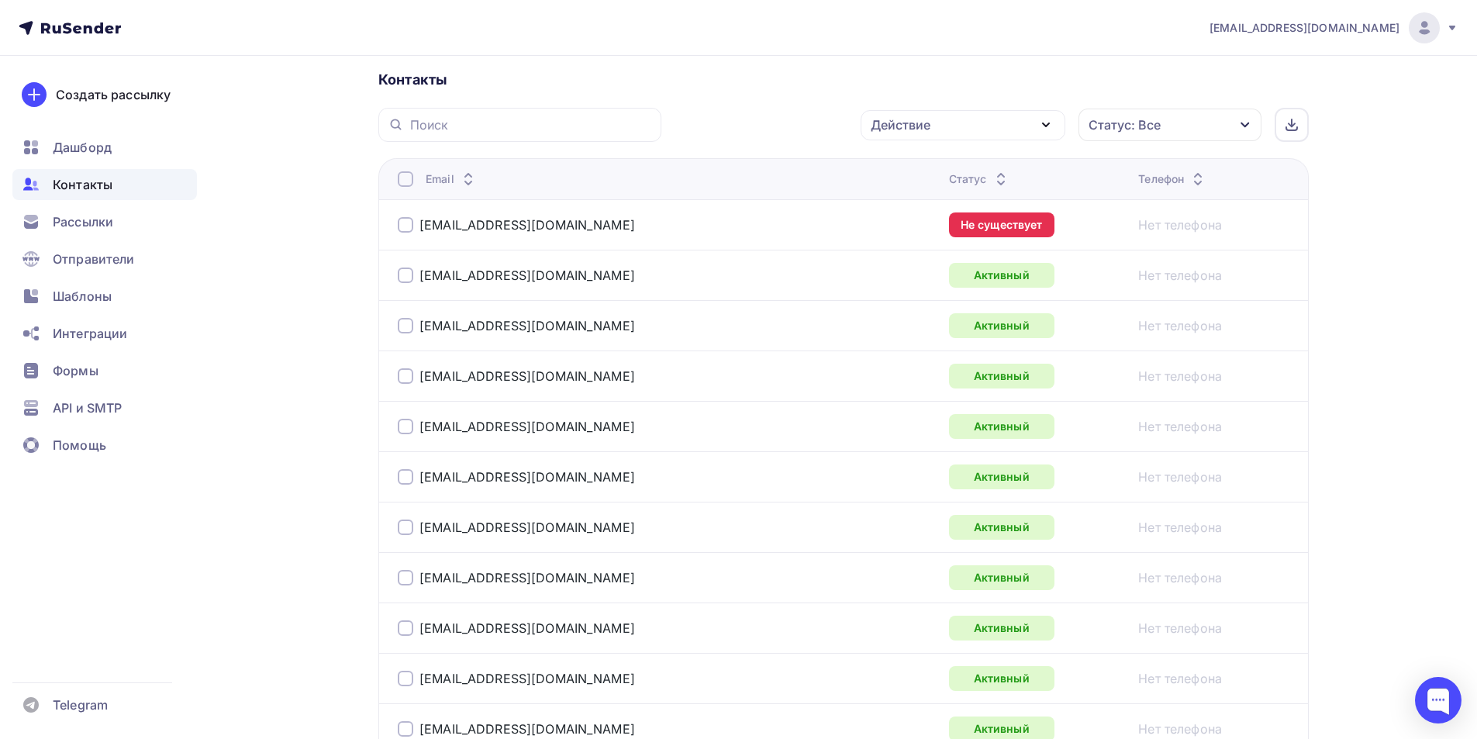
click at [409, 226] on div at bounding box center [406, 225] width 16 height 16
click at [1025, 124] on div "Действие" at bounding box center [963, 125] width 205 height 30
click at [930, 230] on div "Удалить" at bounding box center [962, 232] width 167 height 19
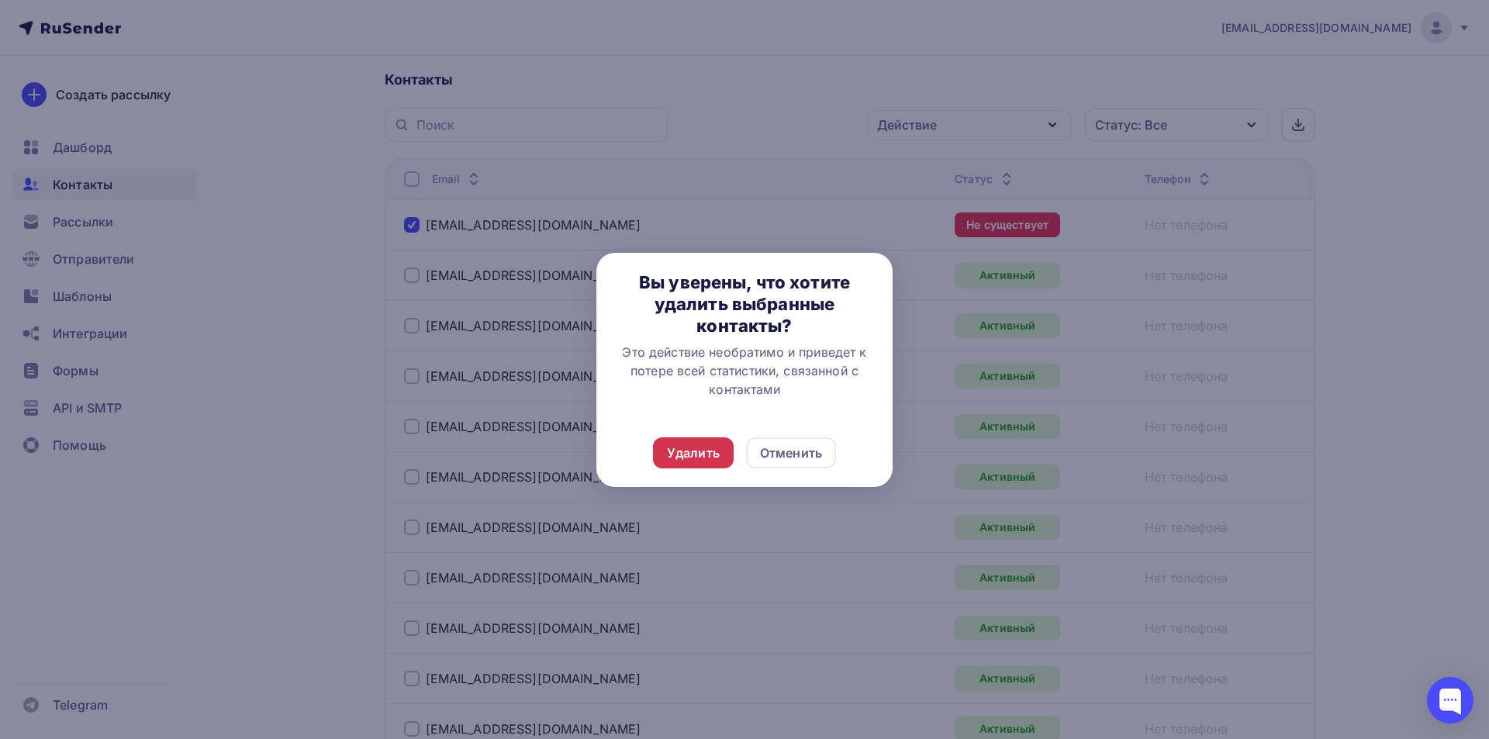
click at [725, 455] on div "Удалить" at bounding box center [693, 452] width 81 height 31
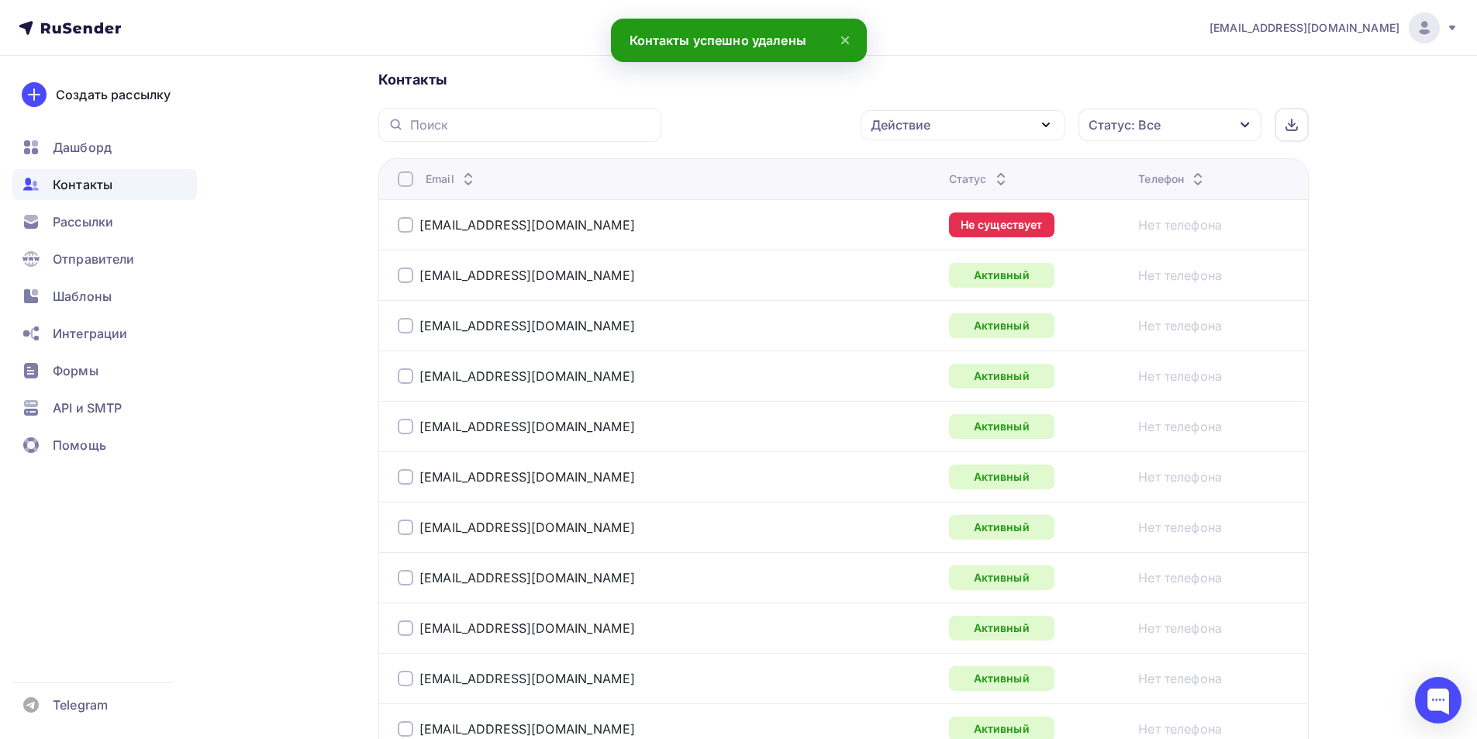
click at [399, 221] on div at bounding box center [406, 225] width 16 height 16
click at [999, 121] on div "Действие" at bounding box center [963, 125] width 205 height 30
click at [910, 234] on div "Удалить" at bounding box center [904, 232] width 51 height 19
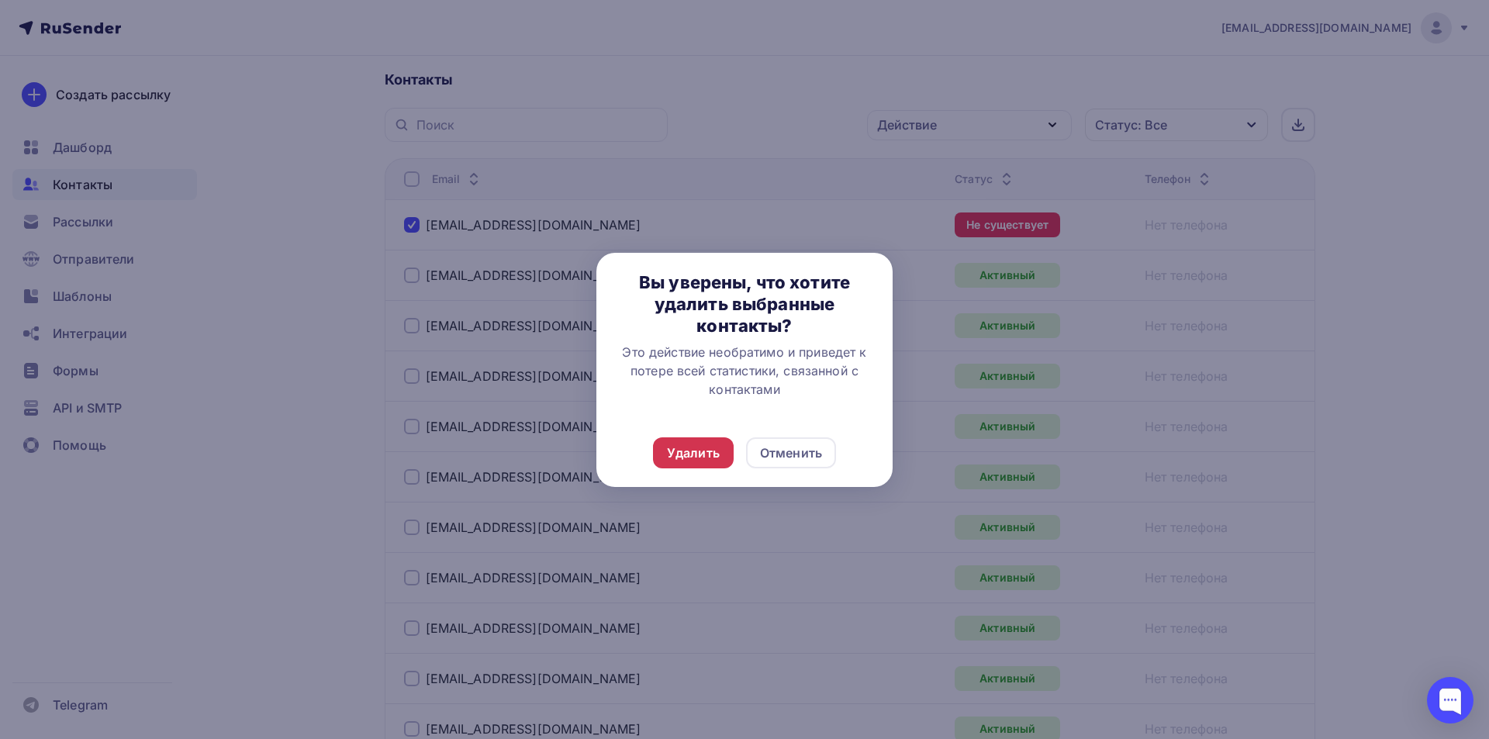
click at [706, 457] on div "Удалить" at bounding box center [693, 453] width 53 height 19
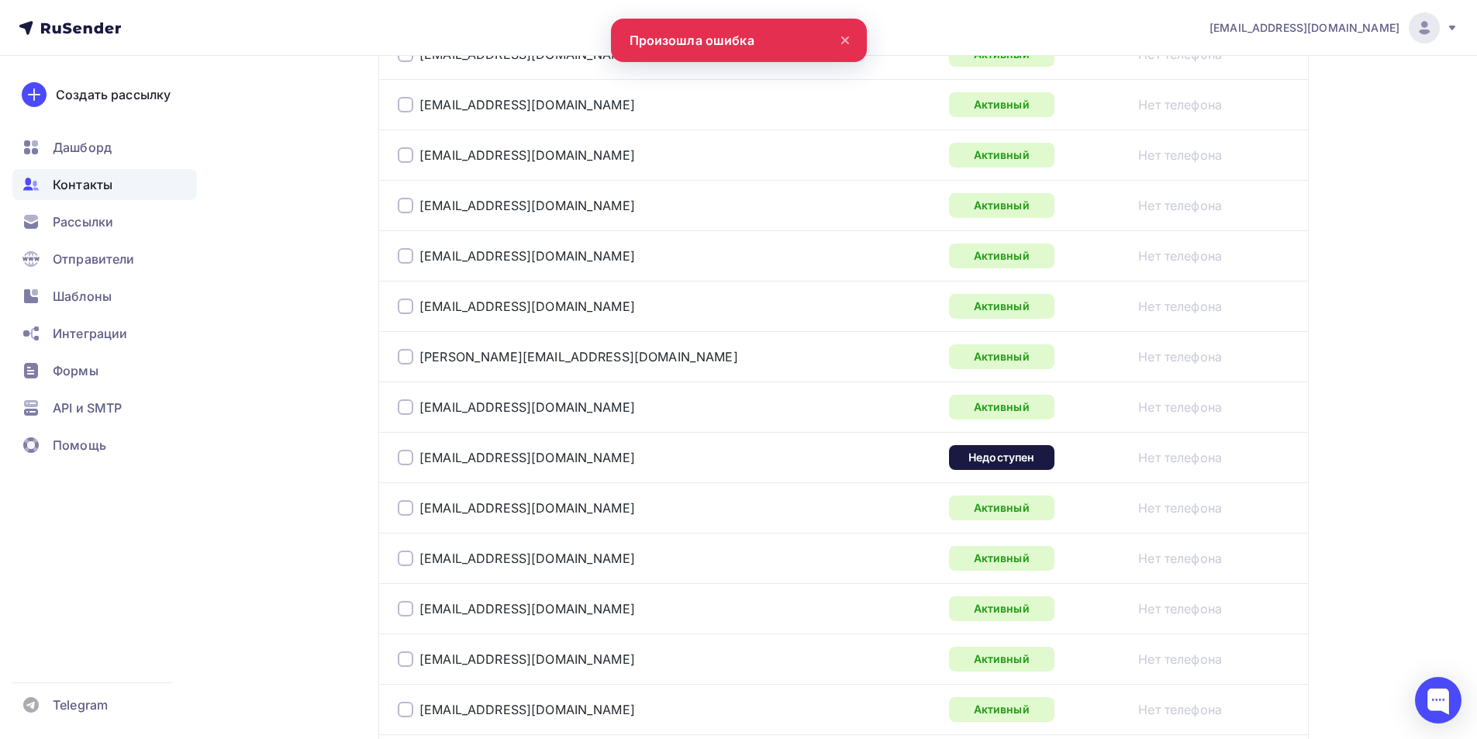
scroll to position [1199, 0]
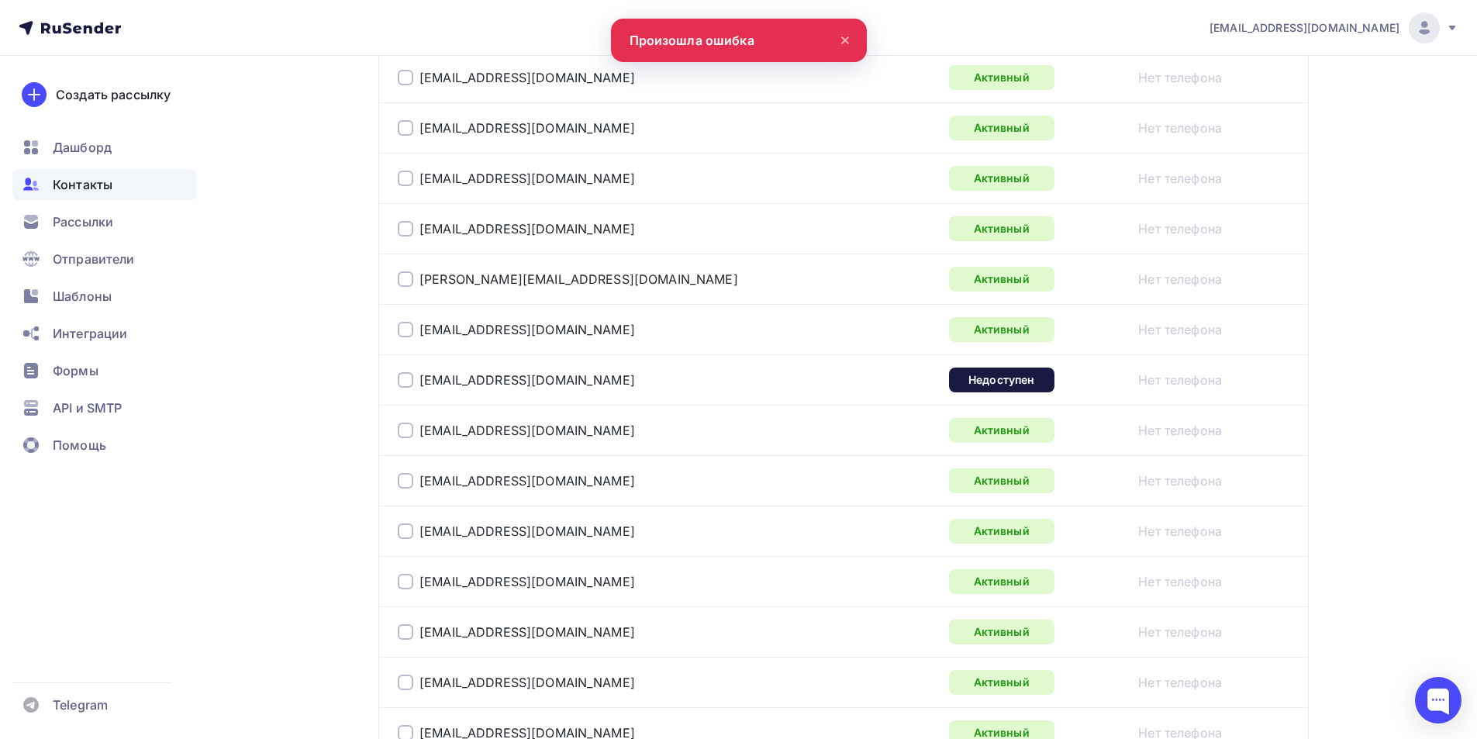
click at [402, 381] on div at bounding box center [406, 380] width 16 height 16
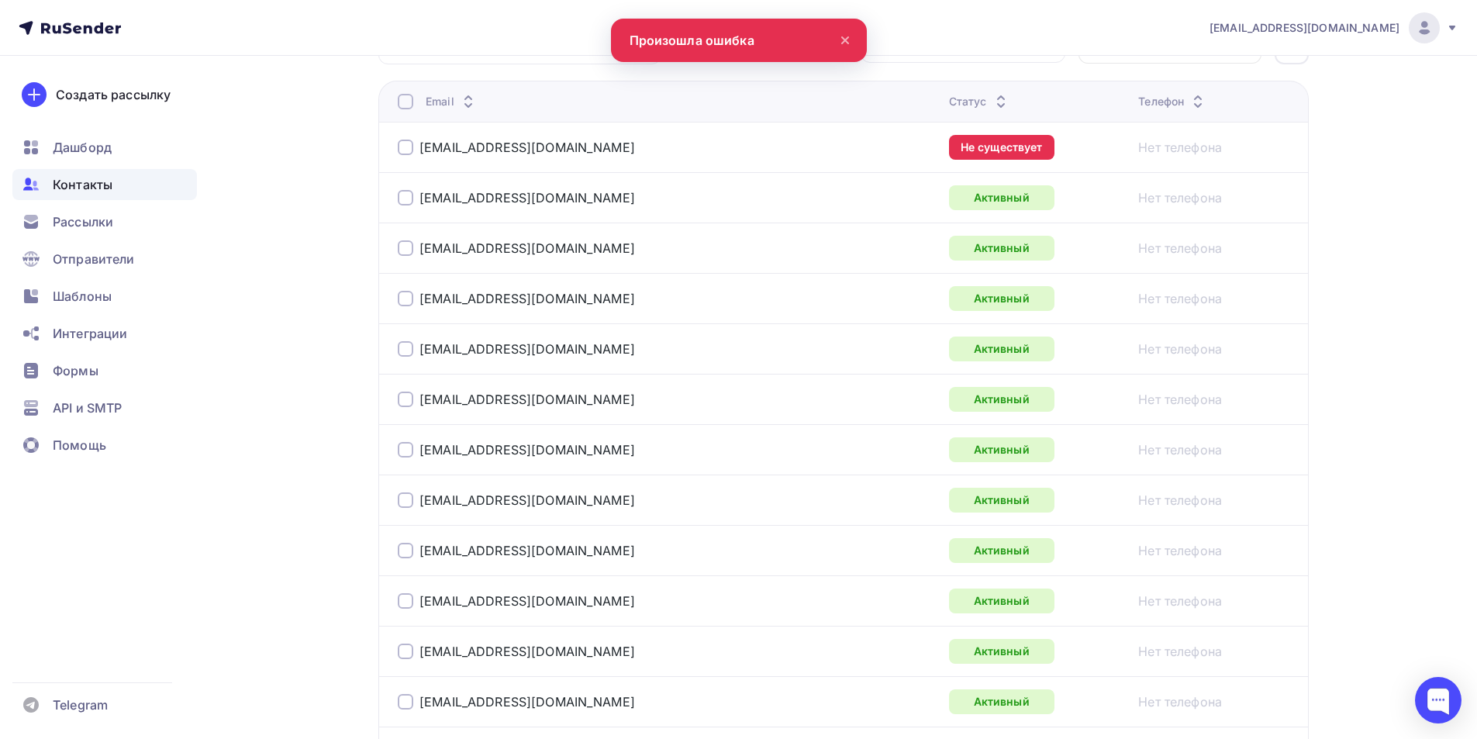
scroll to position [347, 0]
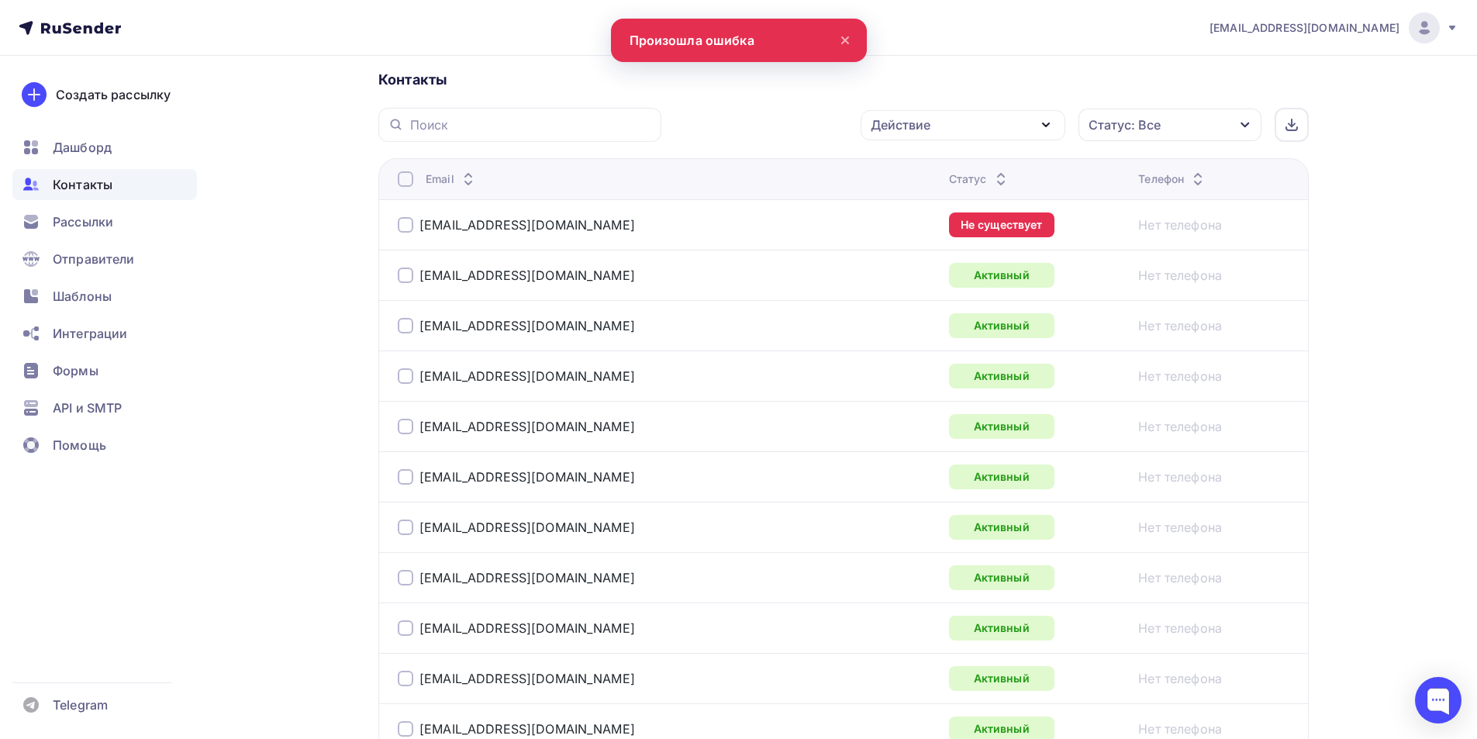
click at [947, 126] on div "Действие" at bounding box center [963, 125] width 205 height 30
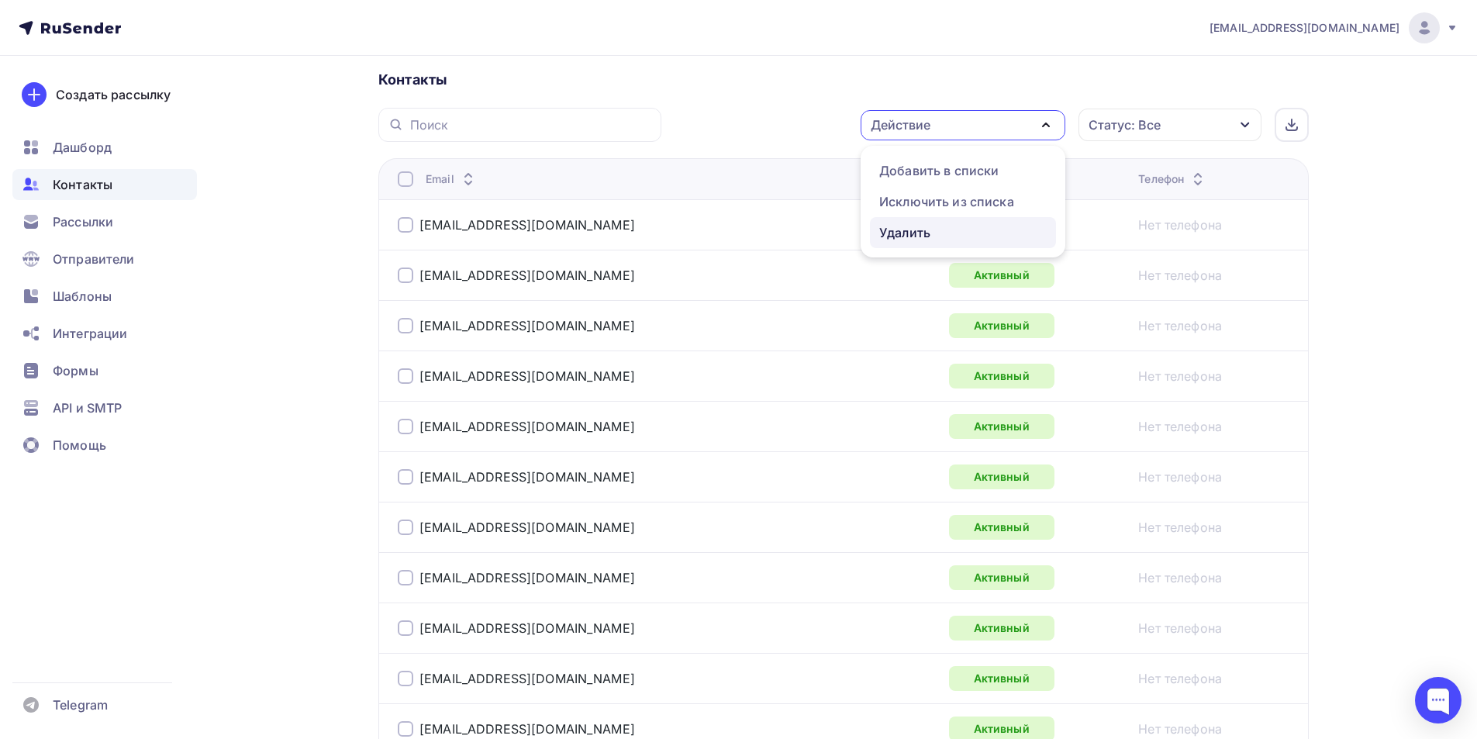
click at [903, 235] on div "Удалить" at bounding box center [904, 232] width 51 height 19
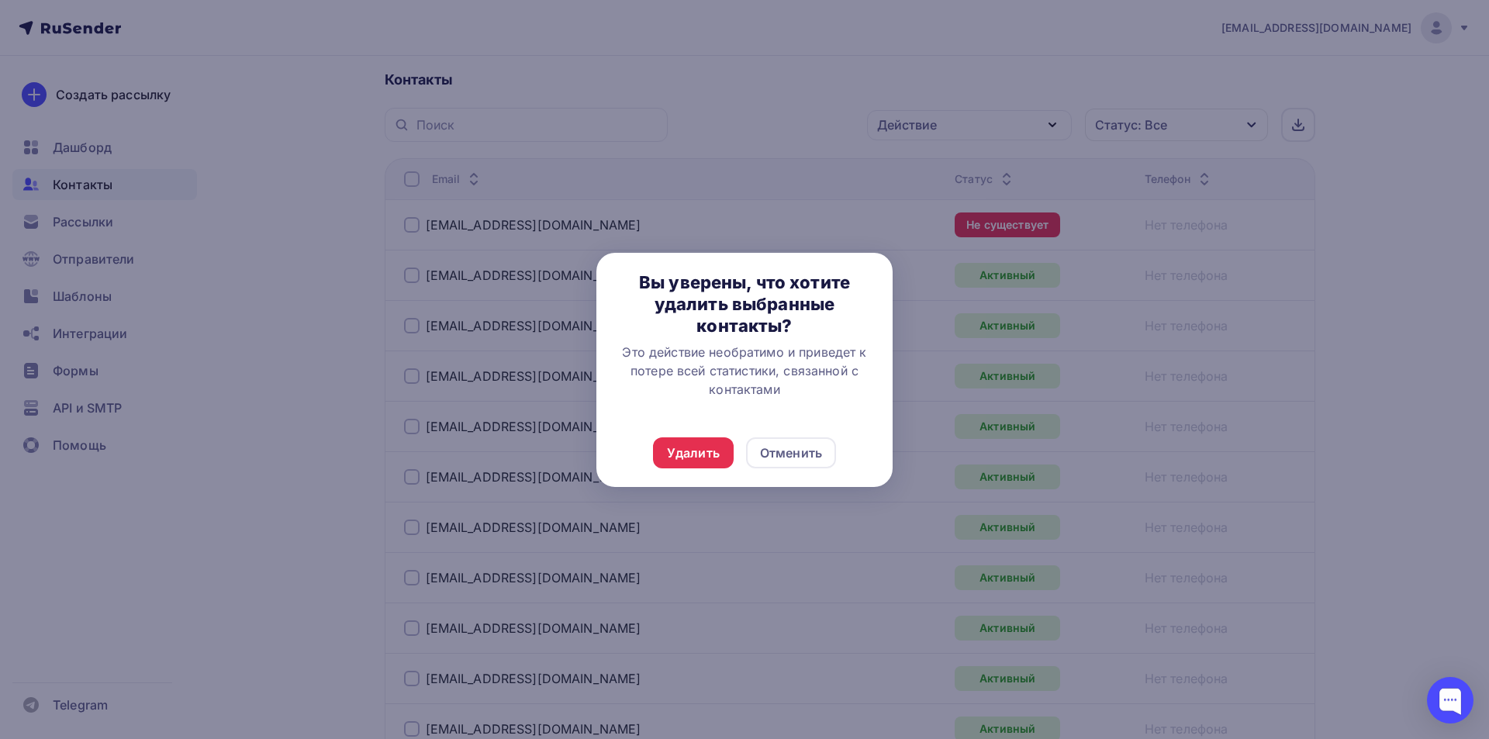
click at [667, 475] on div "Удалить Отменить" at bounding box center [744, 453] width 296 height 68
click at [688, 461] on div "Удалить" at bounding box center [693, 453] width 53 height 19
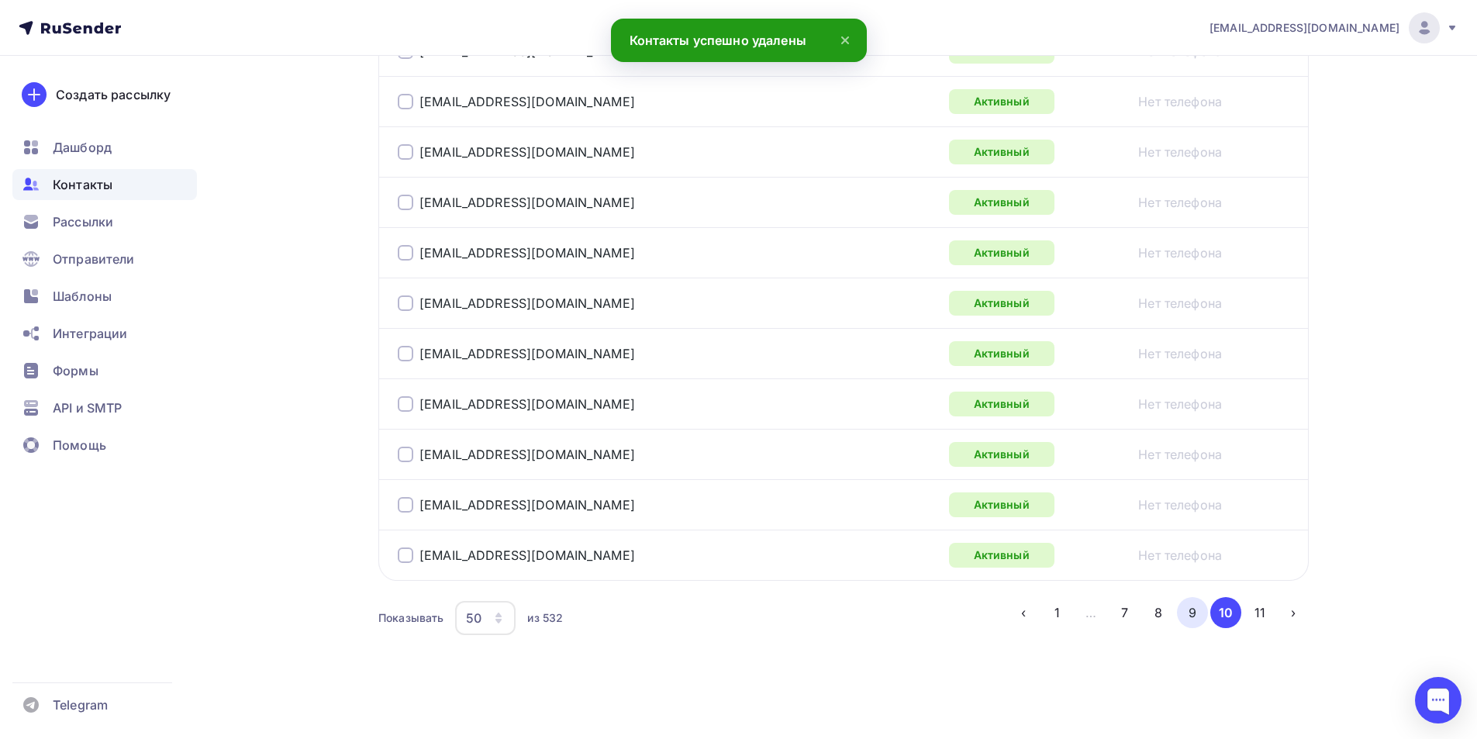
click at [1188, 609] on button "9" at bounding box center [1192, 612] width 31 height 31
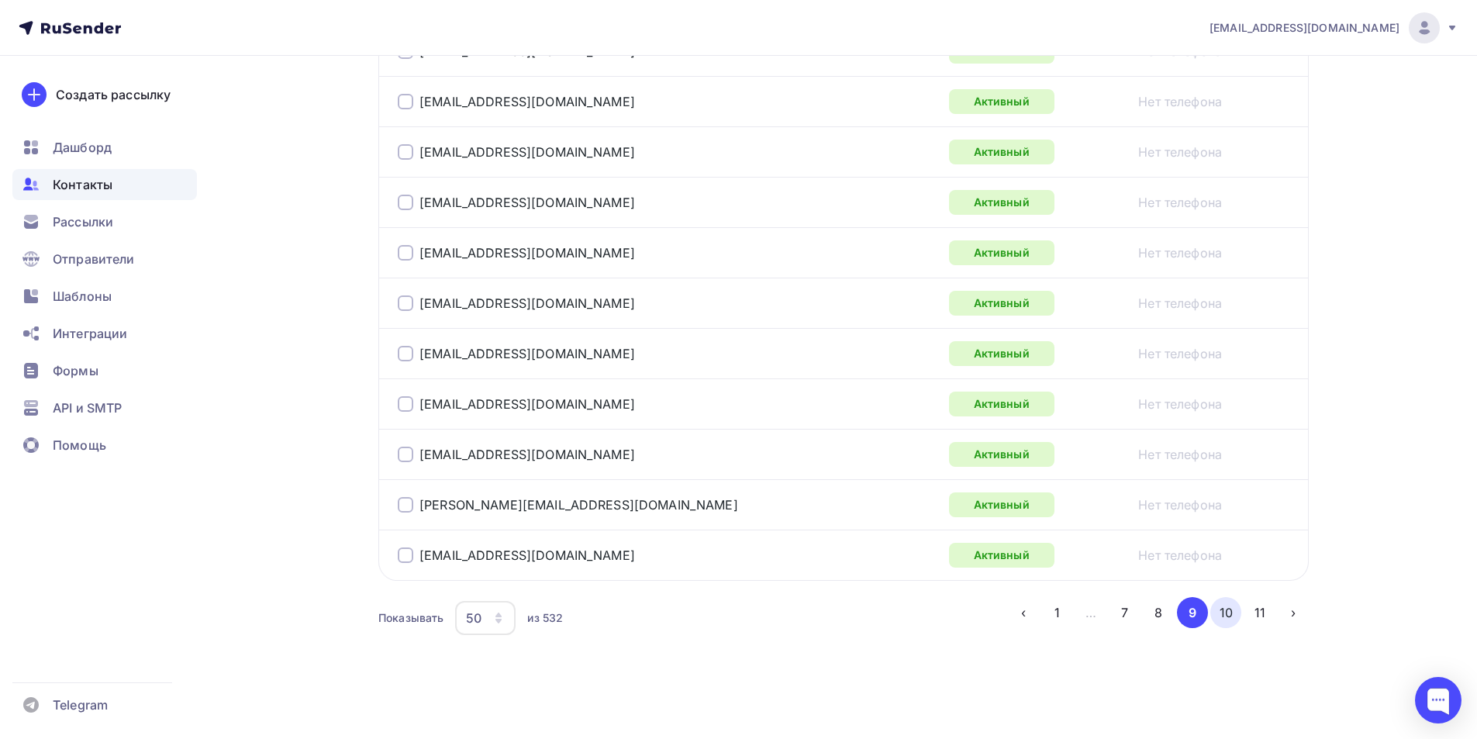
click at [1225, 618] on button "10" at bounding box center [1225, 612] width 31 height 31
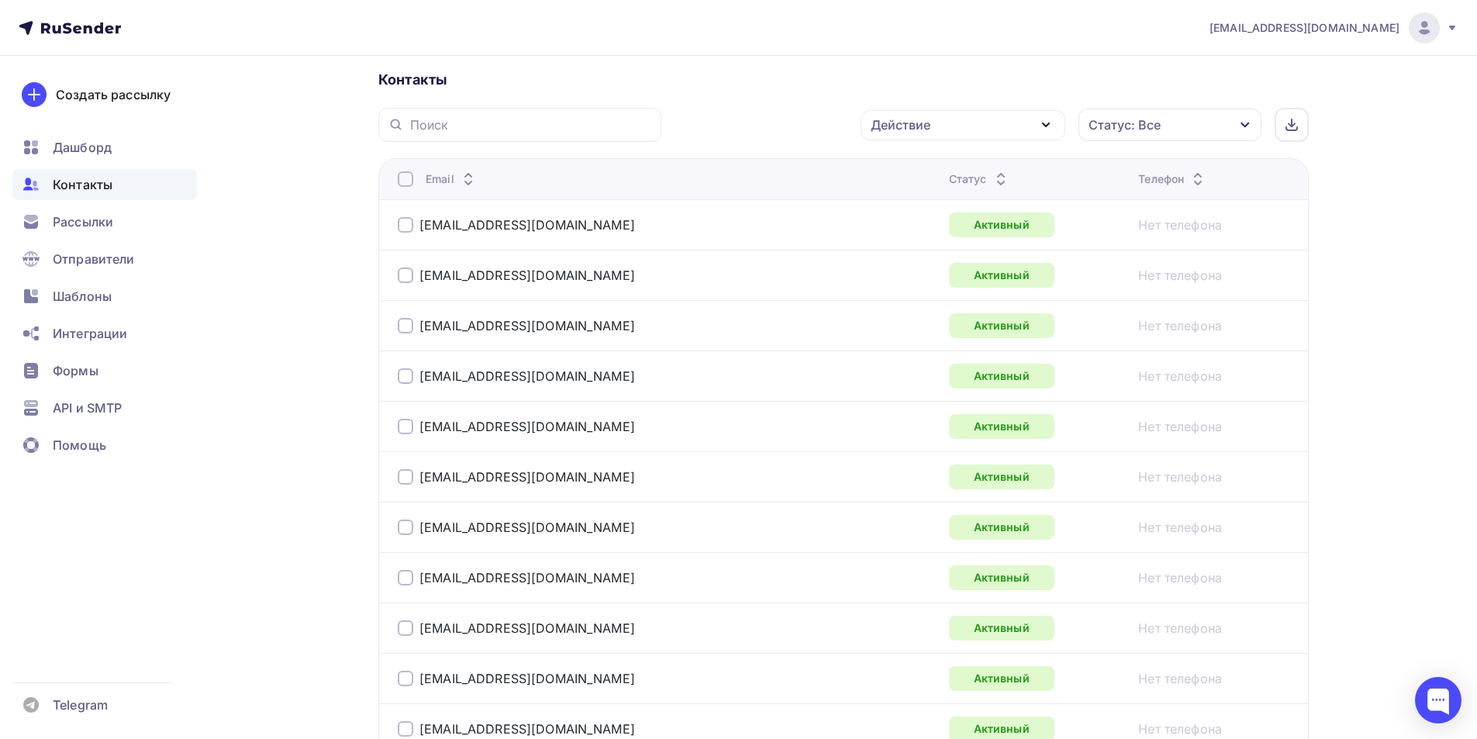
scroll to position [0, 0]
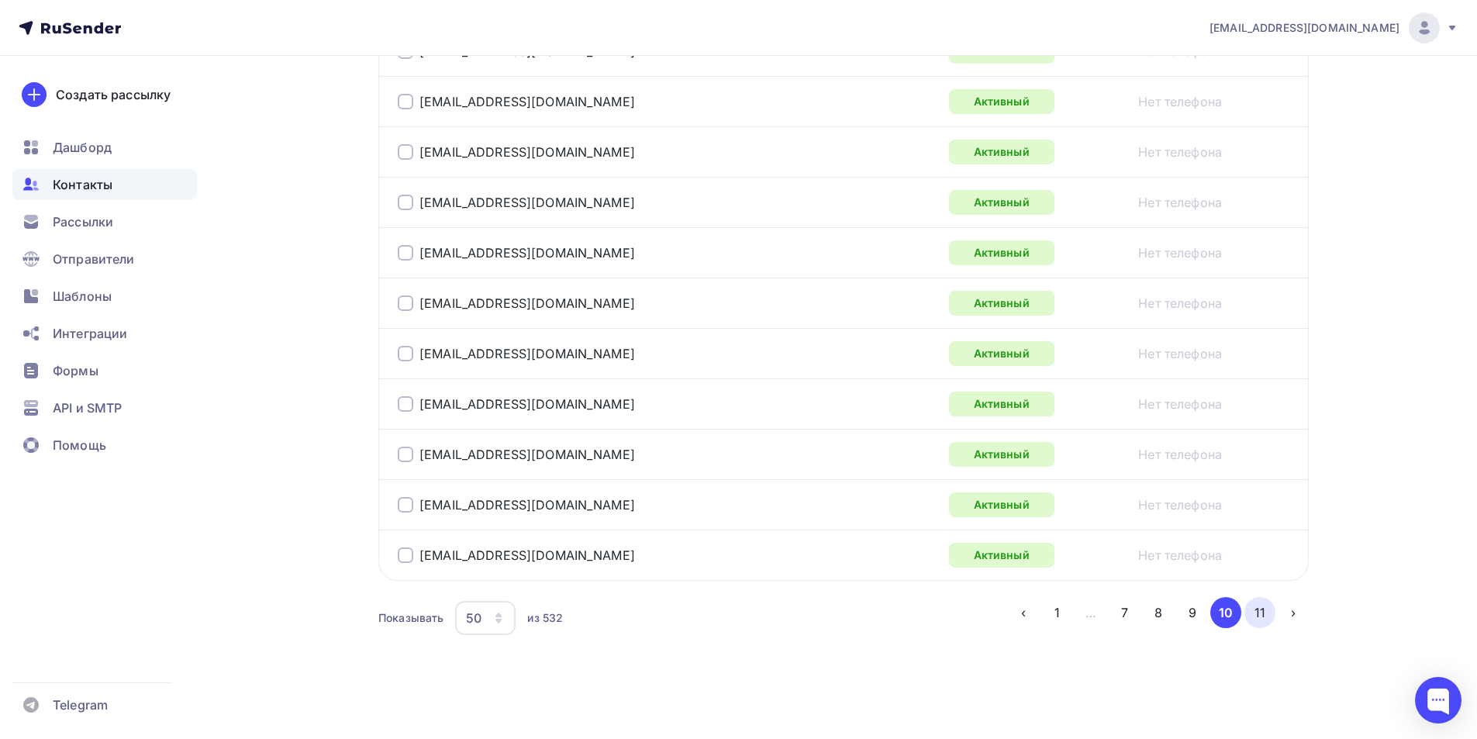
click at [1255, 616] on button "11" at bounding box center [1259, 612] width 31 height 31
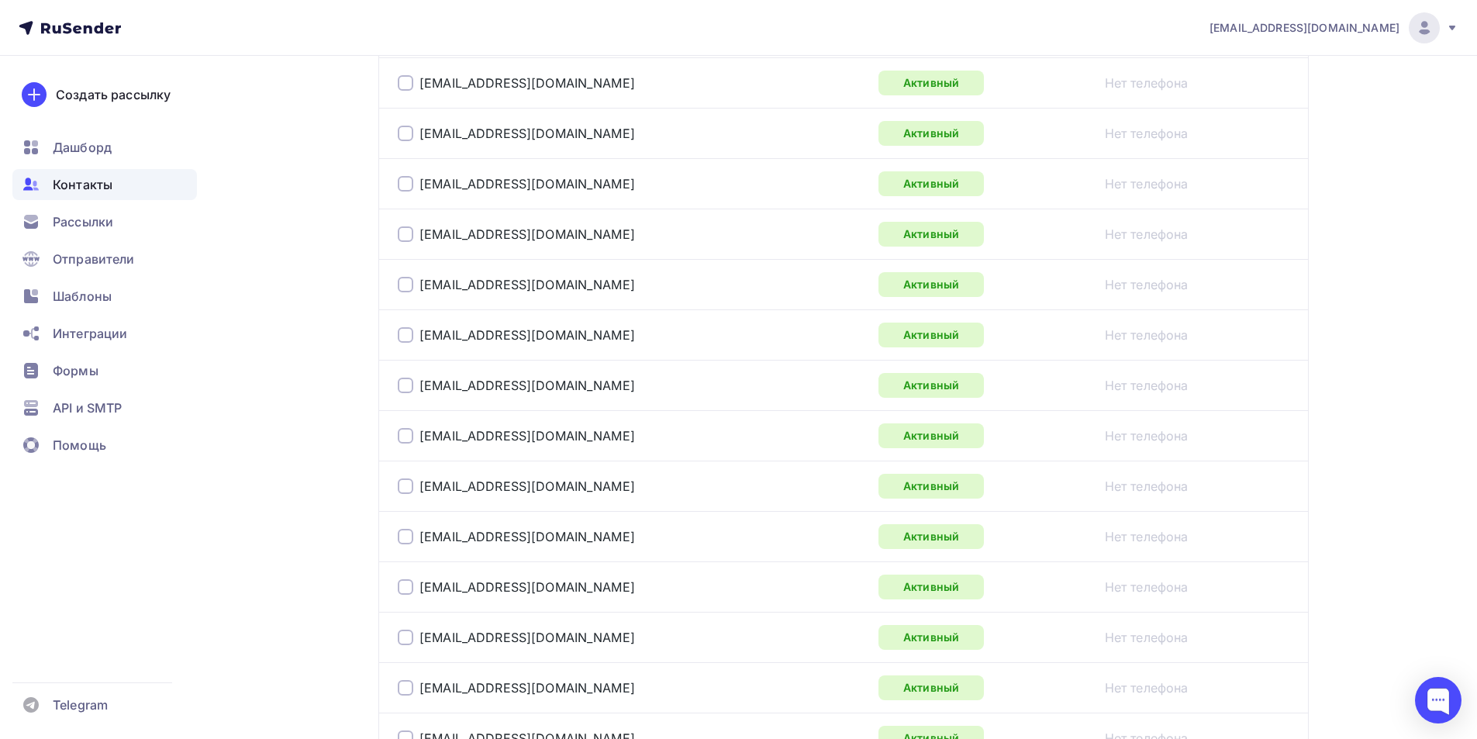
scroll to position [1579, 0]
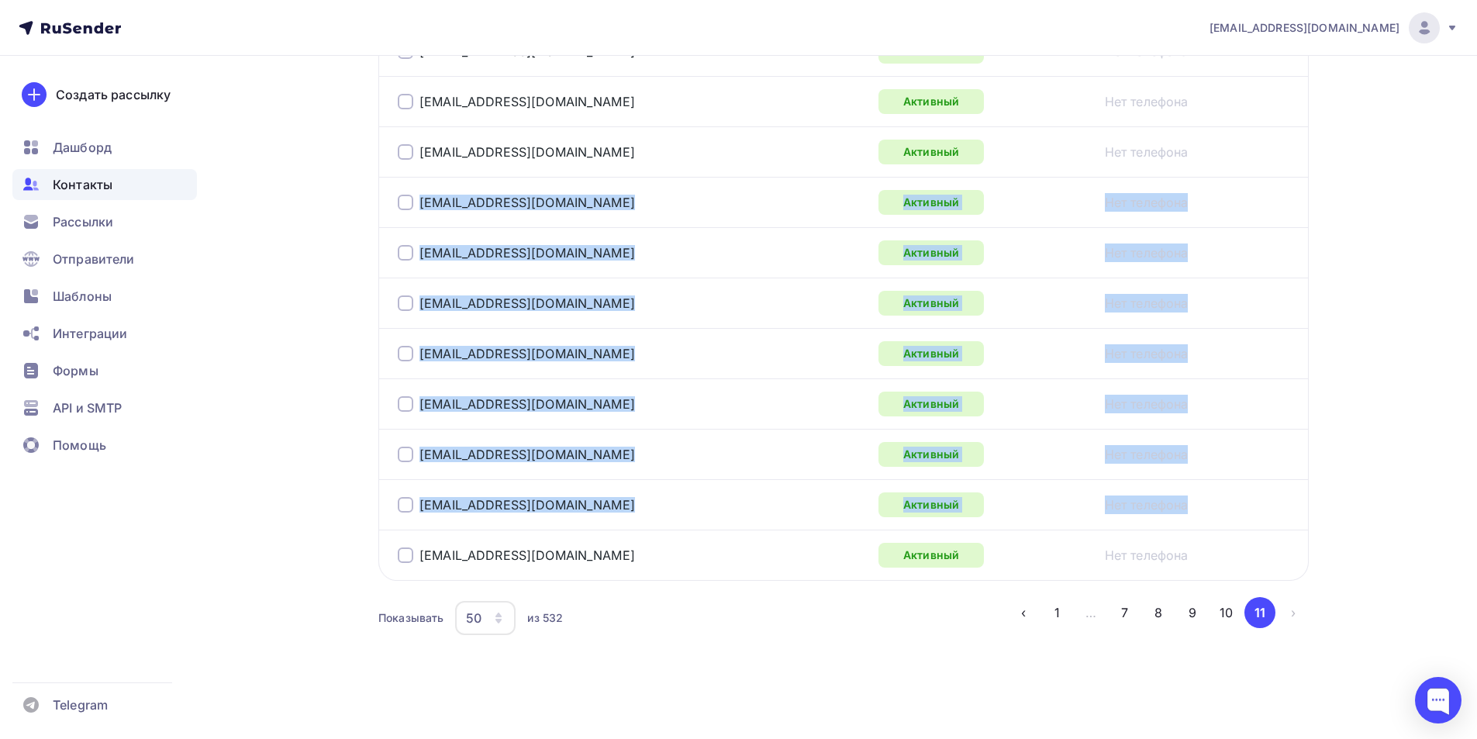
drag, startPoint x: 409, startPoint y: 201, endPoint x: 412, endPoint y: 555, distance: 354.4
click at [402, 551] on div at bounding box center [406, 555] width 16 height 16
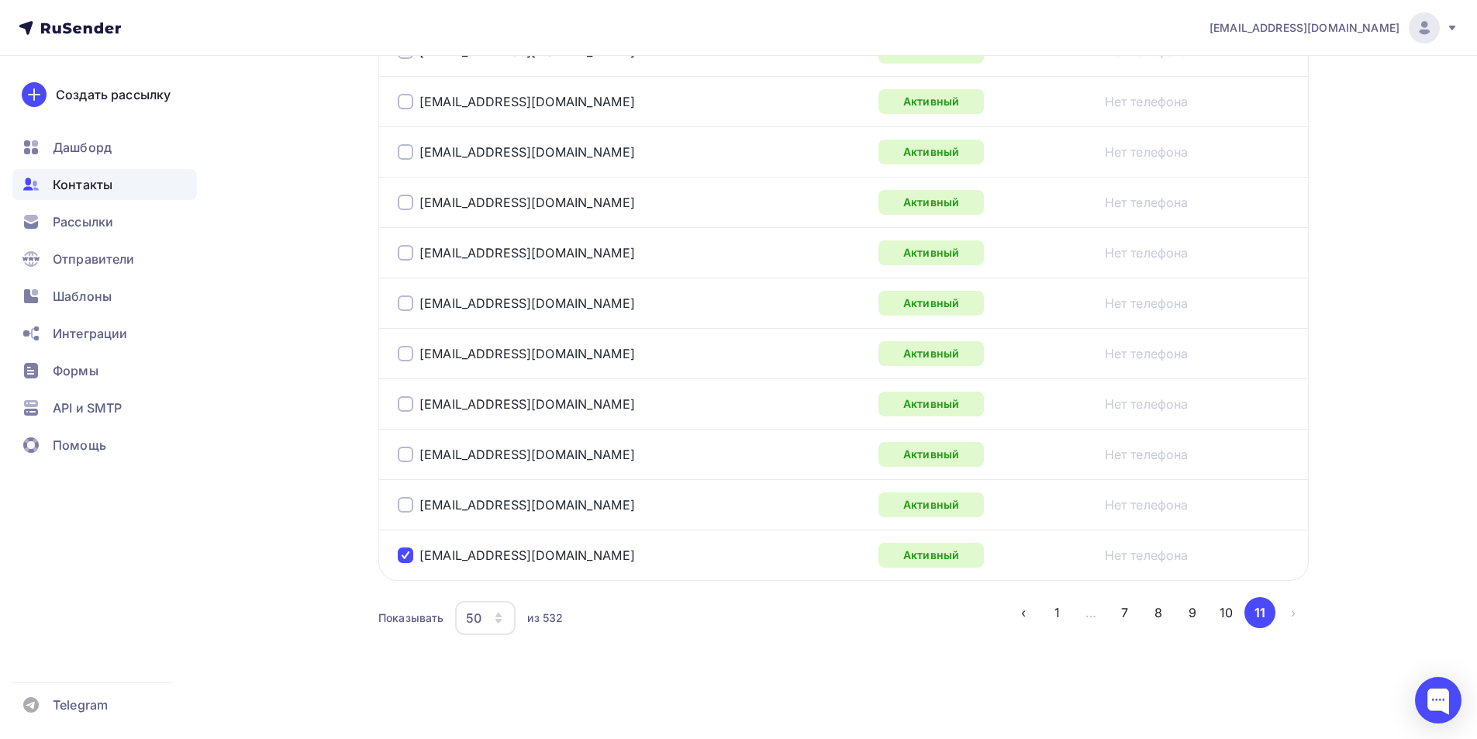
click at [404, 502] on div at bounding box center [406, 505] width 16 height 16
click at [406, 453] on div at bounding box center [406, 455] width 16 height 16
click at [406, 405] on div at bounding box center [406, 404] width 16 height 16
click at [402, 346] on div at bounding box center [406, 354] width 16 height 16
click at [409, 308] on div at bounding box center [406, 303] width 16 height 16
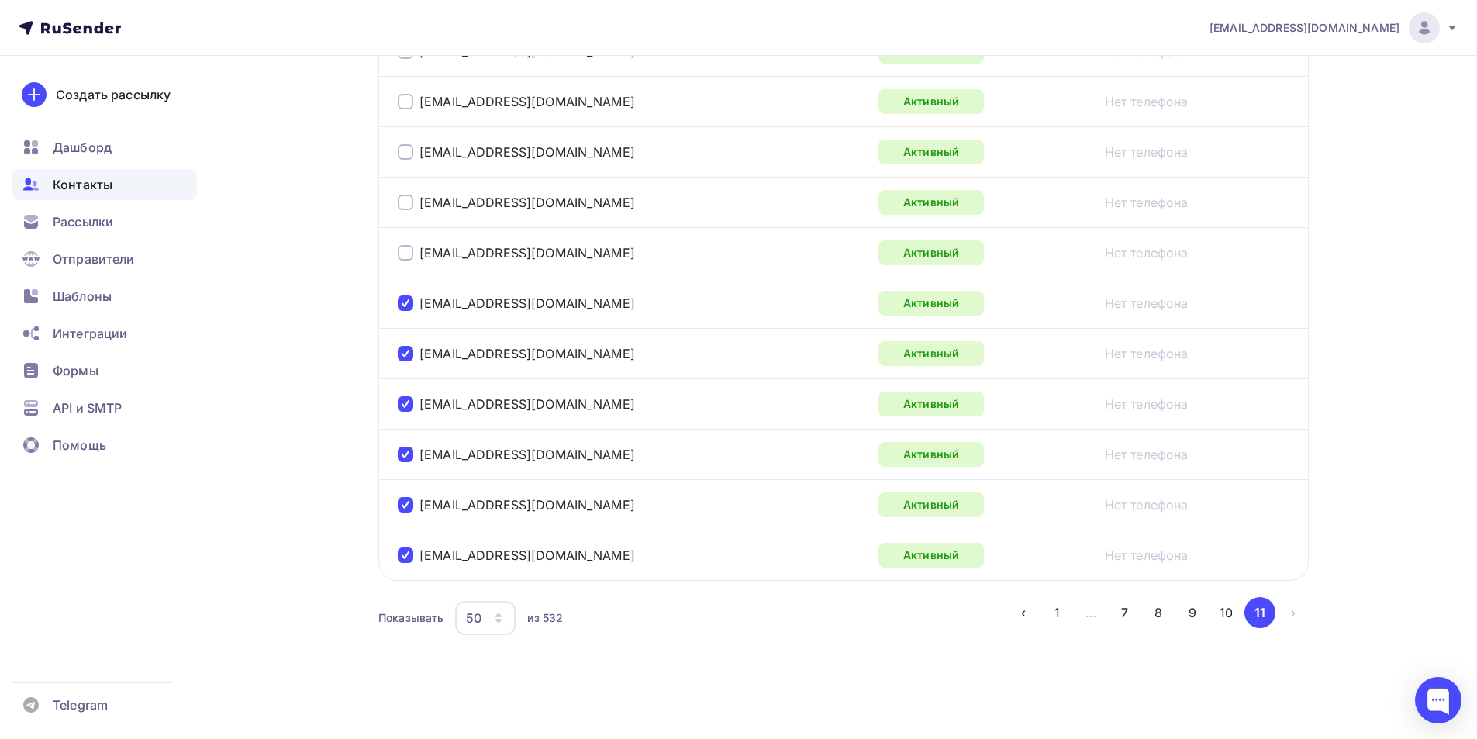
click at [407, 247] on div at bounding box center [406, 253] width 16 height 16
click at [403, 203] on div at bounding box center [406, 203] width 16 height 16
click at [410, 150] on div at bounding box center [406, 152] width 16 height 16
click at [412, 96] on div at bounding box center [406, 102] width 16 height 16
click at [1227, 616] on button "10" at bounding box center [1225, 612] width 31 height 31
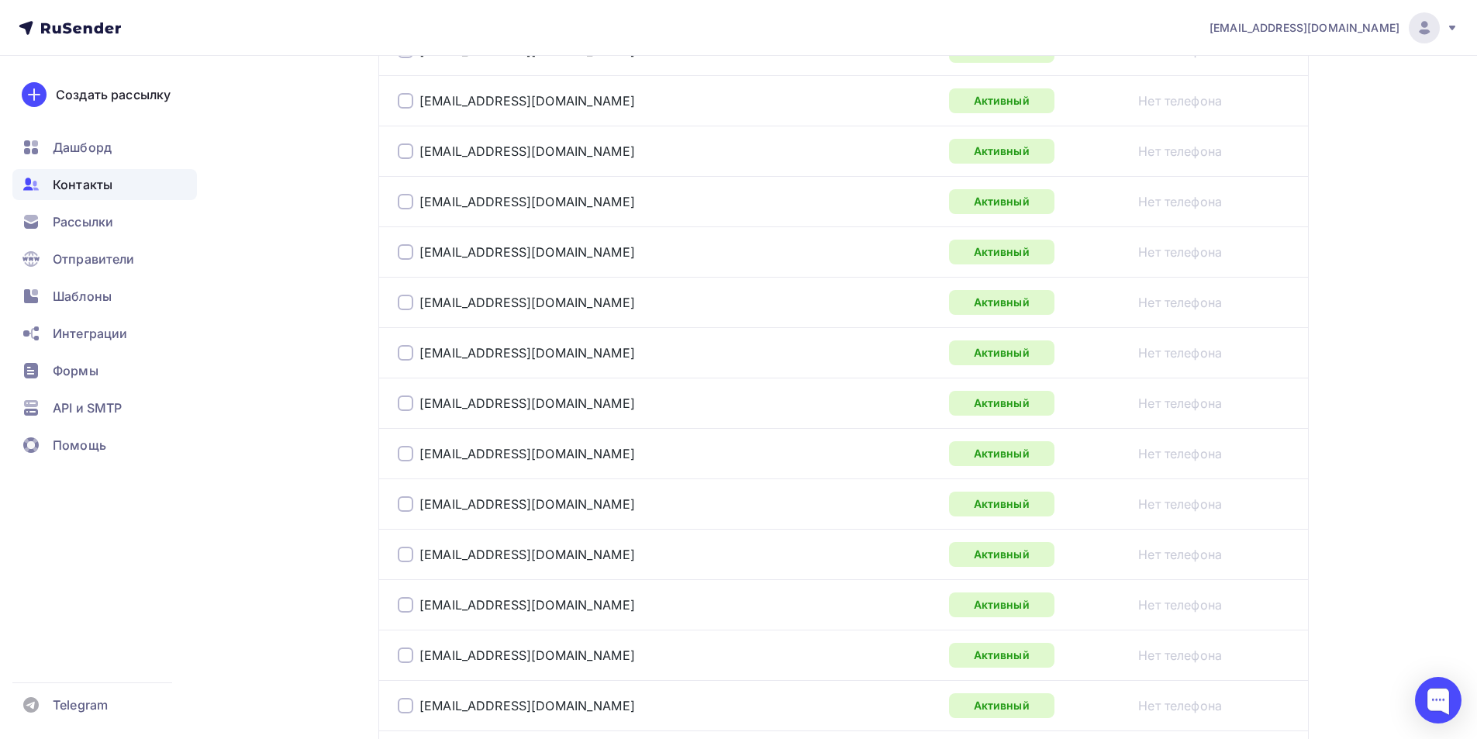
scroll to position [2486, 0]
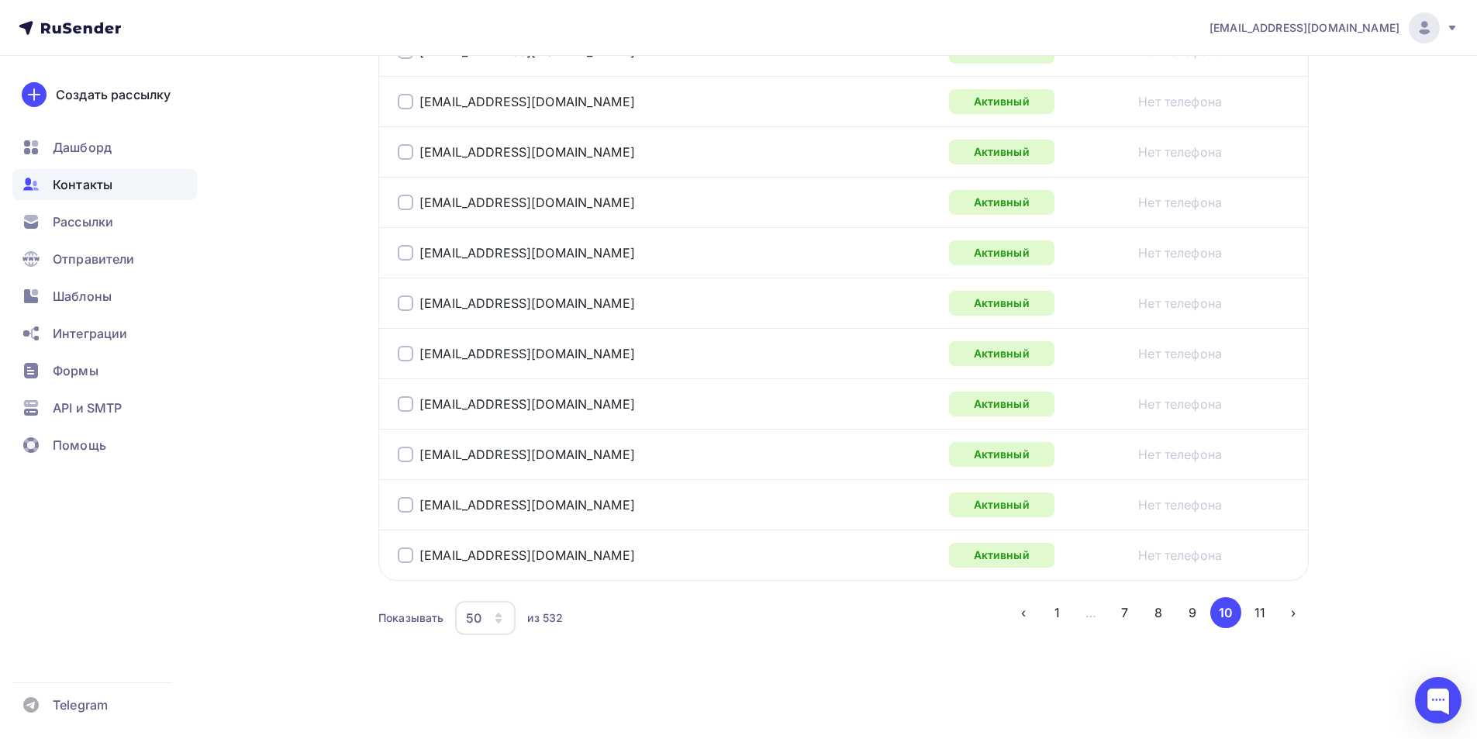
click at [1268, 619] on button "11" at bounding box center [1259, 612] width 31 height 31
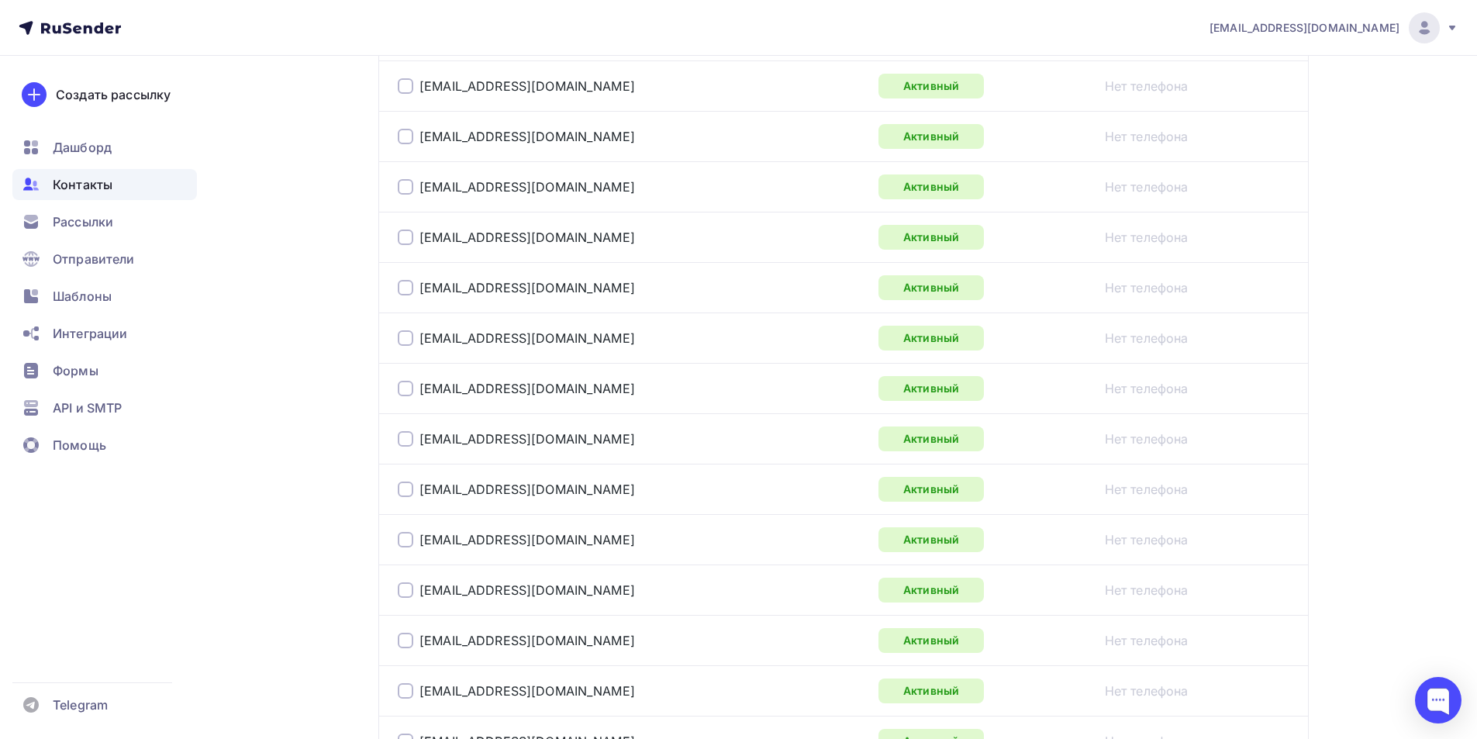
scroll to position [1113, 0]
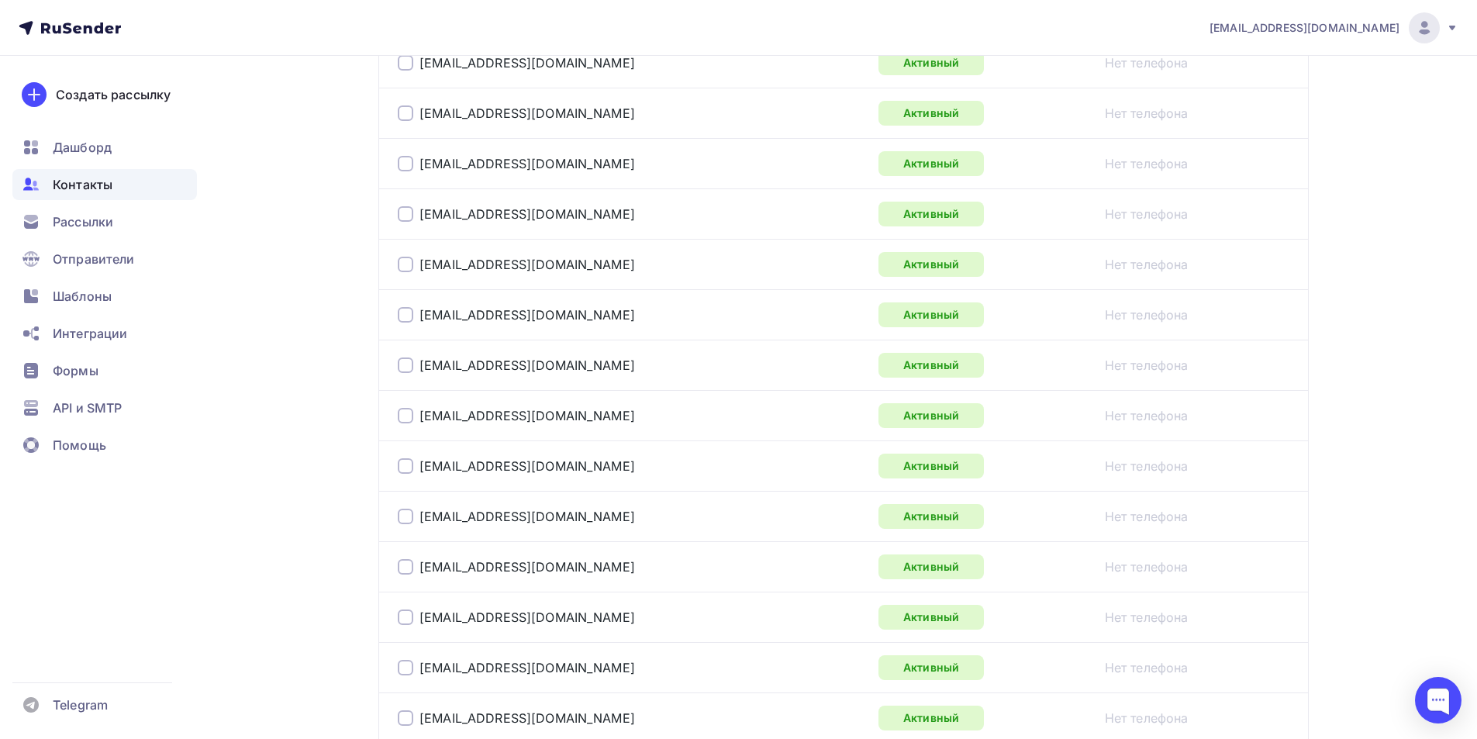
click at [397, 371] on td "rkv2211@mail.ru" at bounding box center [625, 365] width 494 height 50
click at [406, 366] on div at bounding box center [406, 365] width 16 height 16
click at [399, 305] on div "2481567.aa@mail.ru" at bounding box center [592, 314] width 388 height 25
click at [401, 306] on div "2481567.aa@mail.ru" at bounding box center [592, 314] width 388 height 25
click at [407, 263] on div at bounding box center [406, 265] width 16 height 16
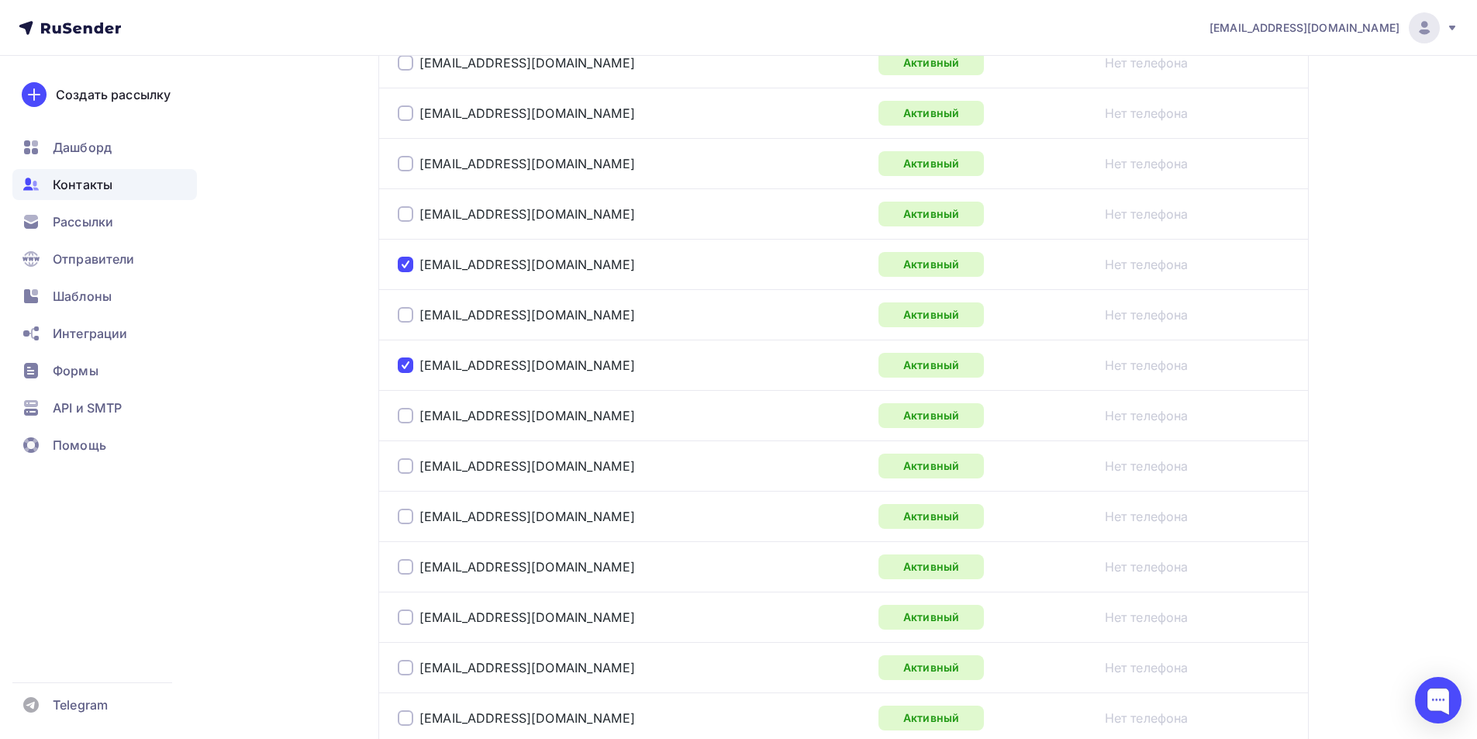
click at [404, 313] on div at bounding box center [406, 315] width 16 height 16
click at [411, 216] on div at bounding box center [406, 214] width 16 height 16
click at [399, 160] on div at bounding box center [406, 164] width 16 height 16
click at [406, 103] on div "moscow@belagro.com" at bounding box center [592, 113] width 388 height 25
click at [411, 74] on div "baltagro39@mail.ru" at bounding box center [592, 62] width 388 height 25
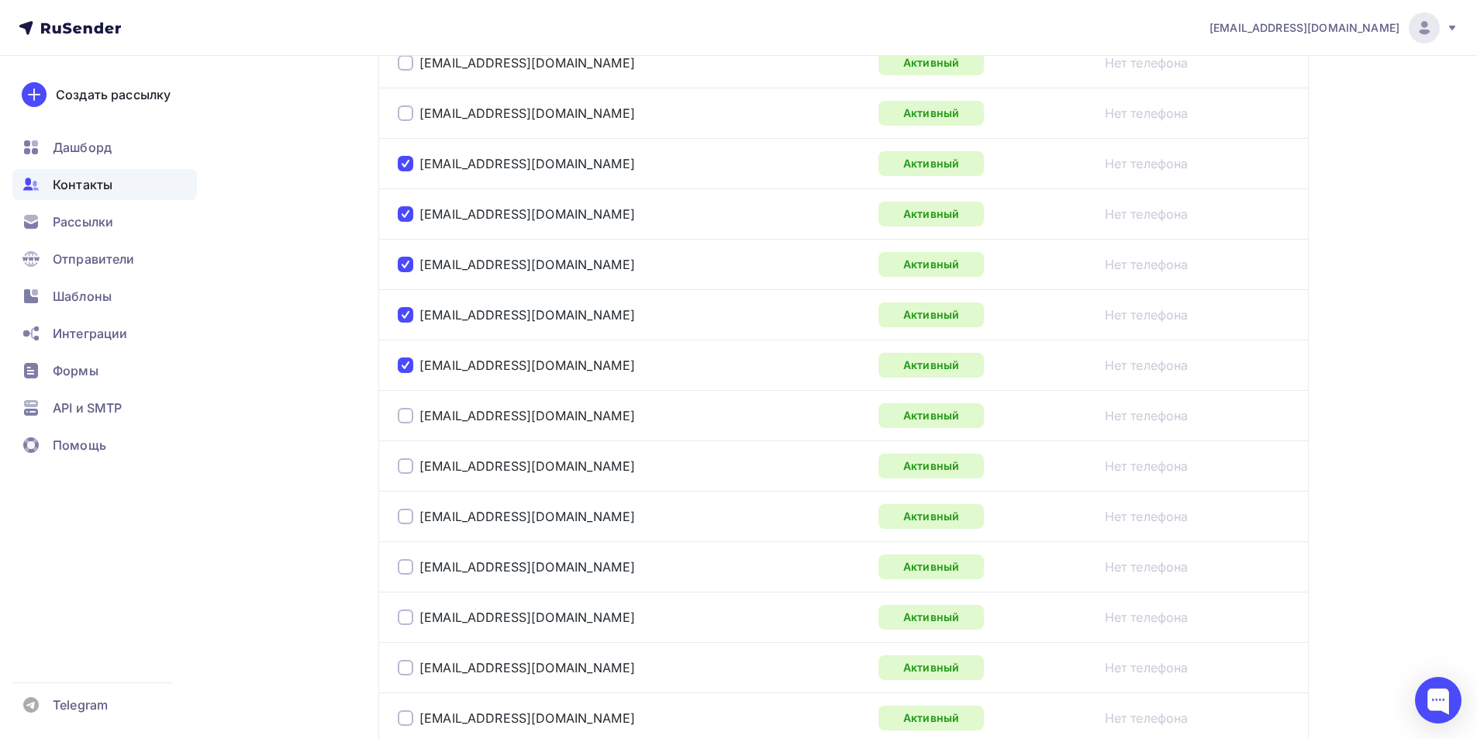
scroll to position [1036, 0]
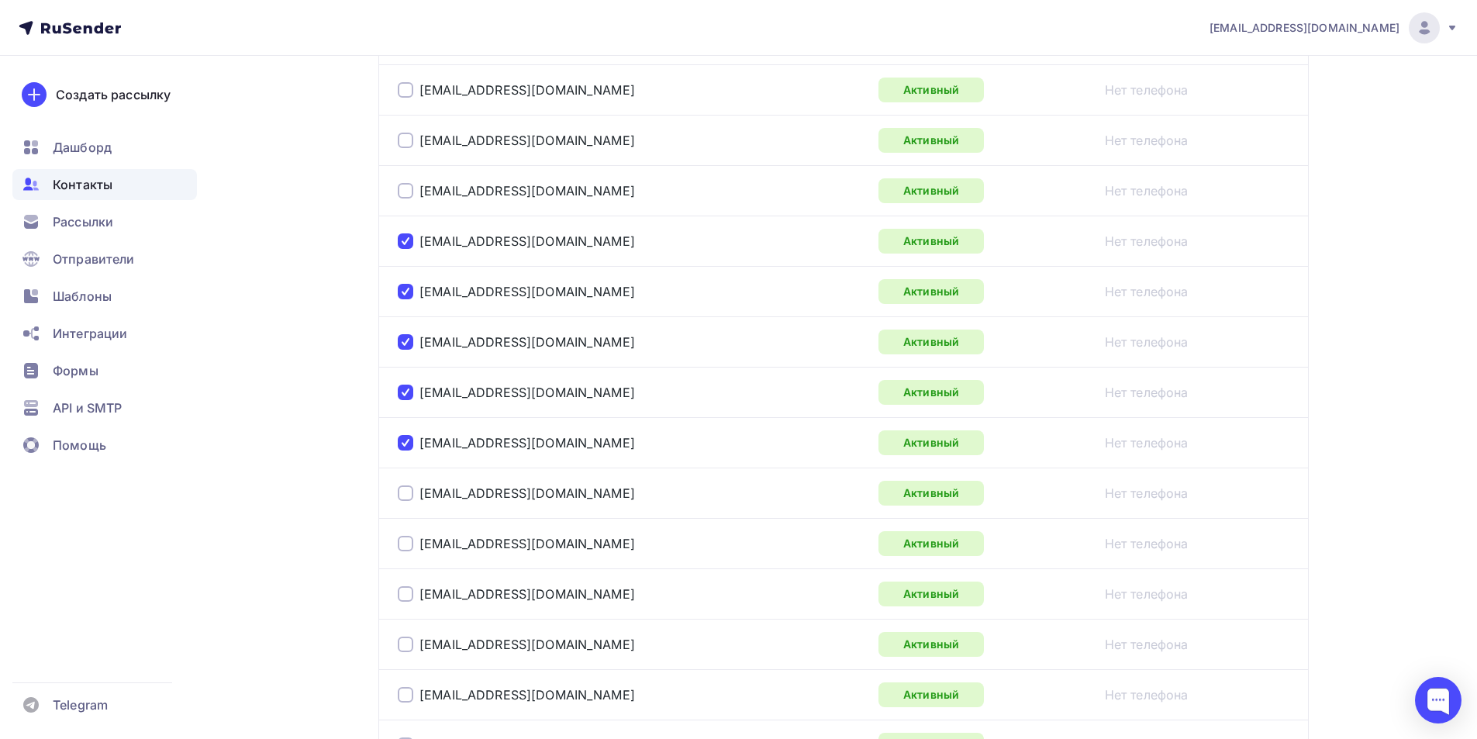
click at [403, 147] on div at bounding box center [406, 141] width 16 height 16
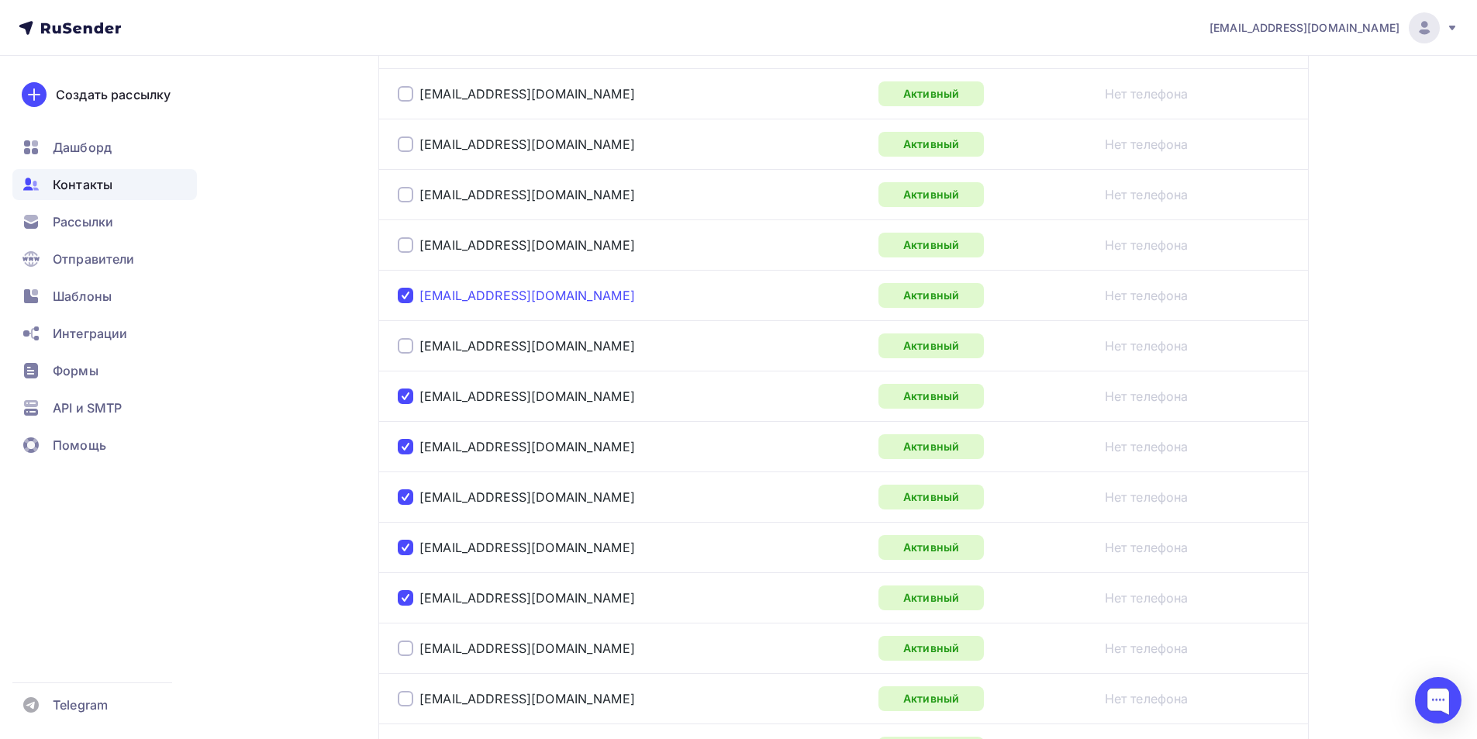
scroll to position [803, 0]
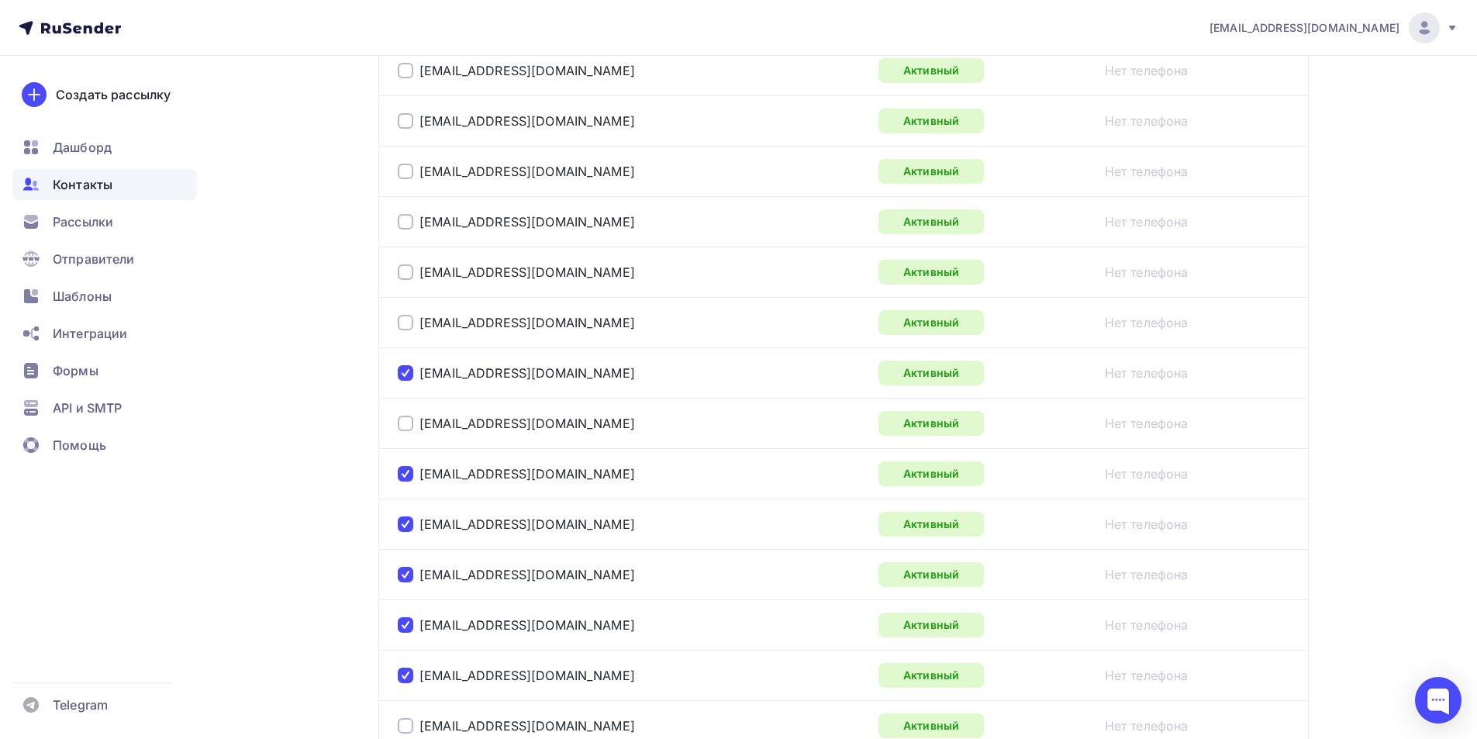
click at [404, 274] on div at bounding box center [406, 272] width 16 height 16
click at [406, 228] on div at bounding box center [406, 222] width 16 height 16
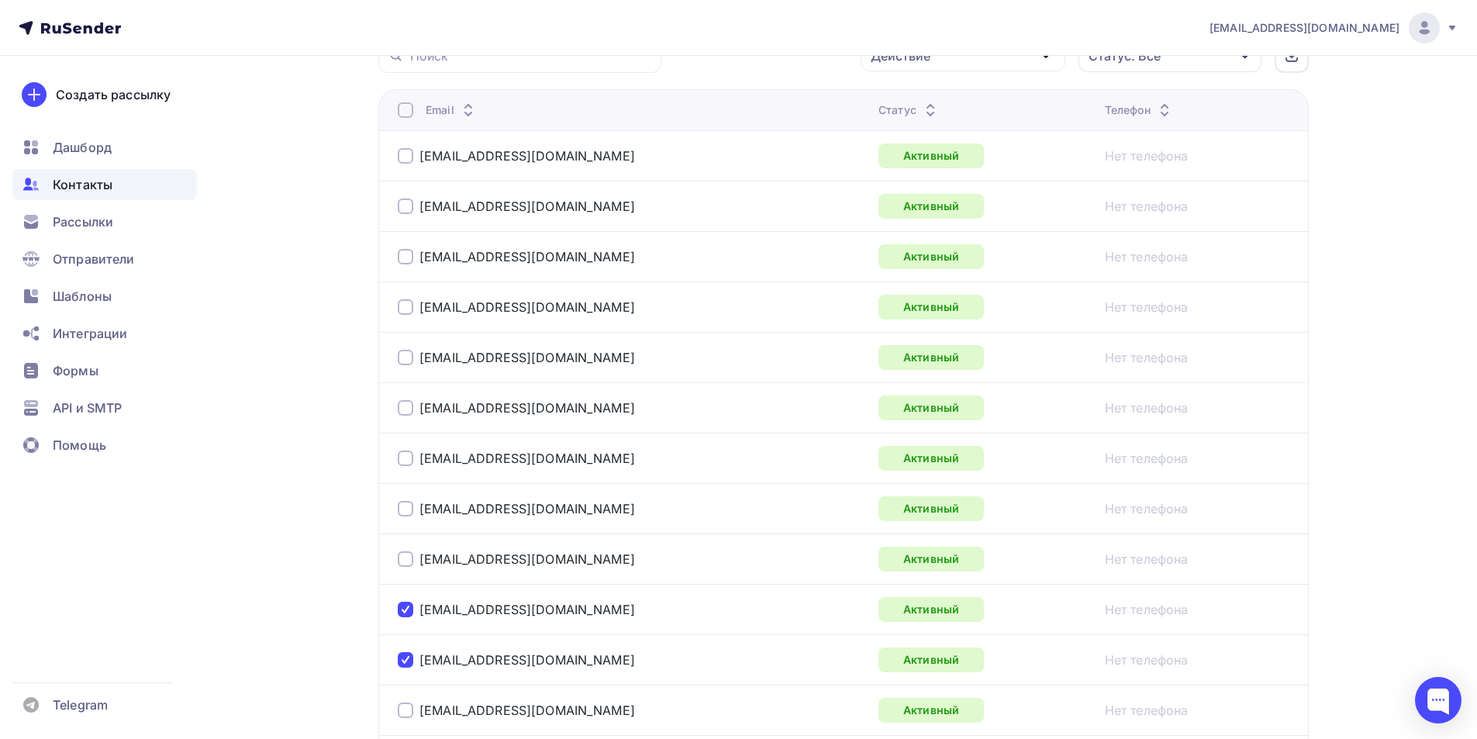
scroll to position [338, 0]
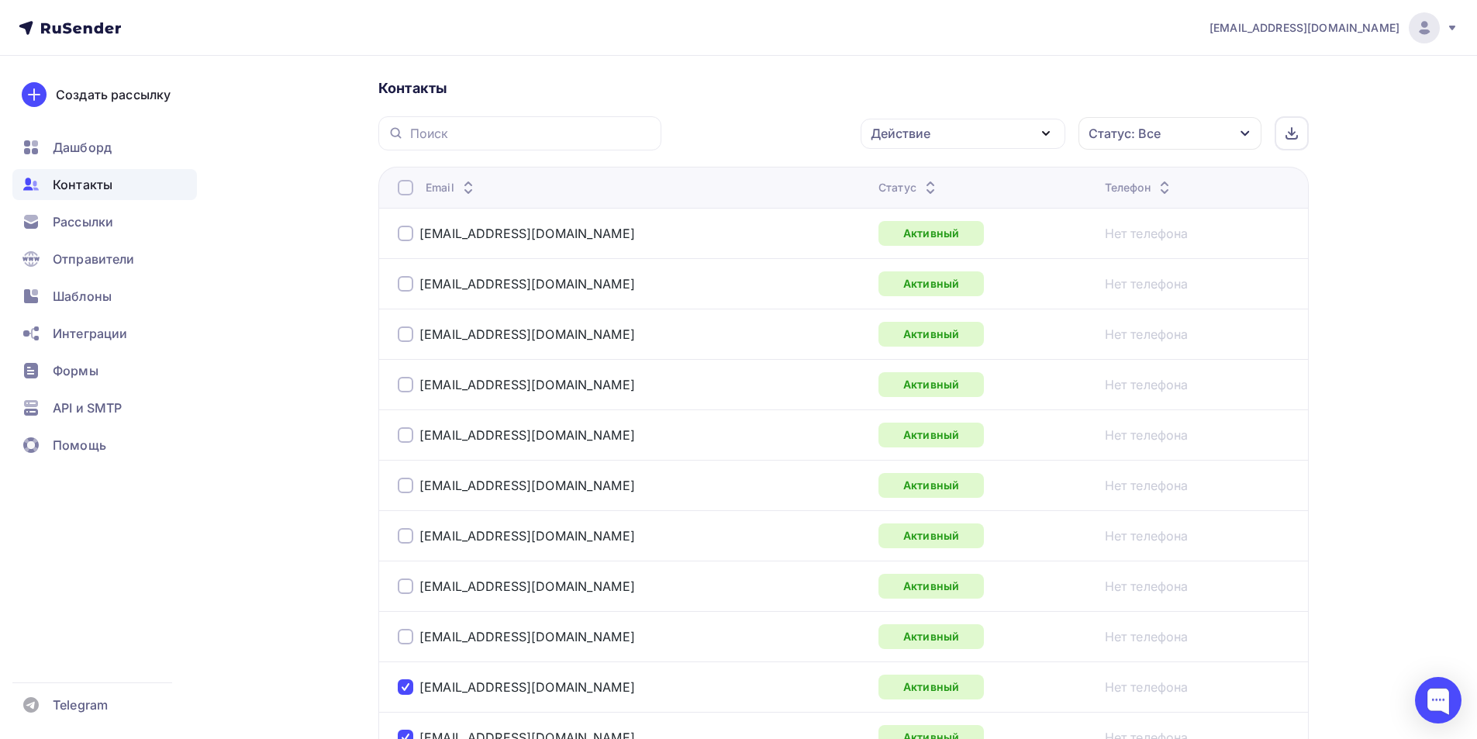
click at [406, 233] on div at bounding box center [406, 234] width 16 height 16
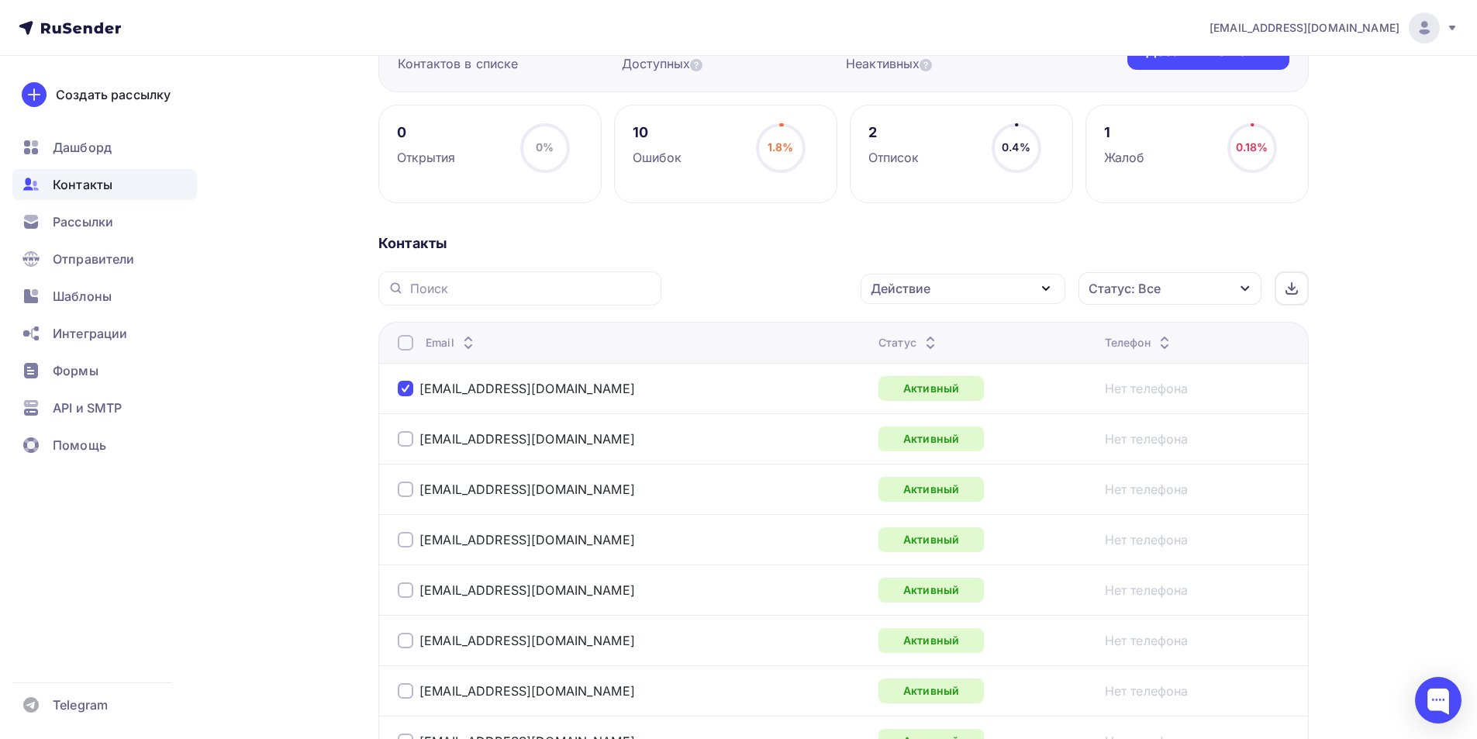
click at [406, 497] on div "glushkov.8687@mail.ru" at bounding box center [592, 489] width 388 height 25
click at [406, 491] on div at bounding box center [406, 489] width 16 height 16
click at [1037, 285] on icon "button" at bounding box center [1046, 288] width 19 height 19
click at [926, 371] on div "Исключить из списка" at bounding box center [946, 365] width 135 height 19
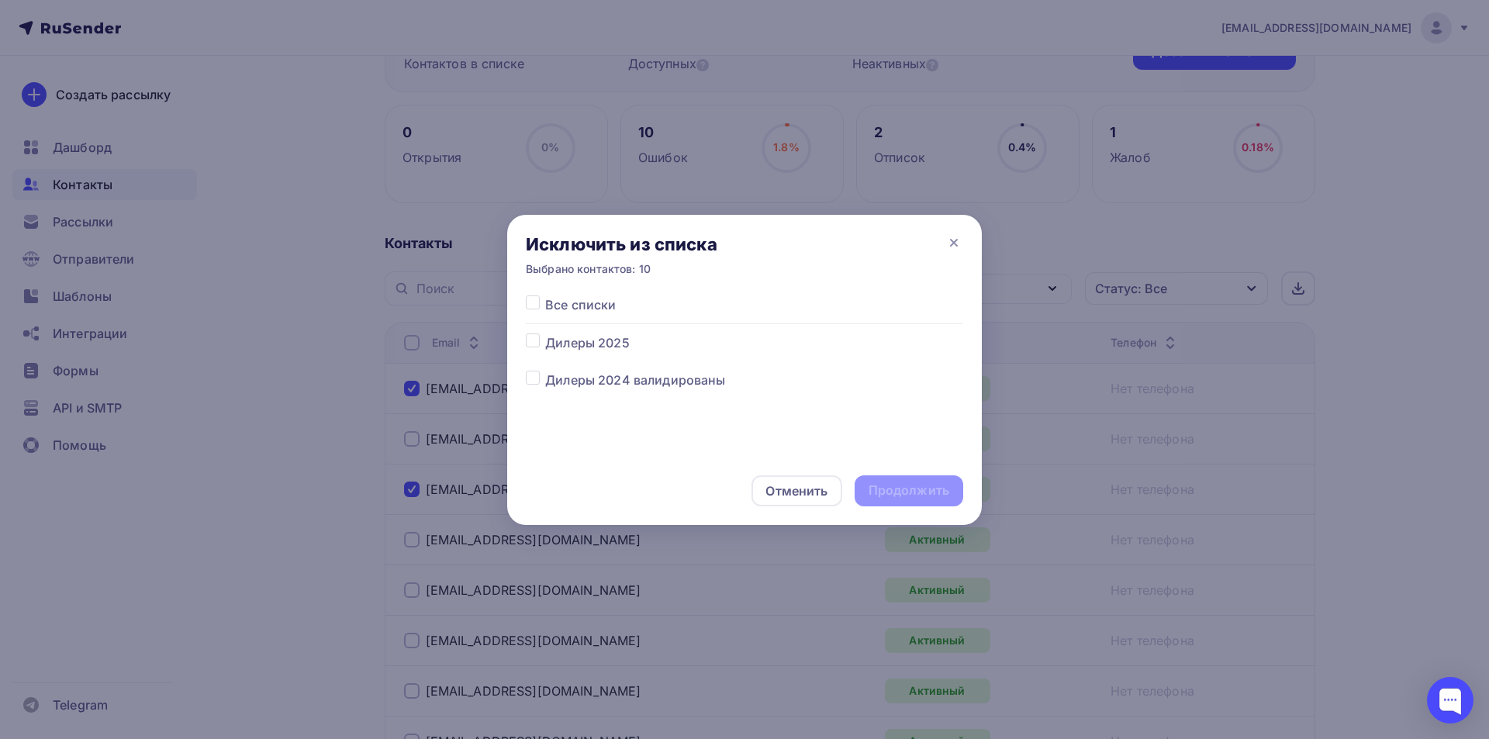
click at [568, 340] on span "Дилеры 2025" at bounding box center [587, 342] width 85 height 19
click at [545, 333] on label at bounding box center [545, 333] width 0 height 0
click at [533, 341] on input "checkbox" at bounding box center [533, 340] width 14 height 14
checkbox input "true"
click at [923, 491] on div "Продолжить" at bounding box center [908, 490] width 81 height 18
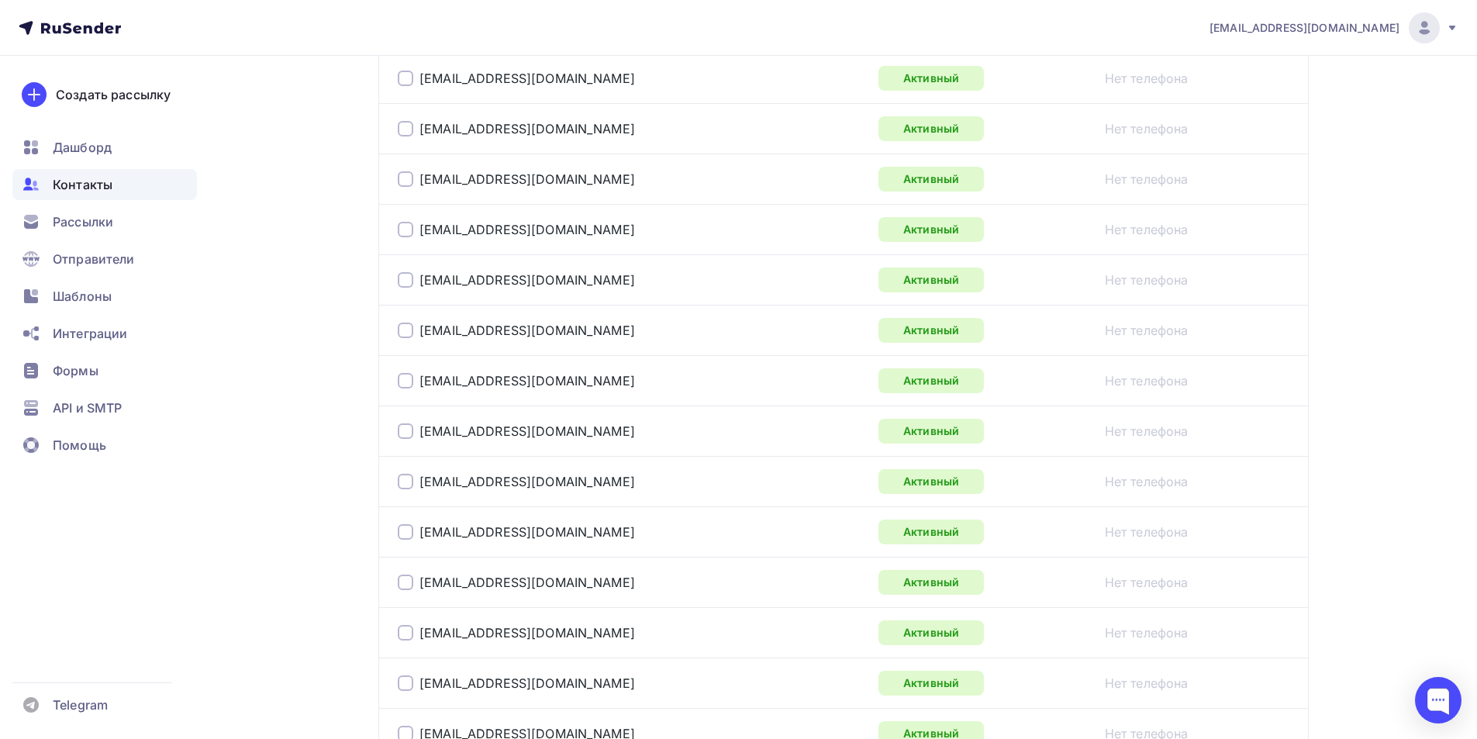
scroll to position [648, 0]
